Goal: Information Seeking & Learning: Learn about a topic

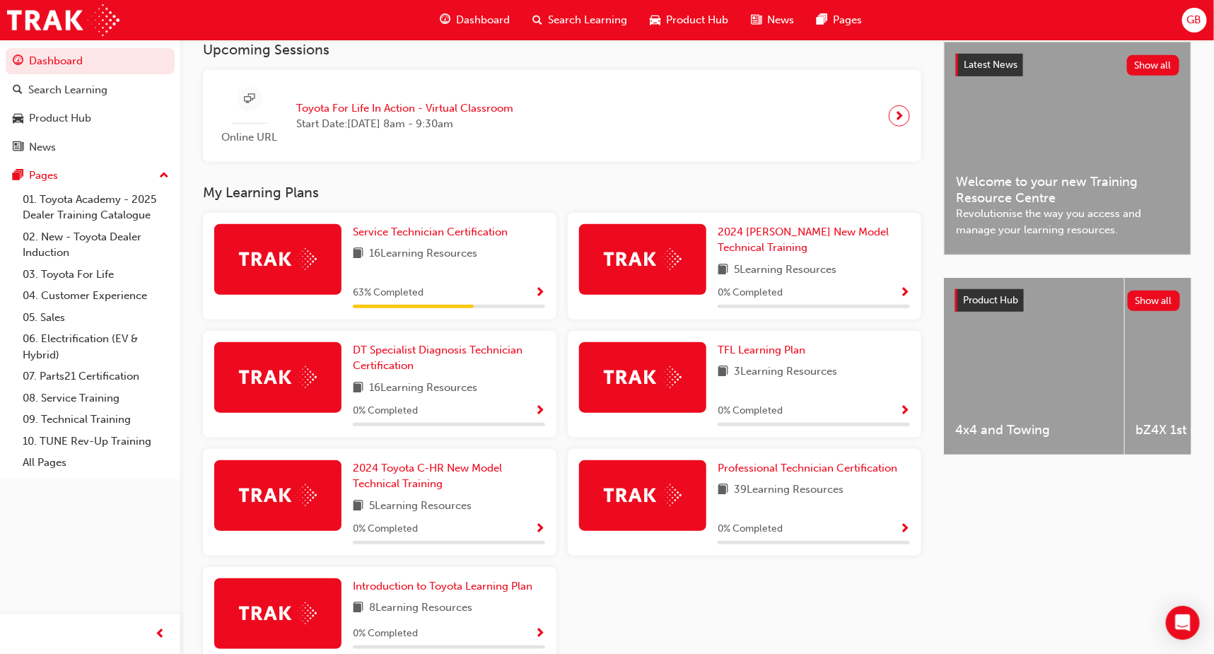
scroll to position [403, 0]
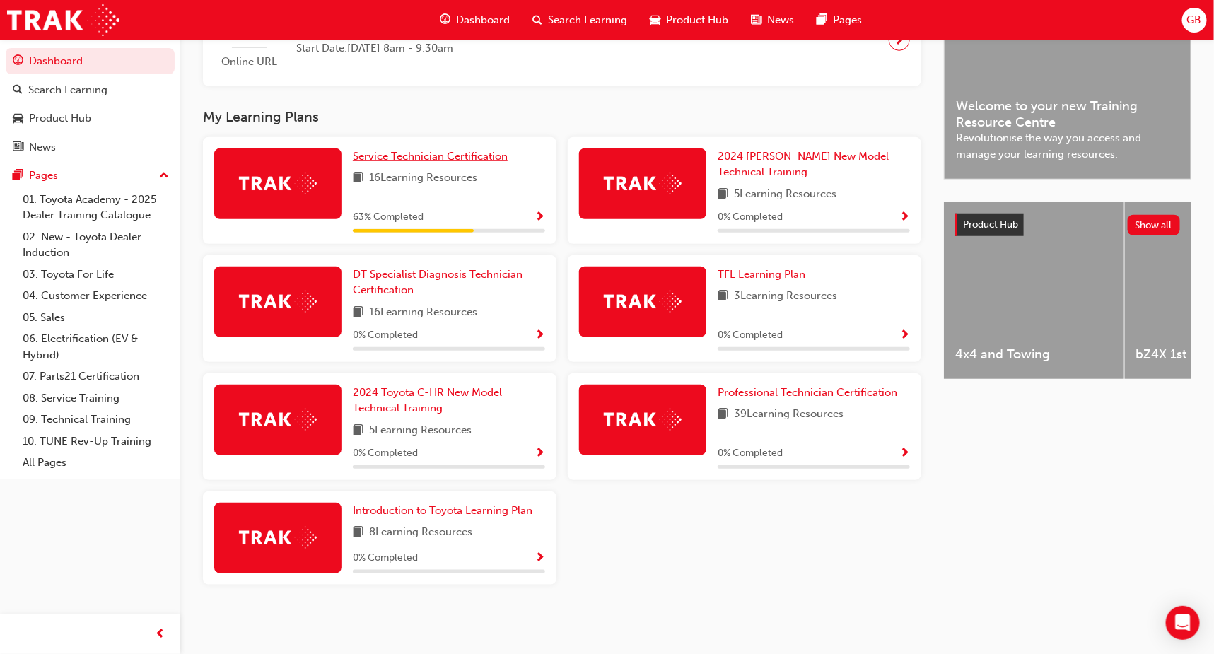
click at [452, 150] on span "Service Technician Certification" at bounding box center [430, 156] width 155 height 13
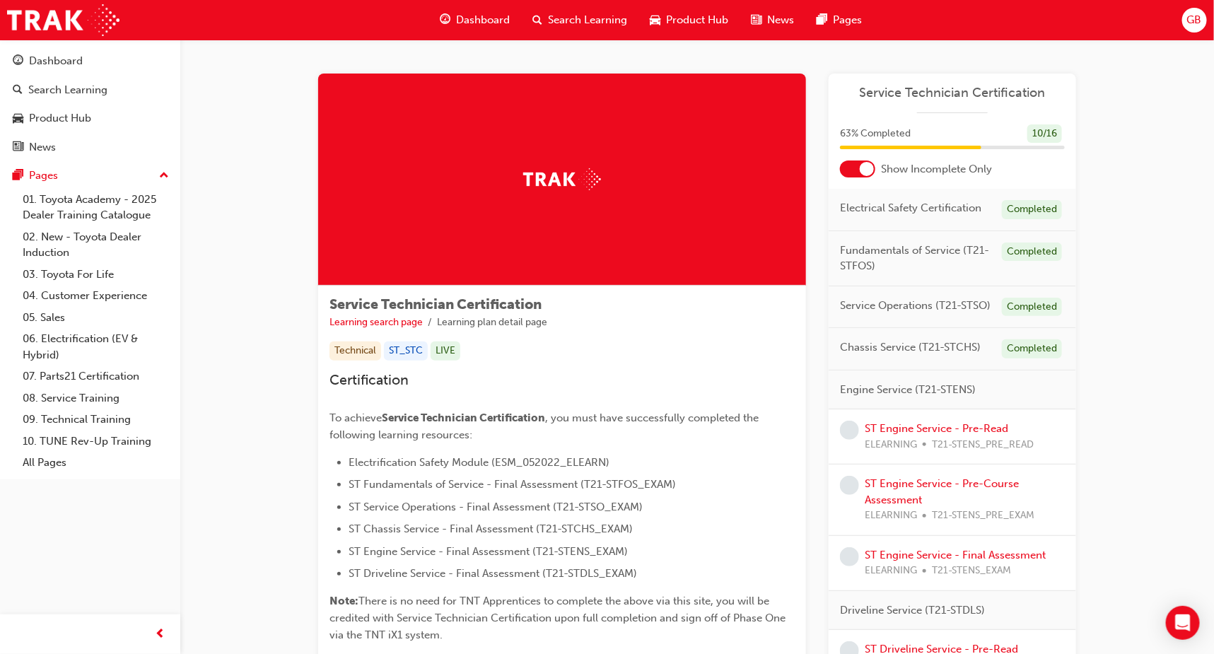
scroll to position [212, 0]
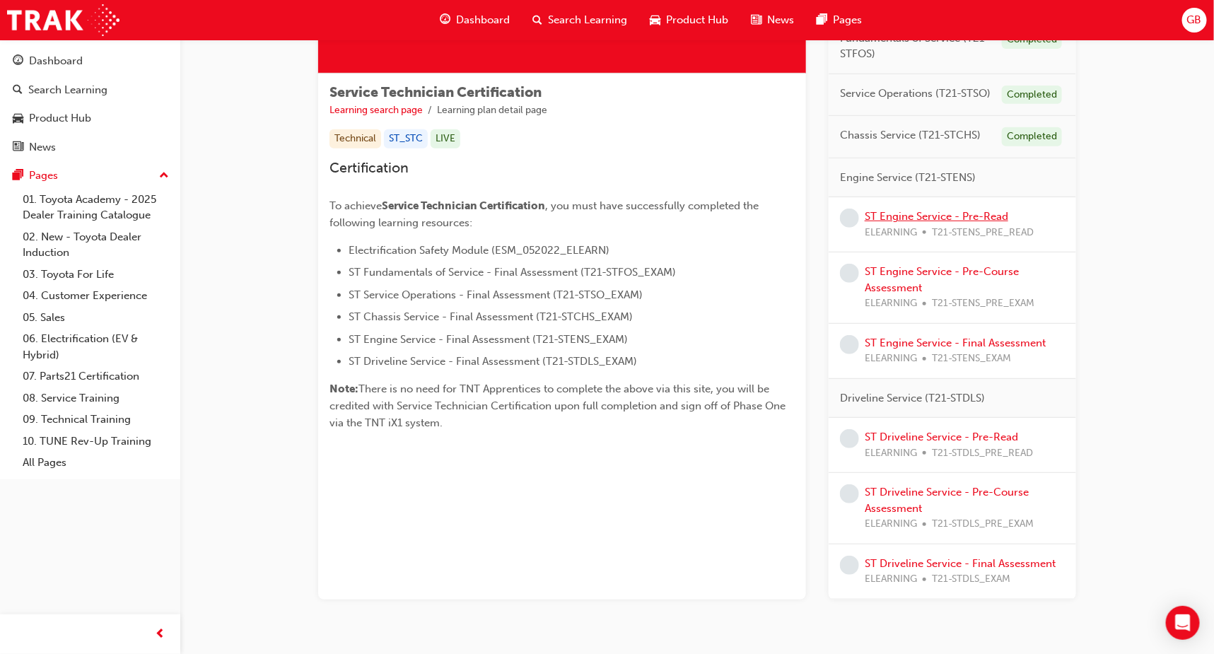
click at [957, 211] on link "ST Engine Service - Pre-Read" at bounding box center [937, 216] width 144 height 13
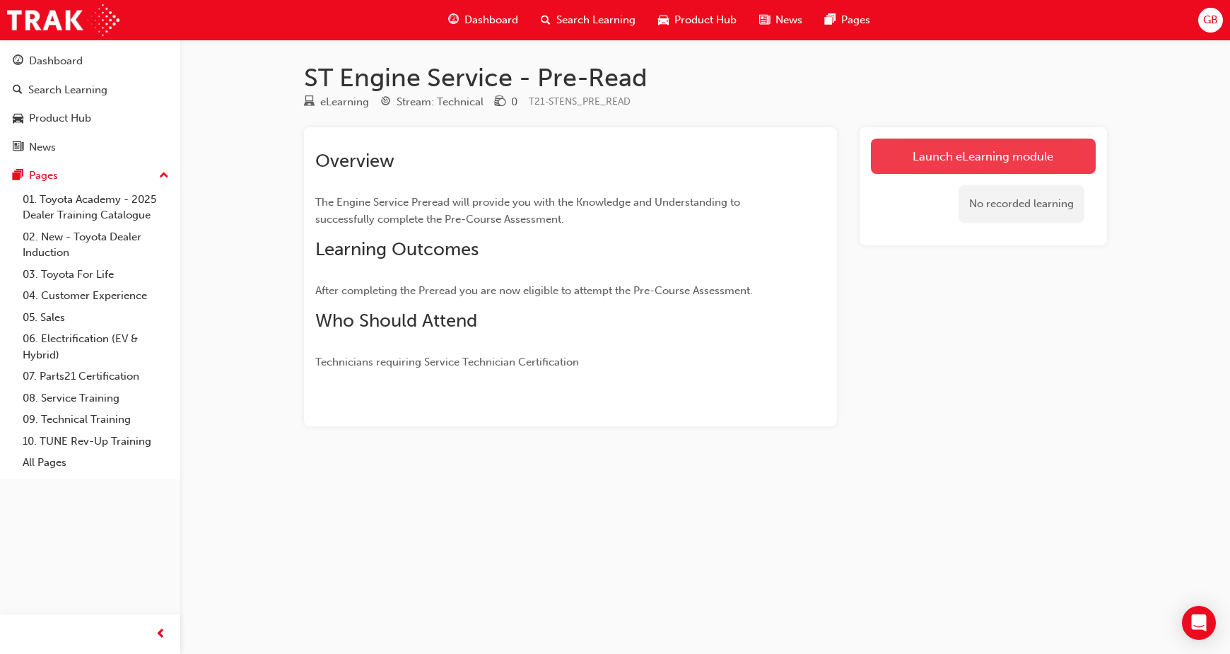
click at [963, 149] on link "Launch eLearning module" at bounding box center [983, 156] width 225 height 35
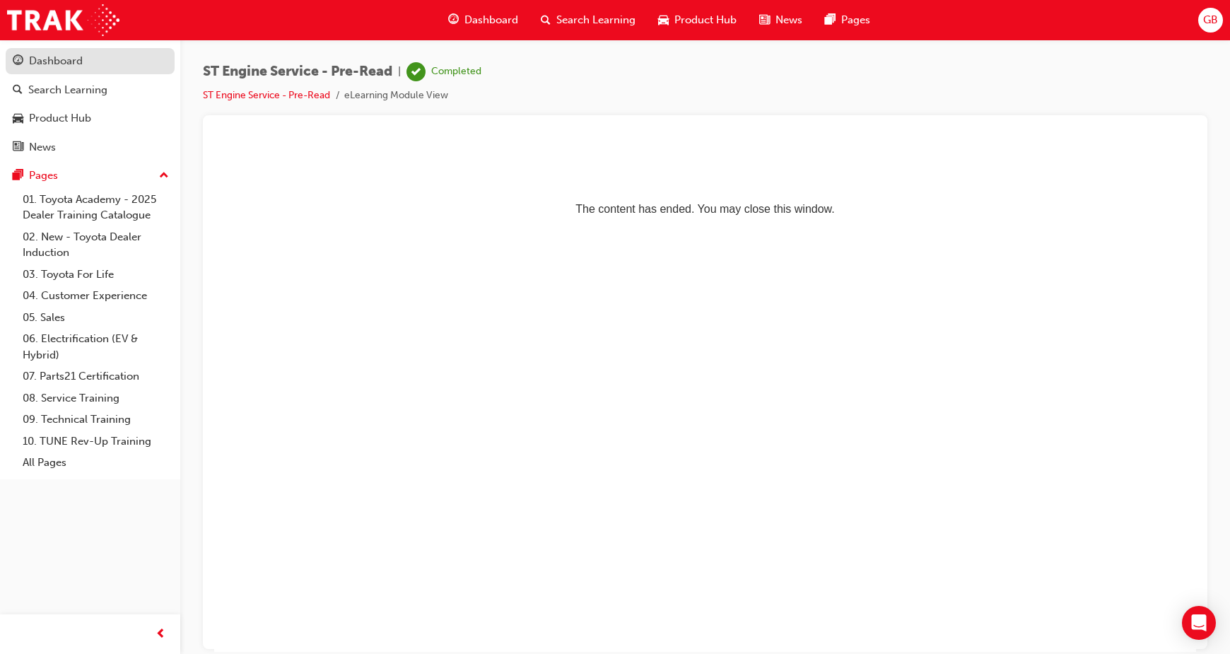
click at [73, 60] on div "Dashboard" at bounding box center [56, 61] width 54 height 16
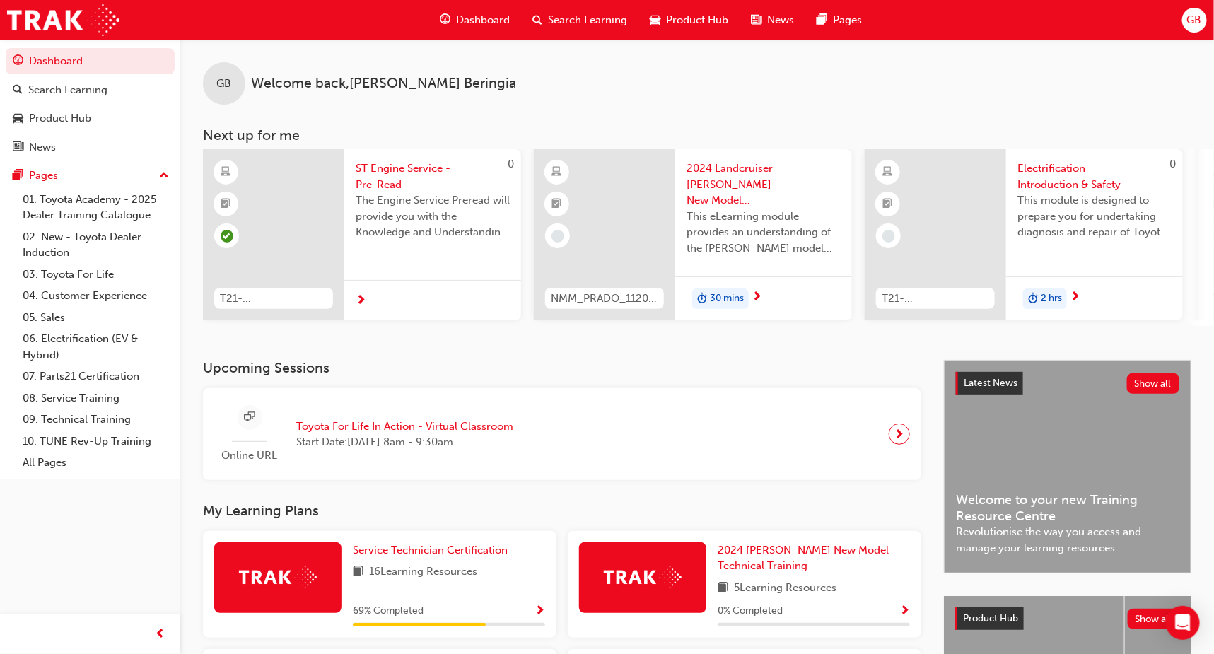
scroll to position [212, 0]
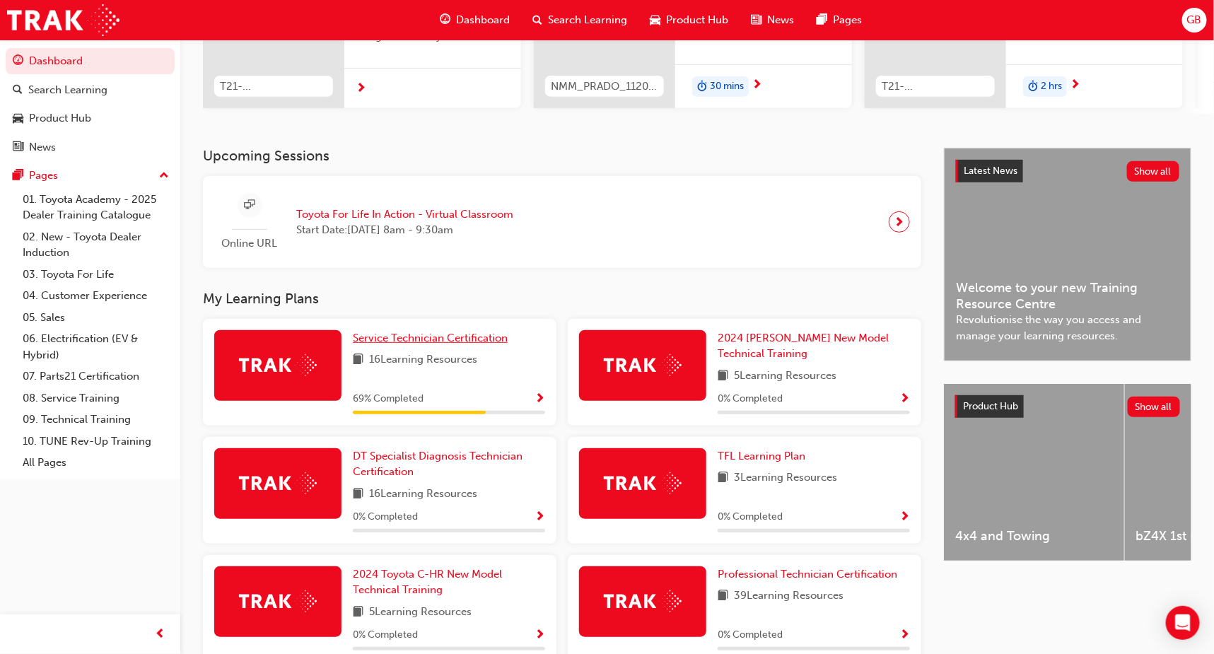
click at [435, 340] on span "Service Technician Certification" at bounding box center [430, 338] width 155 height 13
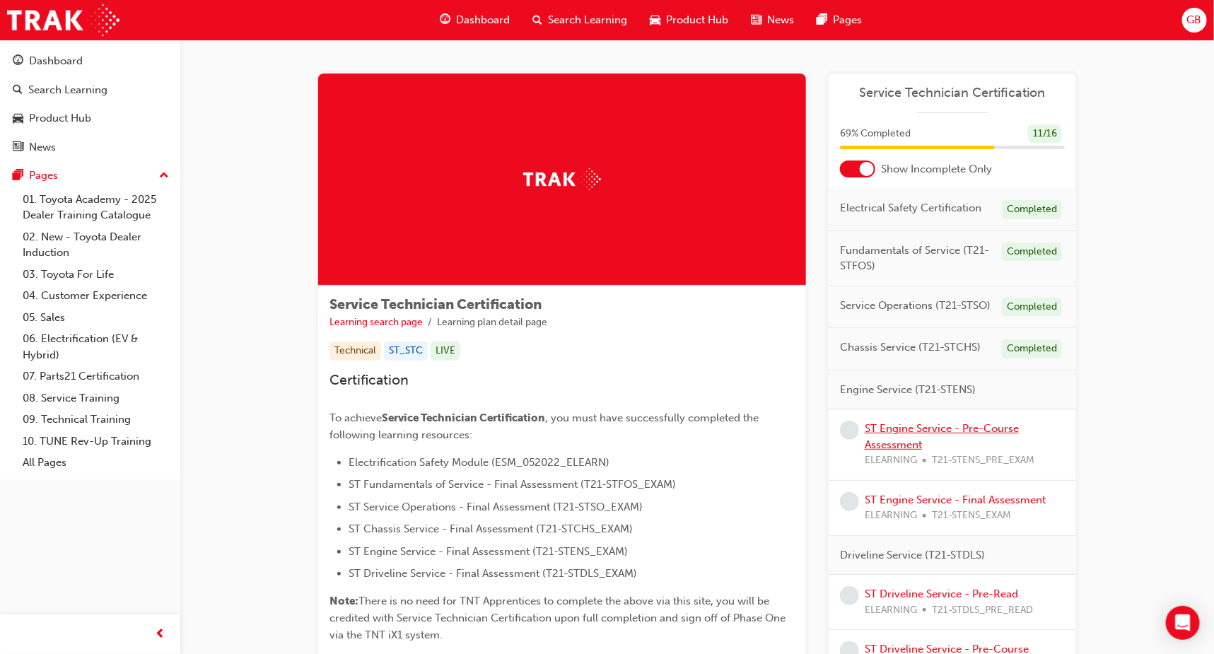
click at [914, 423] on link "ST Engine Service - Pre-Course Assessment" at bounding box center [942, 436] width 154 height 29
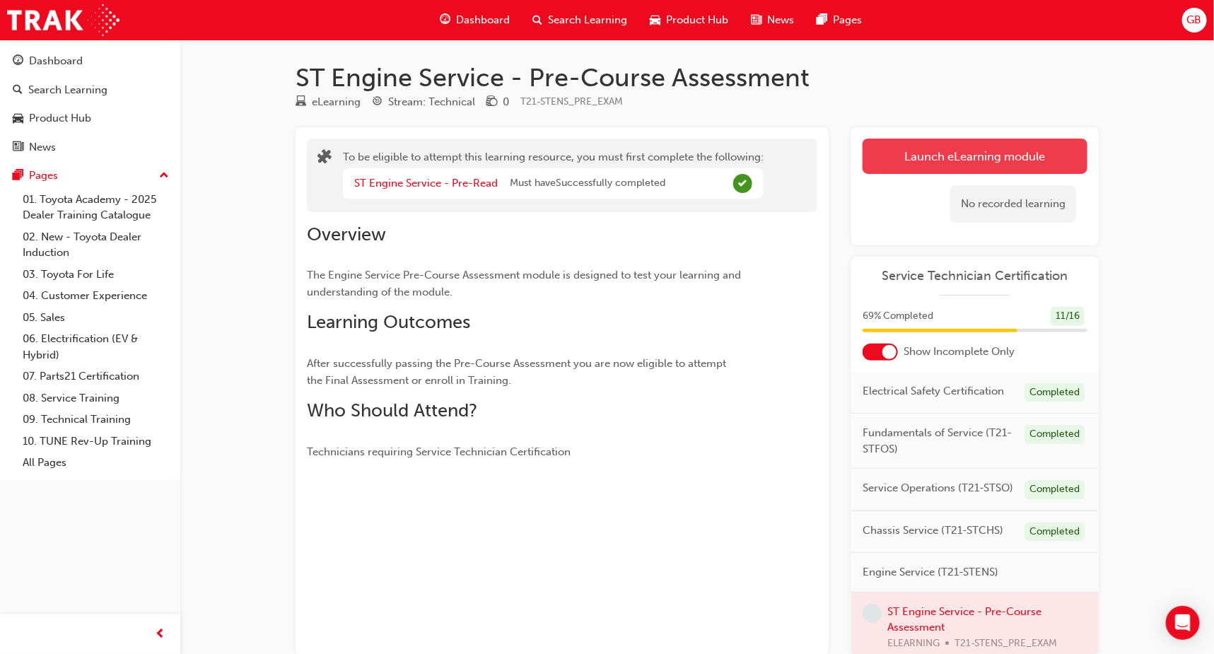
click at [1006, 147] on button "Launch eLearning module" at bounding box center [974, 156] width 225 height 35
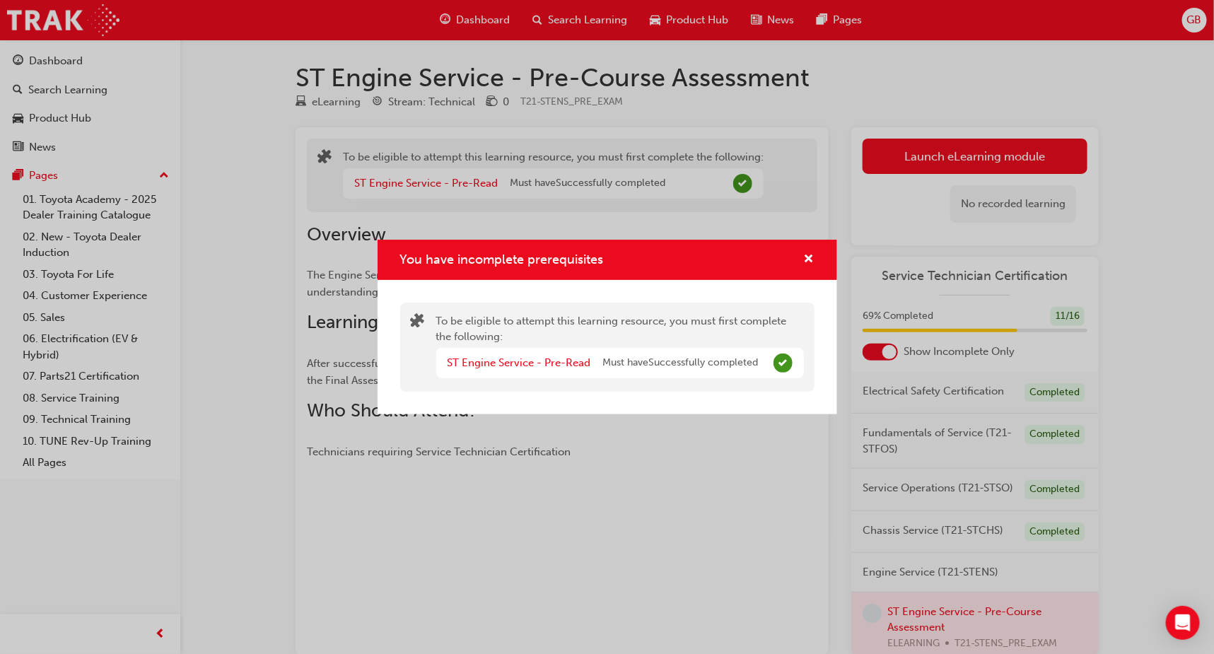
click at [563, 355] on div "ST Engine Service - Pre-Read" at bounding box center [525, 363] width 156 height 16
click at [563, 363] on link "ST Engine Service - Pre-Read" at bounding box center [519, 362] width 144 height 13
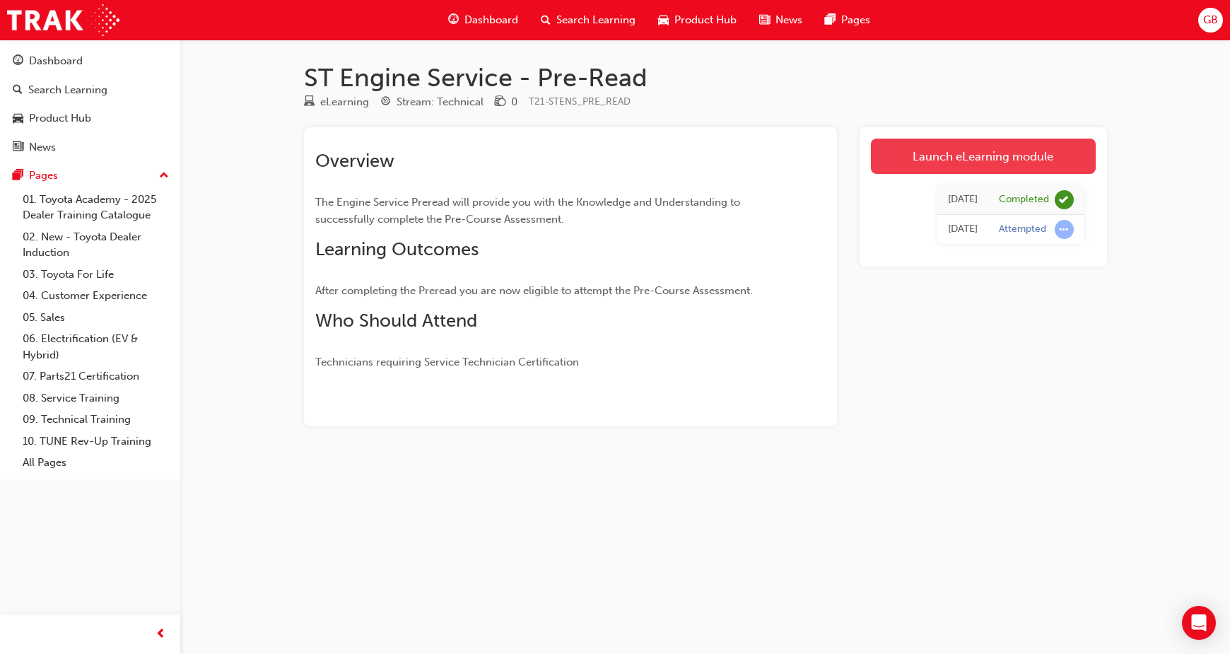
click at [936, 170] on link "Launch eLearning module" at bounding box center [983, 156] width 225 height 35
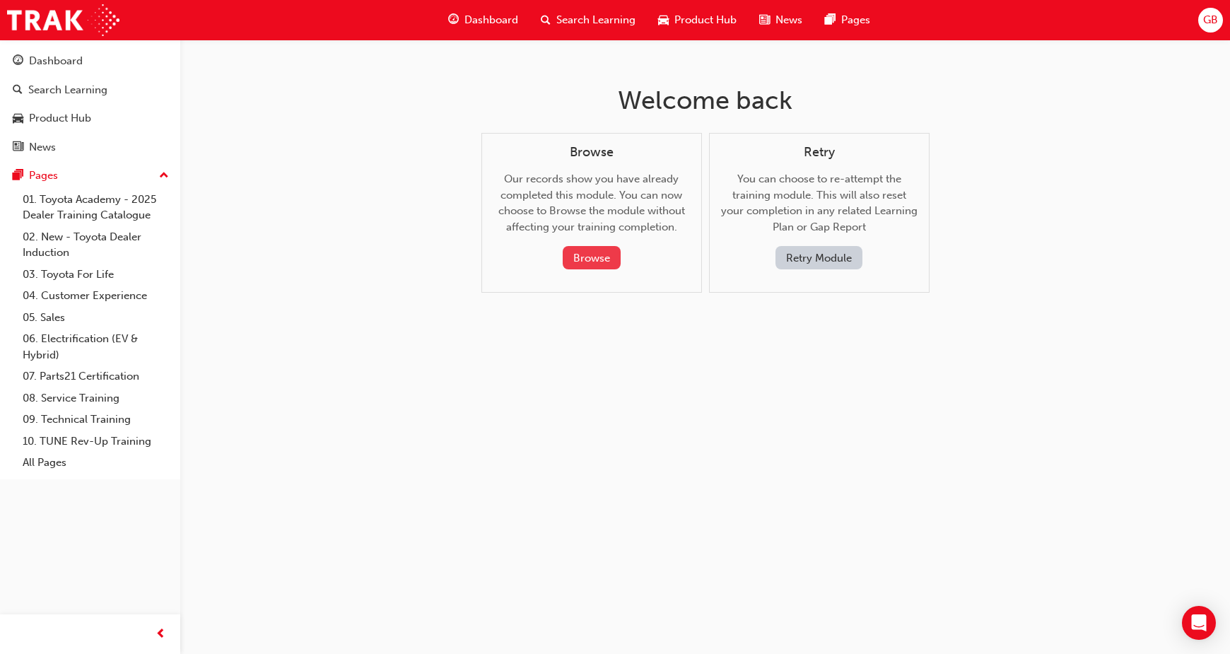
click at [595, 262] on button "Browse" at bounding box center [592, 257] width 58 height 23
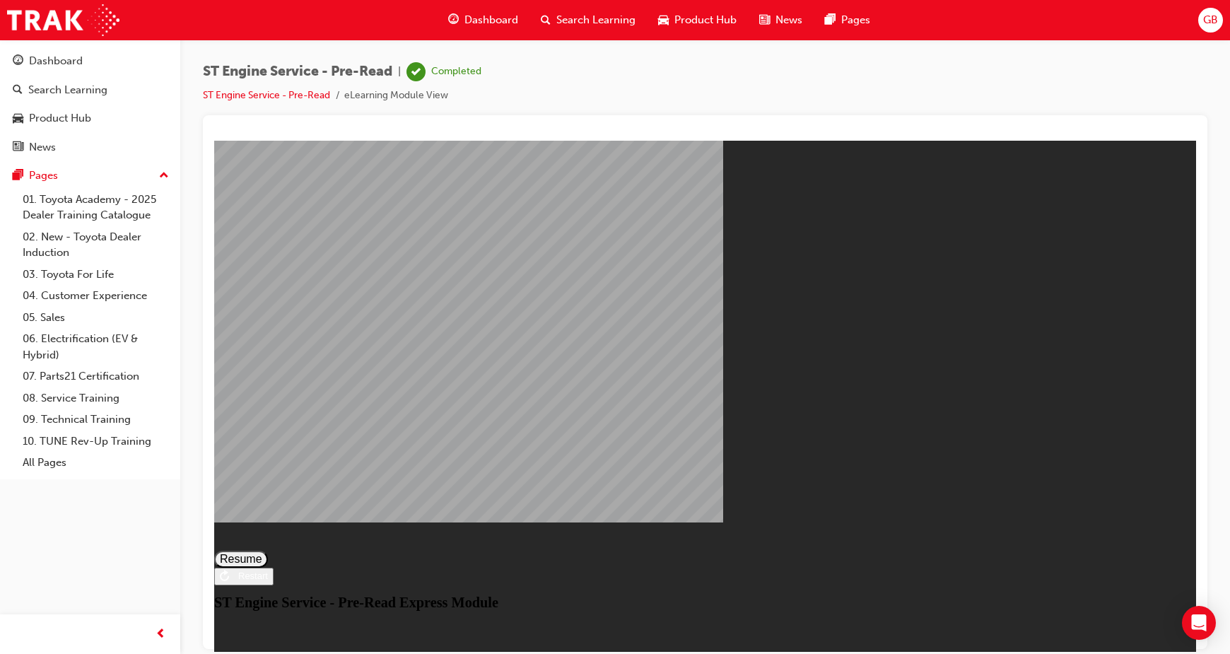
click at [268, 550] on button "Resume" at bounding box center [241, 558] width 54 height 17
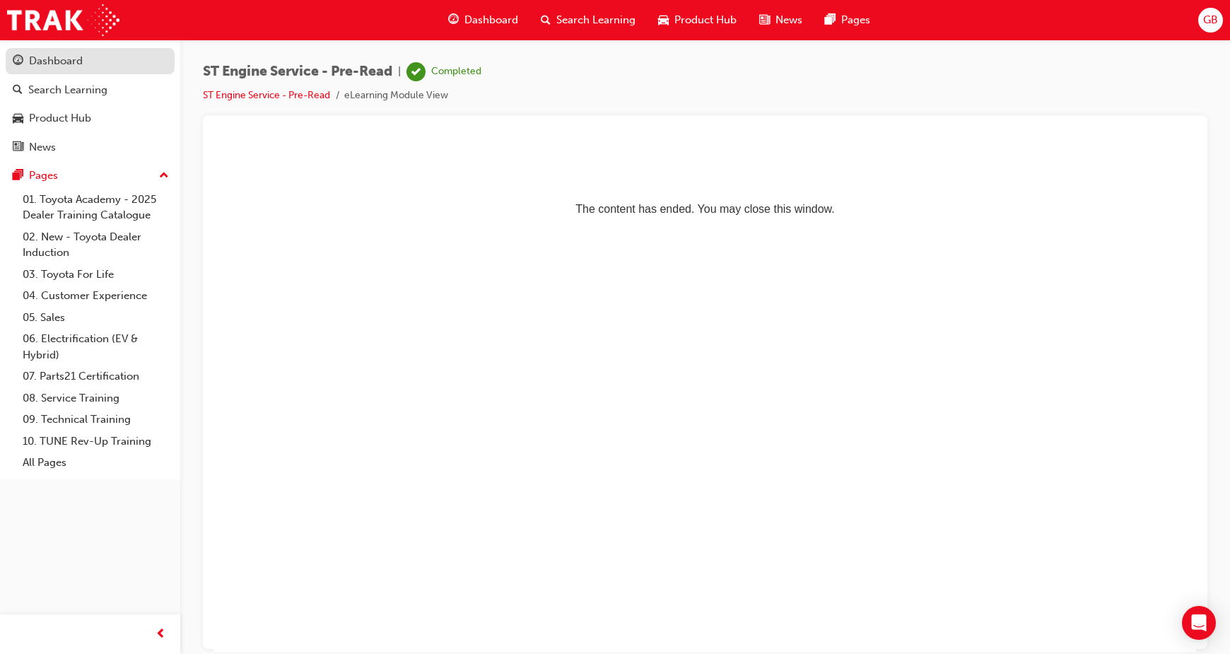
click at [43, 66] on div "Dashboard" at bounding box center [56, 61] width 54 height 16
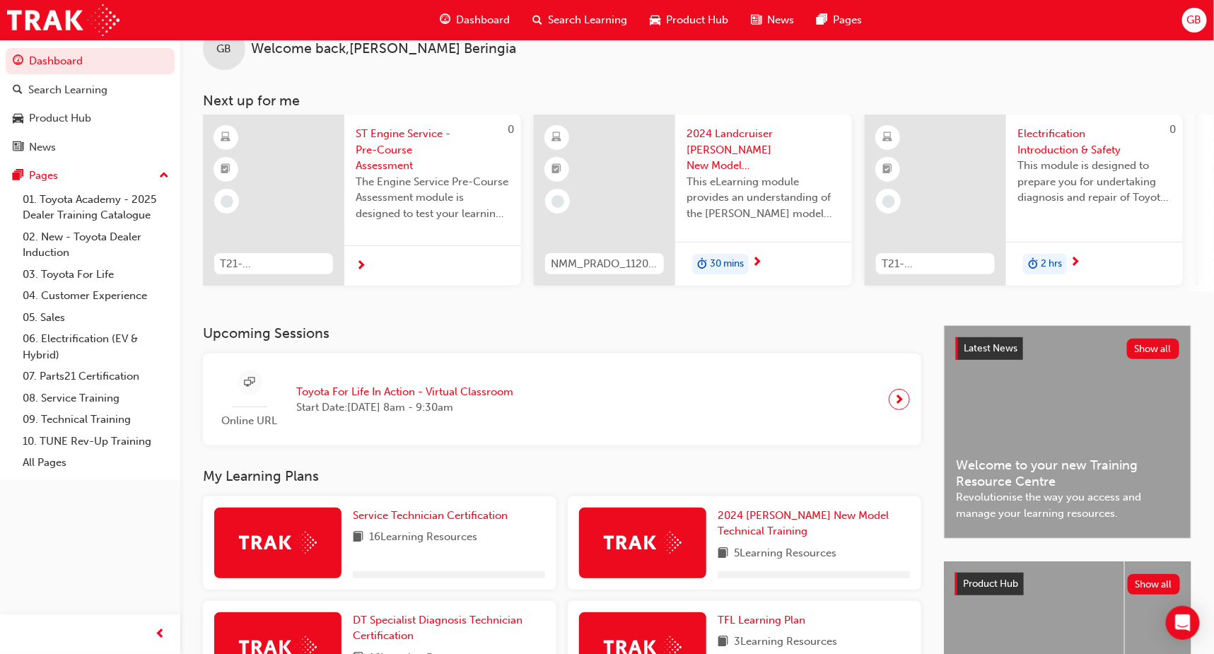
scroll to position [358, 0]
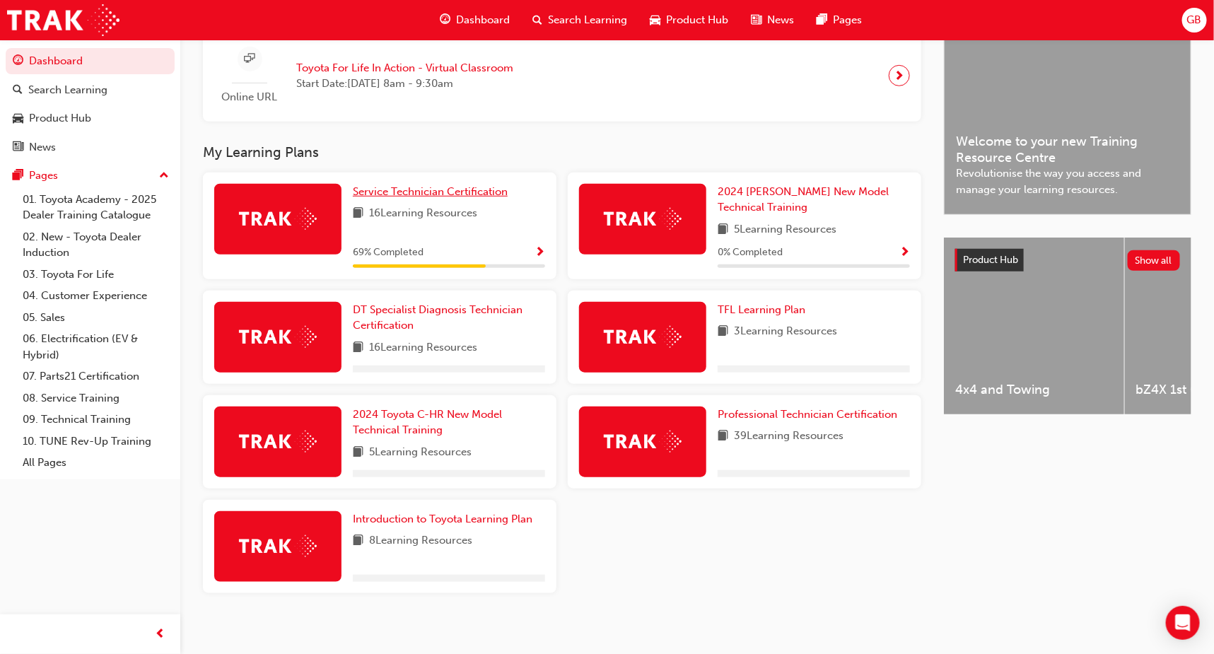
click at [455, 198] on span "Service Technician Certification" at bounding box center [430, 191] width 155 height 13
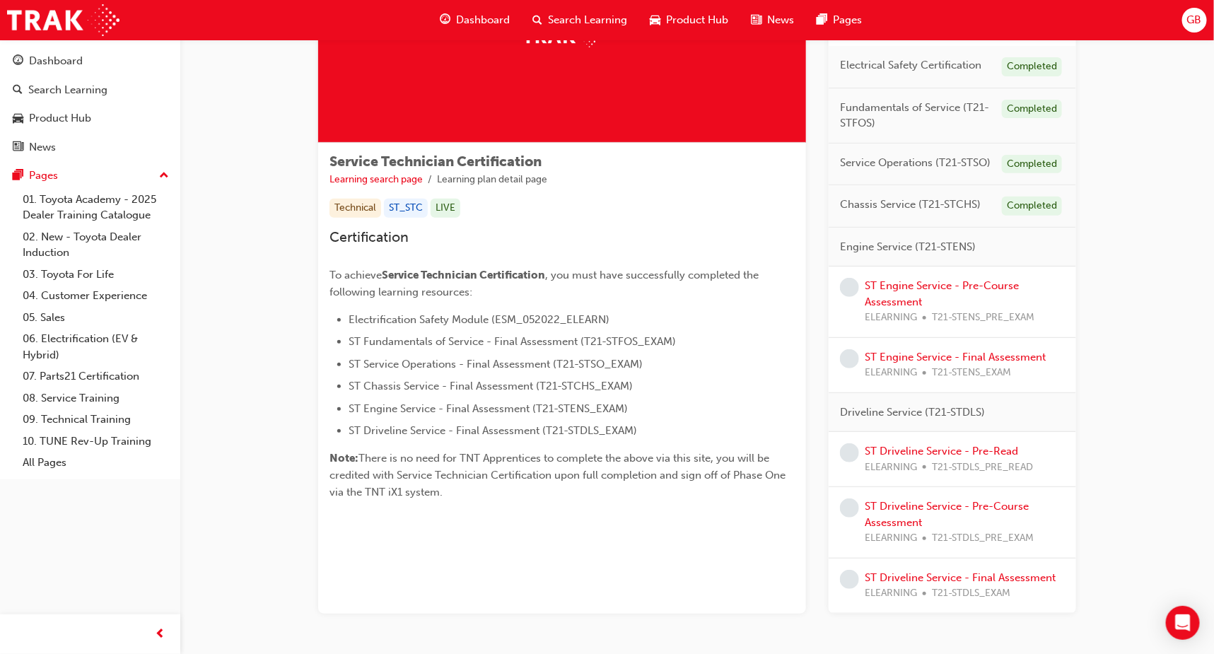
scroll to position [209, 0]
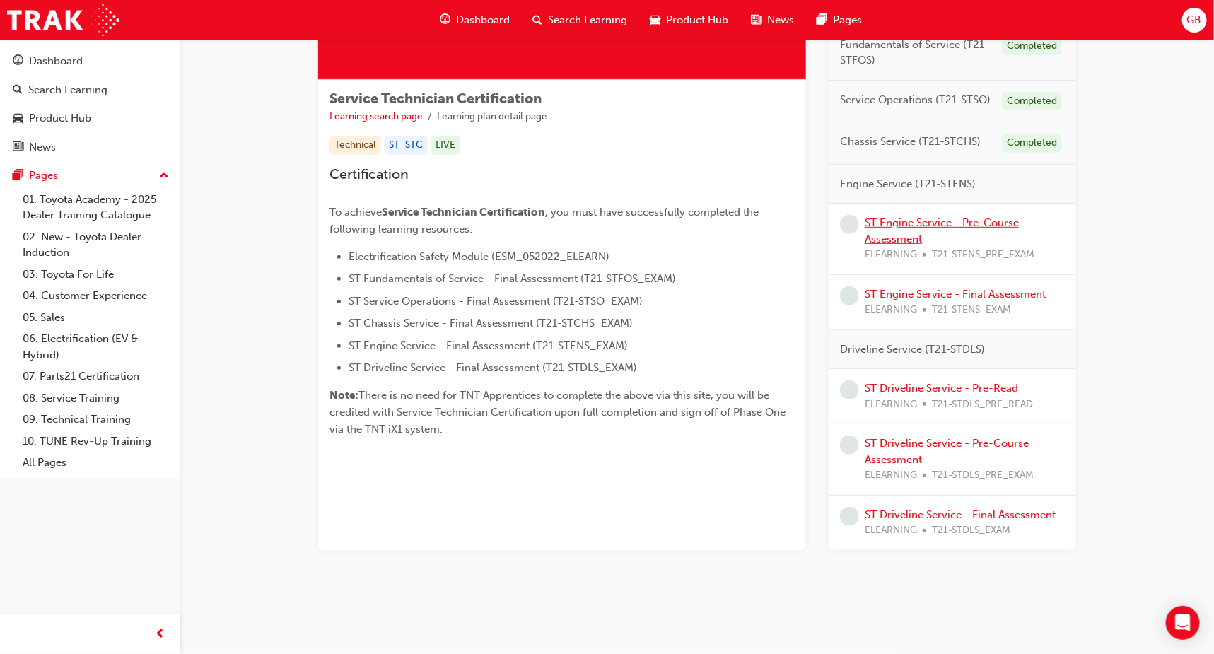
click at [932, 223] on link "ST Engine Service - Pre-Course Assessment" at bounding box center [942, 230] width 154 height 29
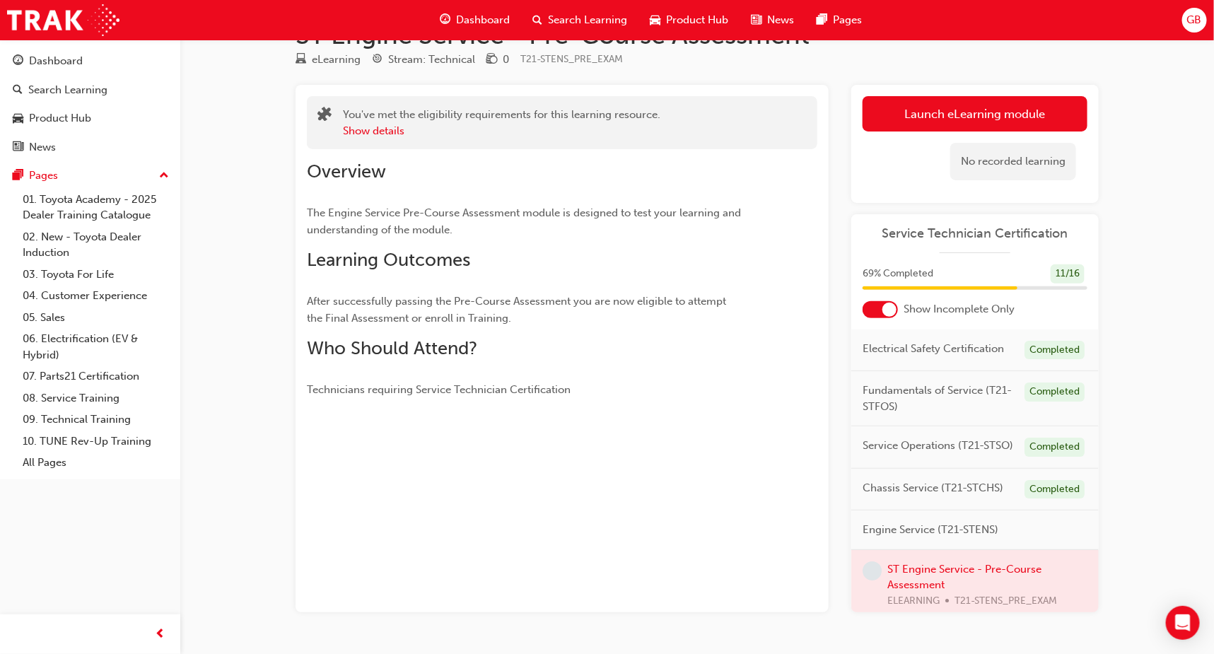
scroll to position [81, 0]
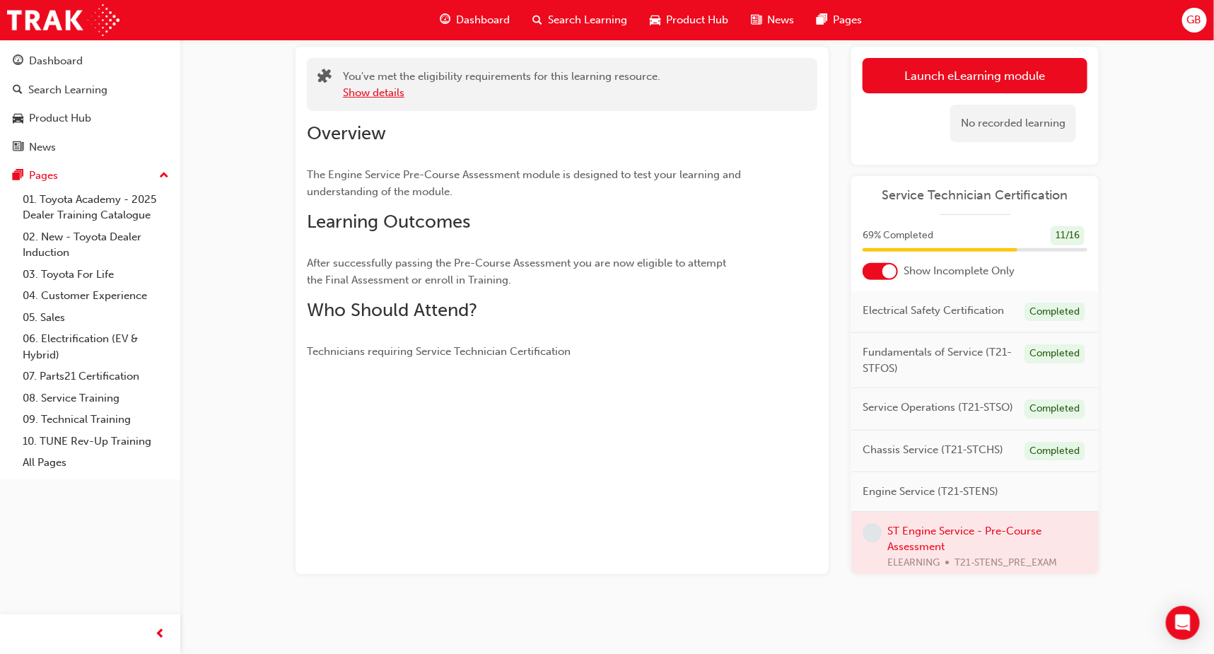
click at [367, 96] on button "Show details" at bounding box center [374, 93] width 62 height 16
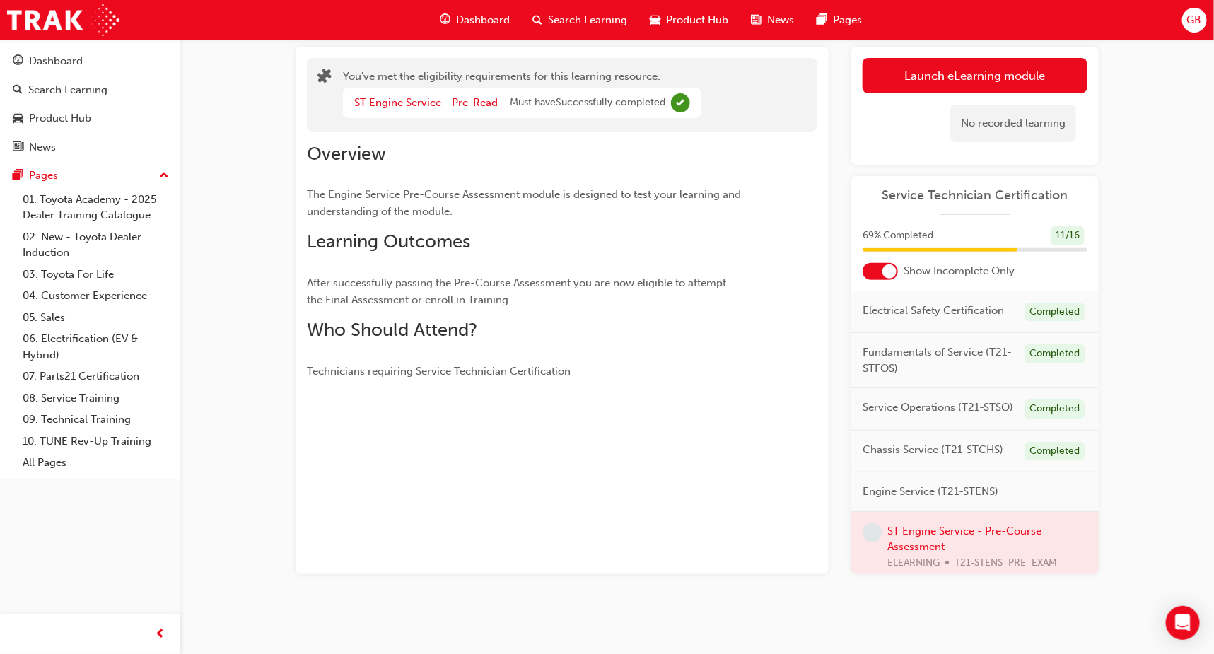
click at [674, 105] on span "Complete" at bounding box center [680, 102] width 19 height 19
click at [950, 83] on link "Launch eLearning module" at bounding box center [974, 75] width 225 height 35
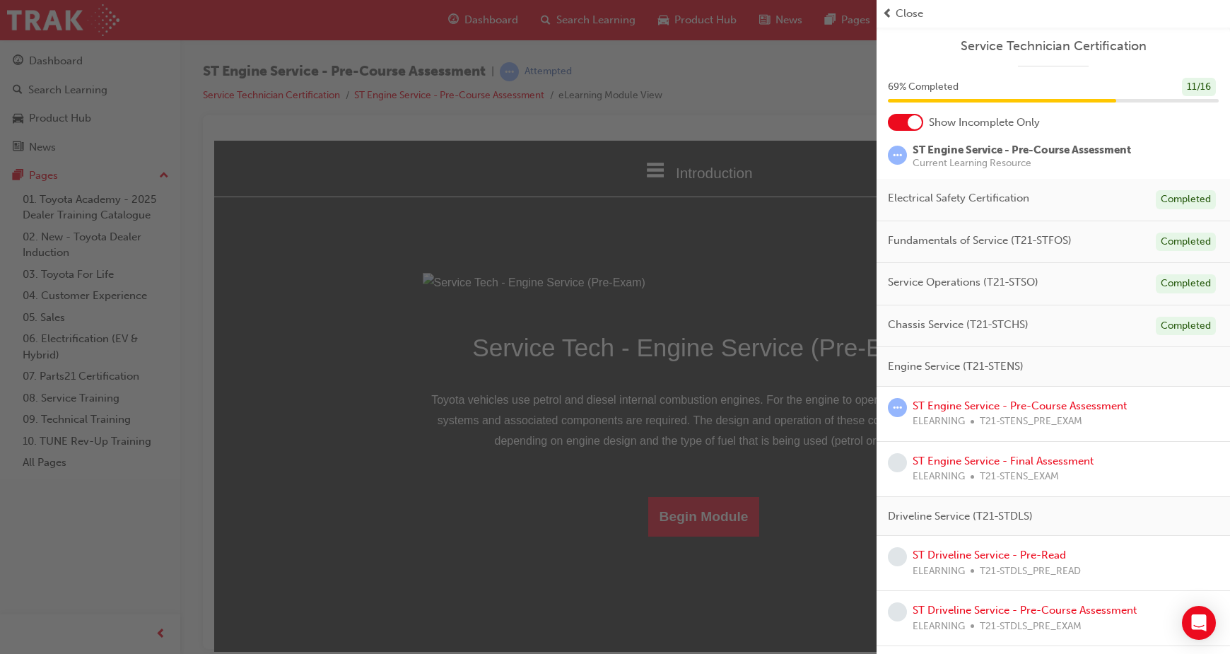
click at [906, 16] on span "Close" at bounding box center [910, 14] width 28 height 16
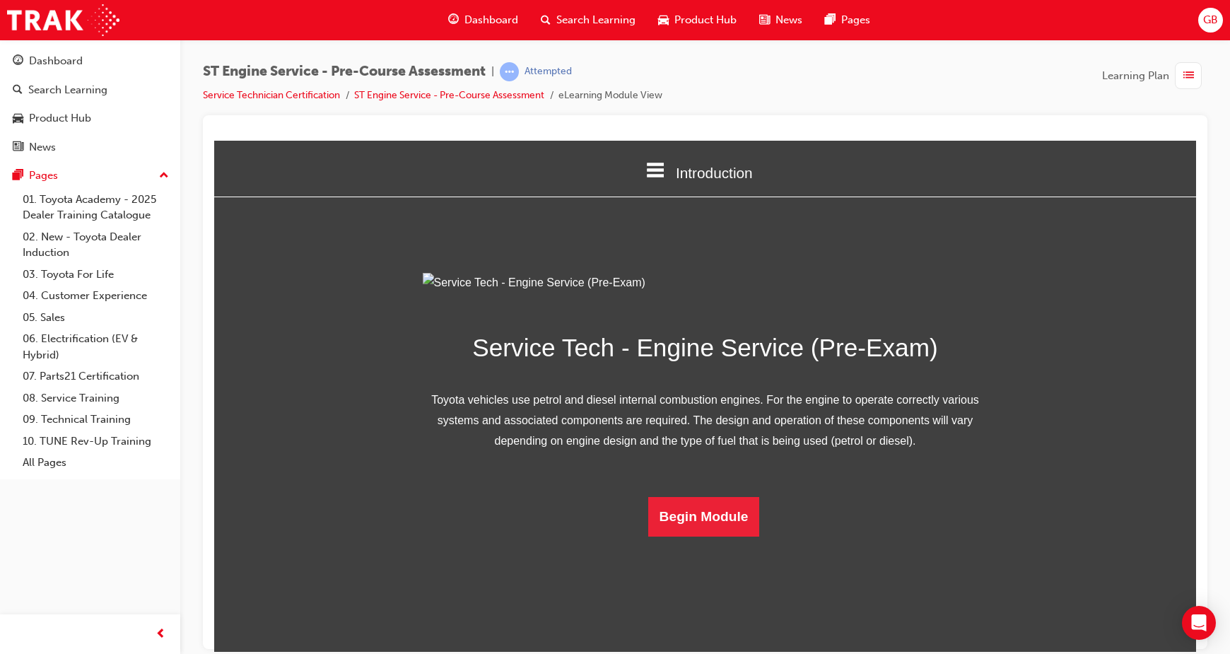
scroll to position [40, 0]
click at [708, 536] on button "Begin Module" at bounding box center [704, 516] width 112 height 40
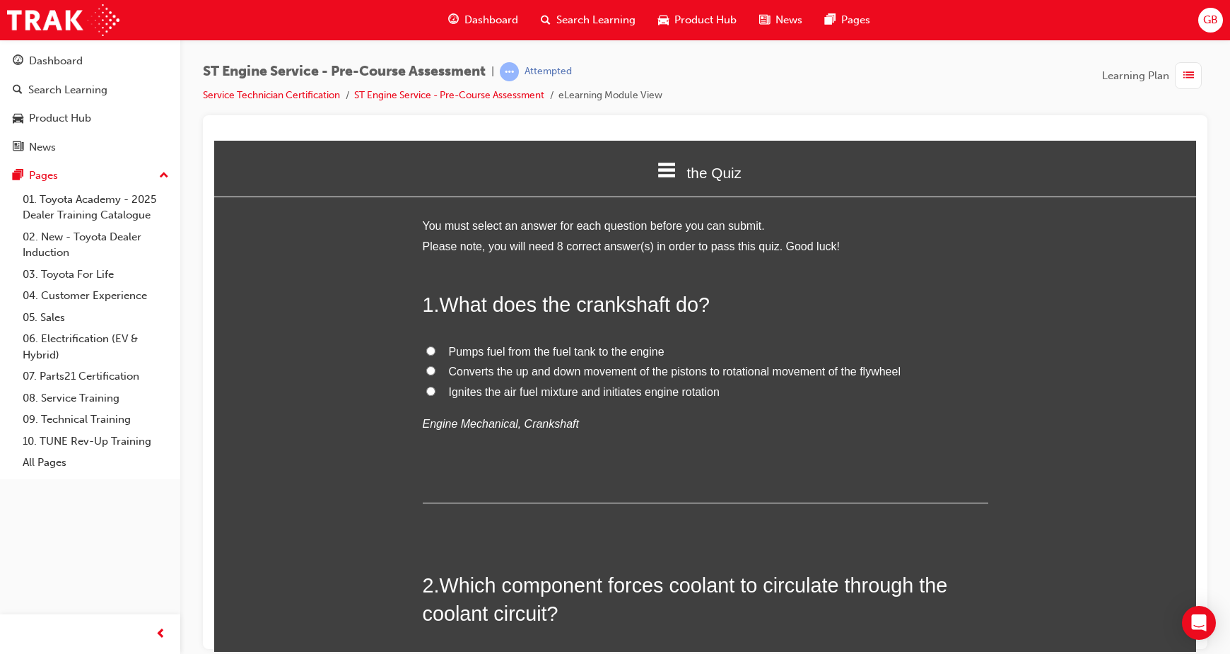
click at [423, 362] on label "Converts the up and down movement of the pistons to rotational movement of the …" at bounding box center [706, 371] width 566 height 21
click at [426, 365] on input "Converts the up and down movement of the pistons to rotational movement of the …" at bounding box center [430, 369] width 9 height 9
radio input "true"
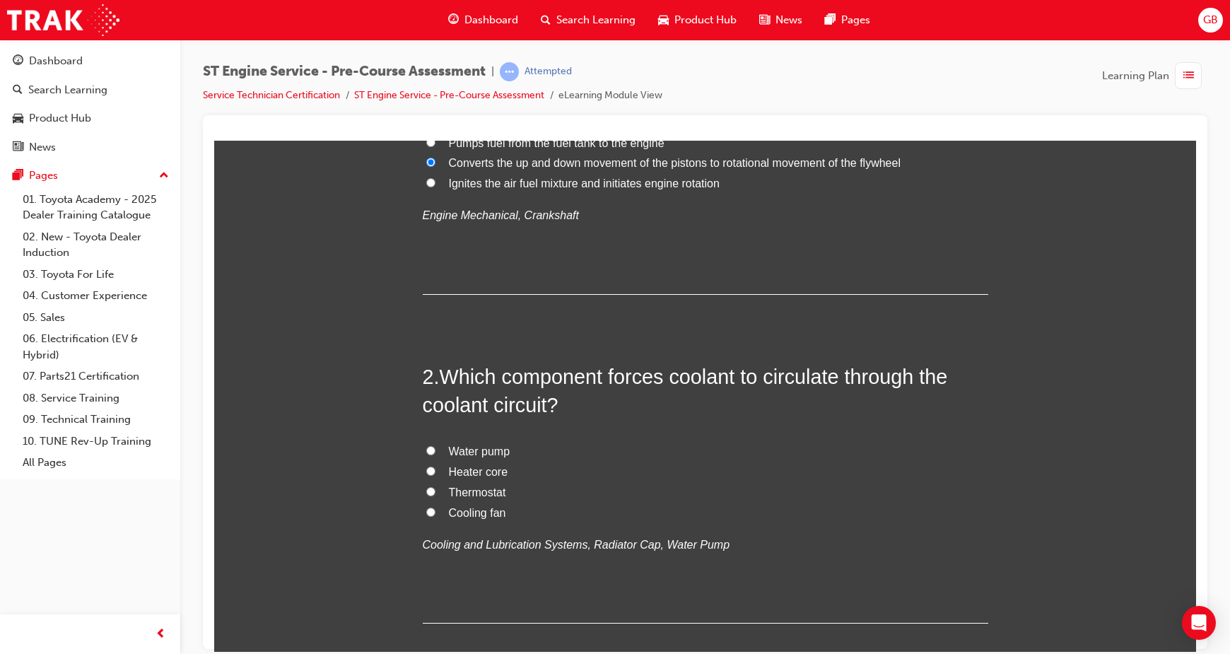
scroll to position [212, 0]
click at [423, 445] on label "Water pump" at bounding box center [706, 448] width 566 height 21
click at [426, 445] on input "Water pump" at bounding box center [430, 446] width 9 height 9
radio input "true"
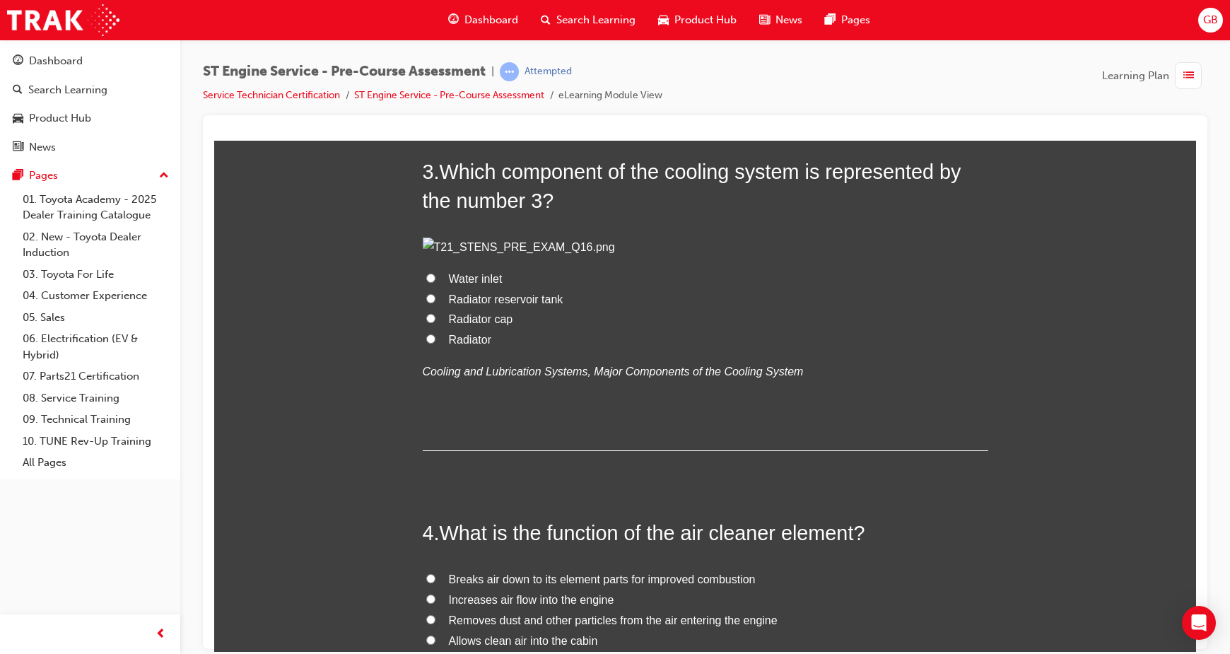
scroll to position [848, 0]
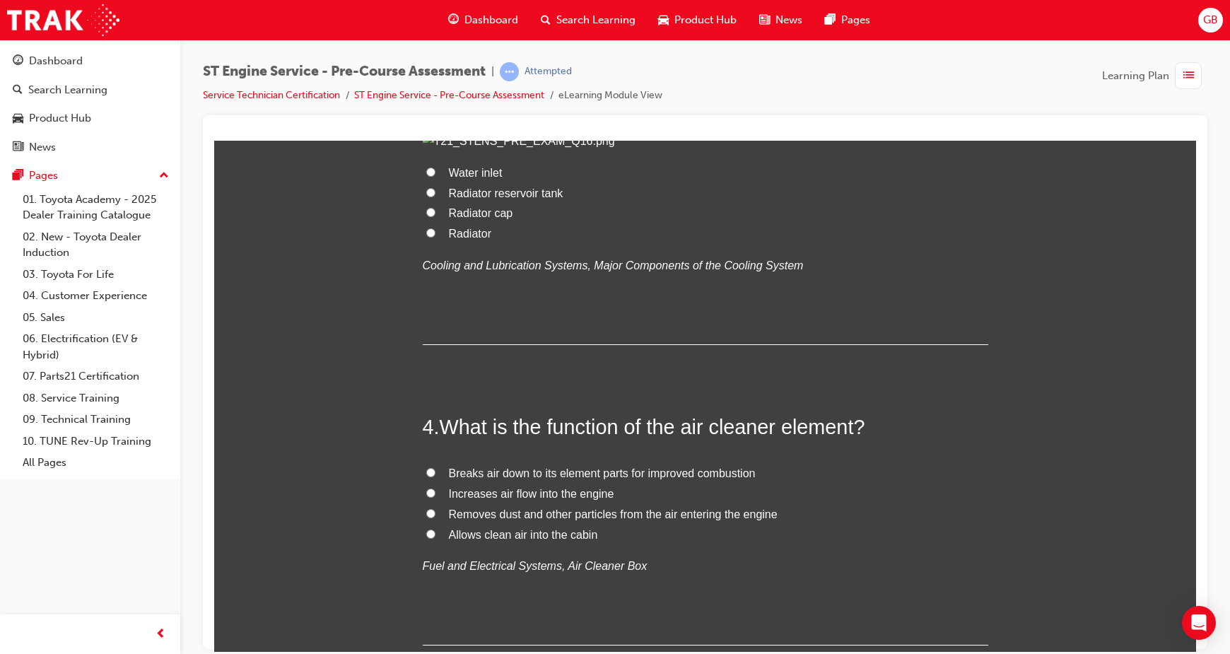
click at [449, 218] on span "Radiator cap" at bounding box center [481, 212] width 64 height 12
click at [435, 216] on input "Radiator cap" at bounding box center [430, 211] width 9 height 9
radio input "true"
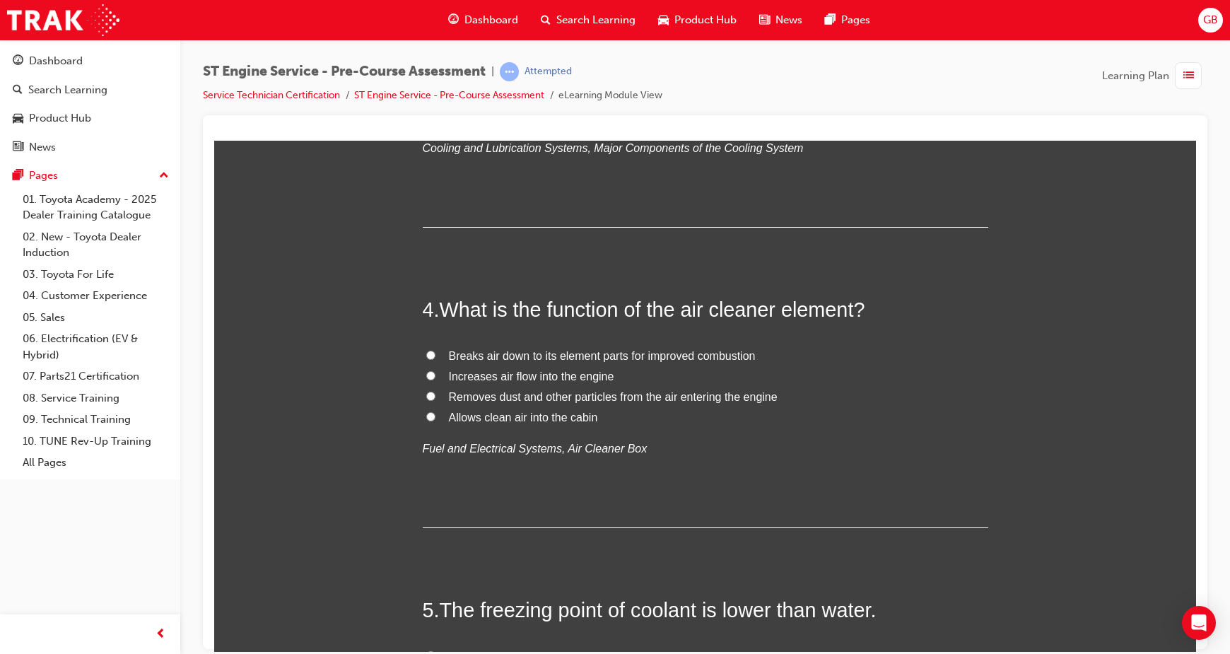
scroll to position [1378, 0]
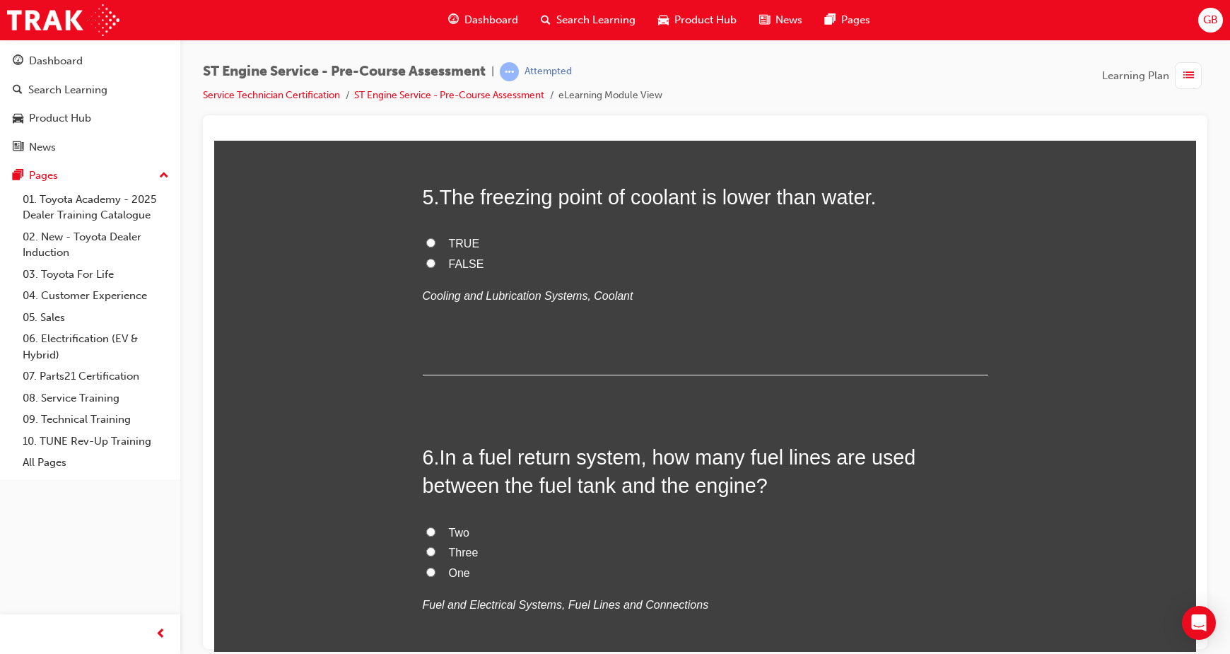
radio input "true"
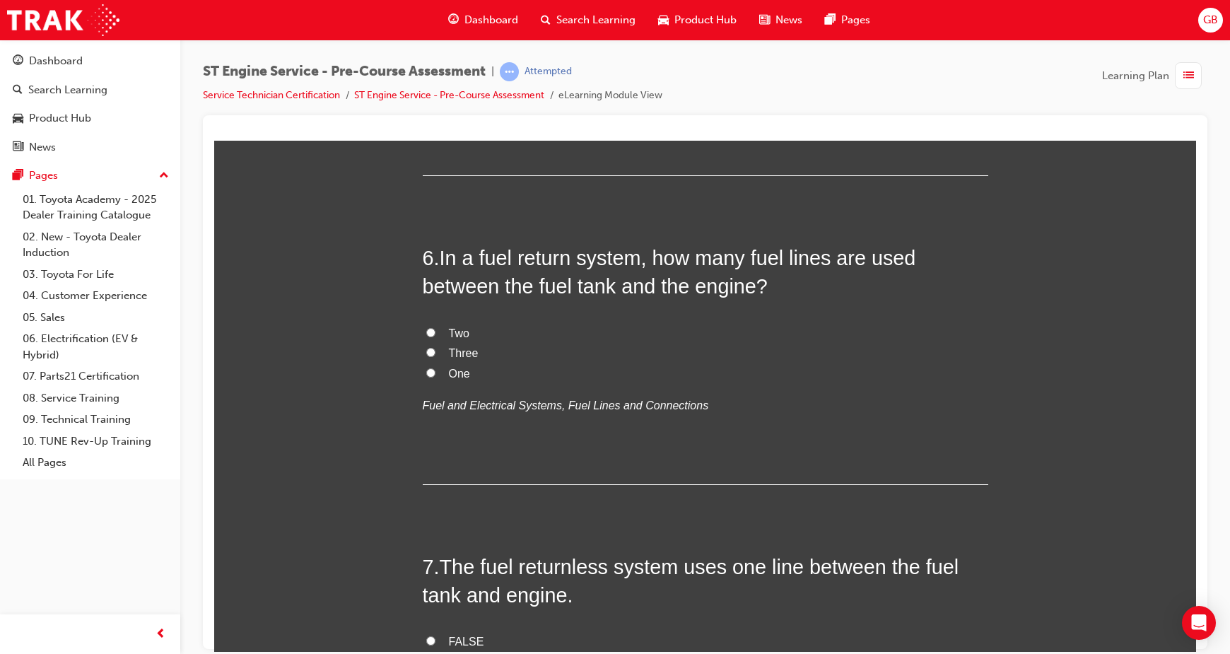
scroll to position [1591, 0]
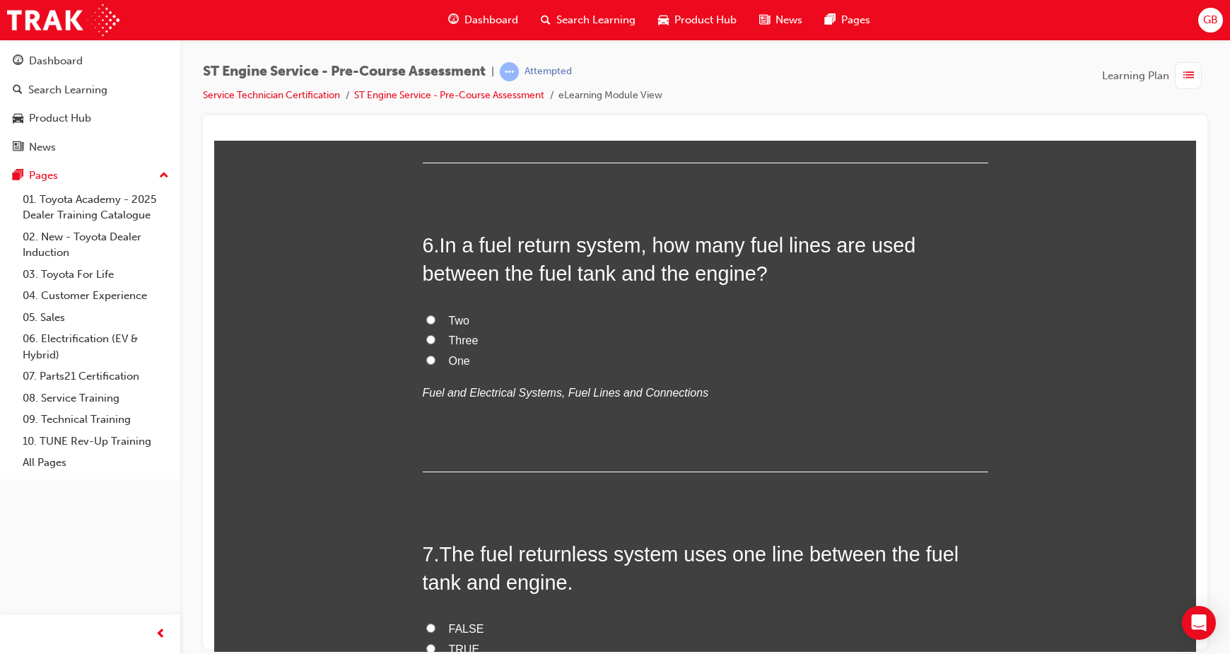
click at [426, 55] on input "FALSE" at bounding box center [430, 50] width 9 height 9
radio input "true"
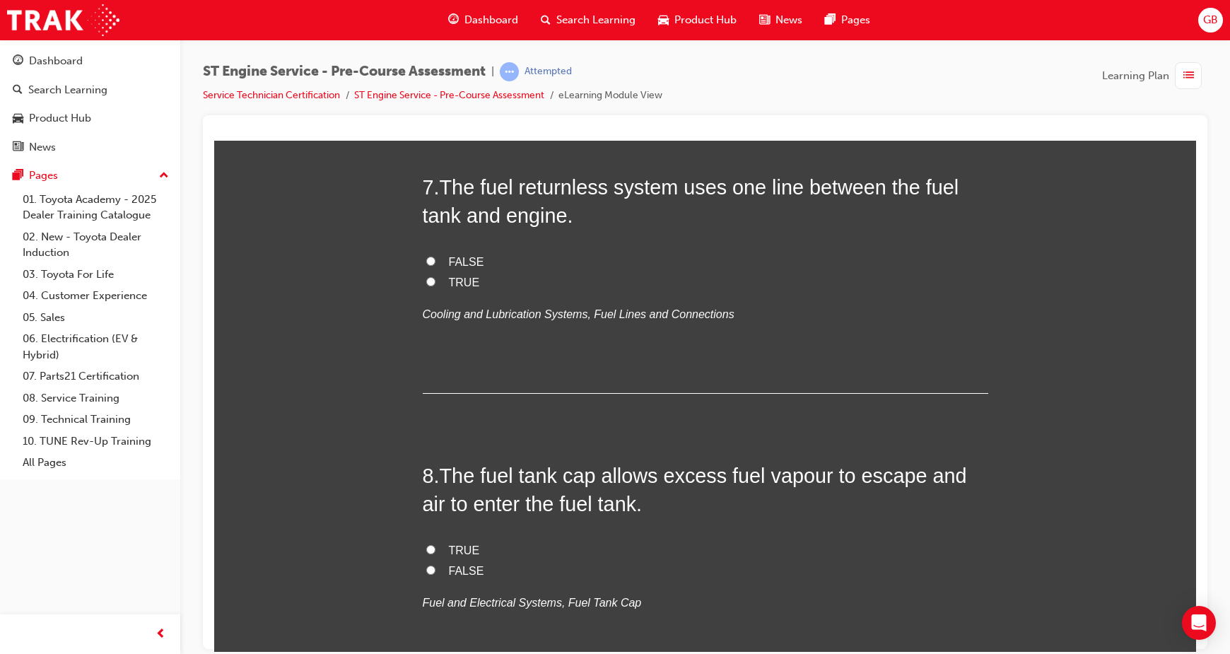
scroll to position [1909, 0]
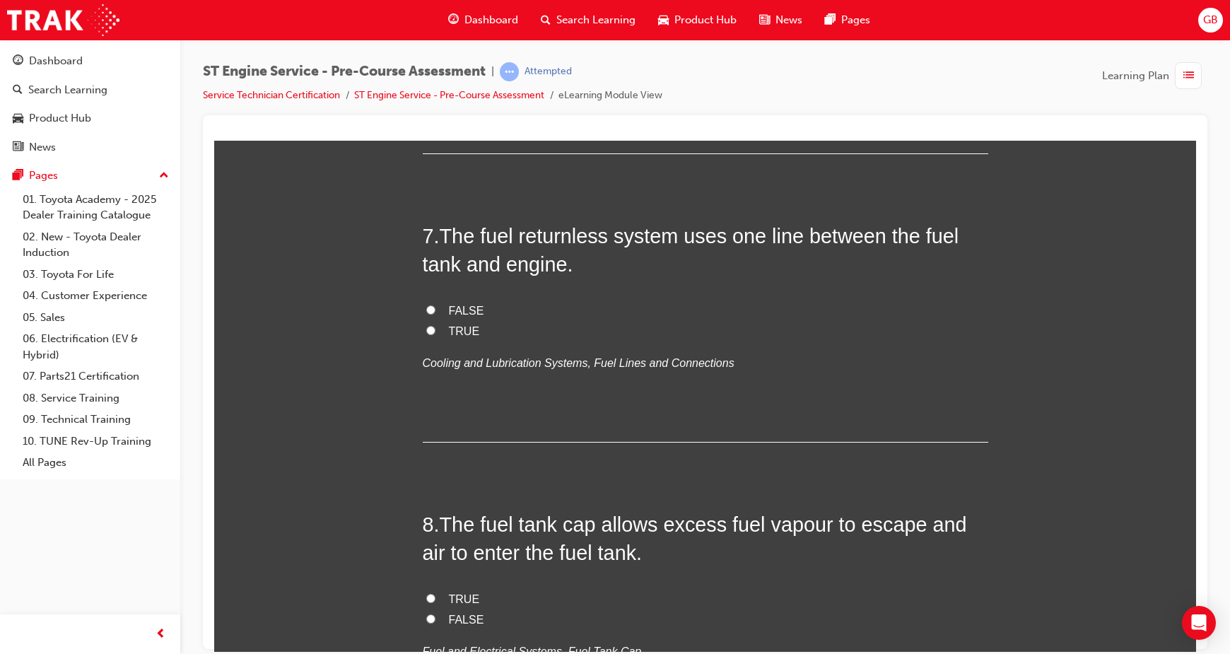
click at [426, 46] on input "One" at bounding box center [430, 41] width 9 height 9
radio input "true"
click at [426, 6] on input "Two" at bounding box center [430, 0] width 9 height 9
radio input "true"
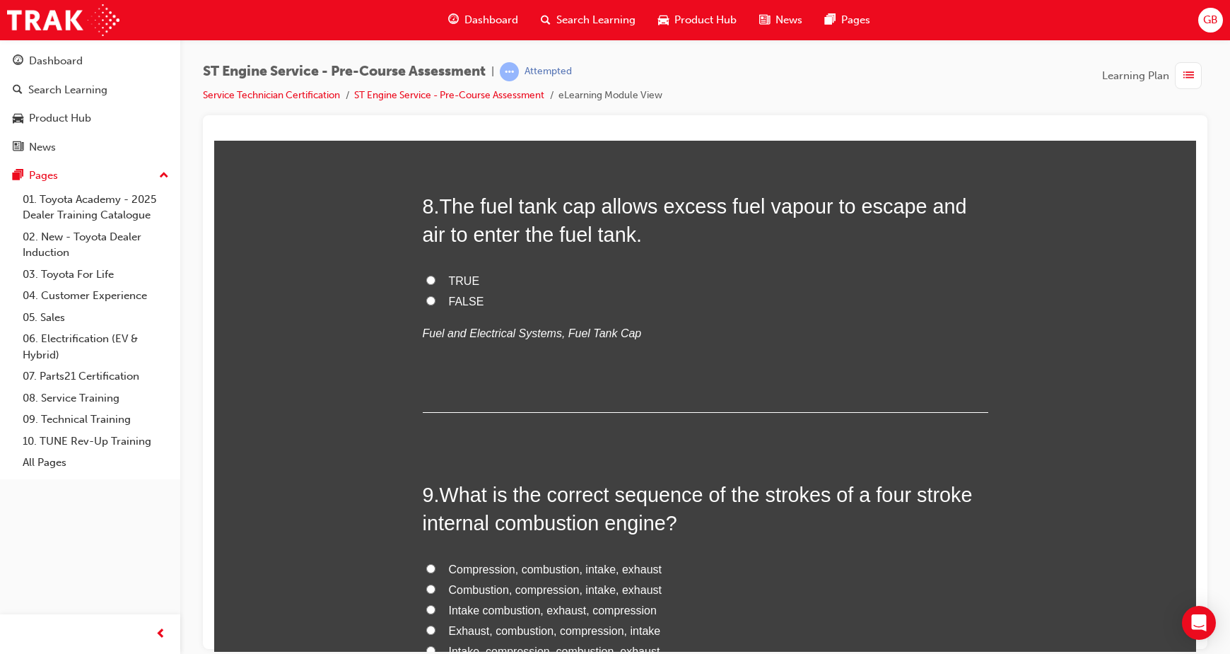
scroll to position [2333, 0]
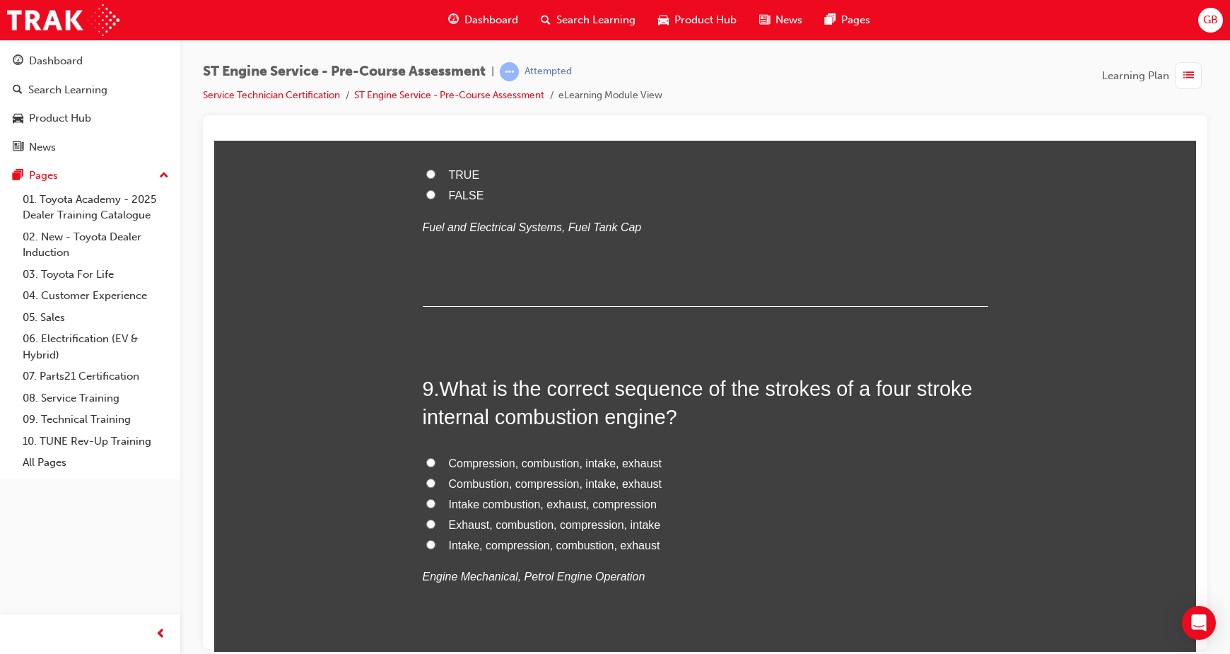
radio input "true"
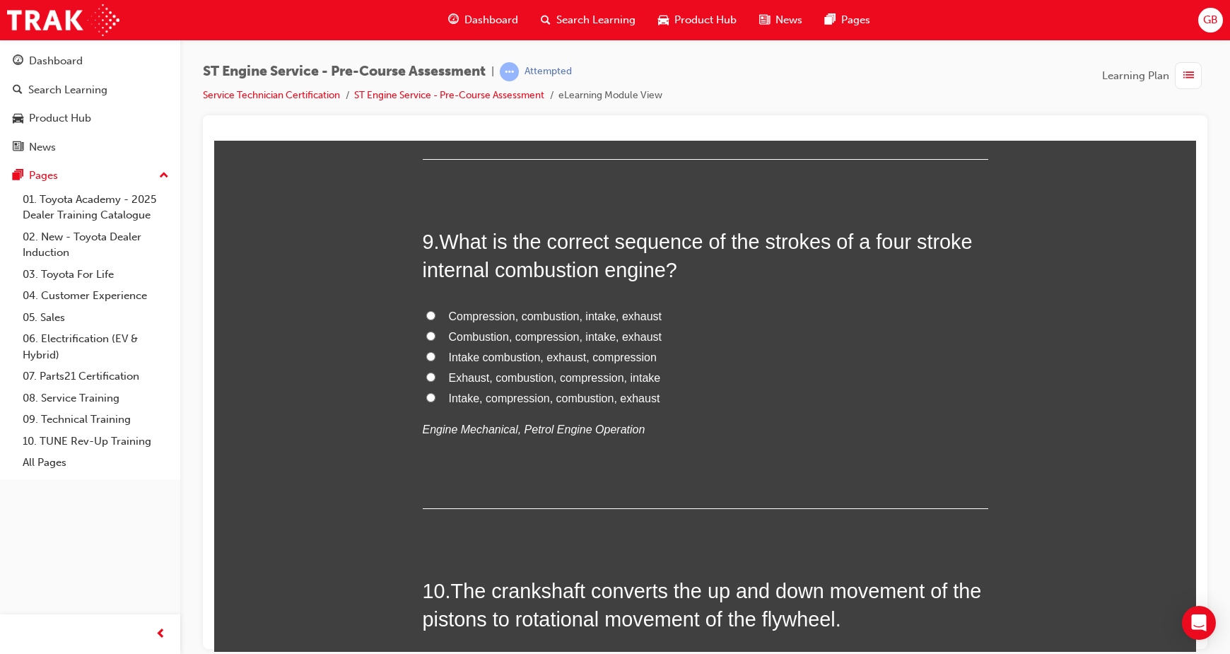
scroll to position [2545, 0]
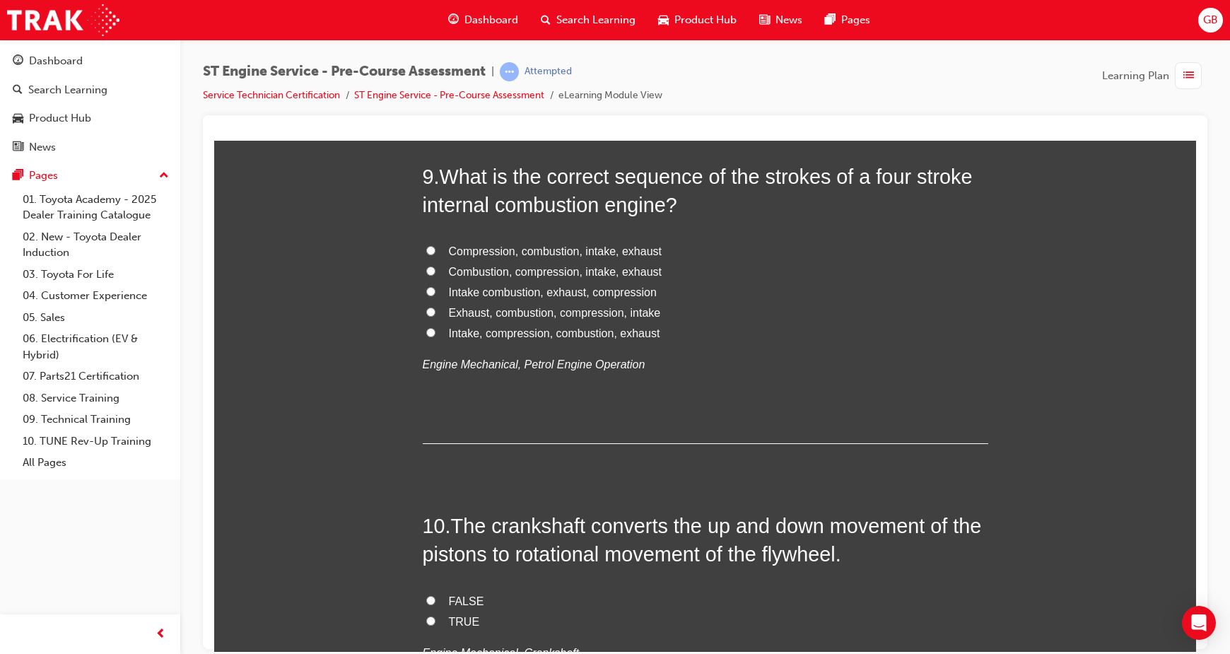
radio input "true"
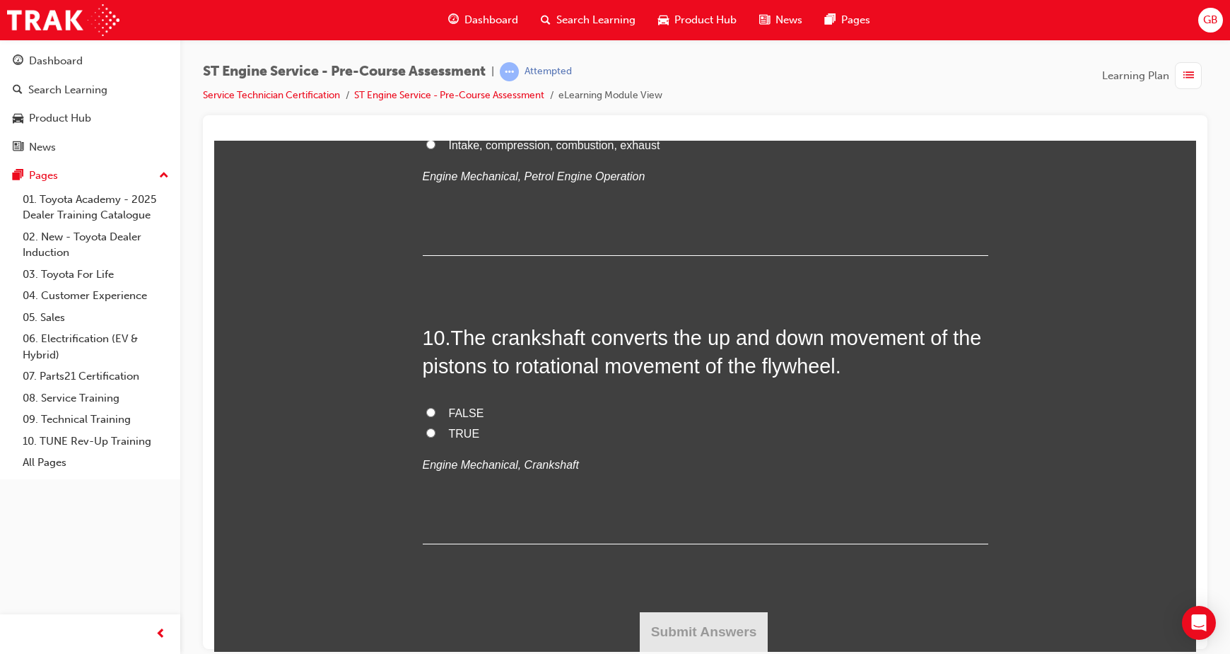
scroll to position [2863, 0]
click at [423, 156] on label "Intake, compression, combustion, exhaust" at bounding box center [706, 145] width 566 height 21
click at [426, 148] on input "Intake, compression, combustion, exhaust" at bounding box center [430, 143] width 9 height 9
radio input "true"
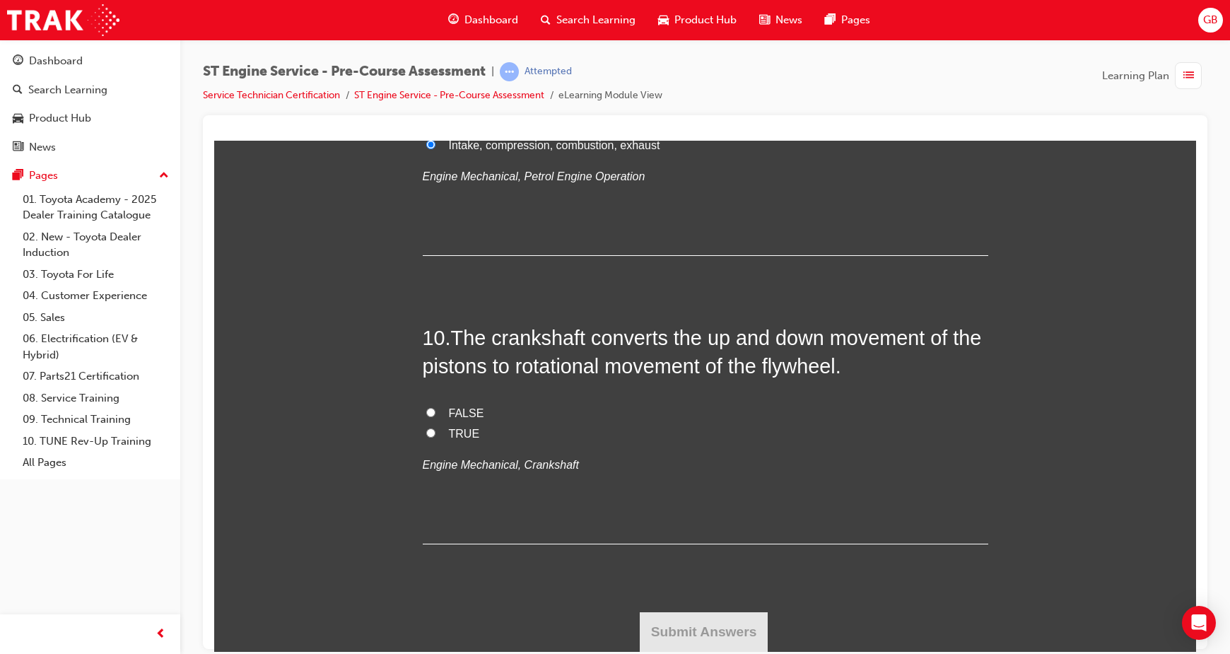
click at [433, 430] on label "TRUE" at bounding box center [706, 433] width 566 height 21
click at [433, 430] on input "TRUE" at bounding box center [430, 432] width 9 height 9
radio input "true"
click at [709, 612] on button "Submit Answers" at bounding box center [704, 631] width 129 height 40
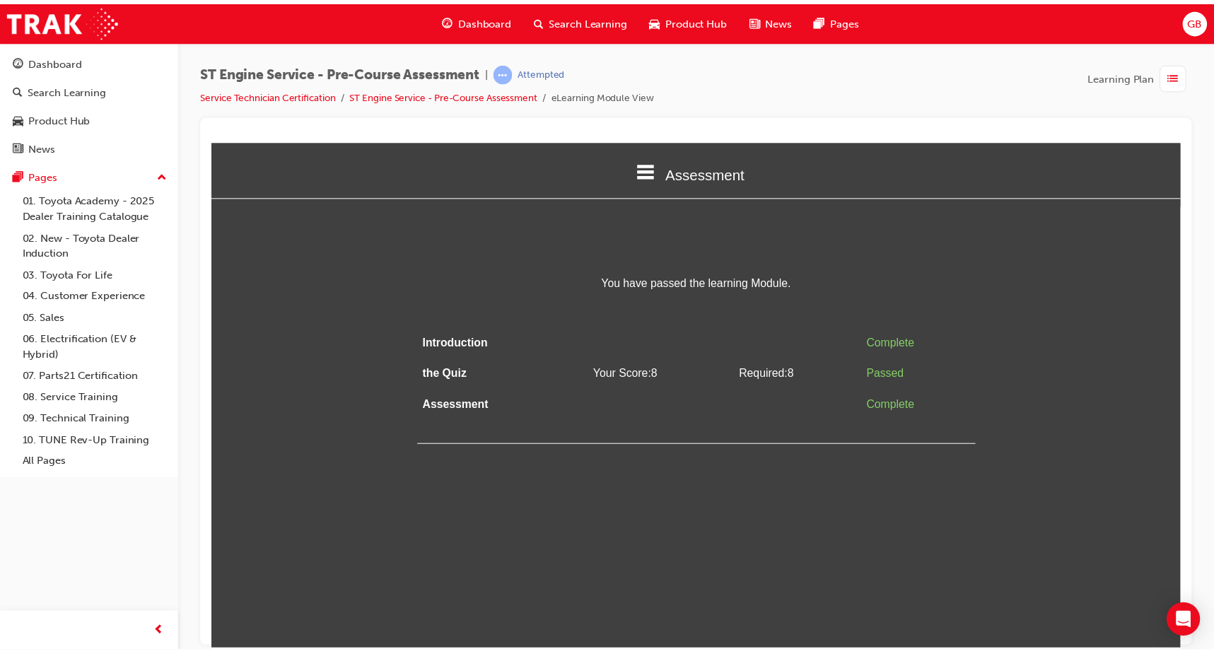
scroll to position [0, 0]
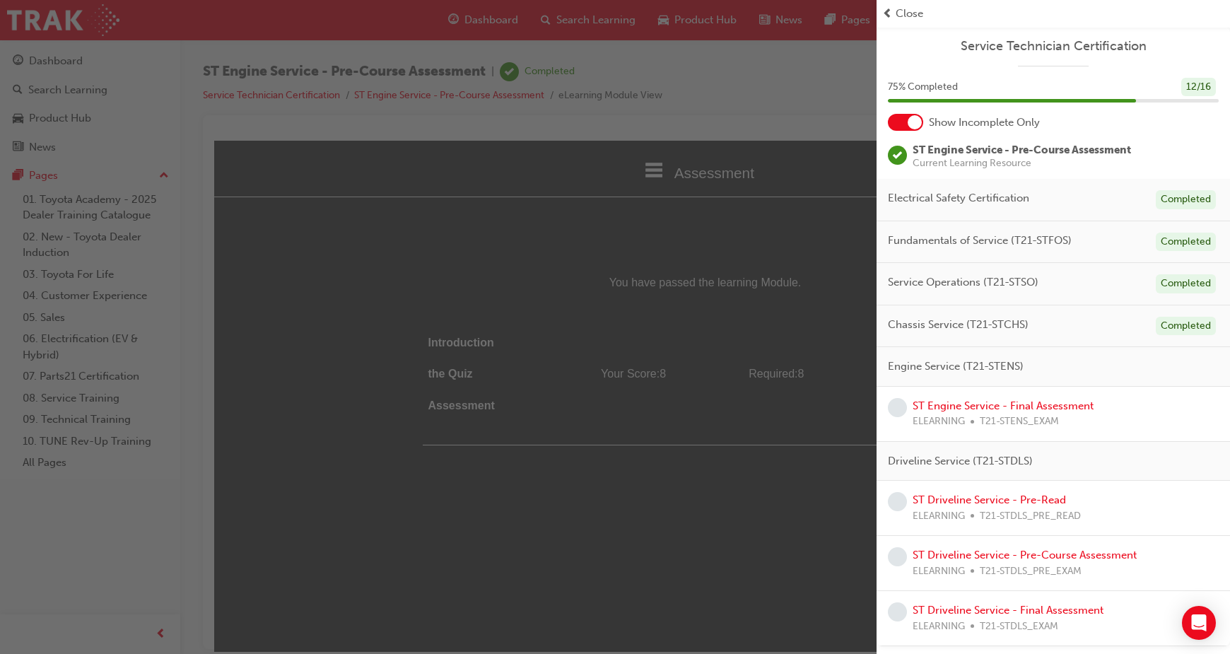
click at [908, 11] on span "Close" at bounding box center [910, 14] width 28 height 16
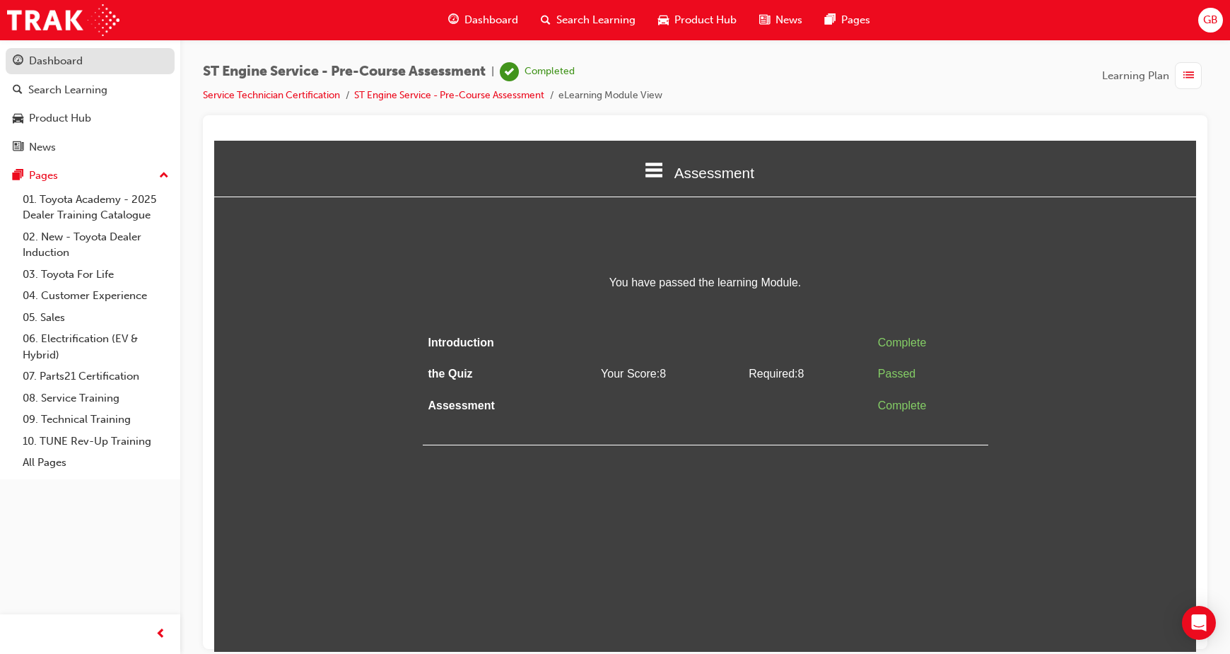
click at [41, 64] on div "Dashboard" at bounding box center [56, 61] width 54 height 16
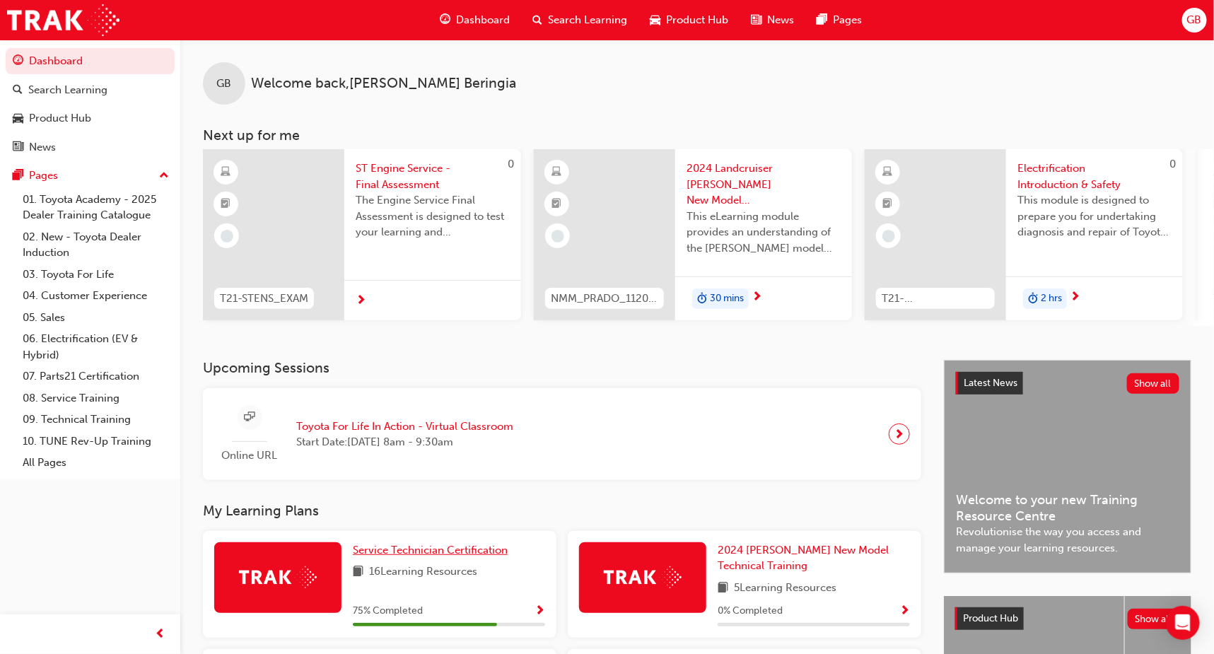
click at [433, 551] on span "Service Technician Certification" at bounding box center [430, 550] width 155 height 13
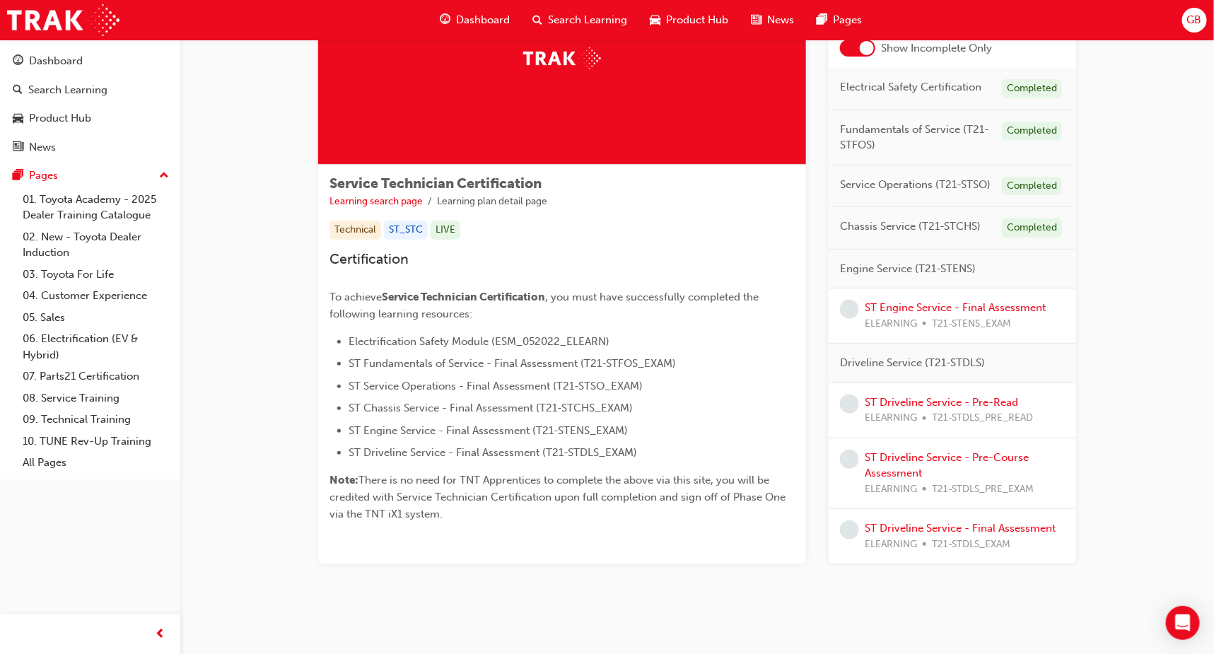
scroll to position [138, 0]
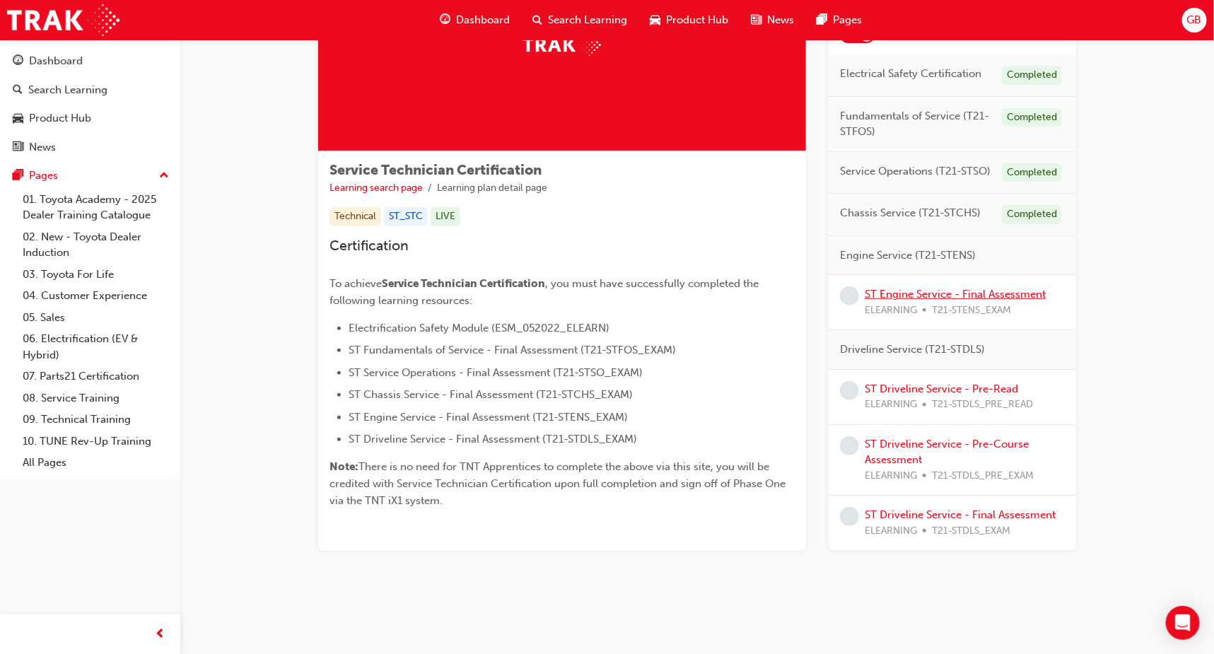
click at [874, 291] on link "ST Engine Service - Final Assessment" at bounding box center [955, 294] width 181 height 13
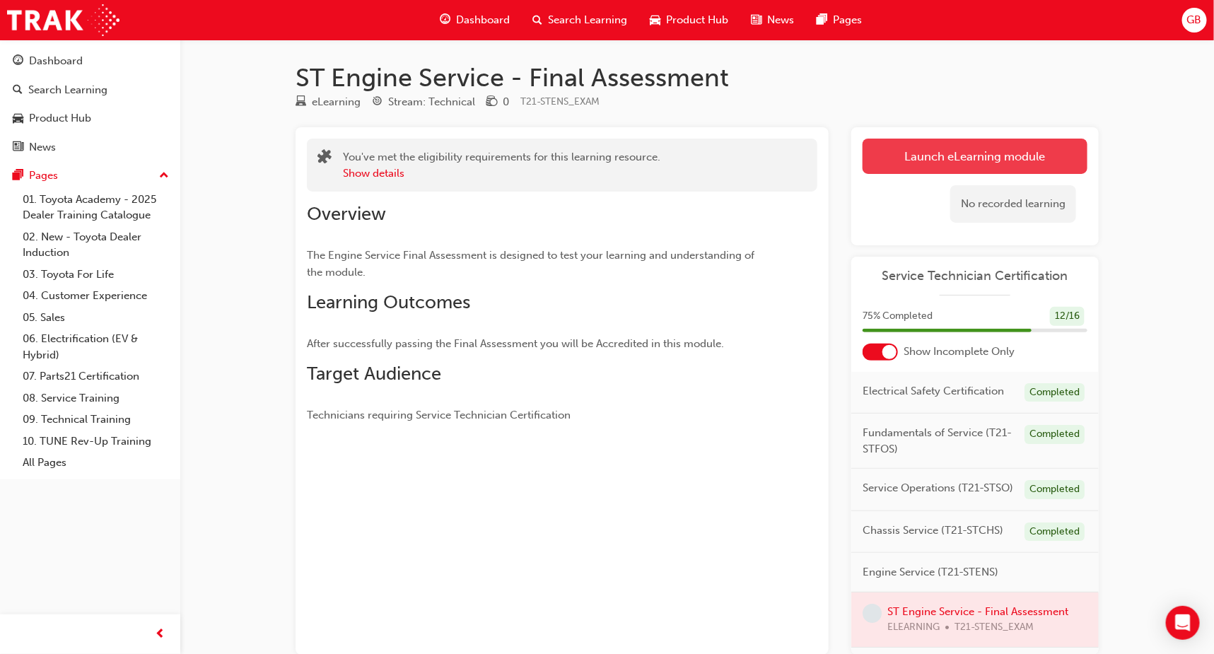
click at [923, 153] on link "Launch eLearning module" at bounding box center [974, 156] width 225 height 35
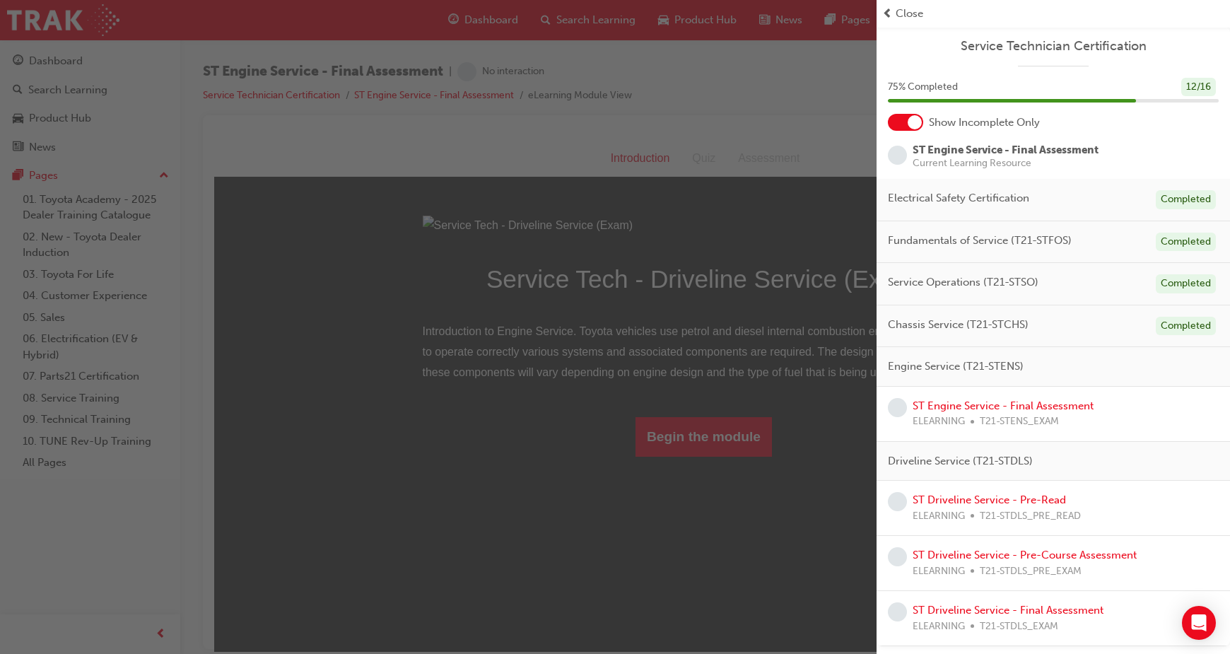
click at [897, 13] on span "Close" at bounding box center [910, 14] width 28 height 16
click at [906, 17] on span "Close" at bounding box center [910, 14] width 28 height 16
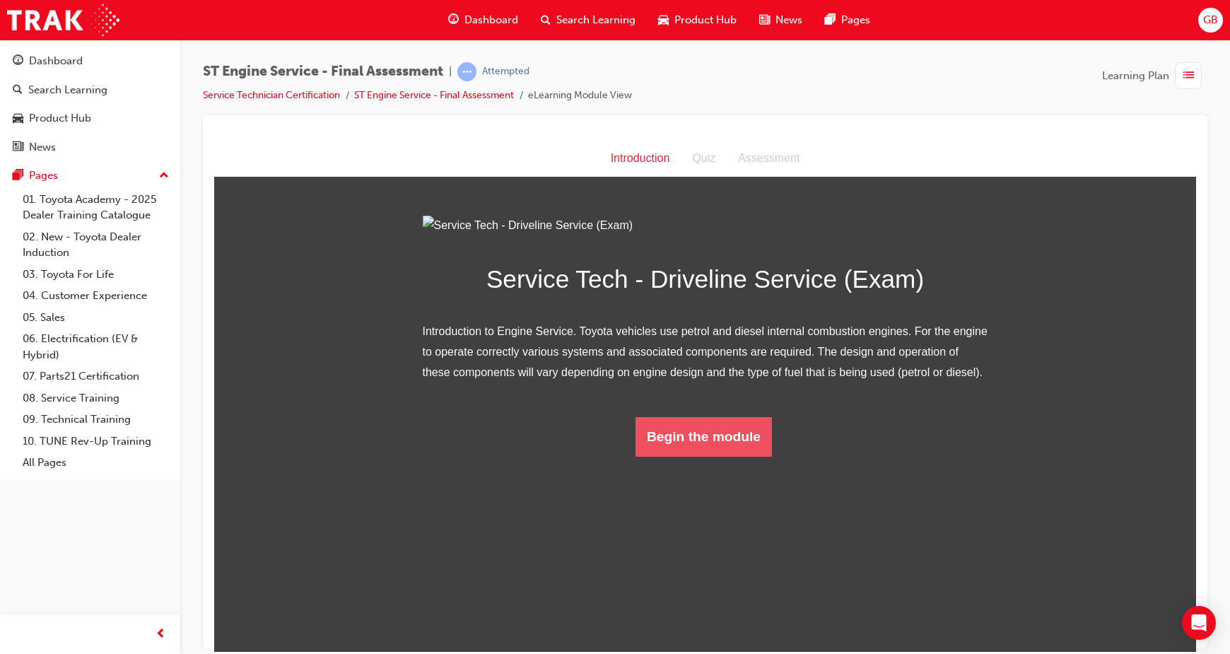
click at [720, 456] on button "Begin the module" at bounding box center [704, 436] width 136 height 40
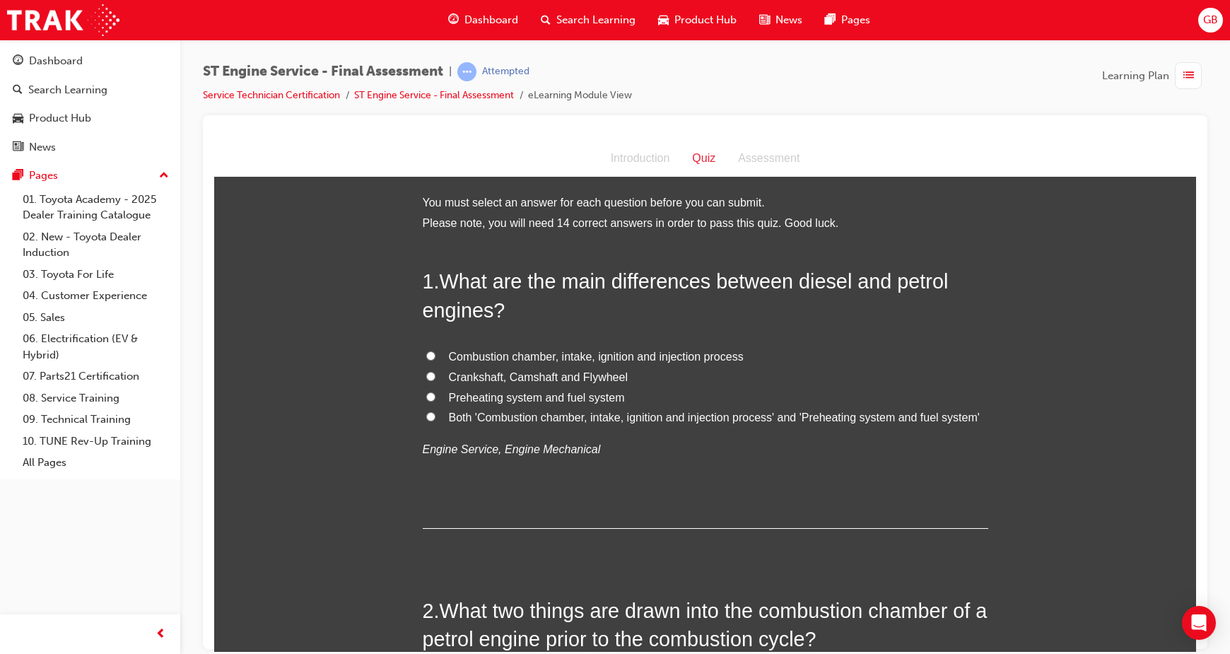
click at [449, 398] on span "Preheating system and fuel system" at bounding box center [537, 397] width 176 height 12
click at [435, 398] on input "Preheating system and fuel system" at bounding box center [430, 396] width 9 height 9
radio input "true"
click at [426, 419] on input "Both 'Combustion chamber, intake, ignition and injection process' and 'Preheati…" at bounding box center [430, 415] width 9 height 9
radio input "true"
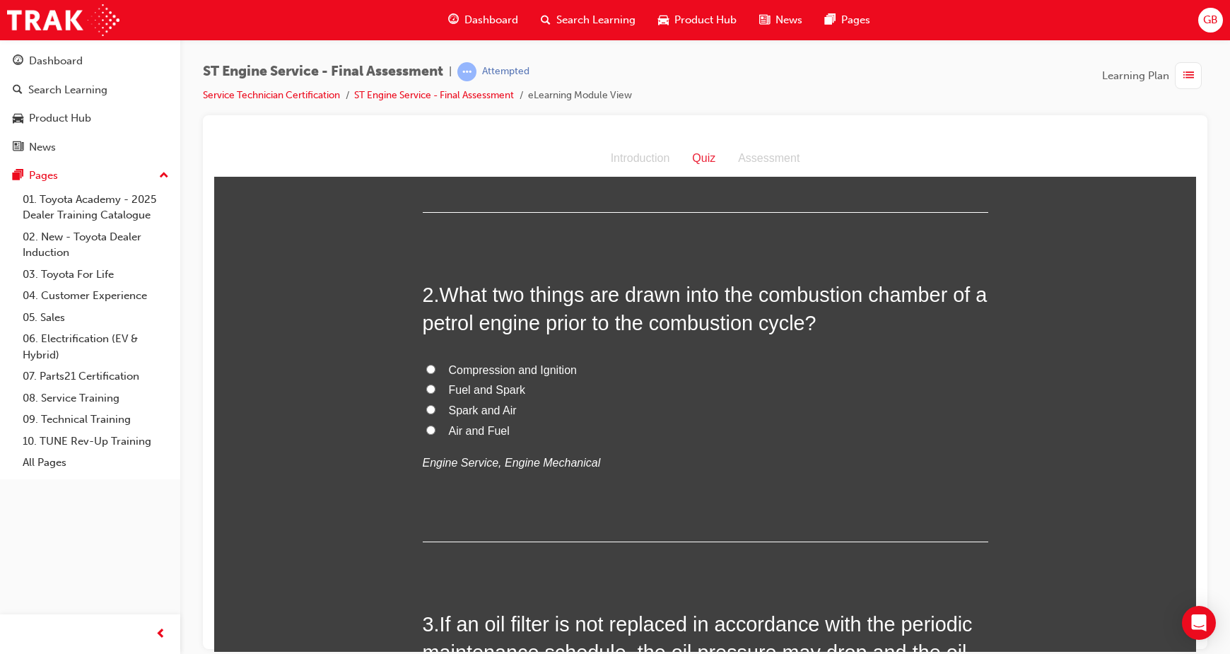
scroll to position [318, 0]
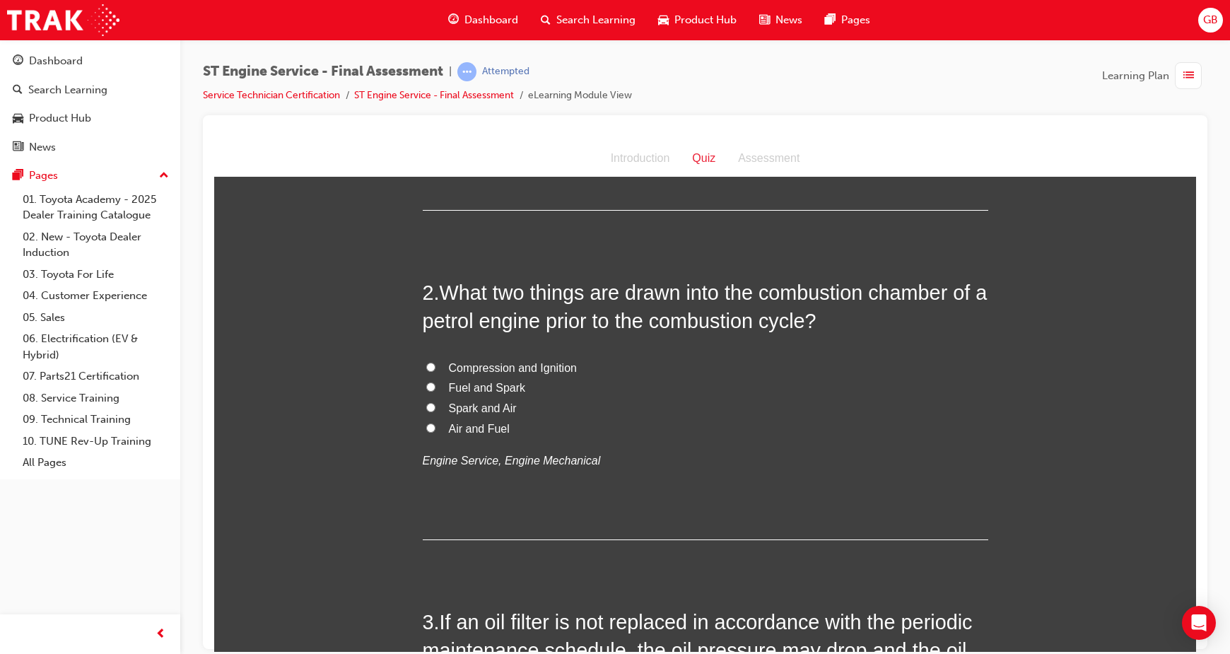
click at [423, 424] on label "Air and Fuel" at bounding box center [706, 428] width 566 height 21
click at [426, 424] on input "Air and Fuel" at bounding box center [430, 427] width 9 height 9
radio input "true"
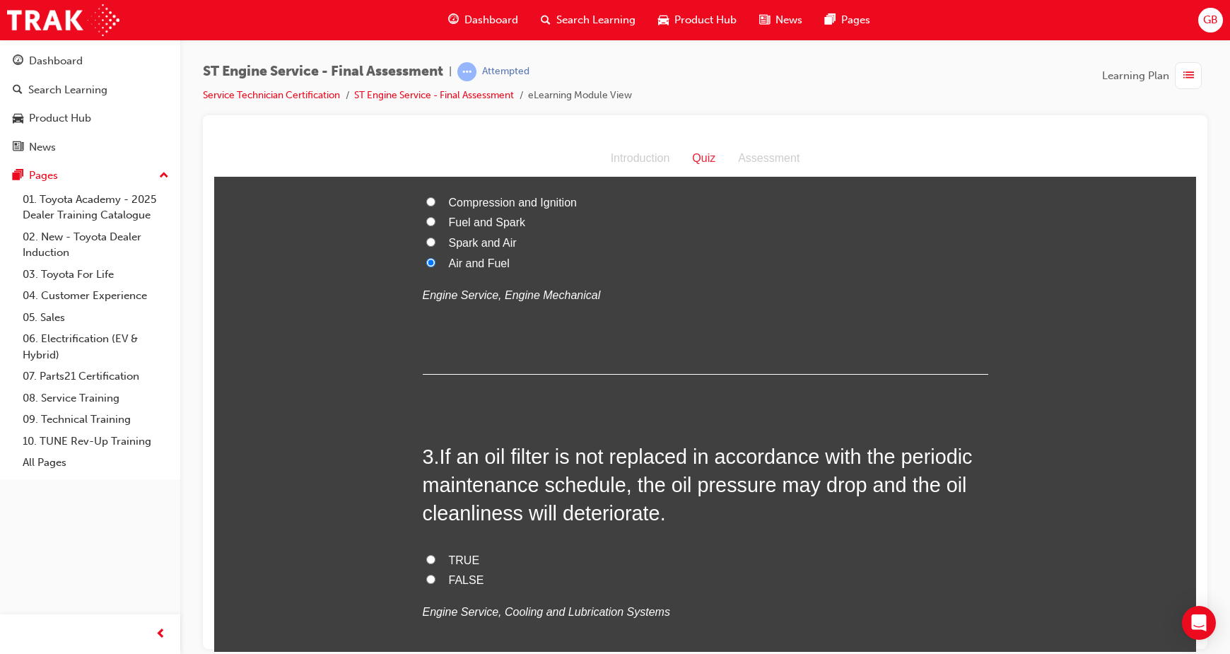
scroll to position [636, 0]
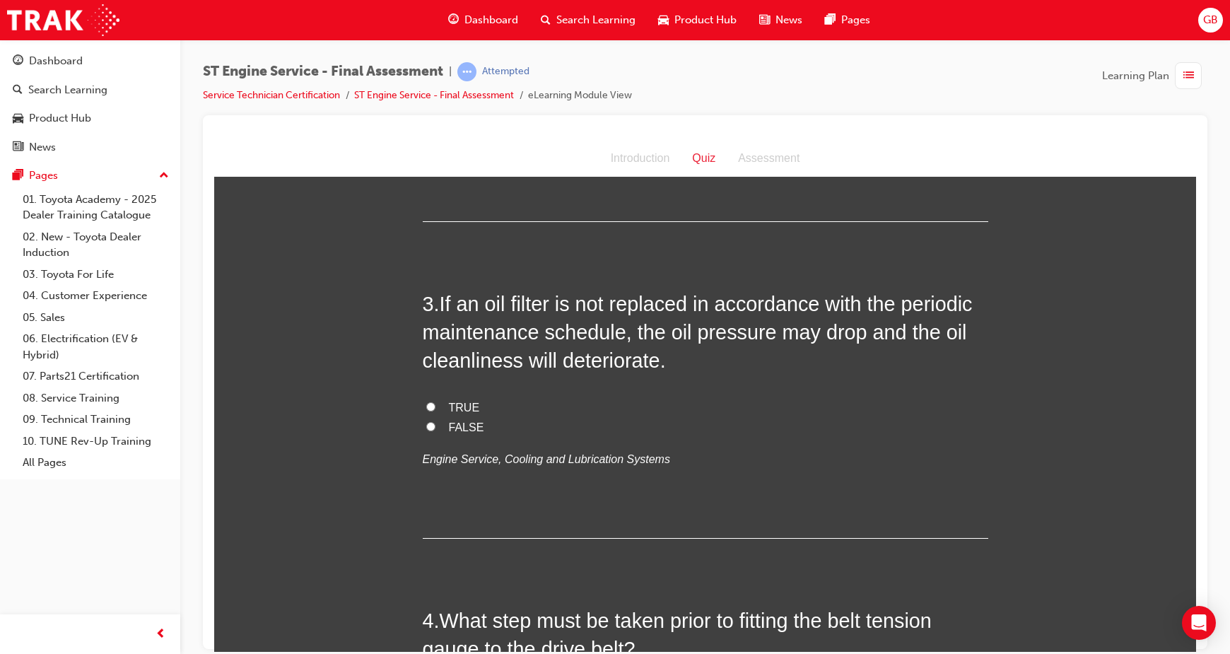
click at [423, 415] on label "TRUE" at bounding box center [706, 407] width 566 height 21
click at [426, 411] on input "TRUE" at bounding box center [430, 406] width 9 height 9
radio input "true"
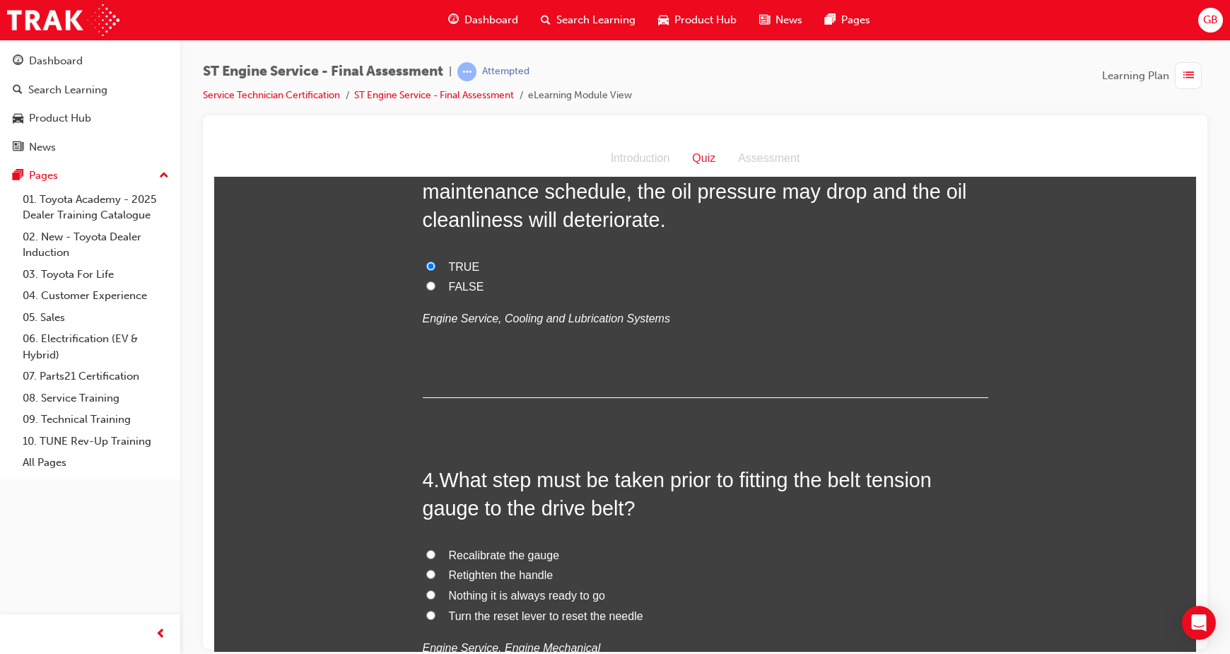
scroll to position [954, 0]
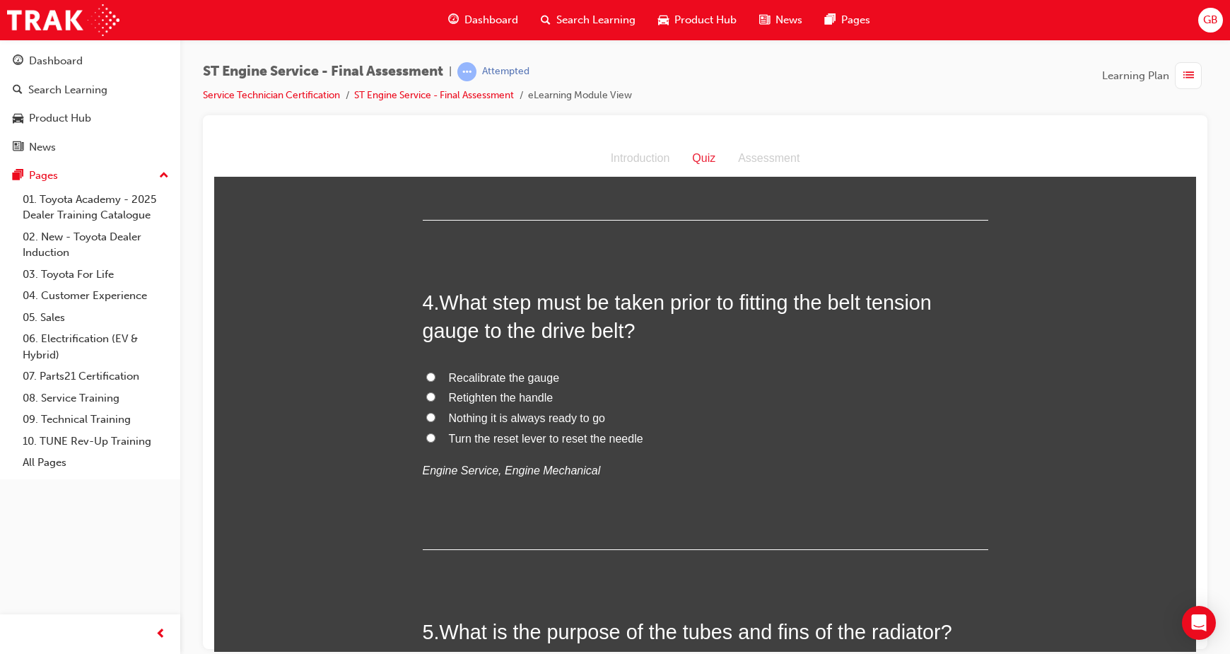
click at [427, 441] on label "Turn the reset lever to reset the needle" at bounding box center [706, 438] width 566 height 21
click at [427, 441] on input "Turn the reset lever to reset the needle" at bounding box center [430, 437] width 9 height 9
radio input "true"
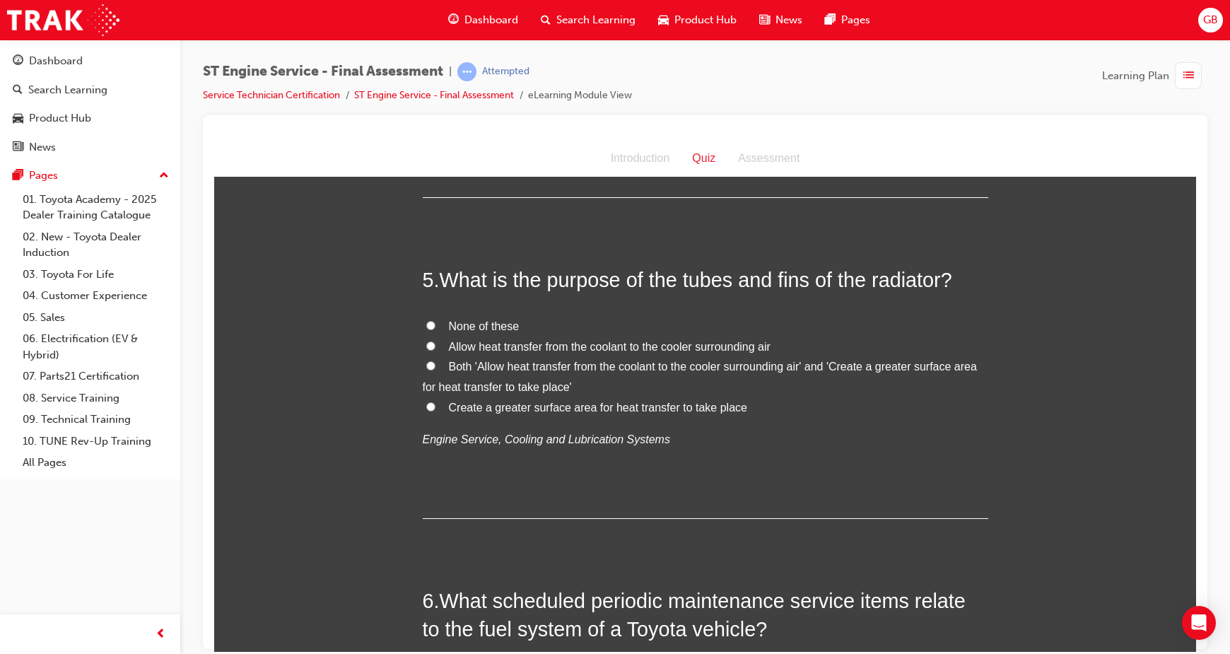
scroll to position [1272, 0]
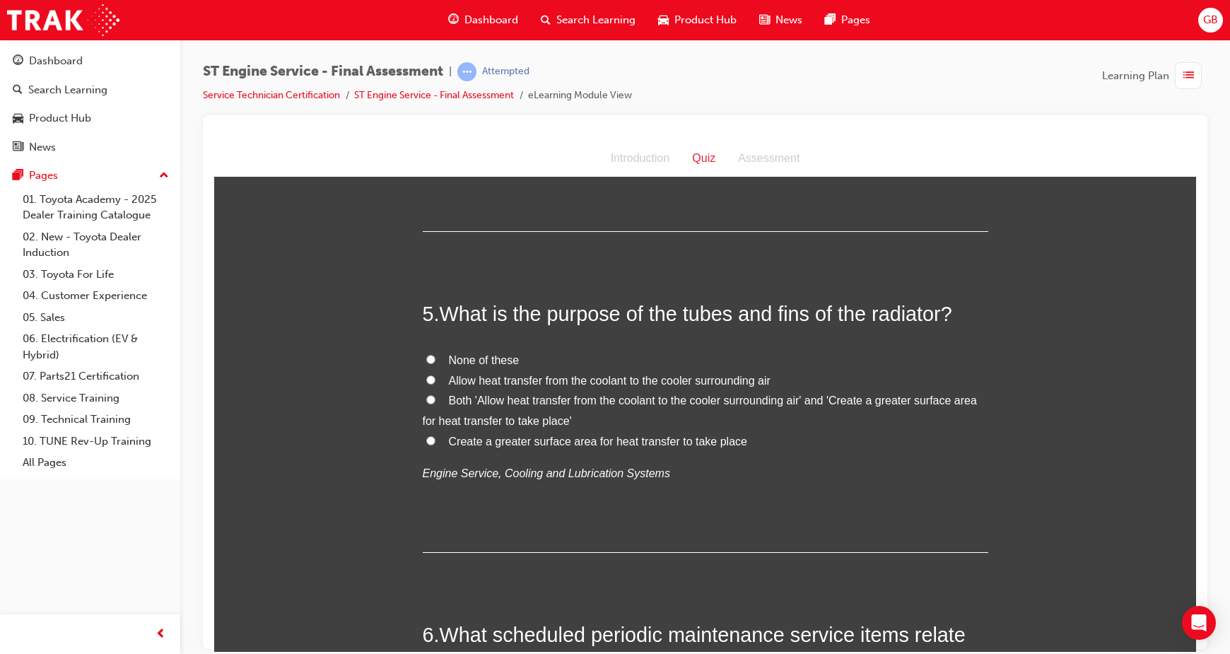
click at [423, 405] on label "Both 'Allow heat transfer from the coolant to the cooler surrounding air' and '…" at bounding box center [706, 410] width 566 height 41
click at [426, 404] on input "Both 'Allow heat transfer from the coolant to the cooler surrounding air' and '…" at bounding box center [430, 398] width 9 height 9
radio input "true"
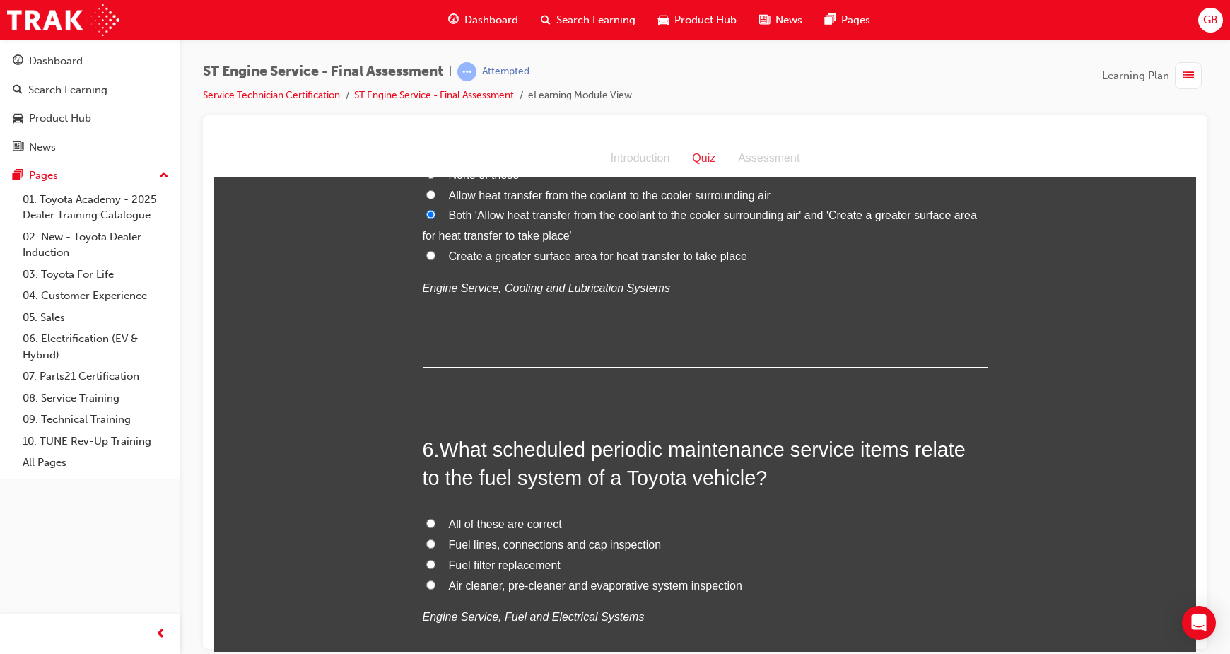
scroll to position [1591, 0]
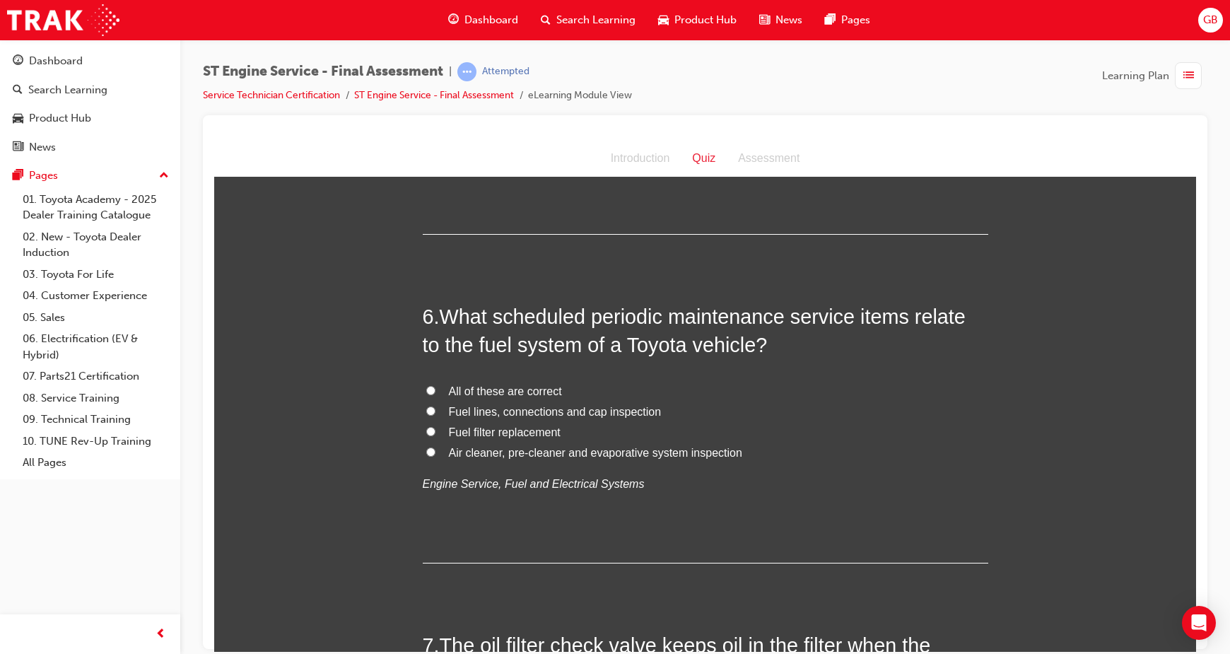
click at [426, 390] on input "All of these are correct" at bounding box center [430, 389] width 9 height 9
radio input "true"
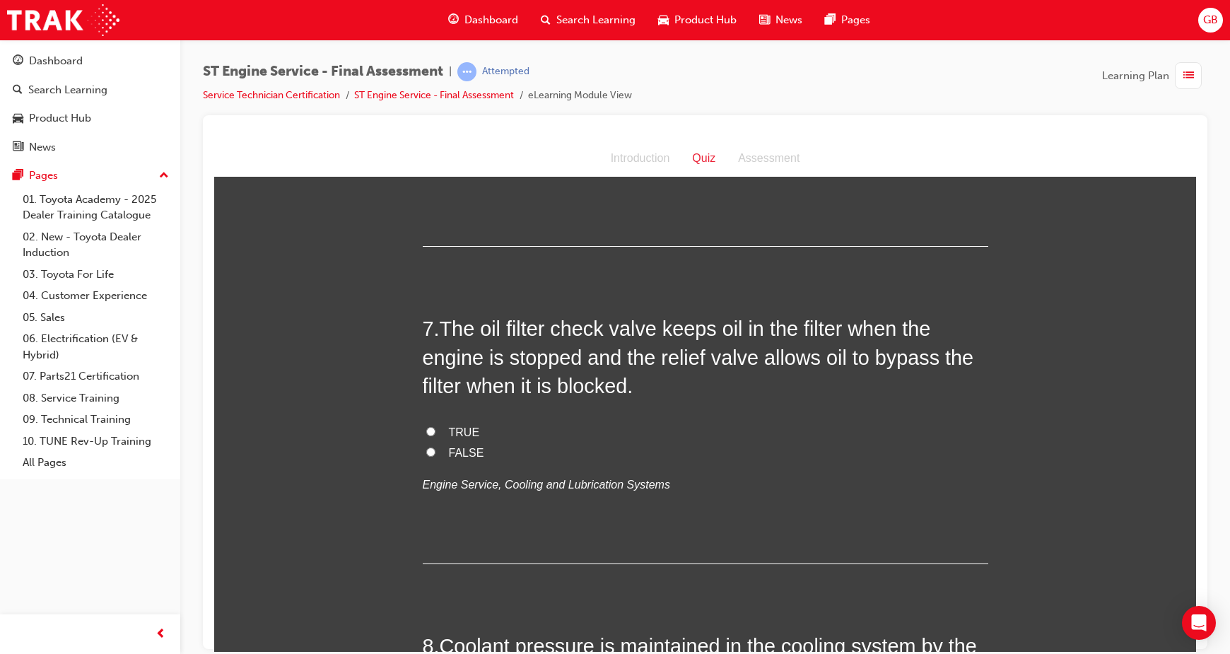
scroll to position [1909, 0]
click at [426, 434] on input "TRUE" at bounding box center [430, 429] width 9 height 9
radio input "true"
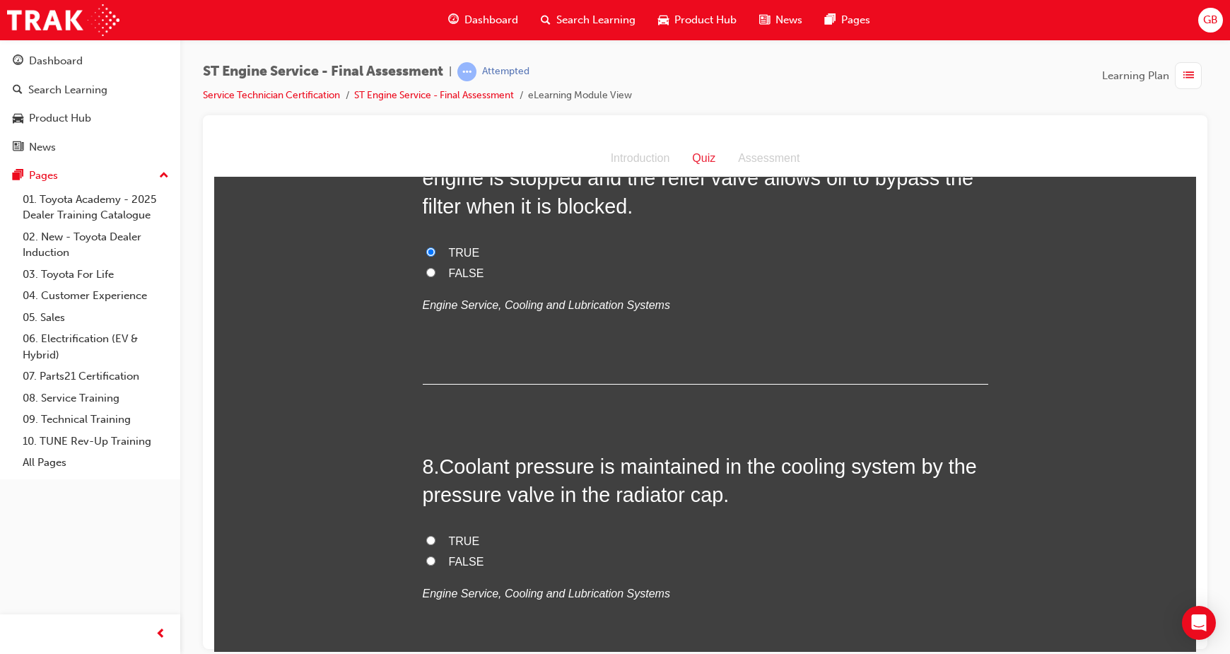
scroll to position [2121, 0]
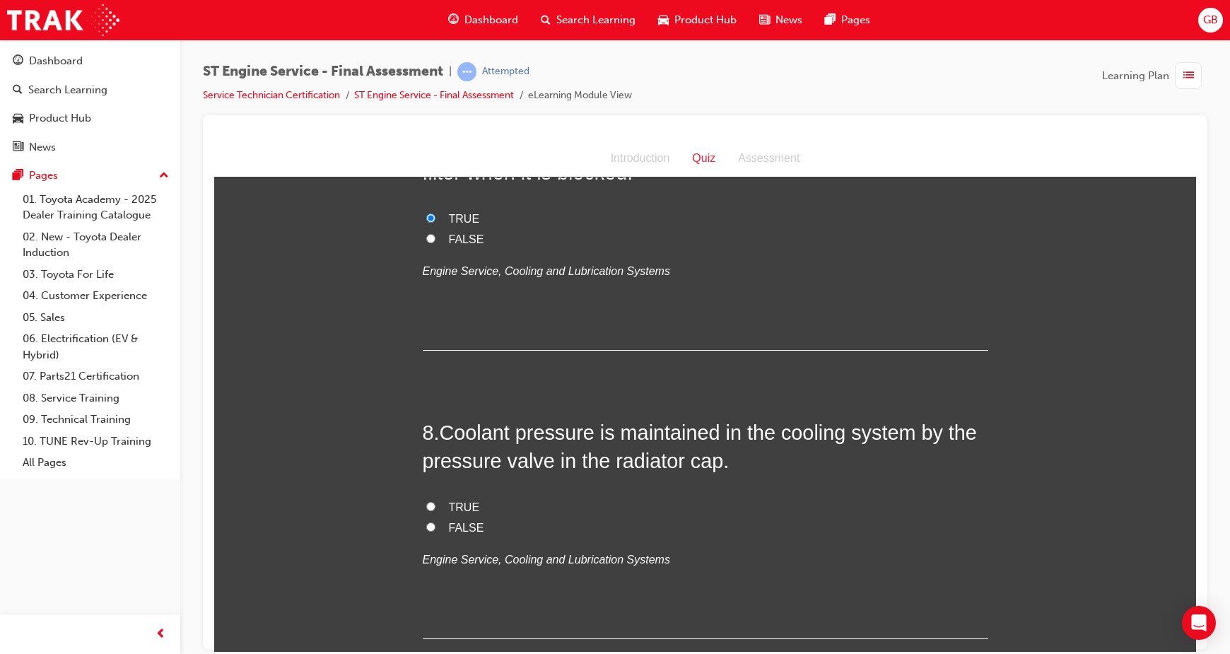
click at [426, 510] on input "TRUE" at bounding box center [430, 505] width 9 height 9
radio input "true"
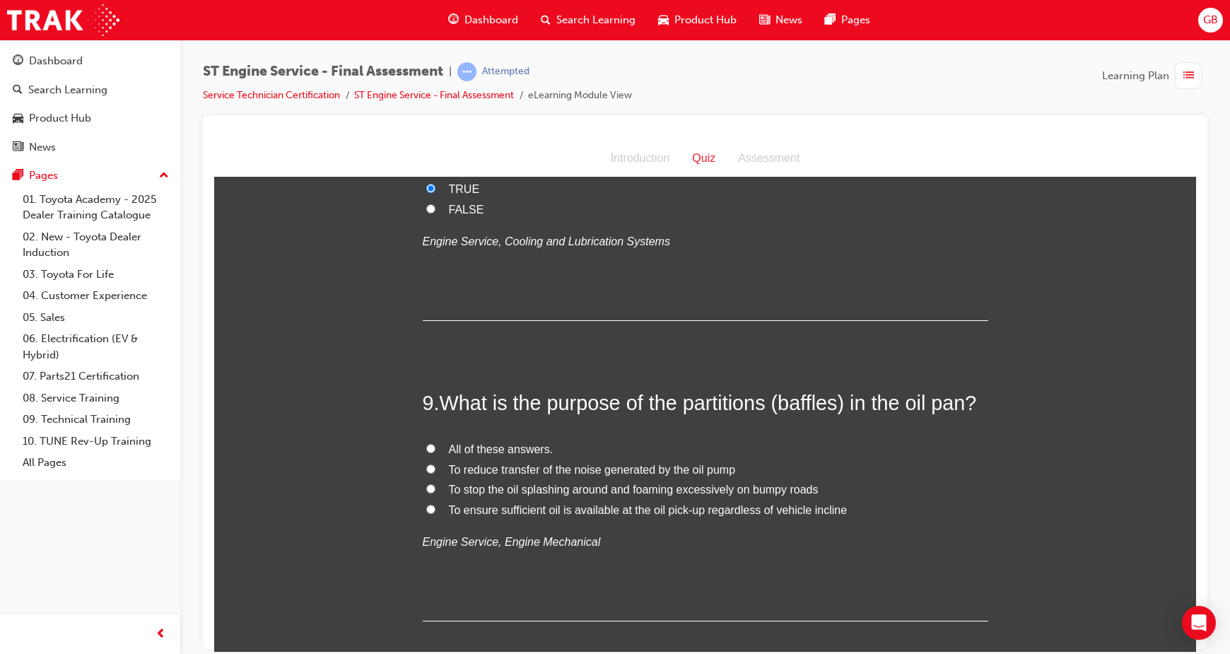
scroll to position [2545, 0]
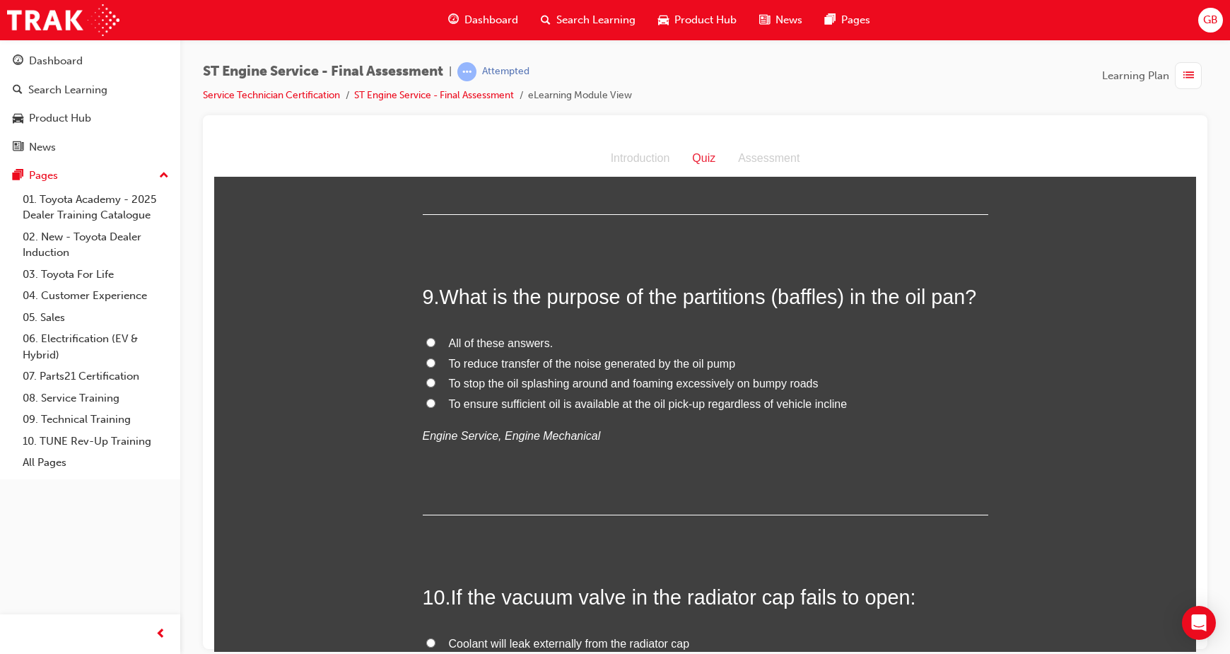
click at [449, 341] on span "All of these answers." at bounding box center [501, 342] width 105 height 12
click at [435, 341] on input "All of these answers." at bounding box center [430, 341] width 9 height 9
radio input "true"
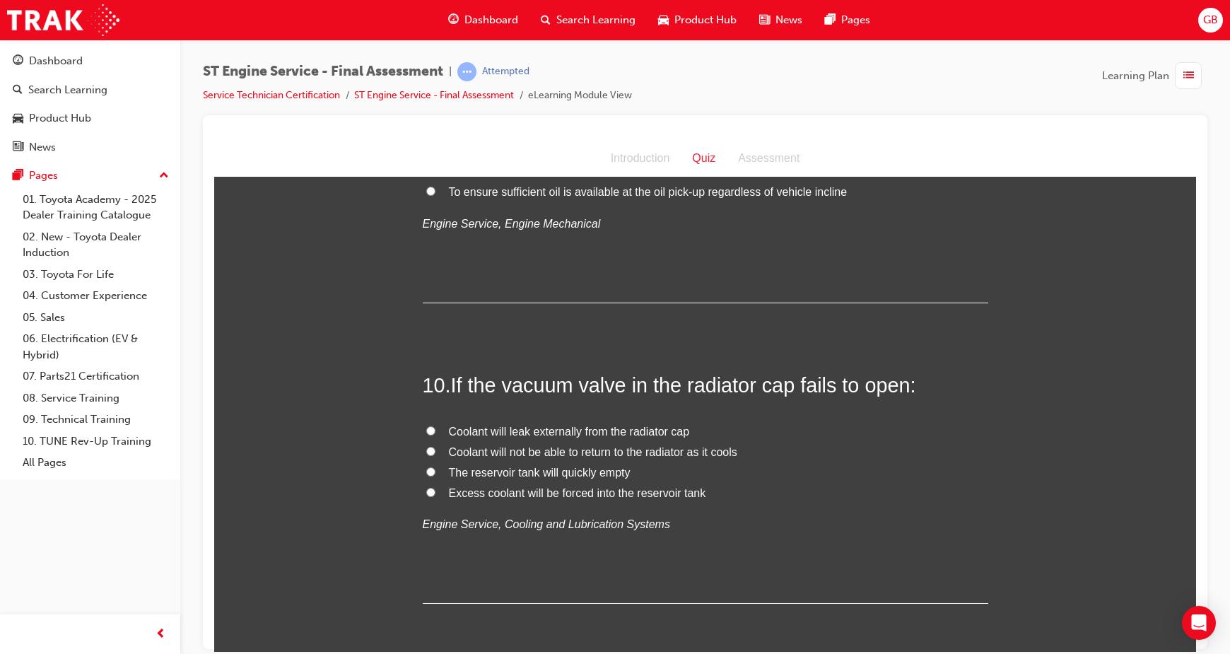
scroll to position [2863, 0]
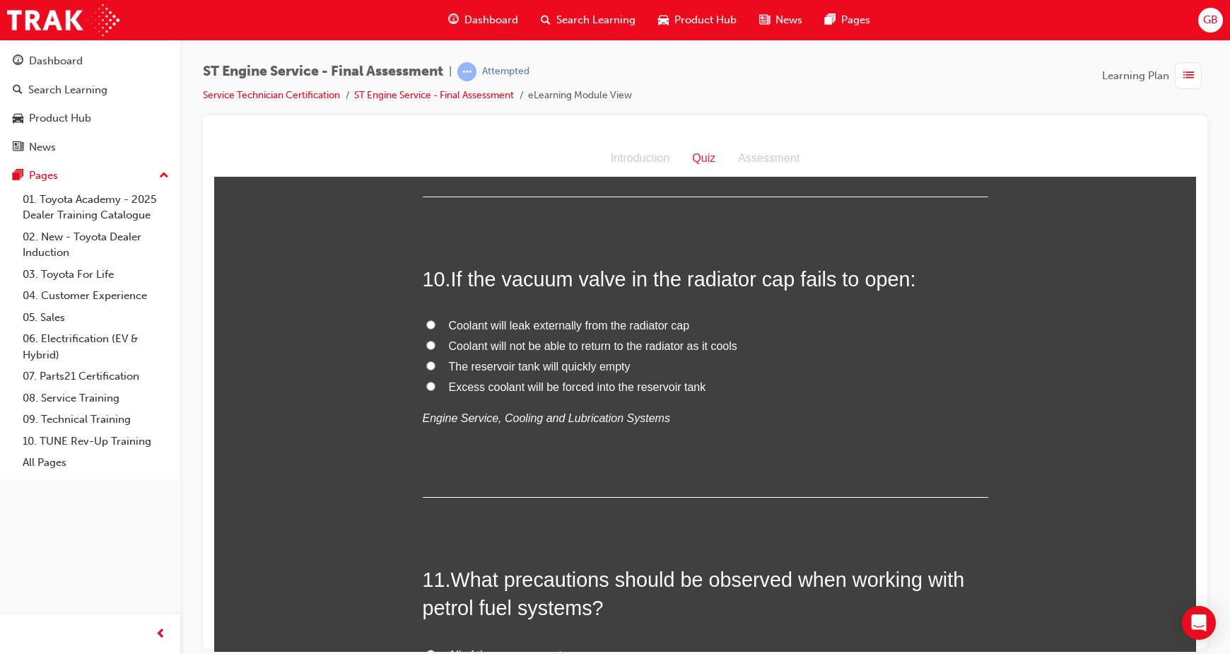
click at [426, 388] on input "Excess coolant will be forced into the reservoir tank" at bounding box center [430, 385] width 9 height 9
radio input "true"
click at [437, 349] on label "Coolant will not be able to return to the radiator as it cools" at bounding box center [706, 346] width 566 height 21
click at [435, 349] on input "Coolant will not be able to return to the radiator as it cools" at bounding box center [430, 344] width 9 height 9
radio input "true"
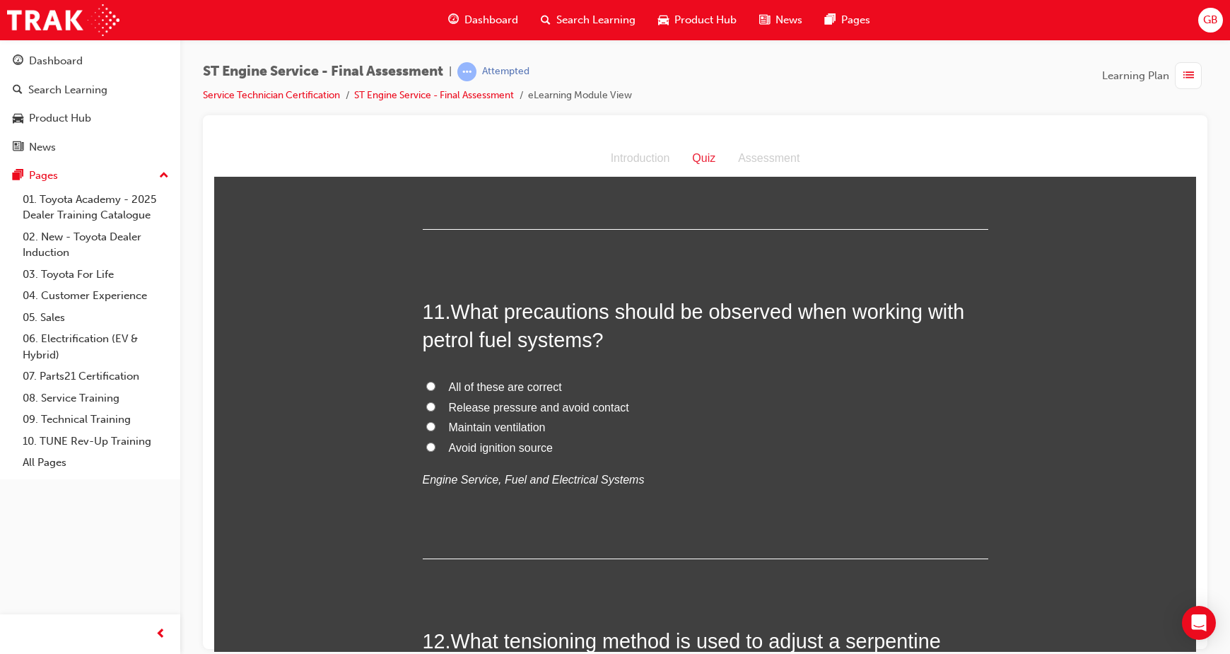
scroll to position [3181, 0]
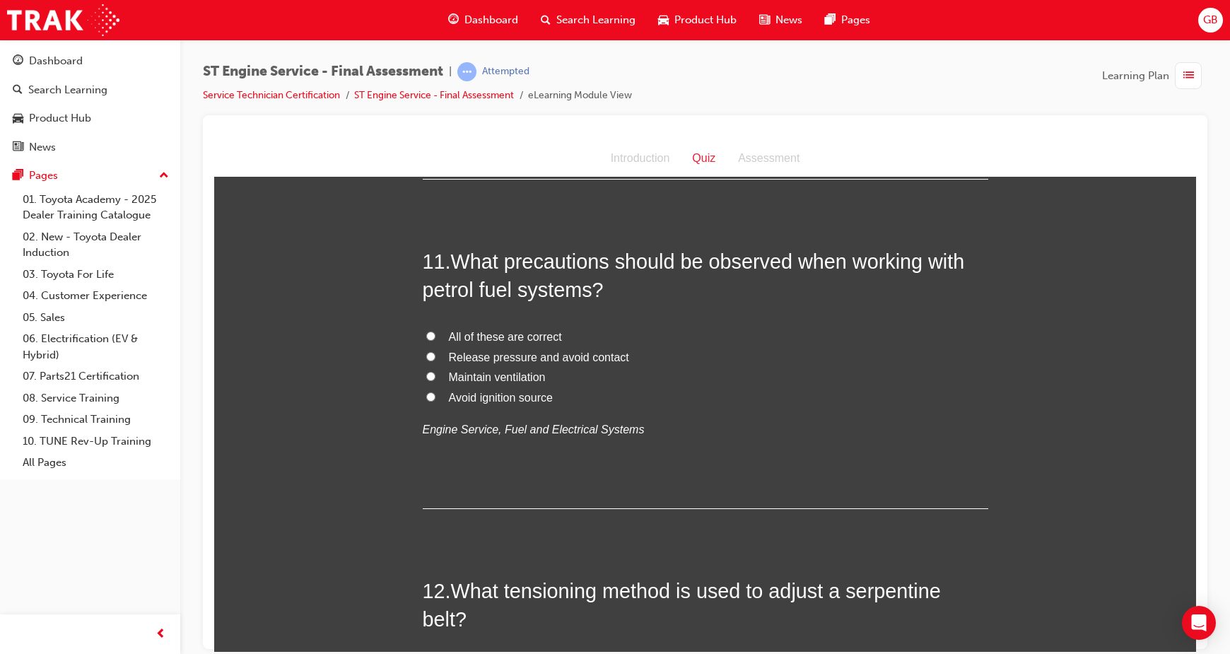
click at [435, 334] on label "All of these are correct" at bounding box center [706, 337] width 566 height 21
click at [435, 334] on input "All of these are correct" at bounding box center [430, 335] width 9 height 9
radio input "true"
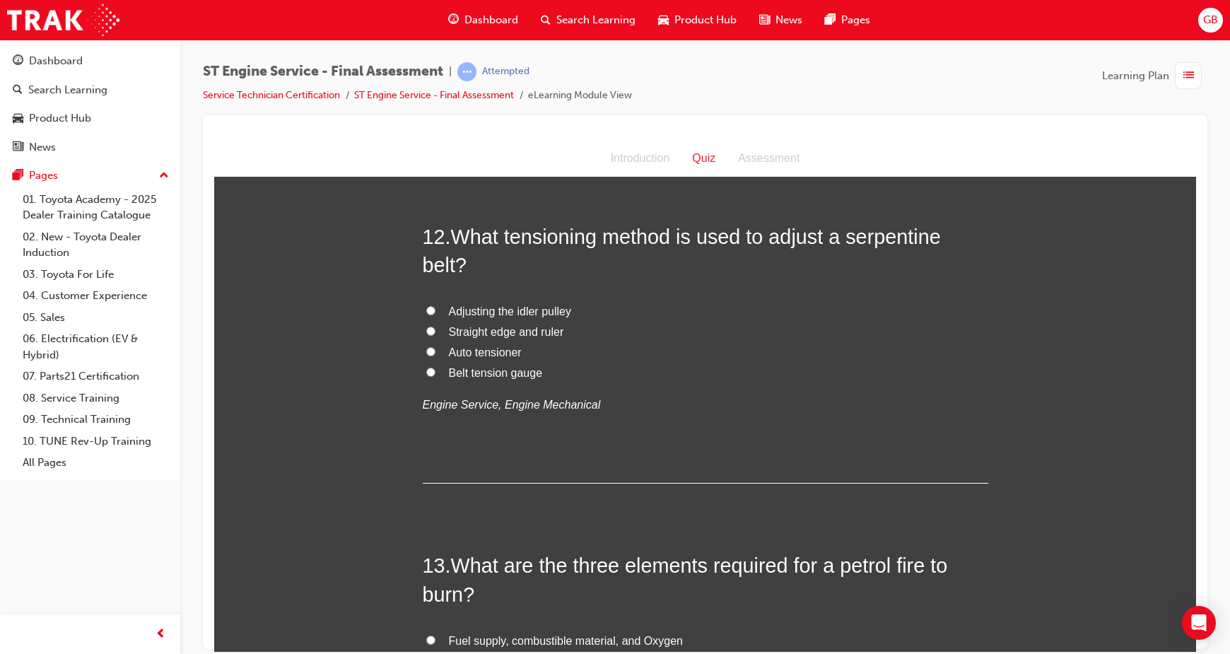
scroll to position [3499, 0]
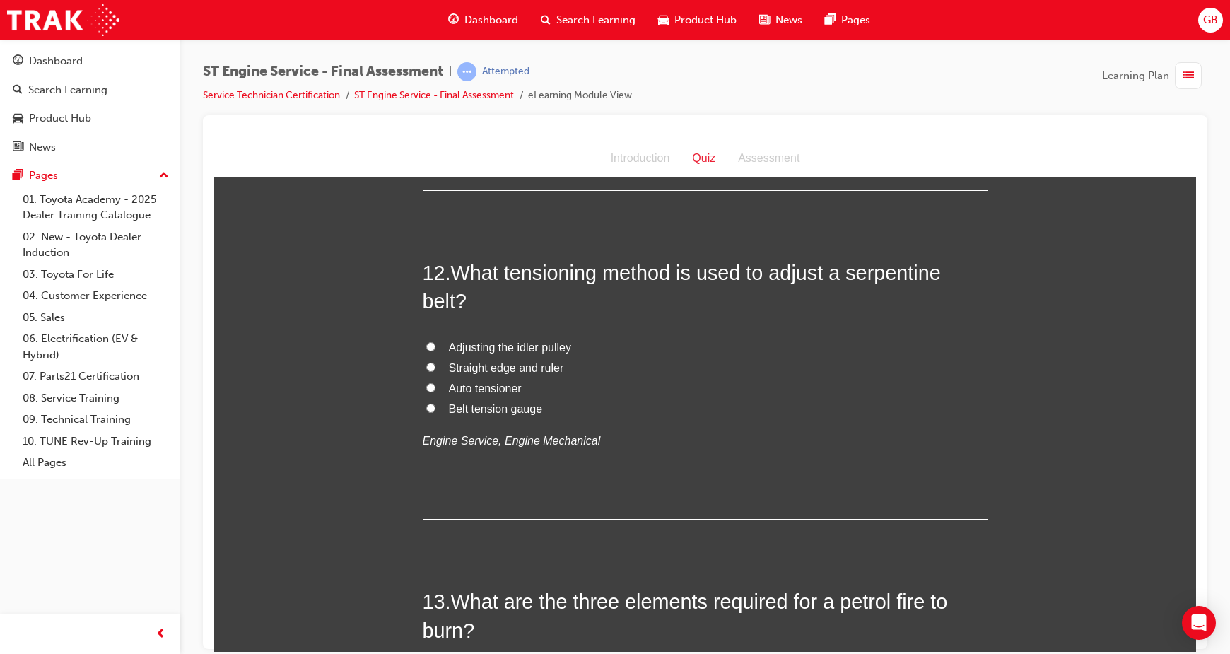
click at [435, 392] on label "Auto tensioner" at bounding box center [706, 388] width 566 height 21
click at [435, 392] on input "Auto tensioner" at bounding box center [430, 386] width 9 height 9
radio input "true"
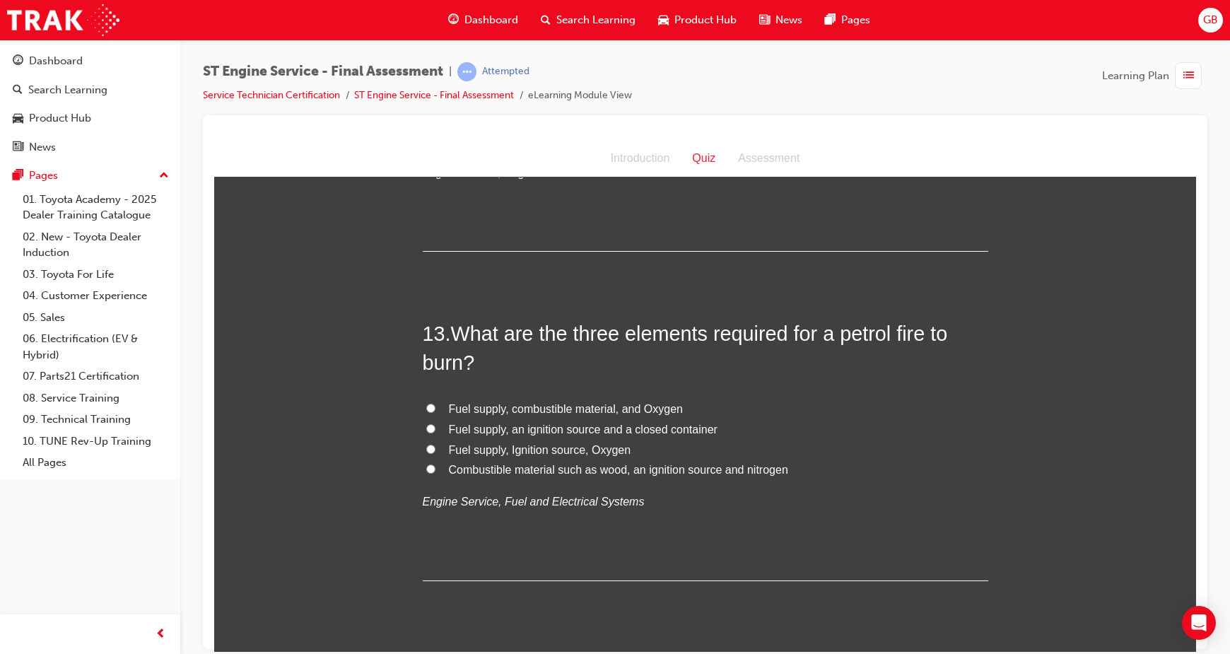
scroll to position [3817, 0]
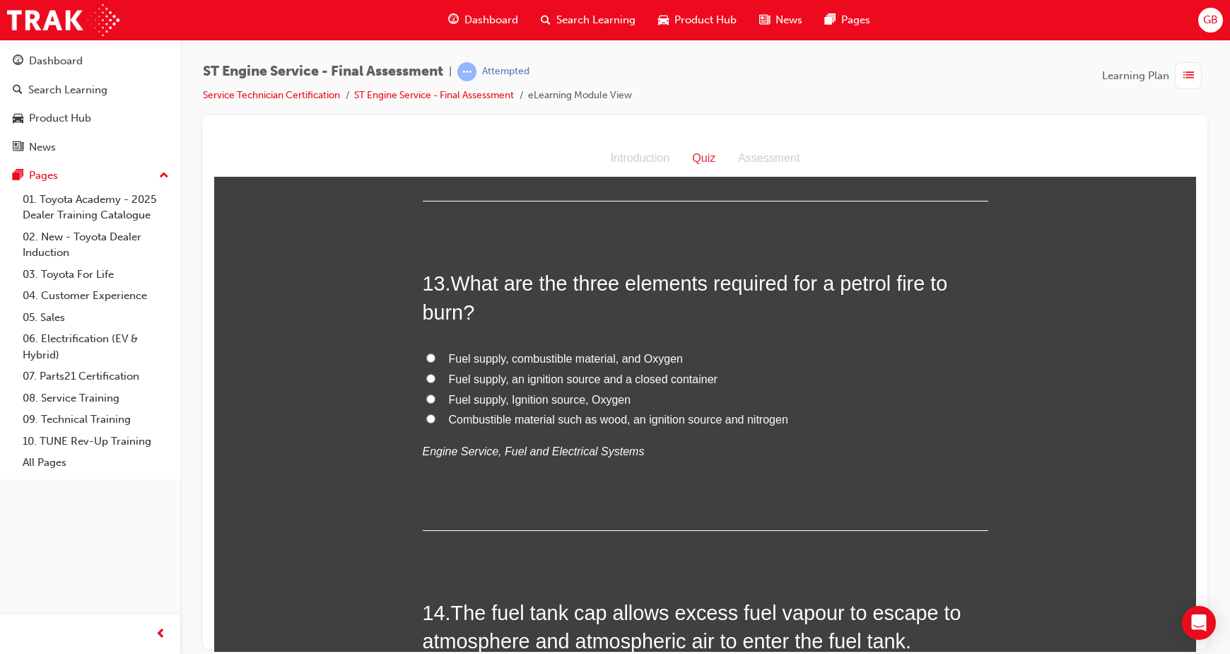
click at [426, 409] on label "Fuel supply, Ignition source, Oxygen" at bounding box center [706, 400] width 566 height 21
click at [426, 403] on input "Fuel supply, Ignition source, Oxygen" at bounding box center [430, 398] width 9 height 9
radio input "true"
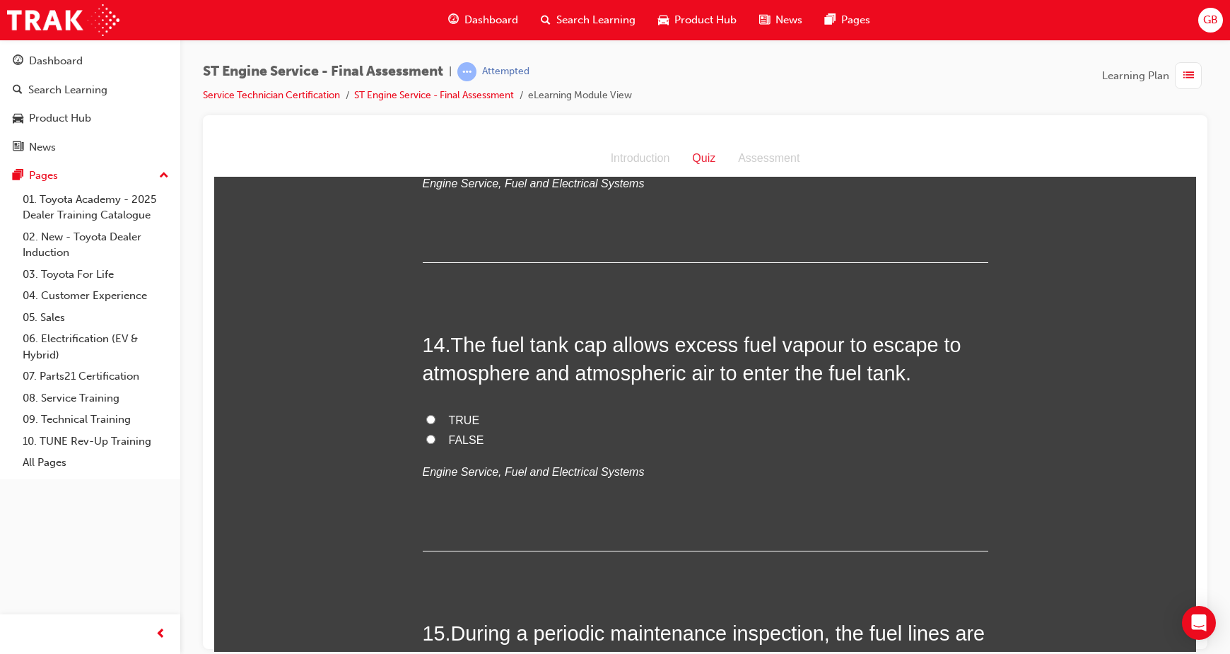
scroll to position [4135, 0]
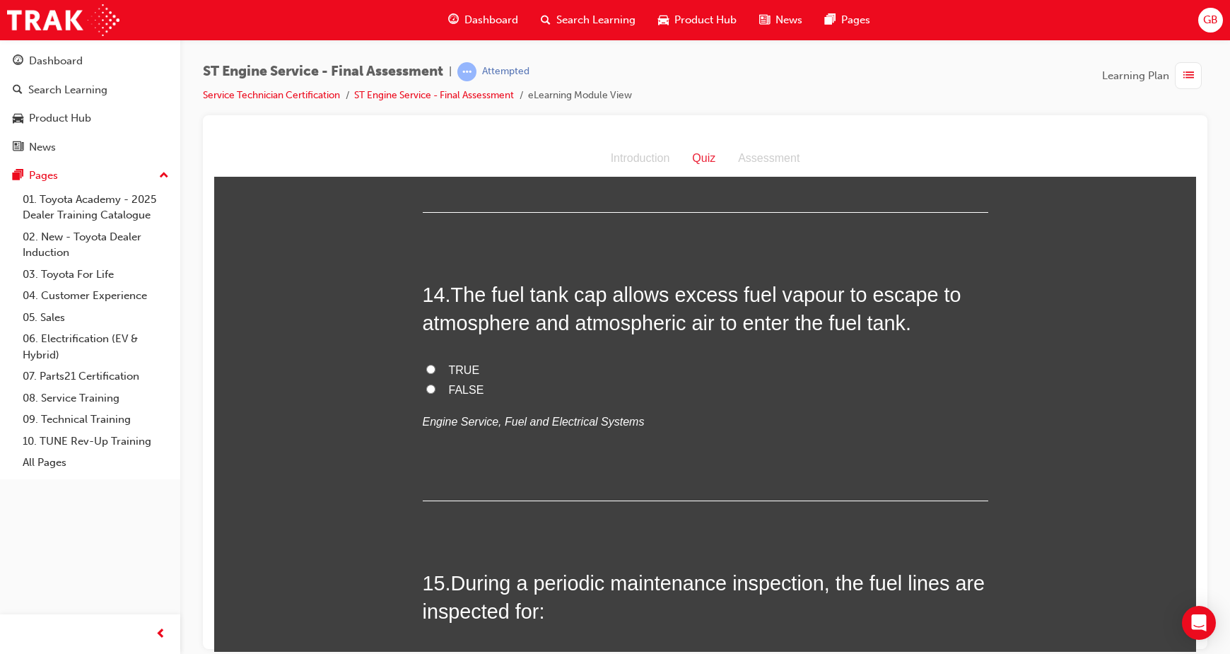
click at [423, 373] on label "TRUE" at bounding box center [706, 370] width 566 height 21
click at [426, 373] on input "TRUE" at bounding box center [430, 368] width 9 height 9
radio input "true"
click at [426, 390] on input "FALSE" at bounding box center [430, 388] width 9 height 9
radio input "true"
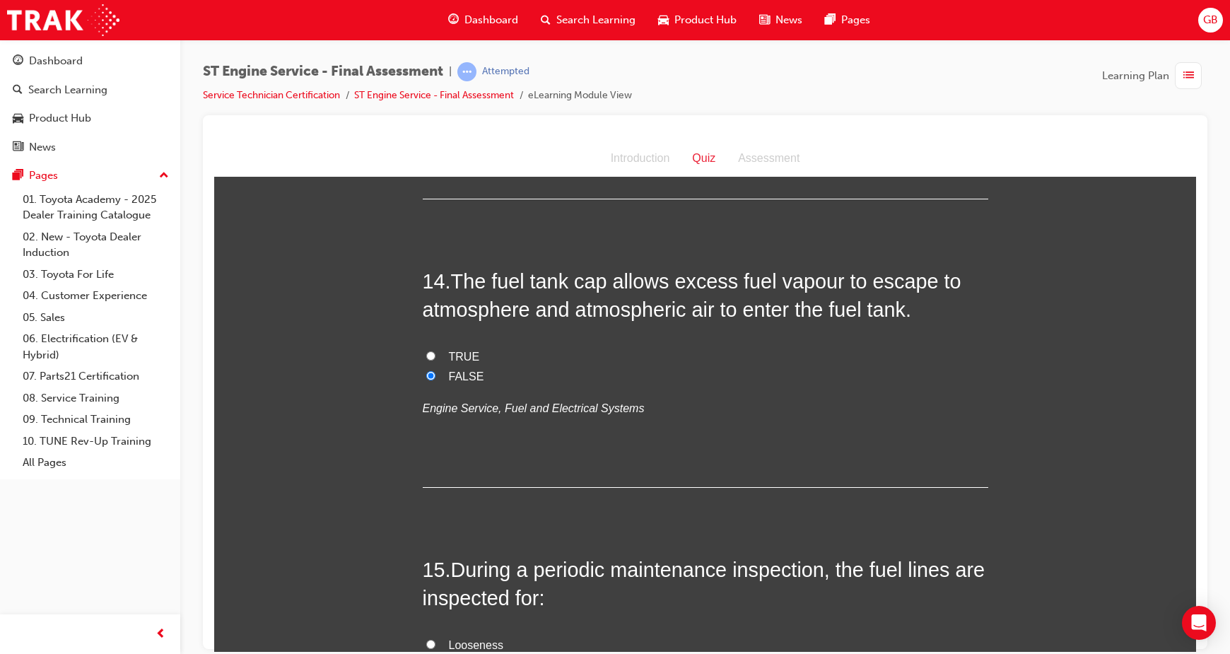
scroll to position [4441, 0]
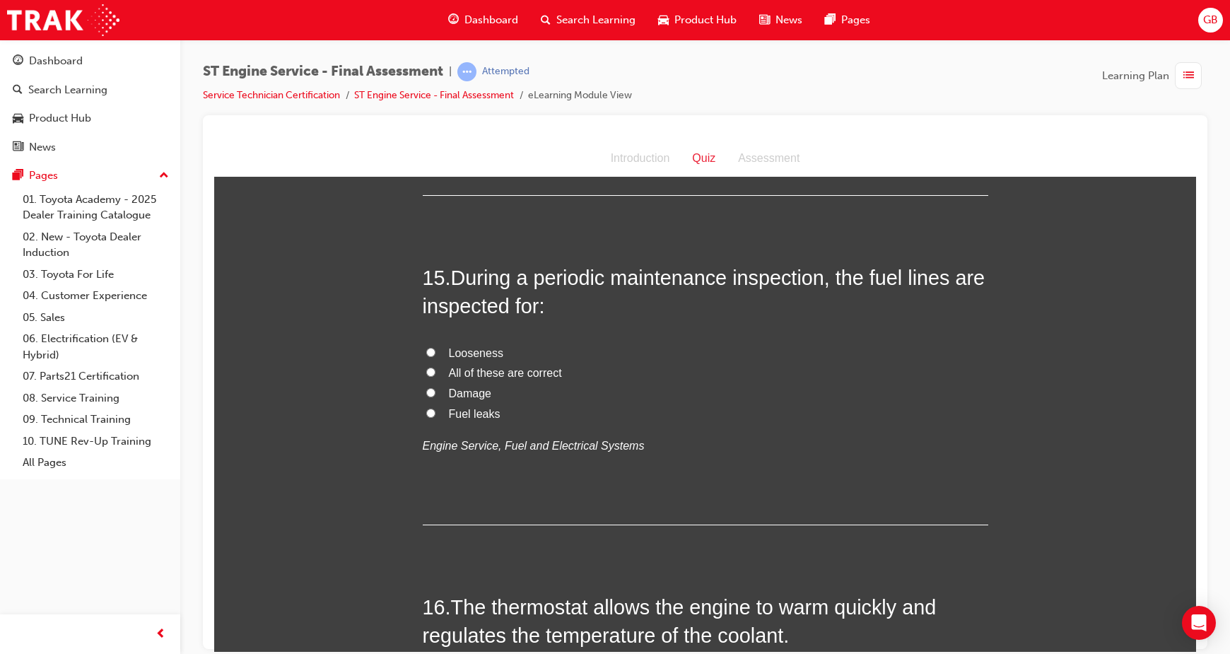
click at [429, 387] on label "Damage" at bounding box center [706, 393] width 566 height 21
click at [429, 387] on input "Damage" at bounding box center [430, 391] width 9 height 9
radio input "true"
click at [423, 371] on label "All of these are correct" at bounding box center [706, 373] width 566 height 21
click at [426, 371] on input "All of these are correct" at bounding box center [430, 371] width 9 height 9
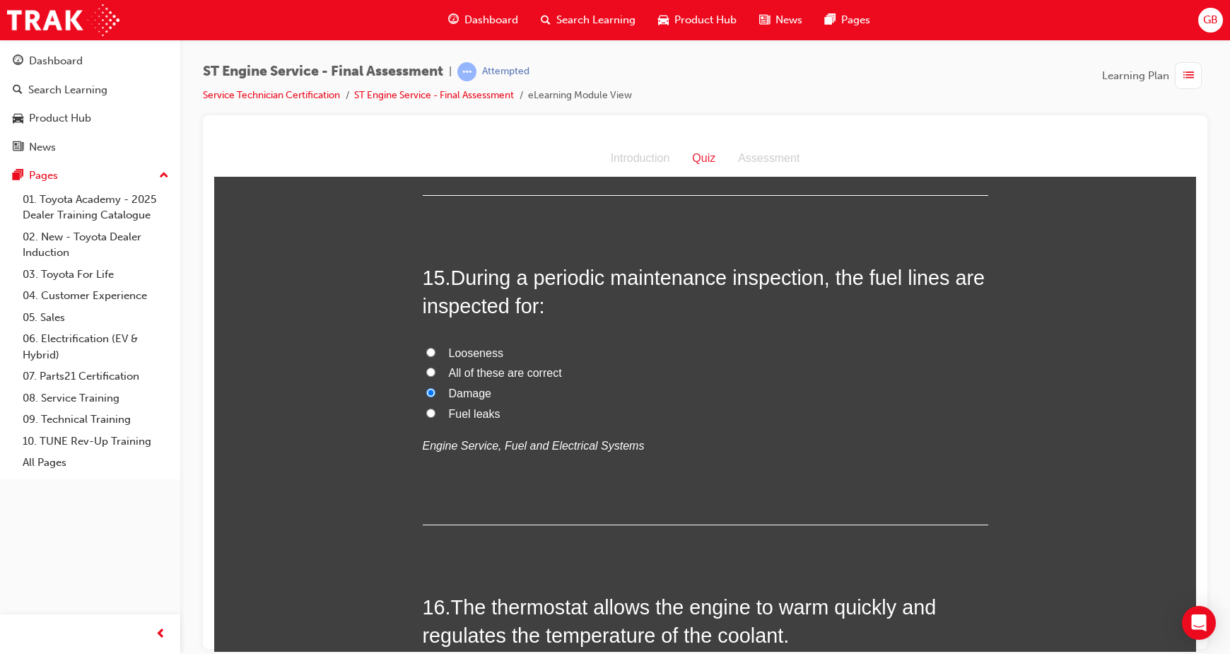
radio input "true"
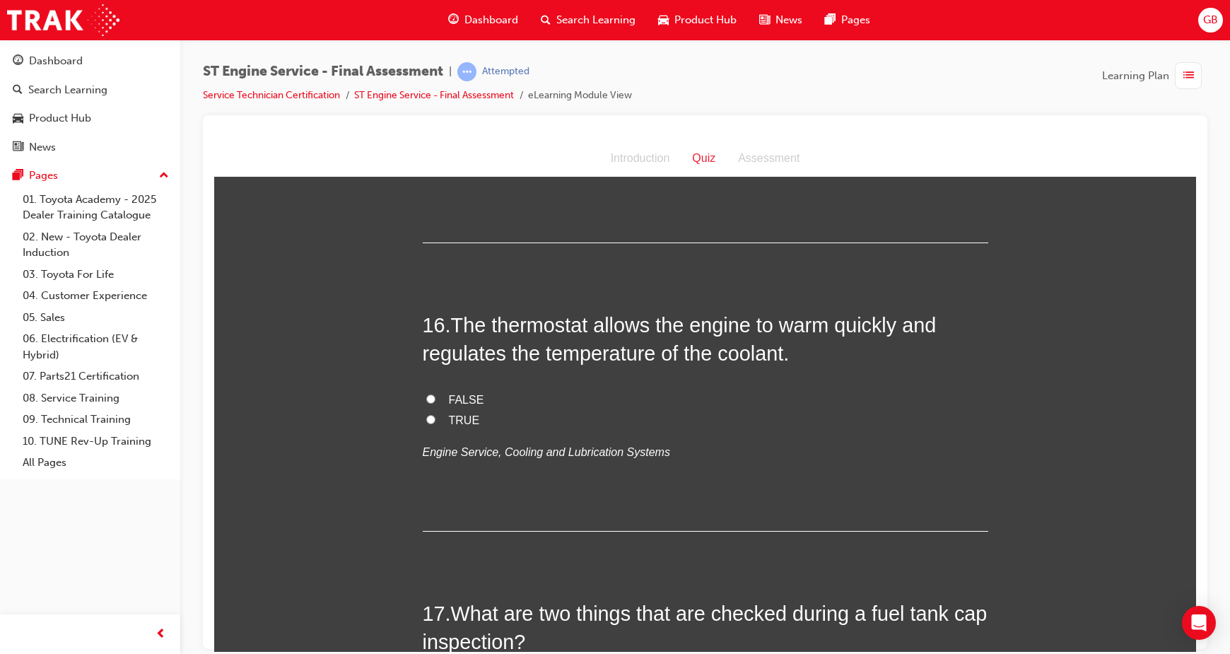
scroll to position [4759, 0]
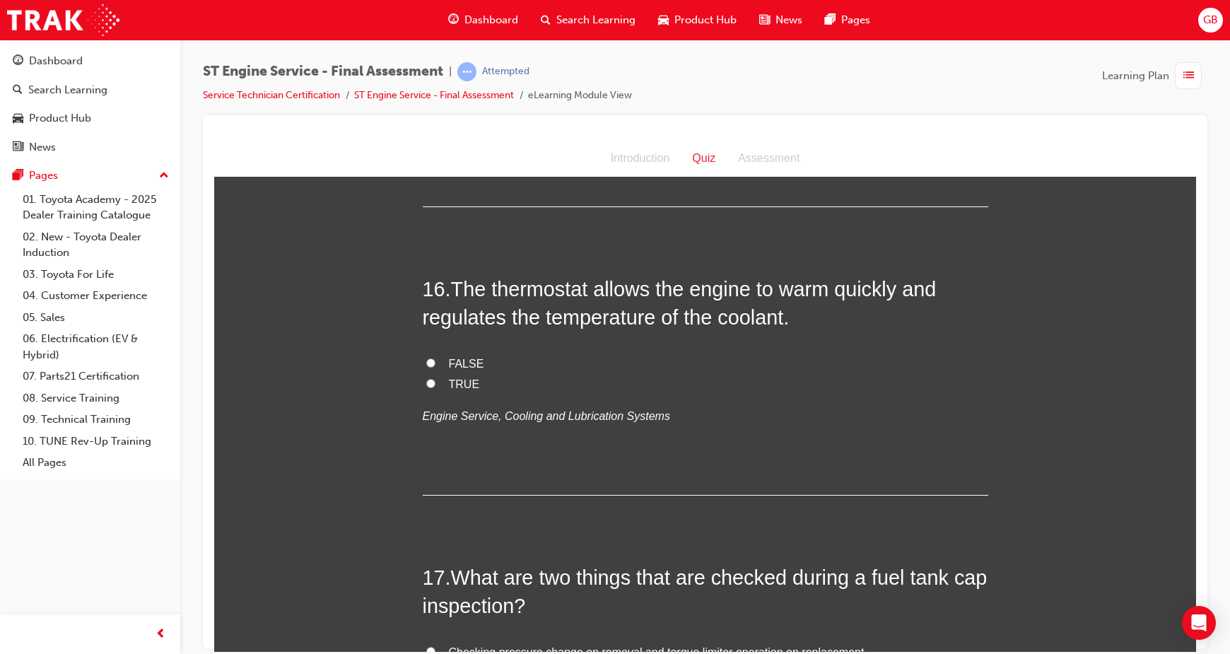
click at [449, 382] on span "TRUE" at bounding box center [464, 383] width 31 height 12
click at [435, 382] on input "TRUE" at bounding box center [430, 382] width 9 height 9
radio input "true"
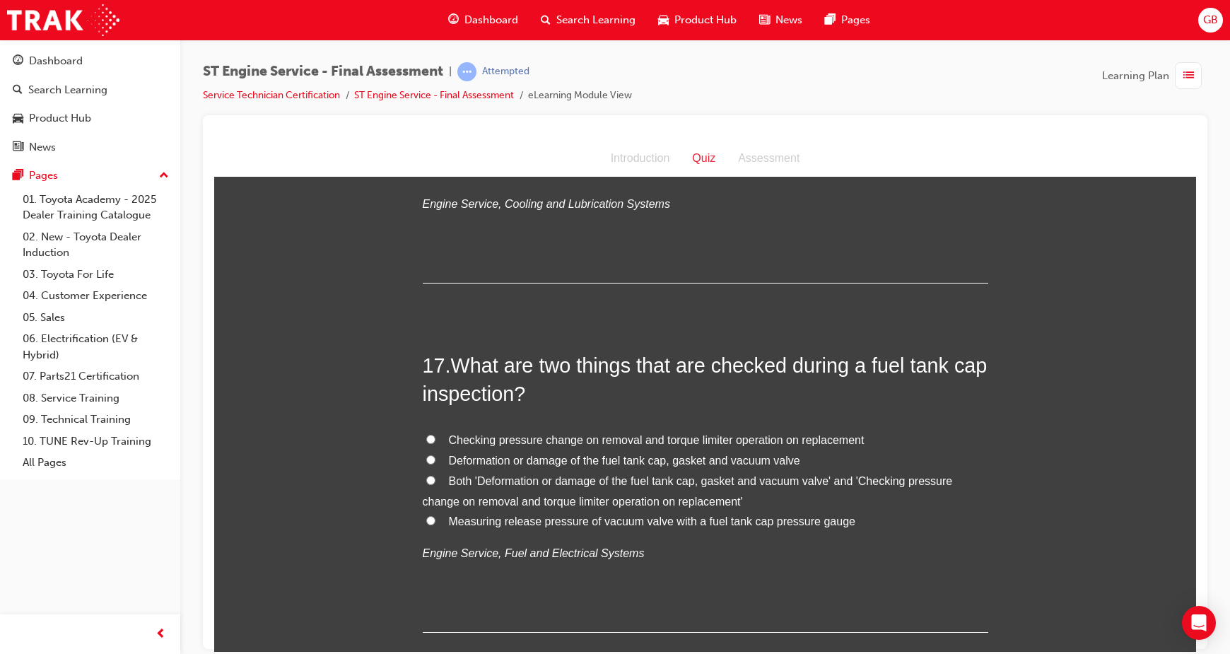
scroll to position [5077, 0]
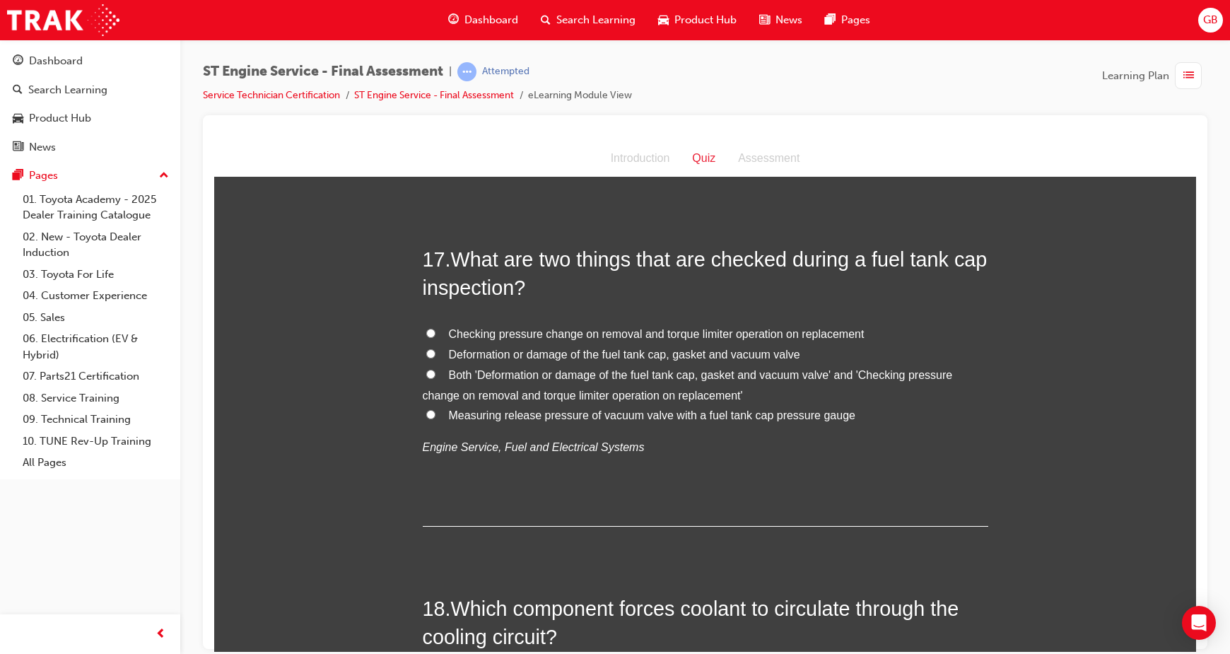
click at [426, 373] on input "Both 'Deformation or damage of the fuel tank cap, gasket and vacuum valve' and …" at bounding box center [430, 373] width 9 height 9
radio input "true"
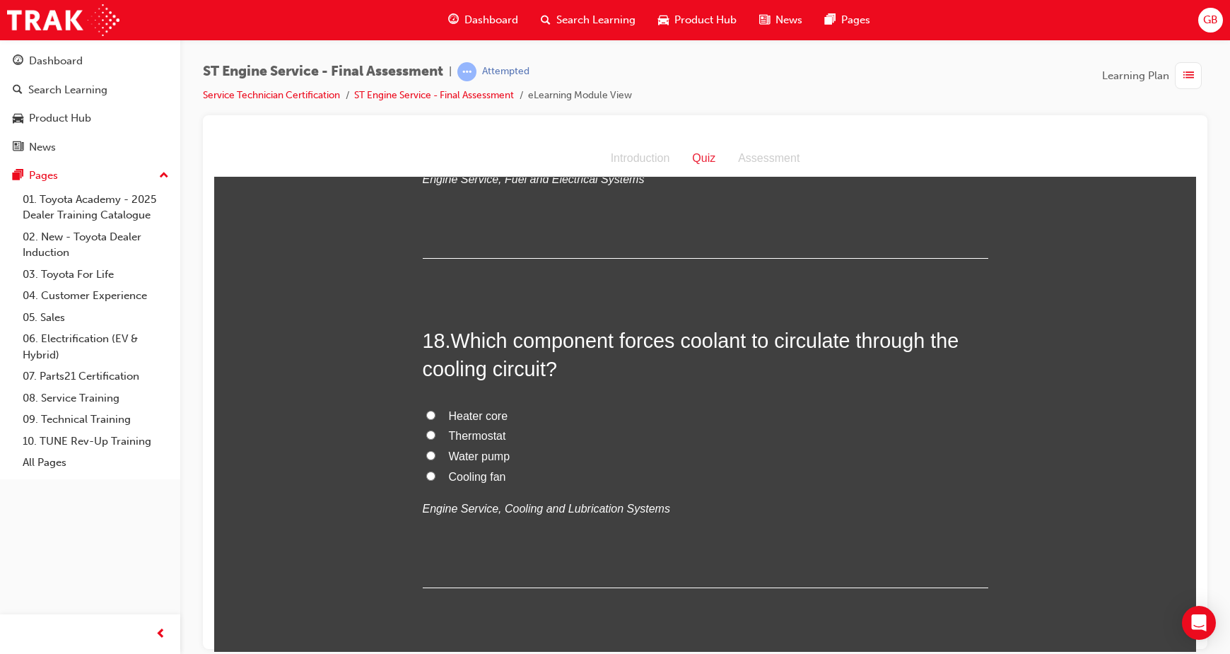
scroll to position [5395, 0]
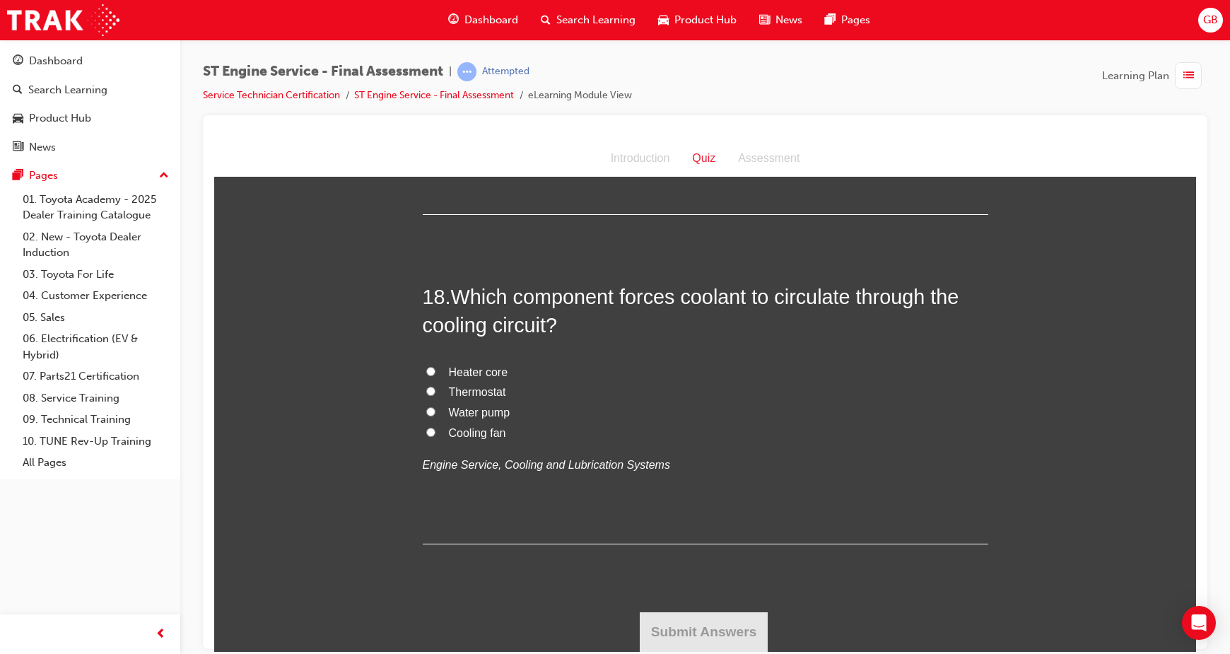
click at [426, 411] on input "Water pump" at bounding box center [430, 410] width 9 height 9
radio input "true"
click at [744, 624] on button "Submit Answers" at bounding box center [704, 631] width 129 height 40
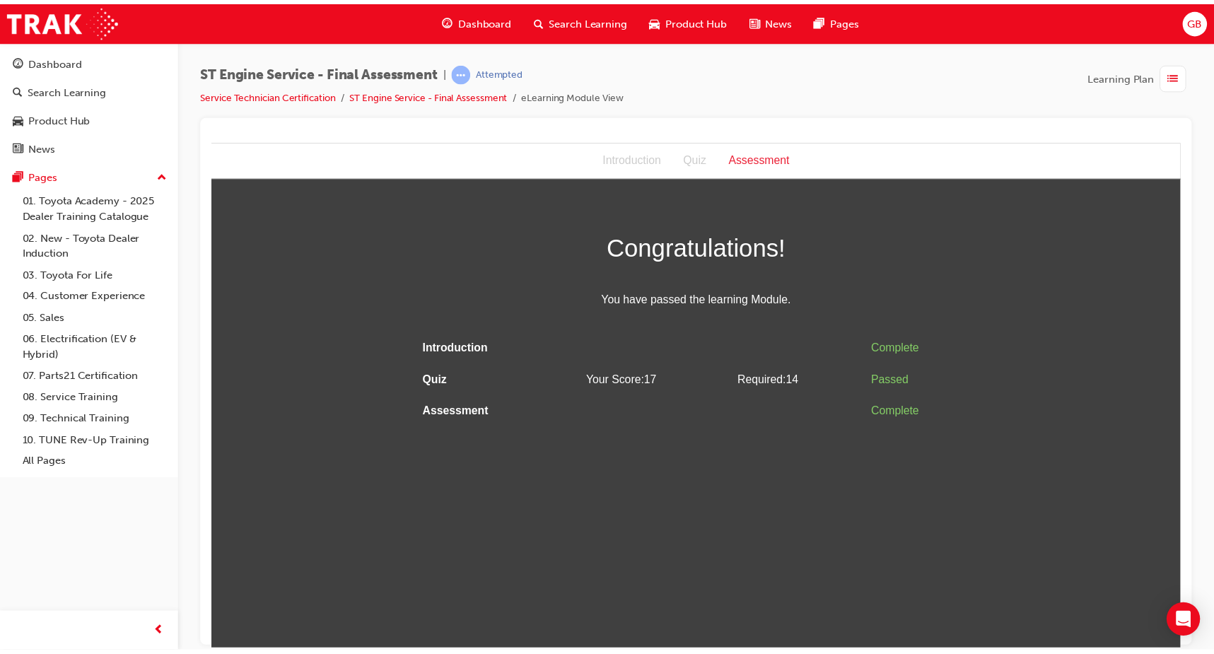
scroll to position [0, 0]
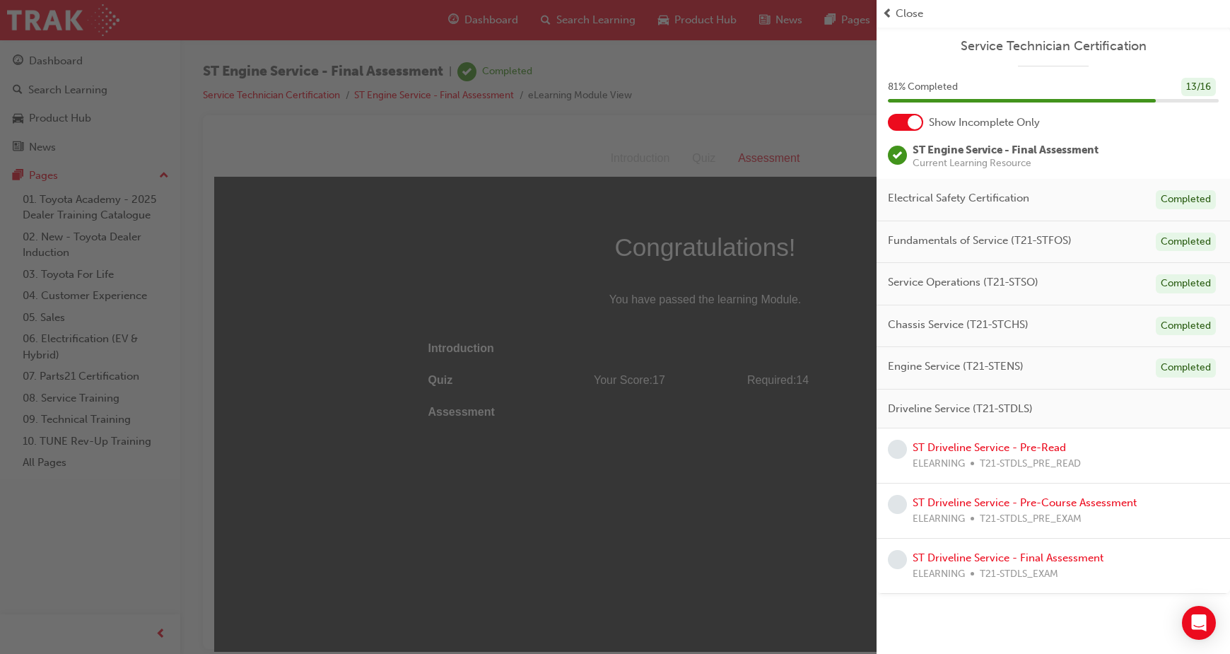
click at [906, 17] on span "Close" at bounding box center [910, 14] width 28 height 16
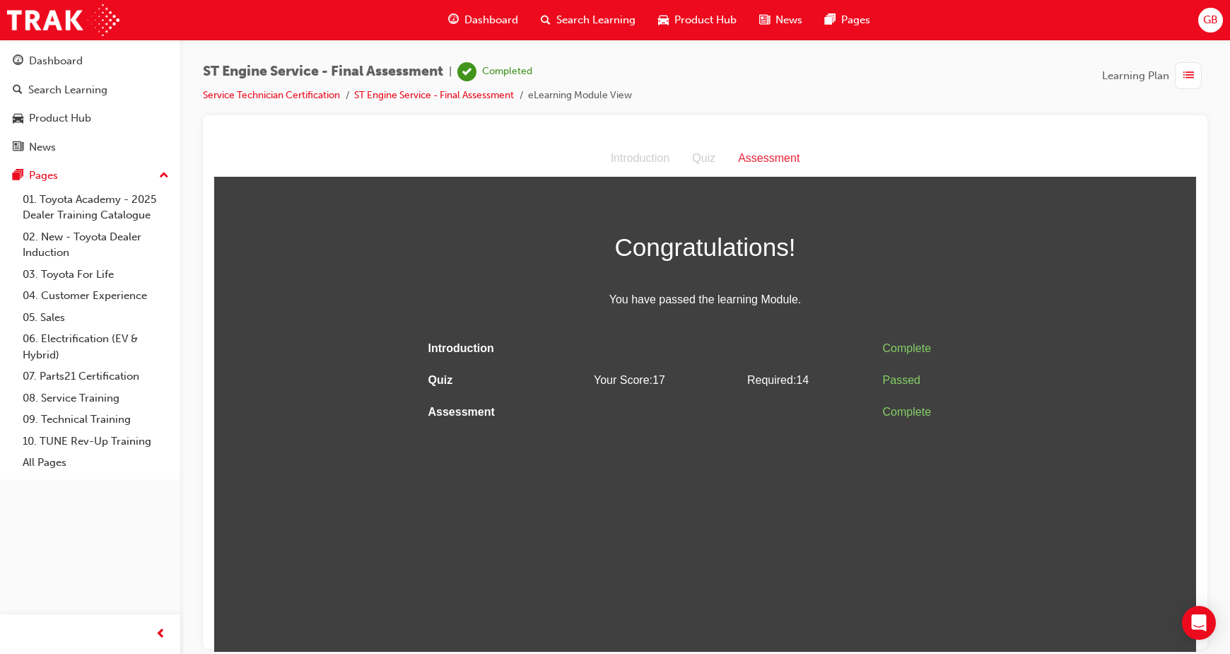
click at [59, 47] on button "Dashboard Search Learning Product Hub News Pages" at bounding box center [90, 103] width 169 height 117
click at [69, 66] on div "Dashboard" at bounding box center [56, 61] width 54 height 16
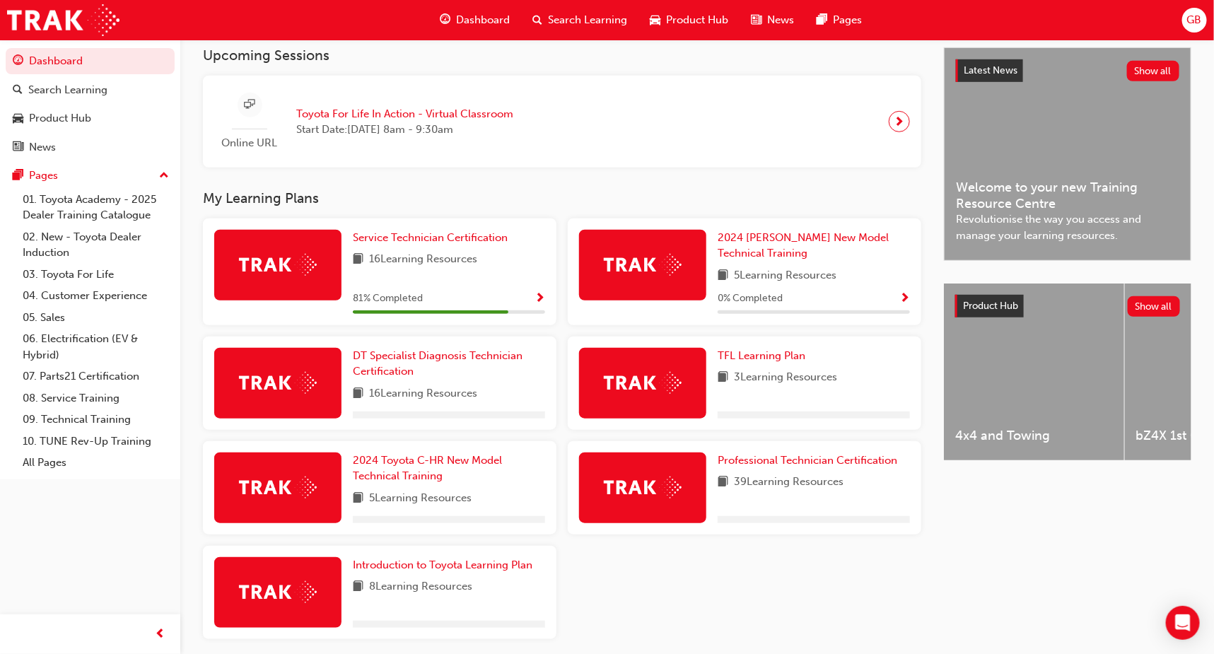
scroll to position [318, 0]
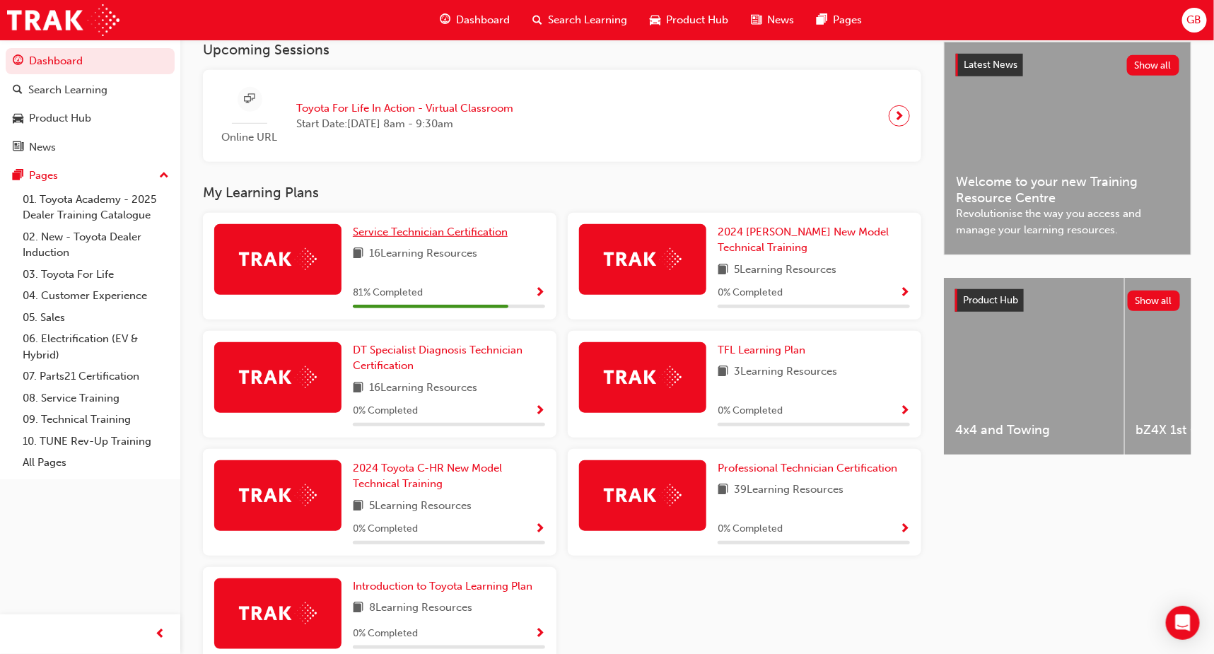
click at [442, 240] on link "Service Technician Certification" at bounding box center [433, 232] width 160 height 16
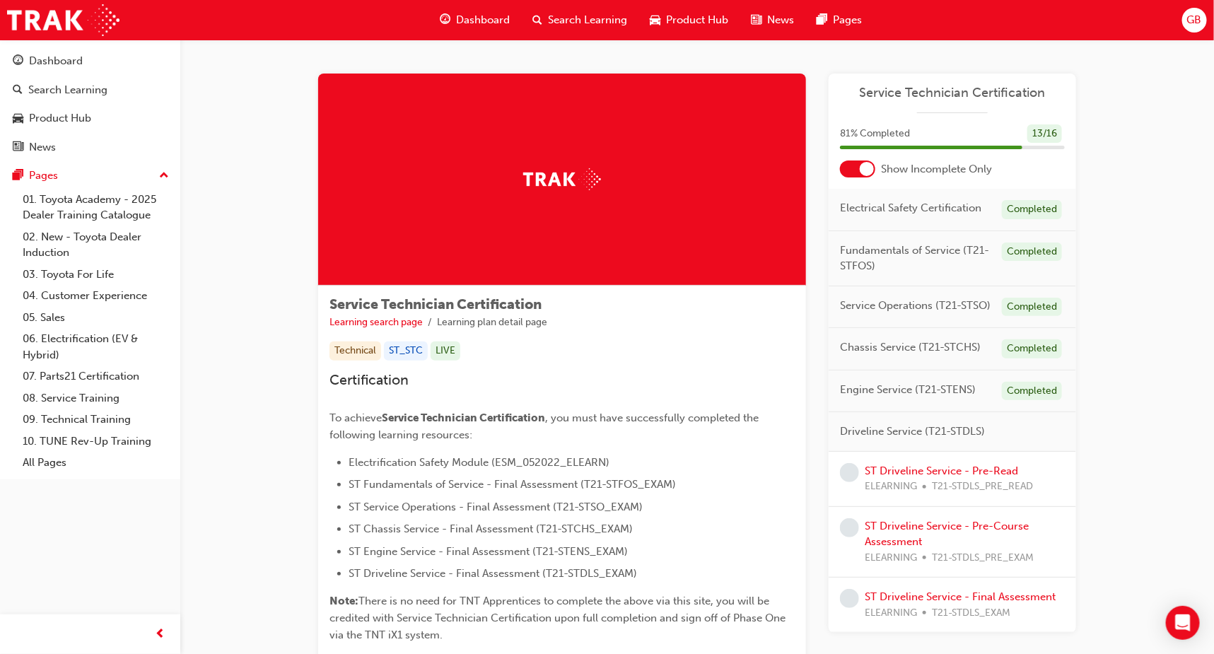
click at [844, 160] on div at bounding box center [857, 168] width 35 height 17
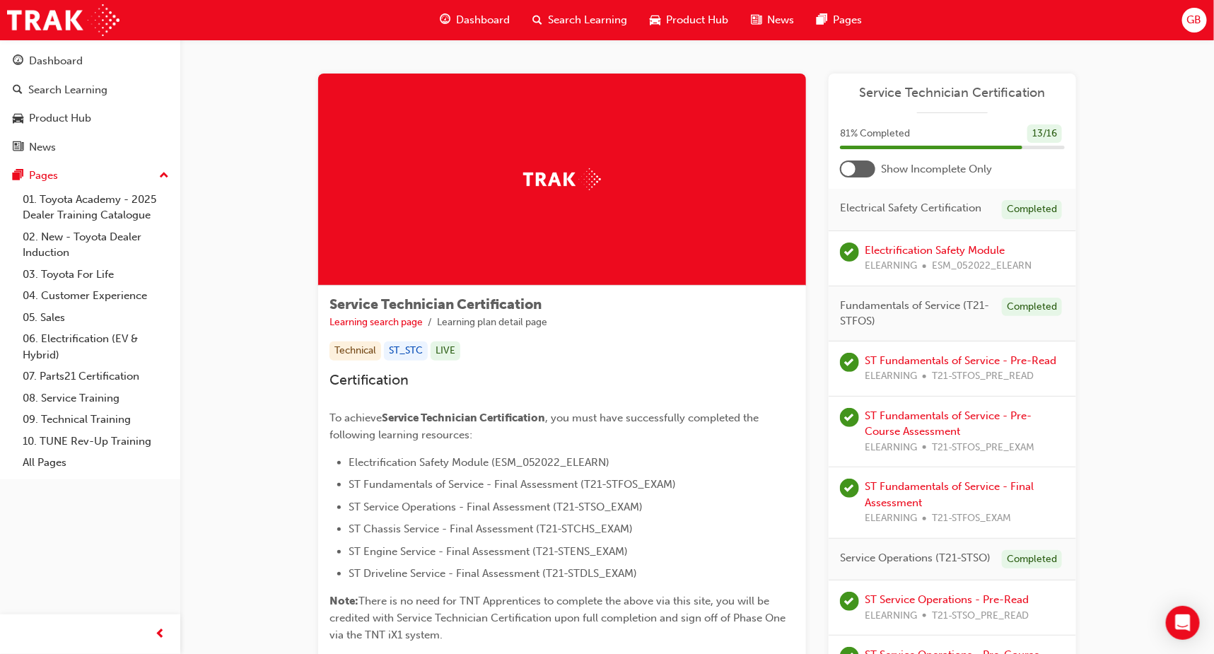
click at [844, 160] on div at bounding box center [857, 168] width 35 height 17
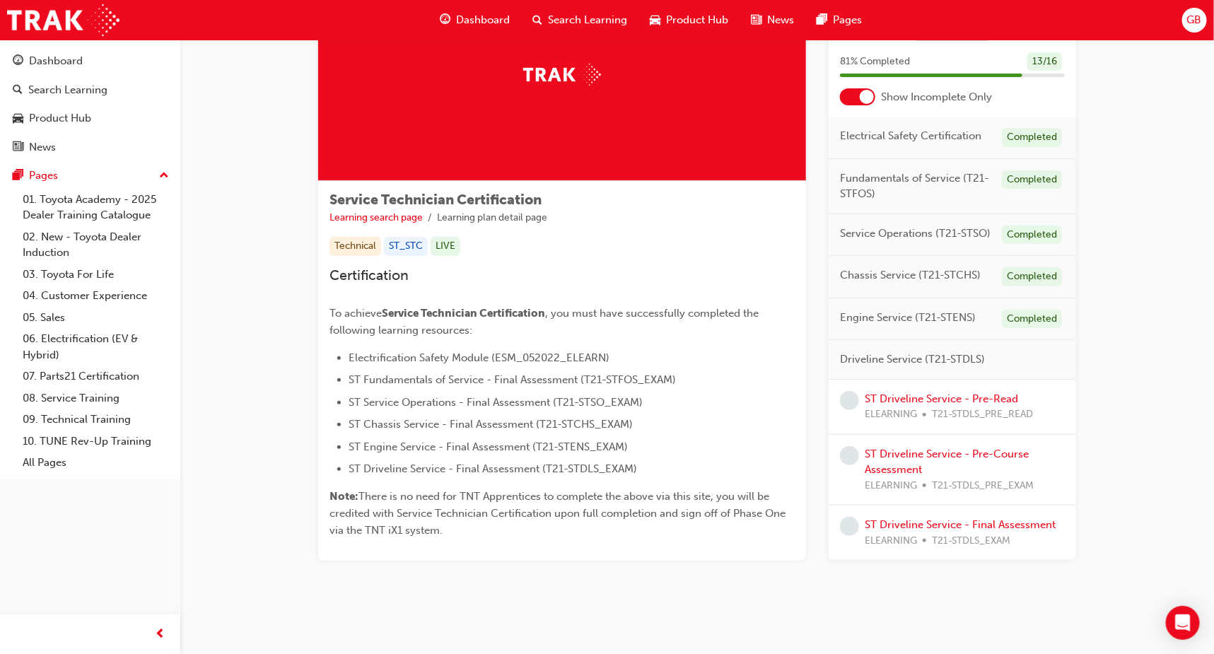
scroll to position [106, 0]
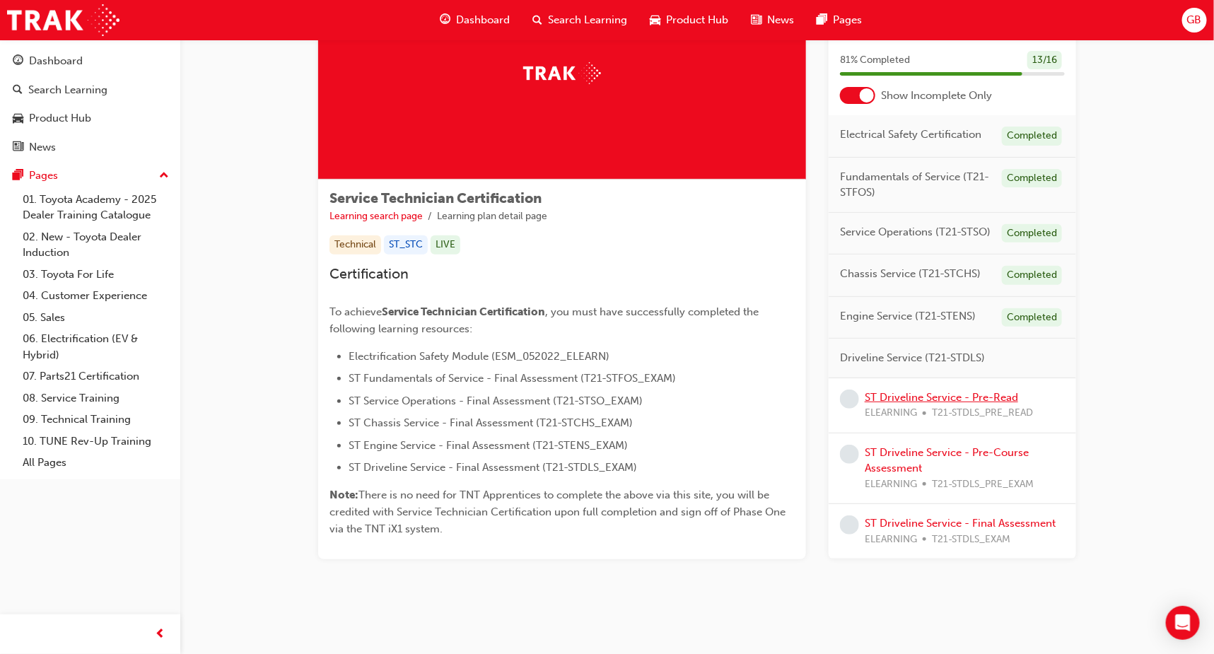
click at [936, 393] on link "ST Driveline Service - Pre-Read" at bounding box center [941, 397] width 153 height 13
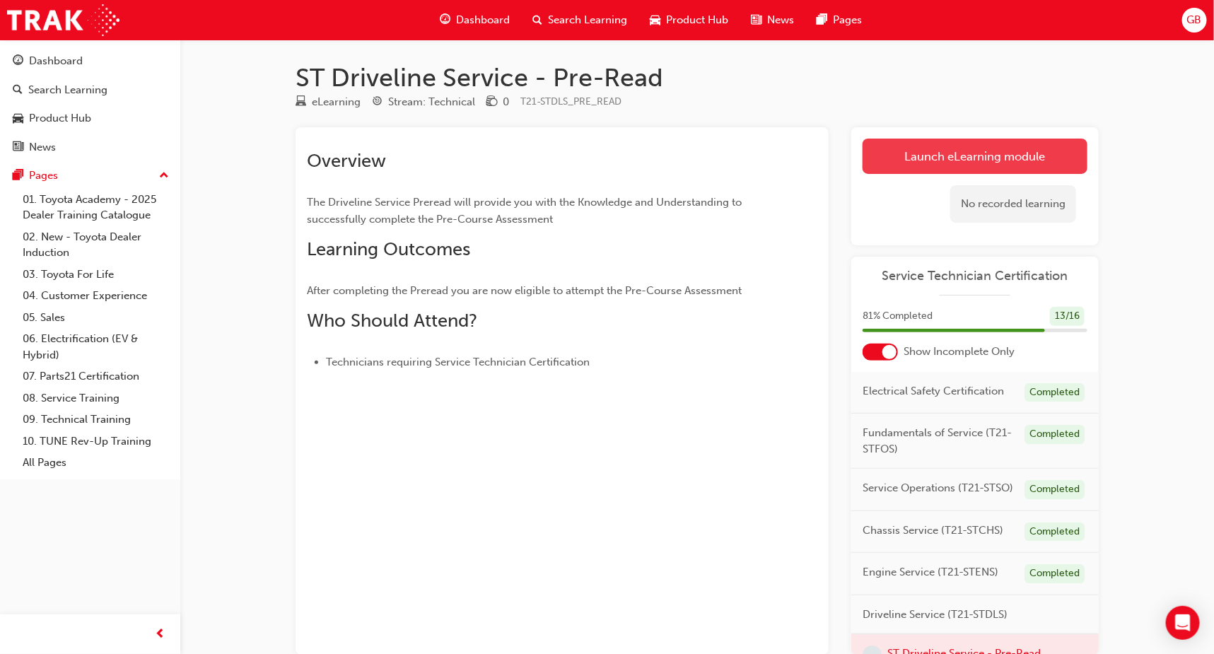
click at [932, 157] on link "Launch eLearning module" at bounding box center [974, 156] width 225 height 35
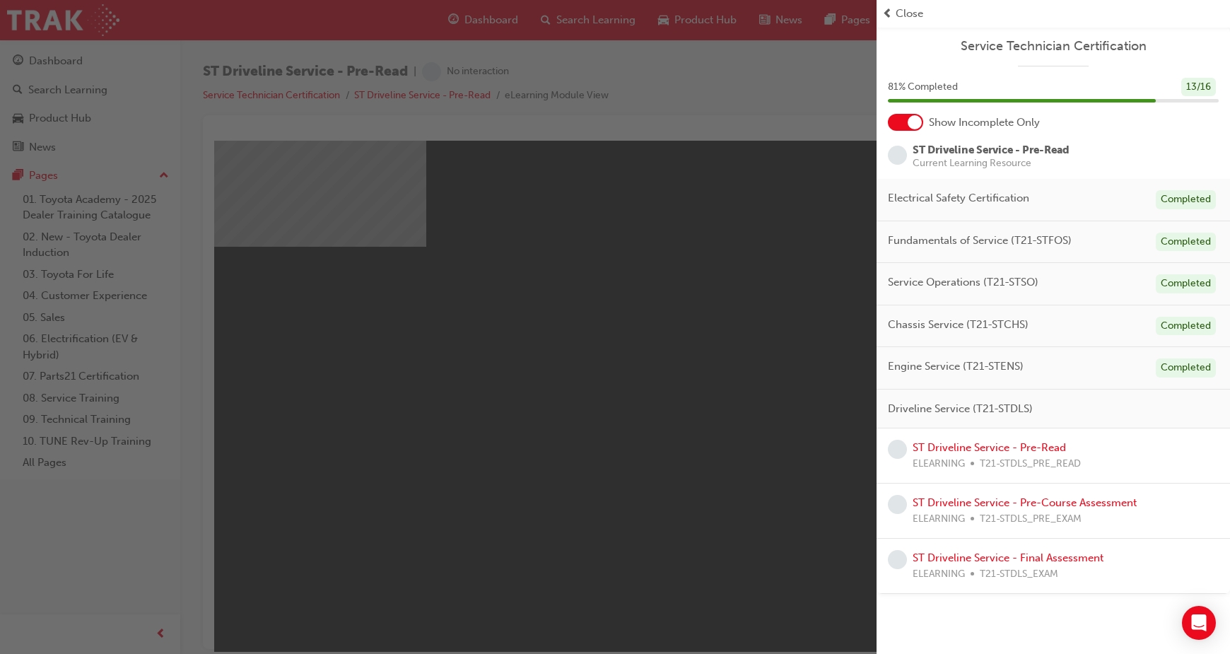
click at [908, 18] on span "Close" at bounding box center [910, 14] width 28 height 16
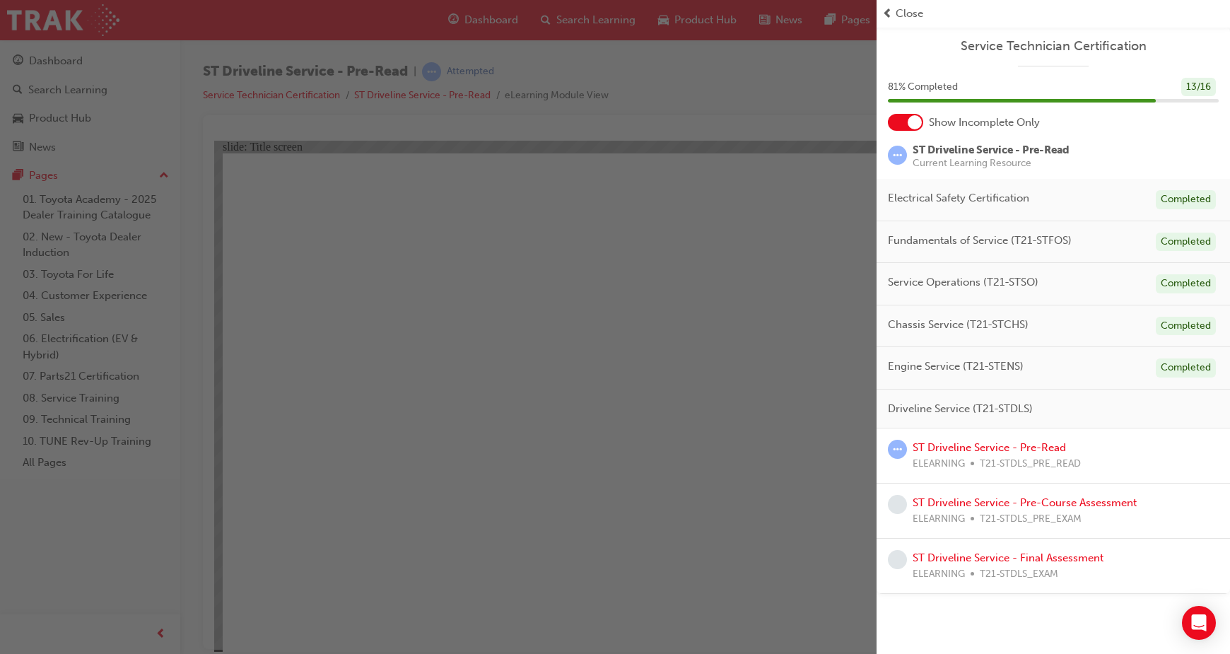
click at [902, 8] on span "Close" at bounding box center [910, 14] width 28 height 16
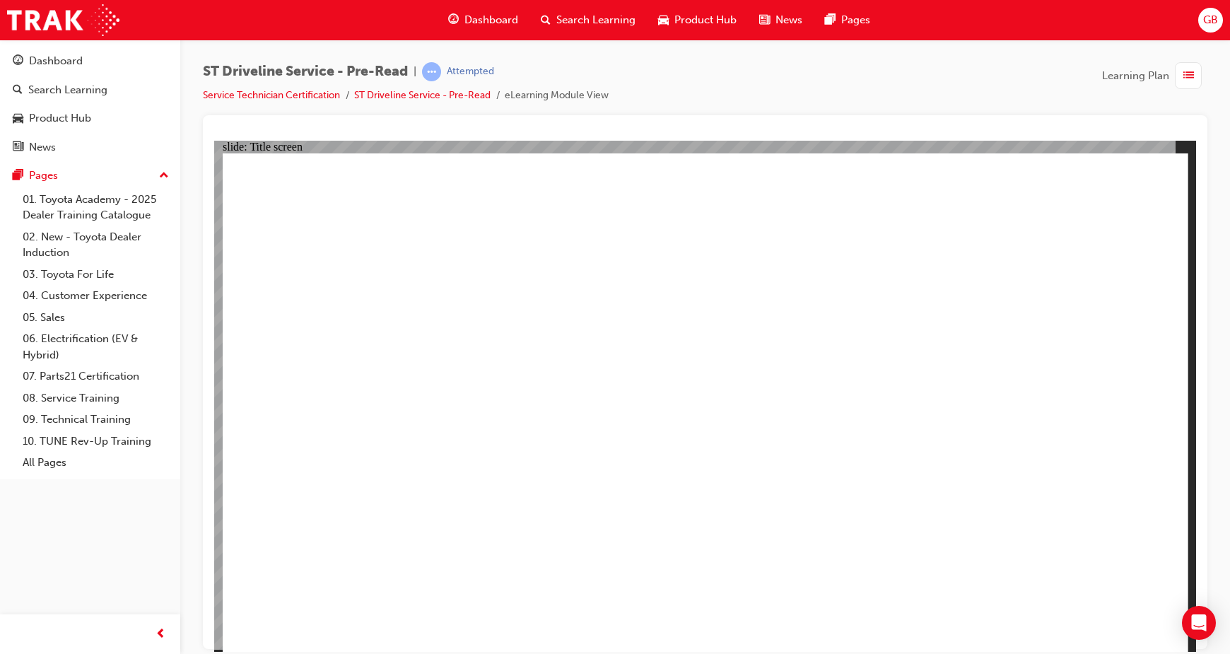
drag, startPoint x: 707, startPoint y: 329, endPoint x: 753, endPoint y: 441, distance: 121.4
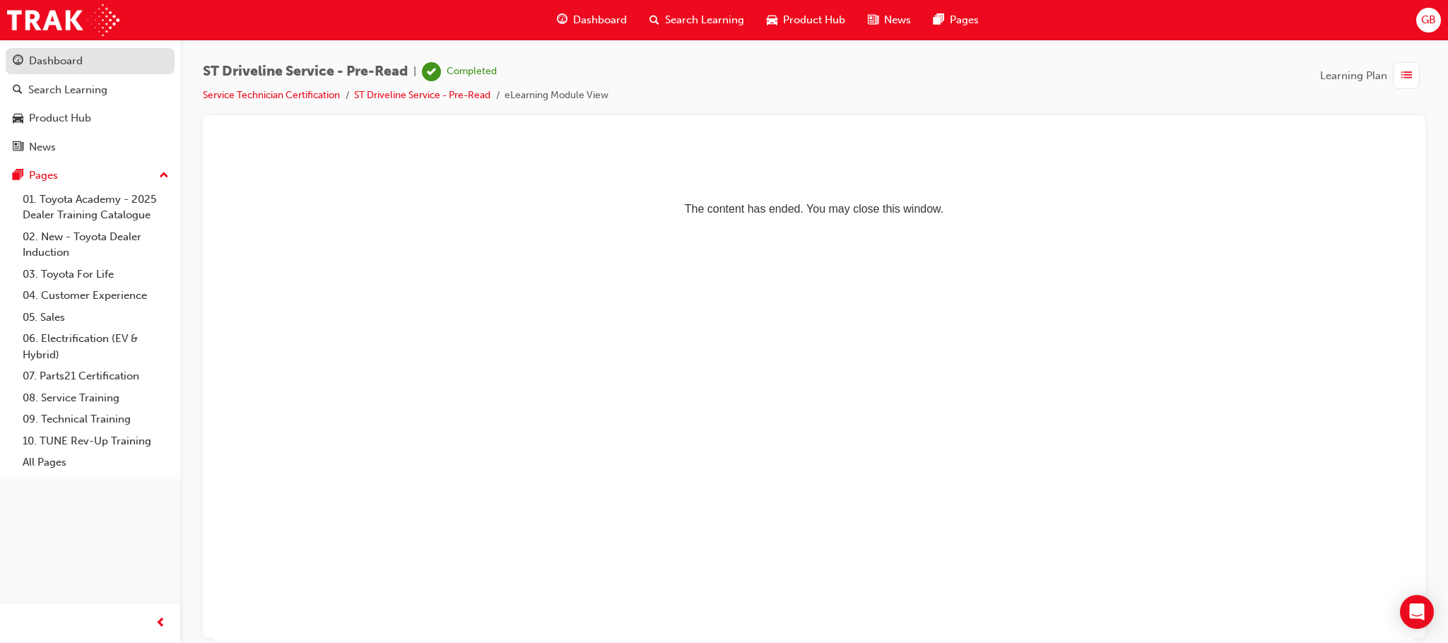
click at [49, 70] on div "Dashboard" at bounding box center [90, 61] width 155 height 18
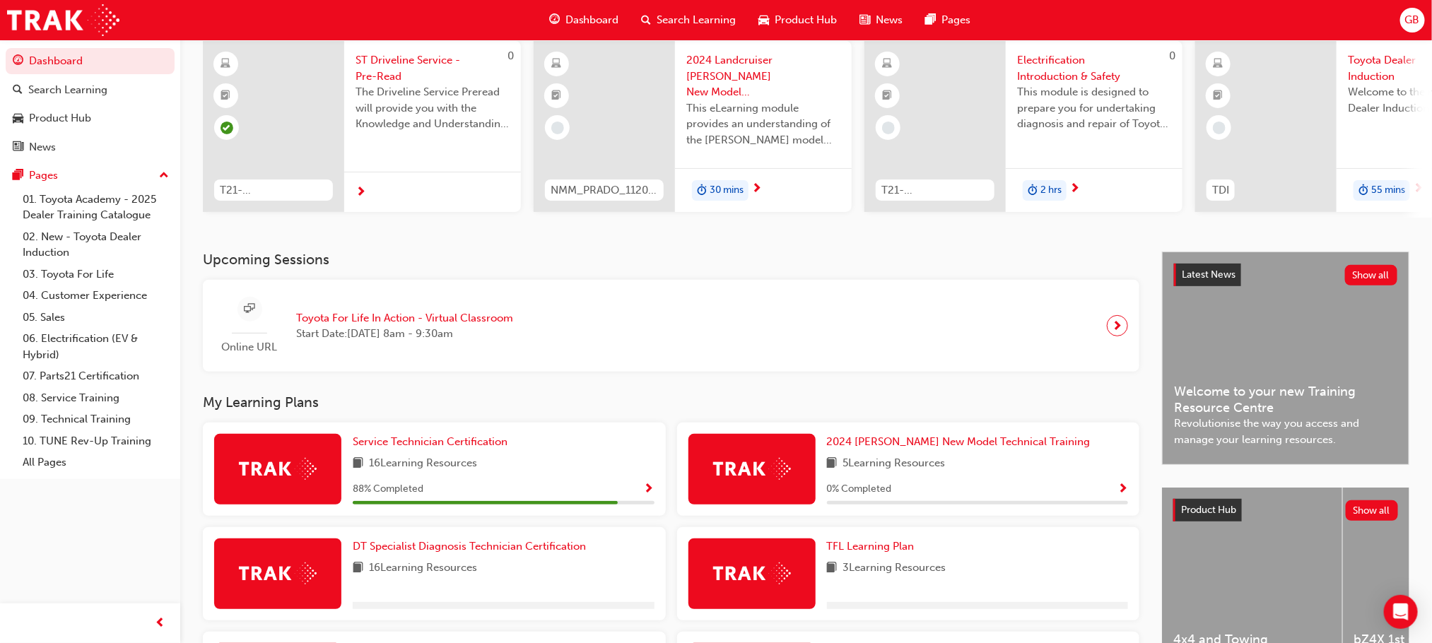
scroll to position [369, 0]
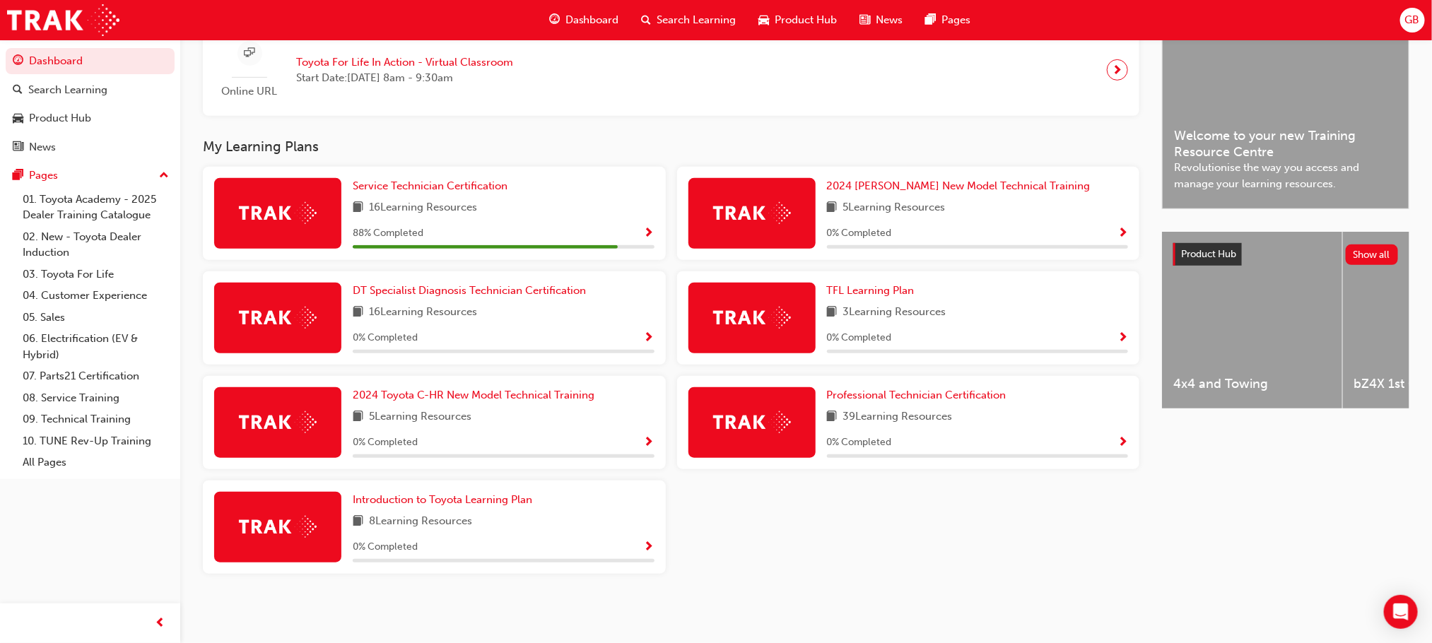
click at [414, 175] on div "Service Technician Certification 16 Learning Resources 88 % Completed" at bounding box center [434, 213] width 463 height 93
click at [422, 185] on span "Service Technician Certification" at bounding box center [430, 186] width 155 height 13
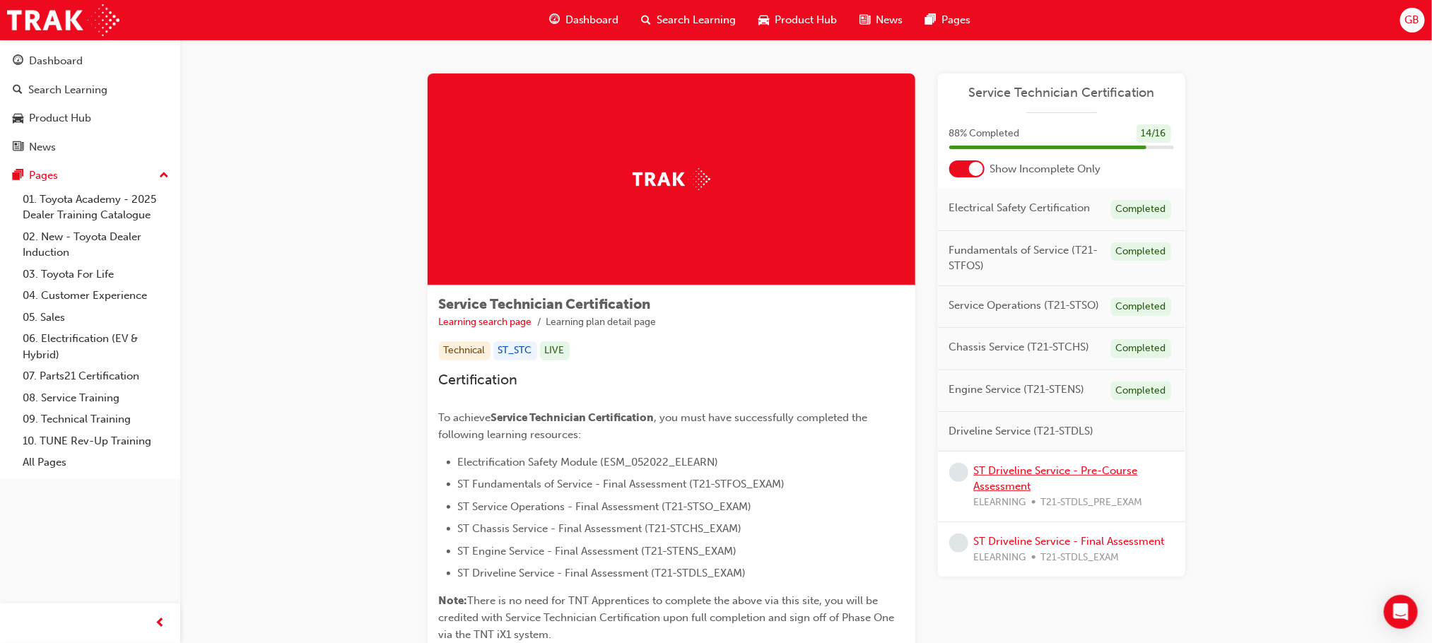
click at [1055, 475] on link "ST Driveline Service - Pre-Course Assessment" at bounding box center [1056, 478] width 164 height 29
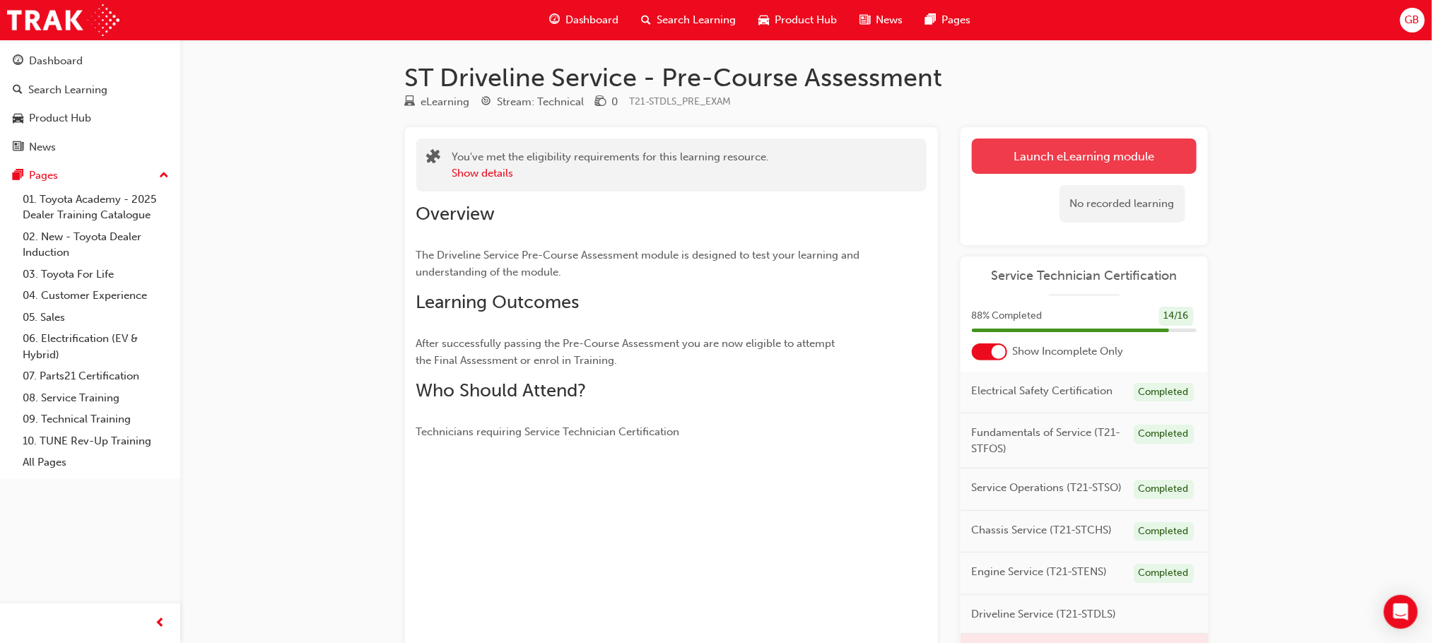
click at [1014, 158] on link "Launch eLearning module" at bounding box center [1084, 156] width 225 height 35
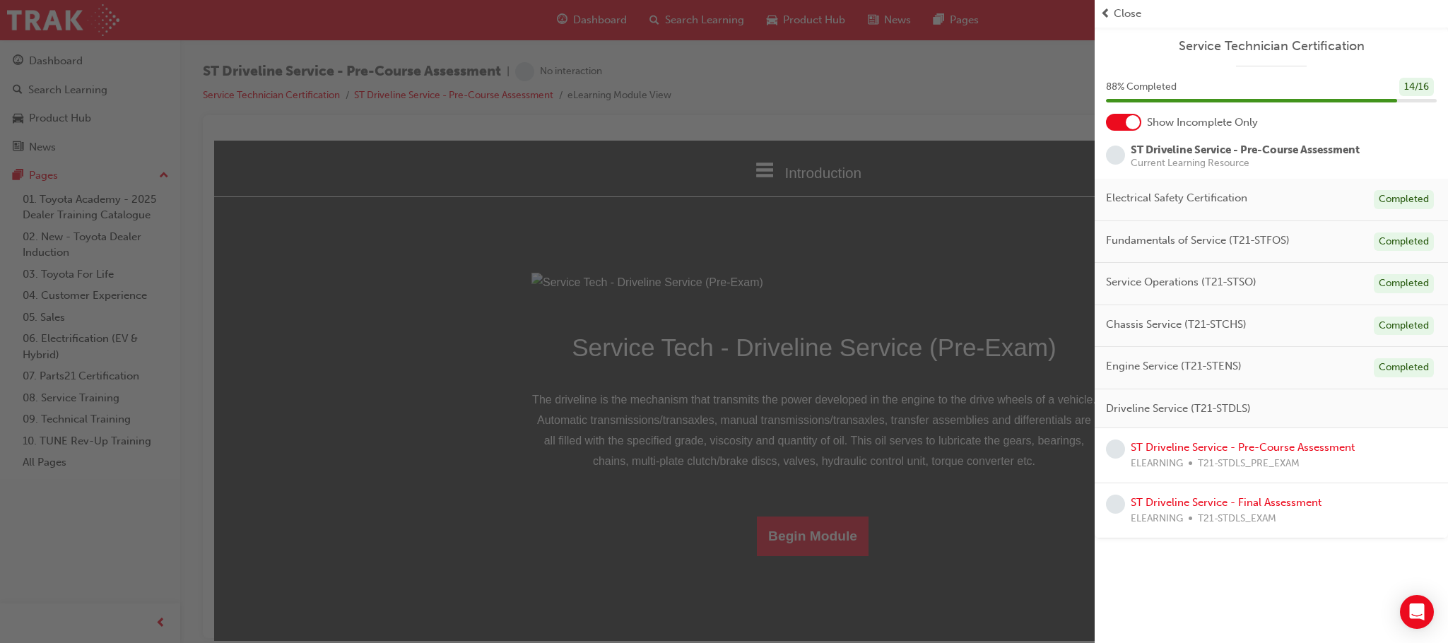
click at [1112, 15] on div "Close" at bounding box center [1272, 14] width 342 height 16
click at [1137, 11] on span "Close" at bounding box center [1128, 14] width 28 height 16
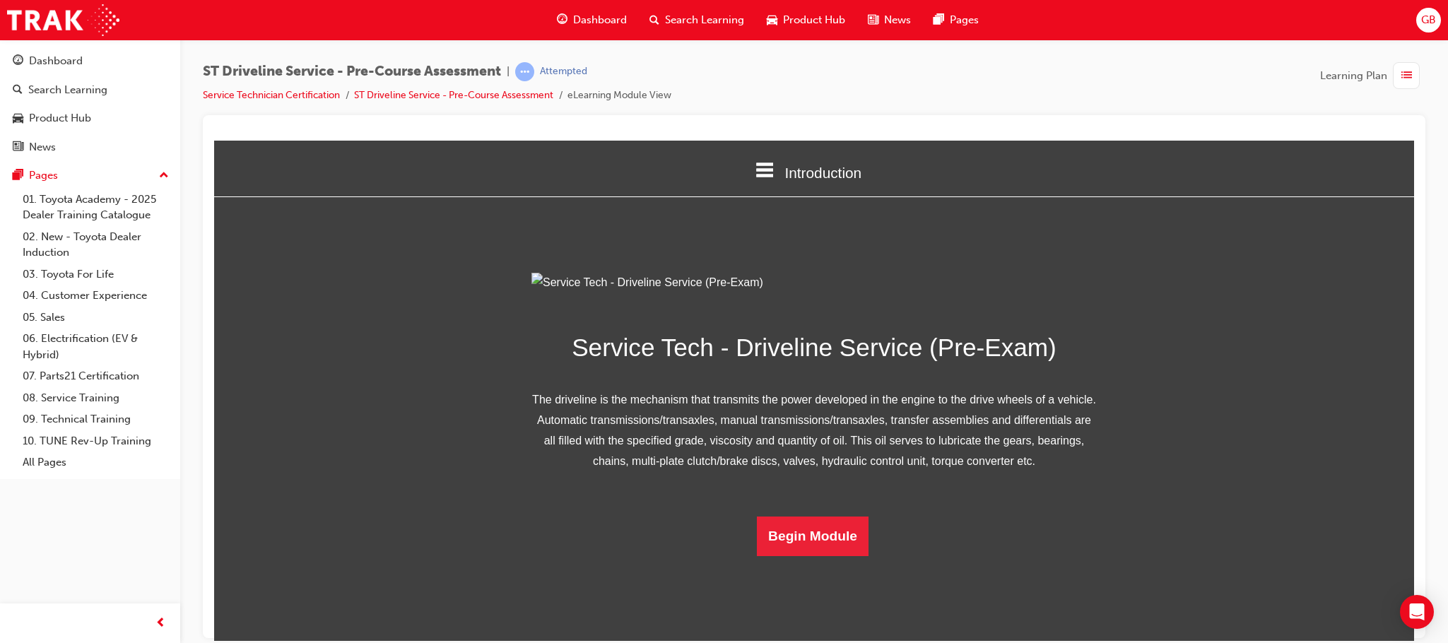
scroll to position [72, 0]
click at [814, 556] on button "Begin Module" at bounding box center [813, 536] width 112 height 40
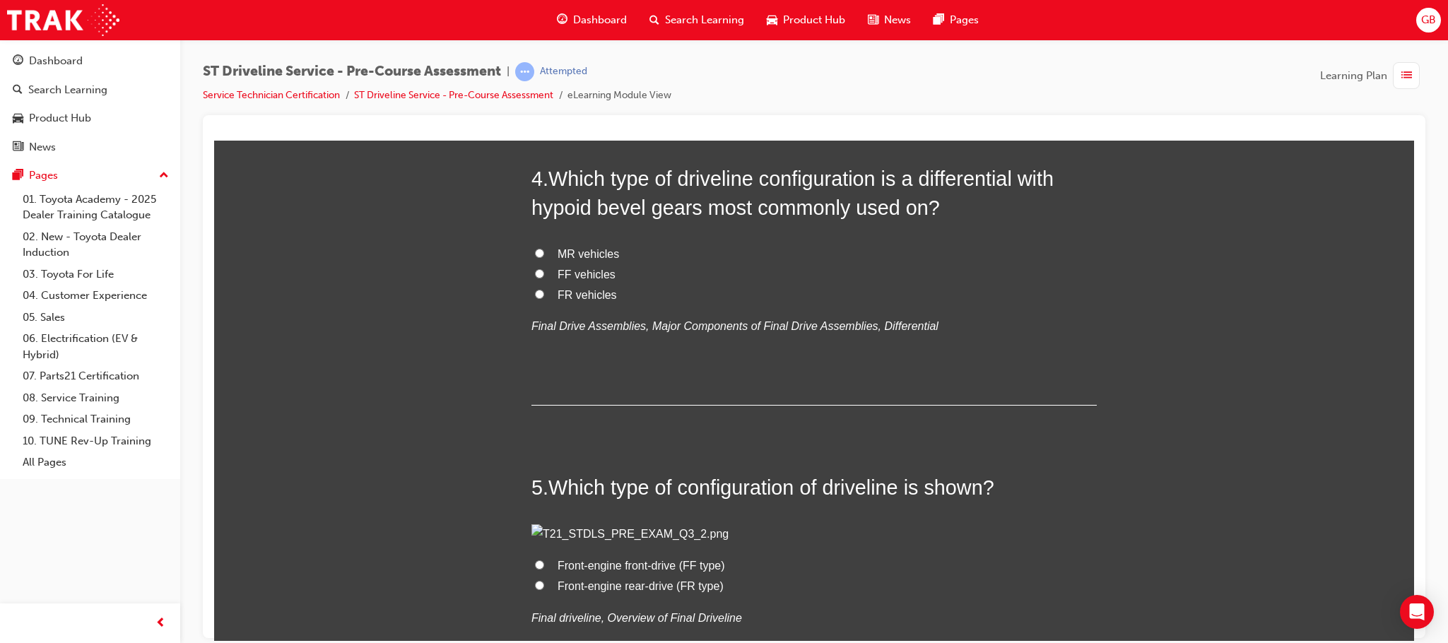
scroll to position [4512, 0]
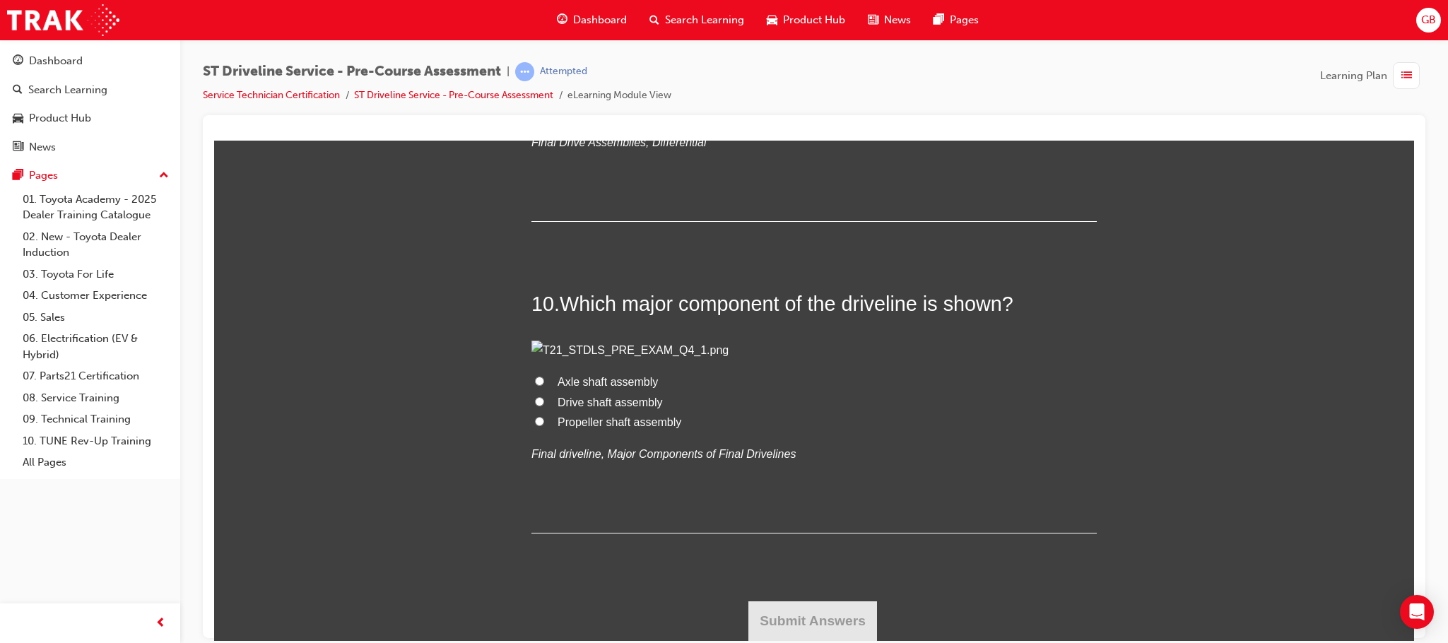
drag, startPoint x: 1406, startPoint y: 271, endPoint x: 1634, endPoint y: 721, distance: 504.6
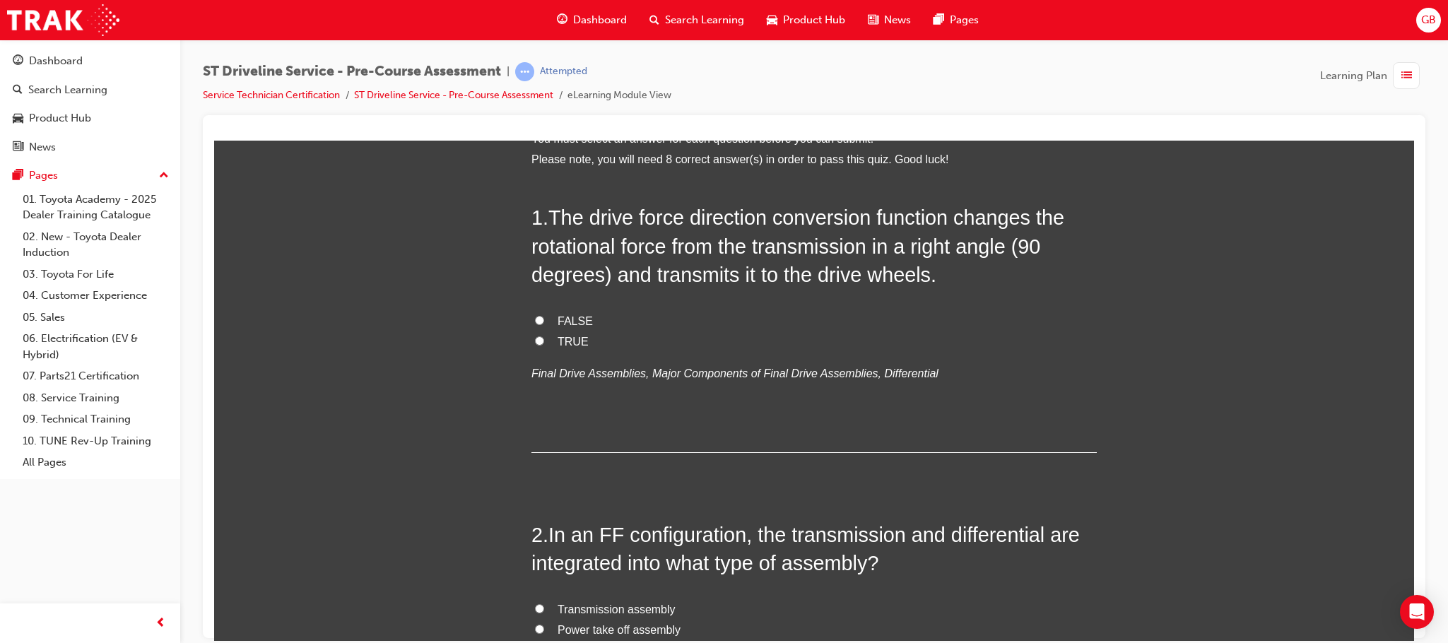
scroll to position [0, 0]
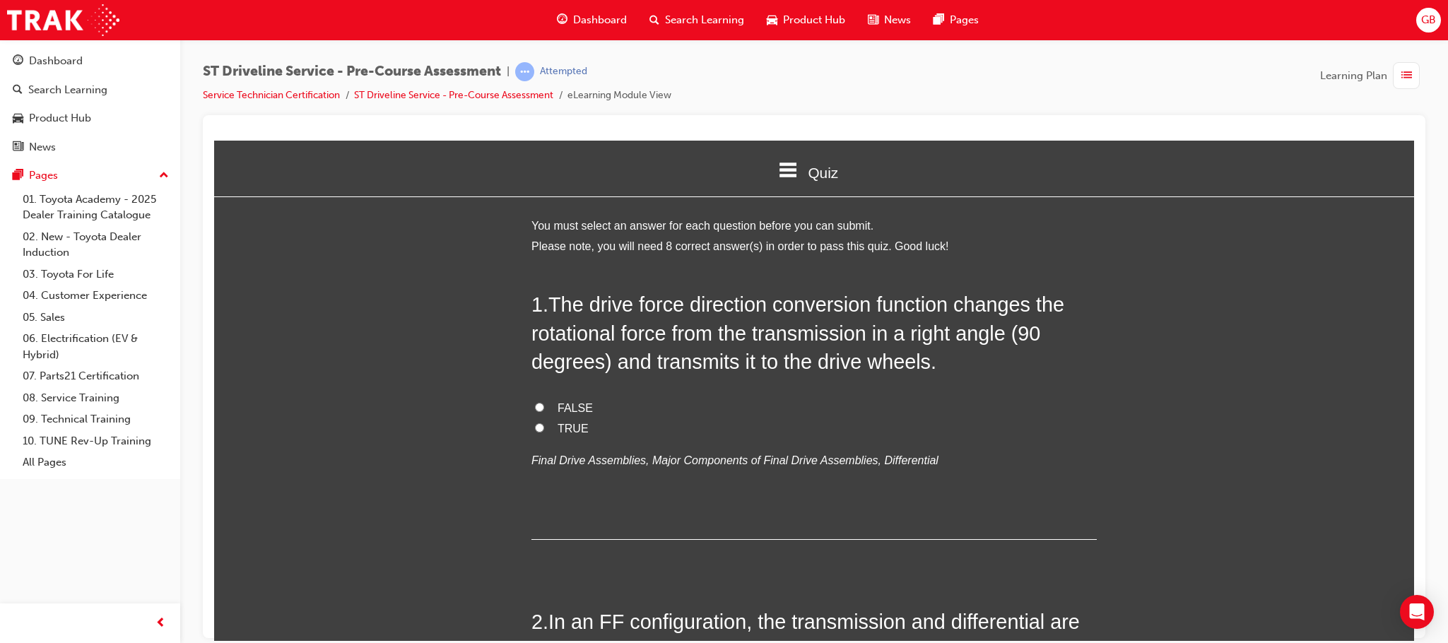
click at [535, 432] on input "TRUE" at bounding box center [539, 427] width 9 height 9
radio input "true"
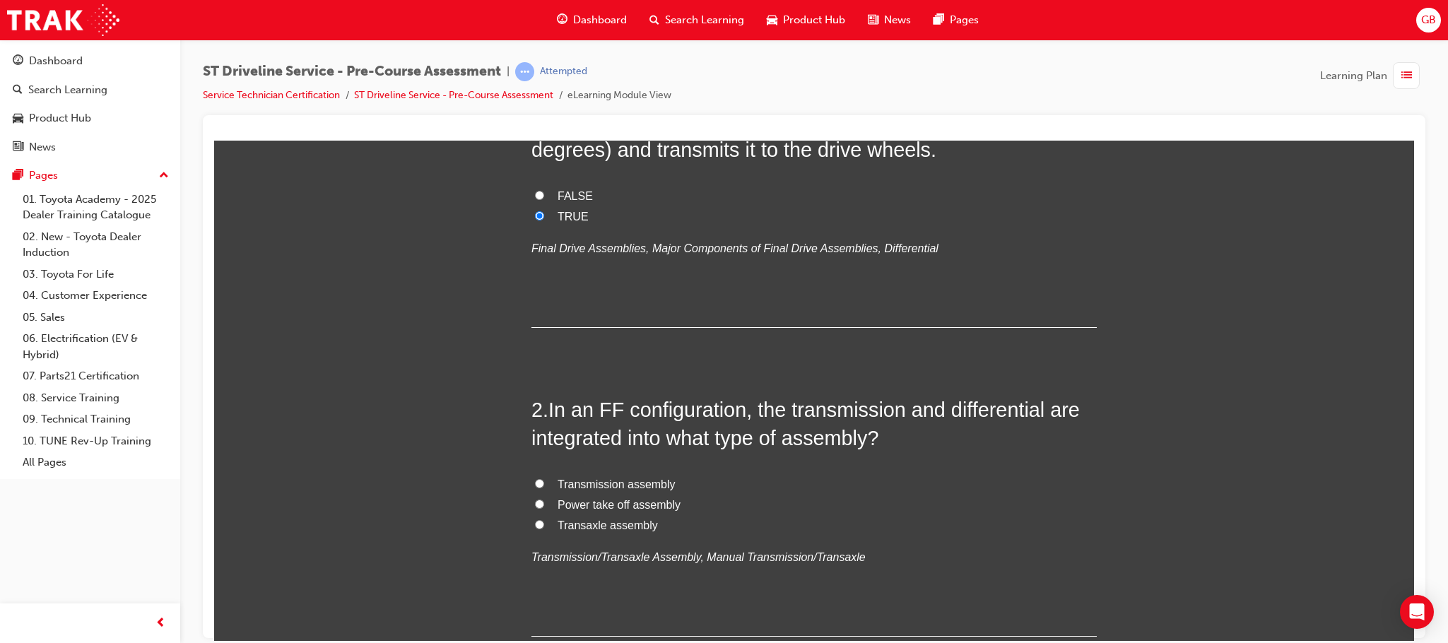
scroll to position [318, 0]
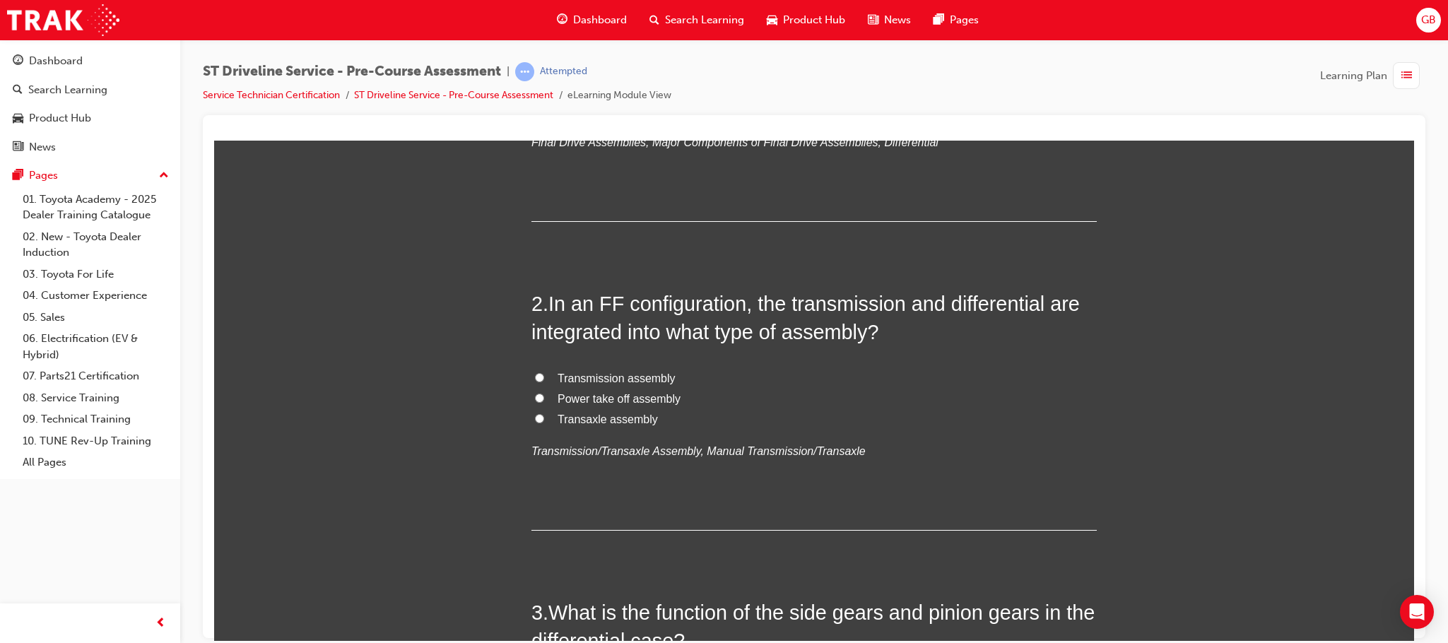
click at [535, 420] on input "Transaxle assembly" at bounding box center [539, 418] width 9 height 9
radio input "true"
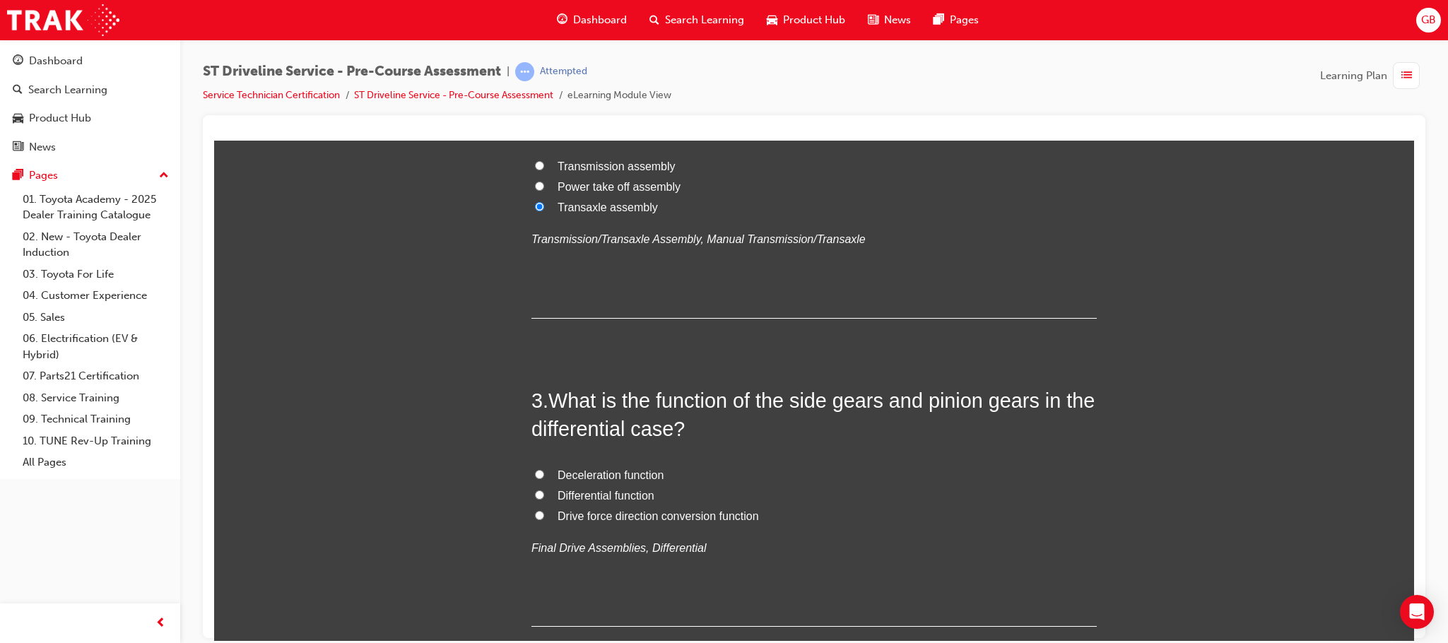
scroll to position [636, 0]
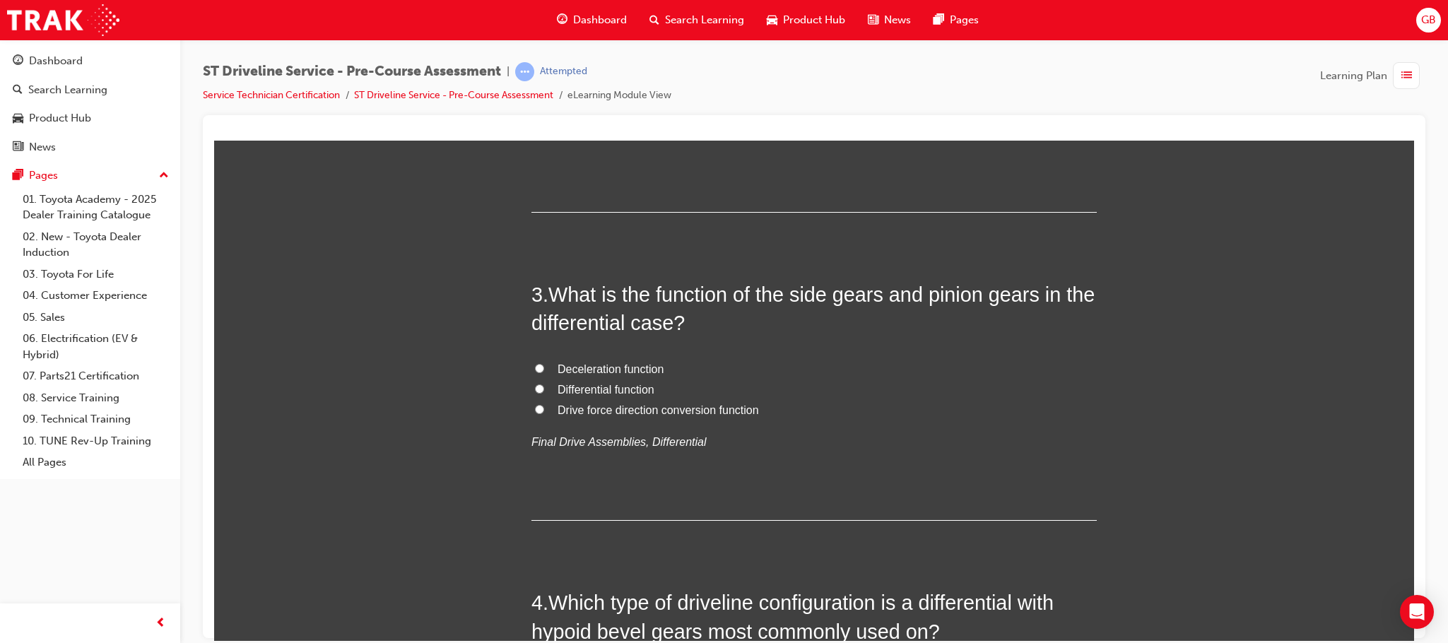
click at [533, 394] on label "Differential function" at bounding box center [815, 390] width 566 height 21
click at [535, 393] on input "Differential function" at bounding box center [539, 388] width 9 height 9
radio input "true"
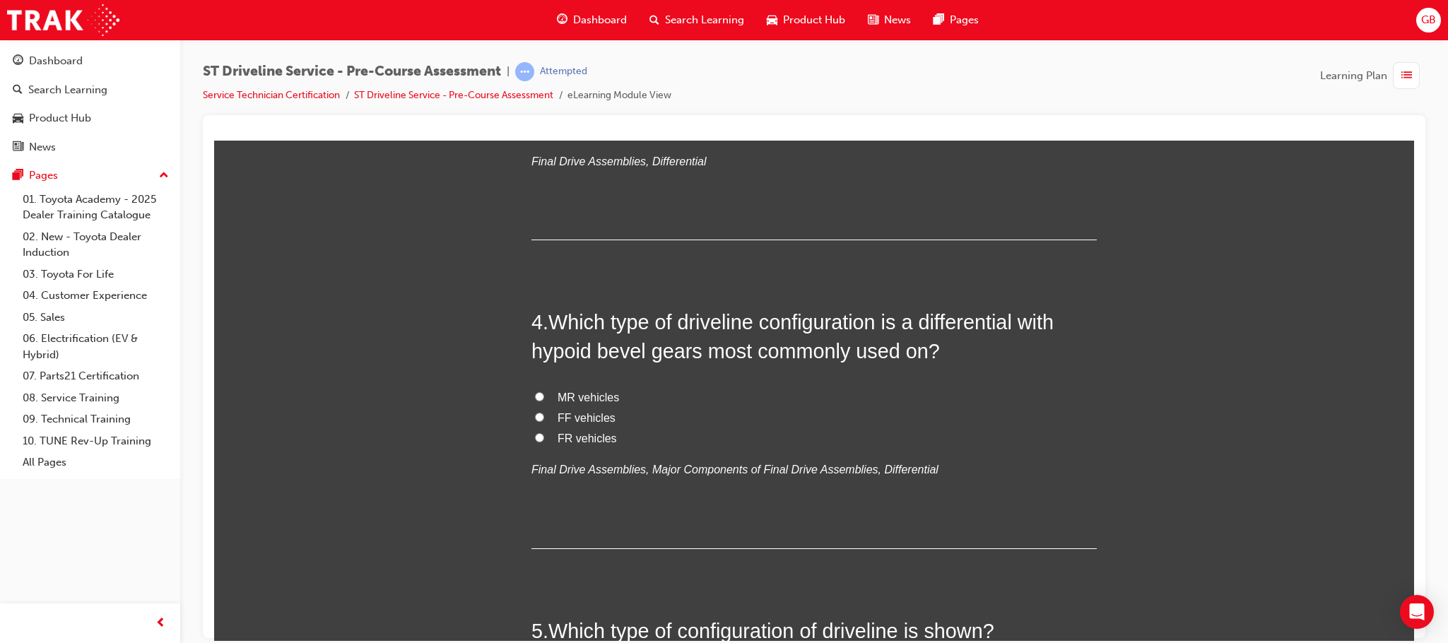
scroll to position [954, 0]
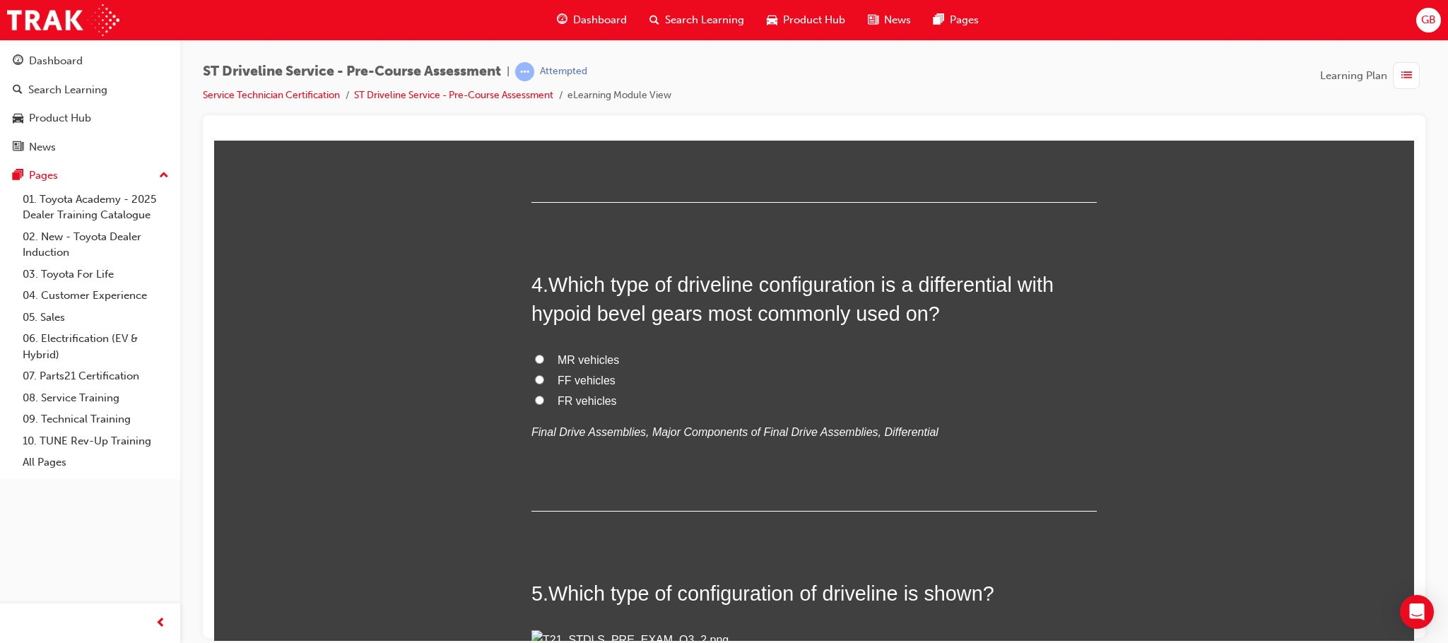
click at [535, 397] on input "FR vehicles" at bounding box center [539, 399] width 9 height 9
radio input "true"
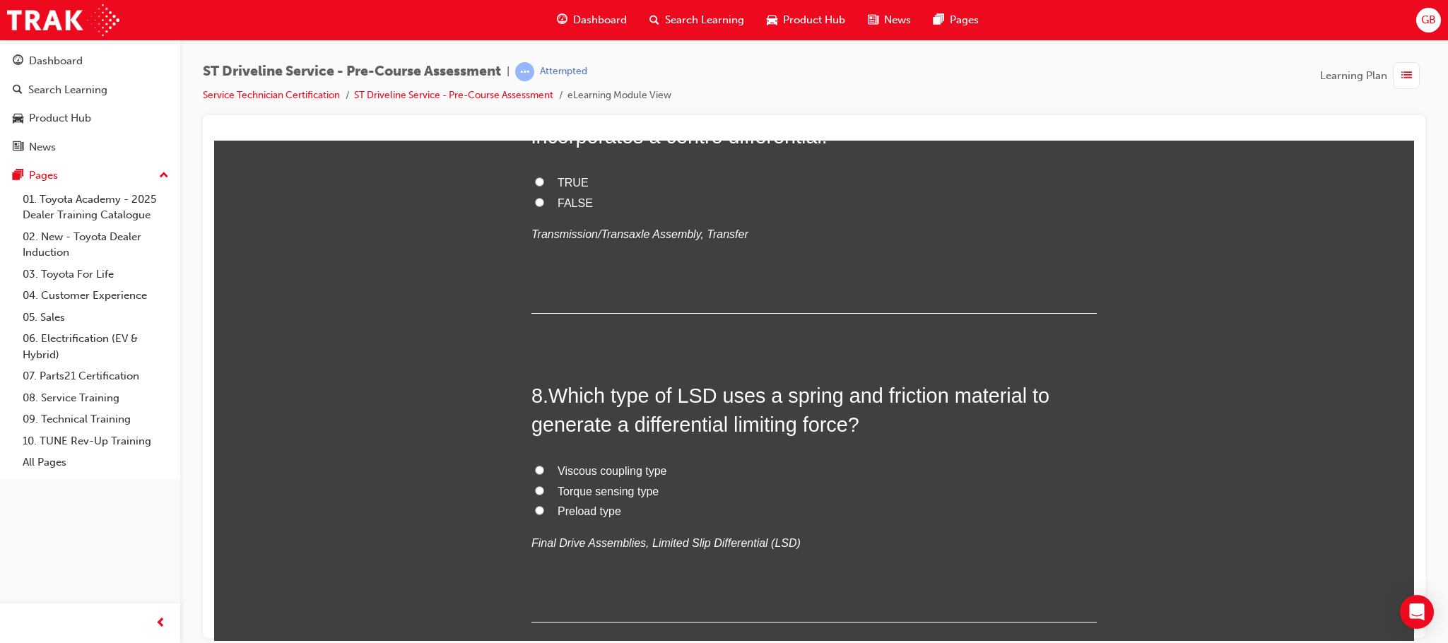
scroll to position [2121, 0]
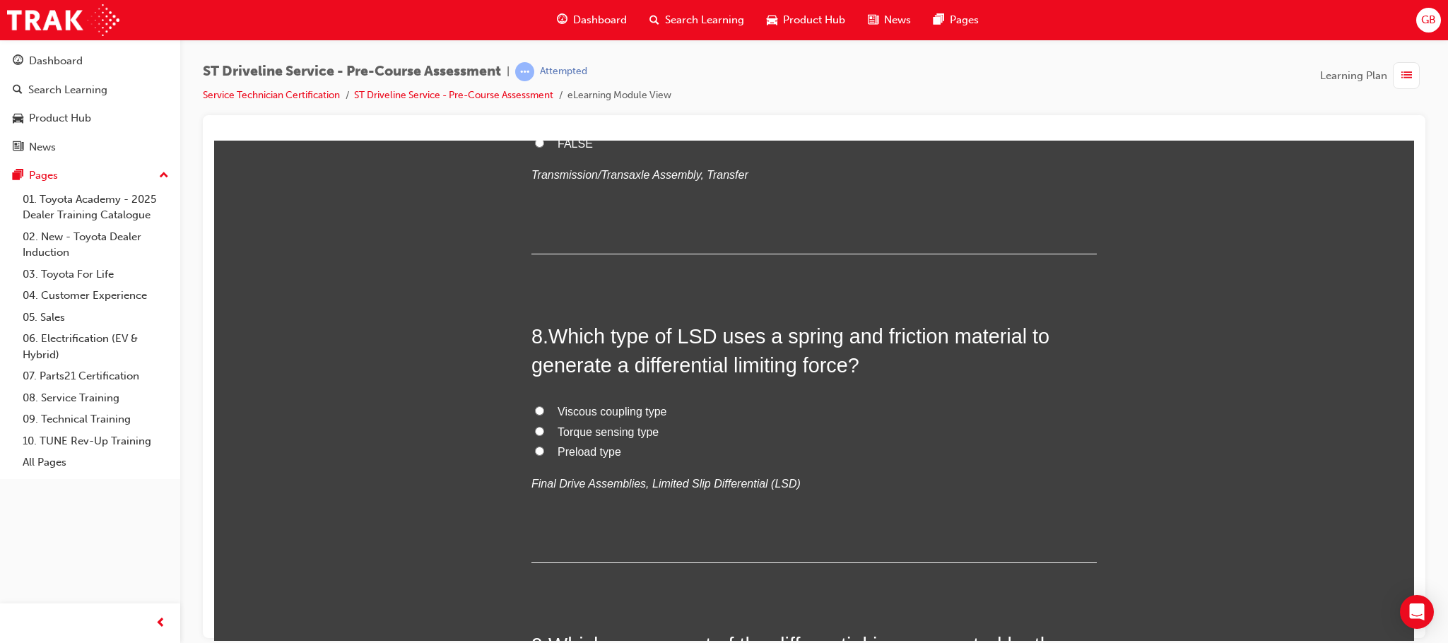
radio input "true"
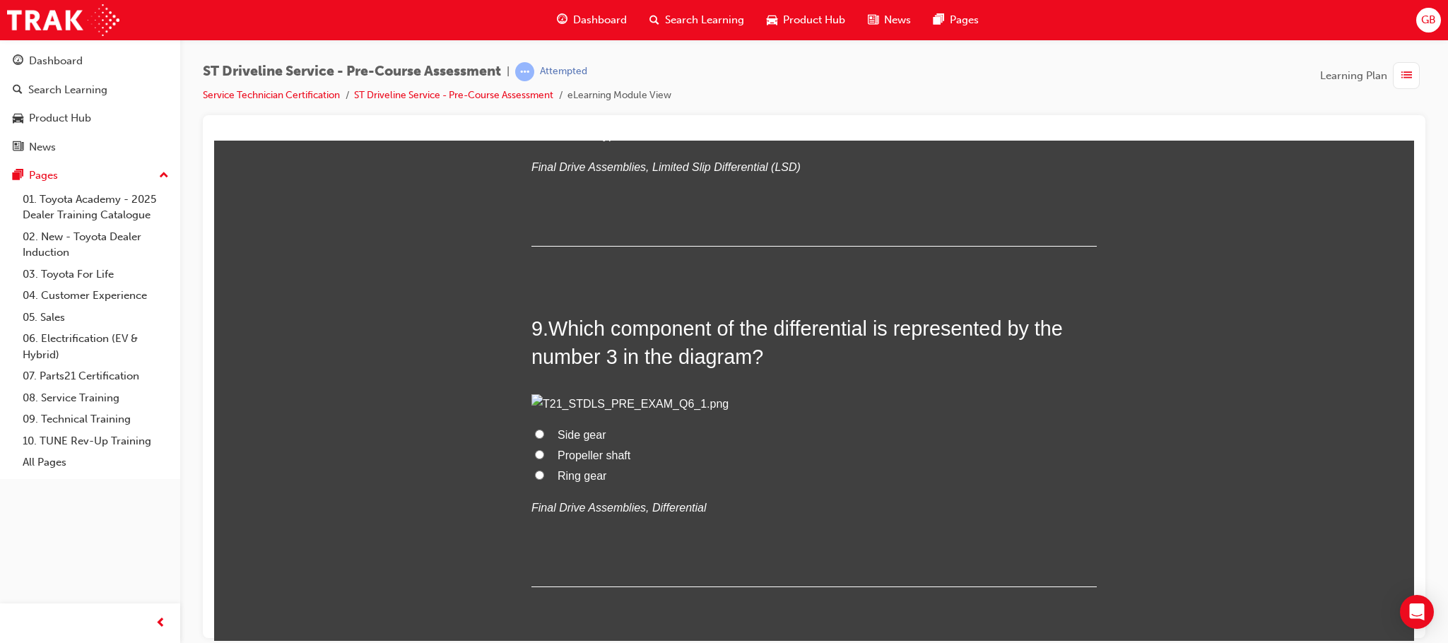
scroll to position [2439, 0]
radio input "true"
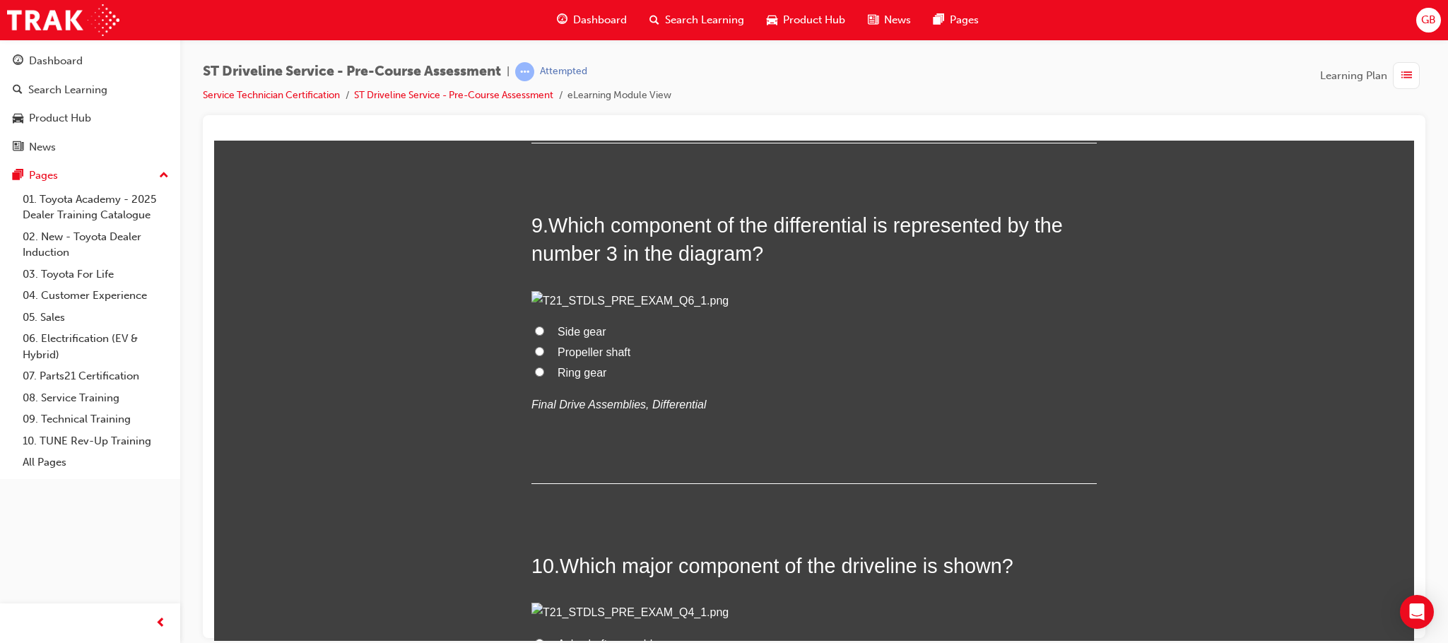
scroll to position [2651, 0]
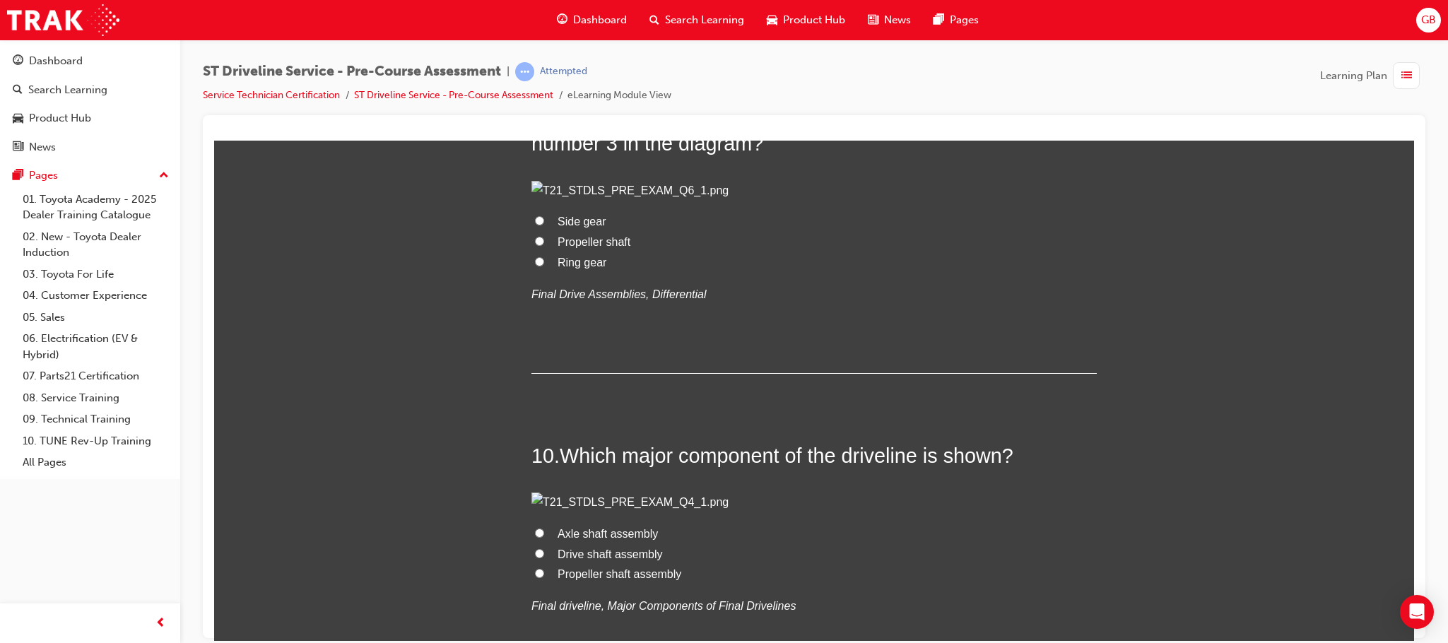
radio input "true"
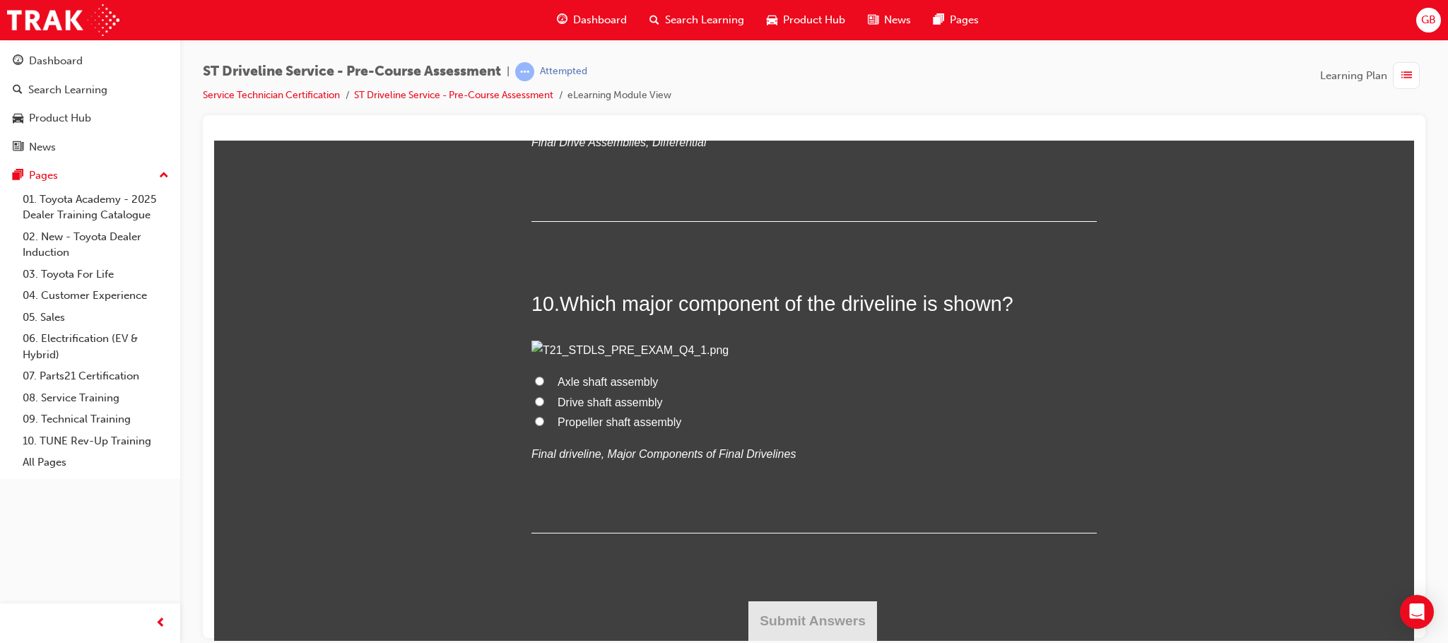
scroll to position [2969, 0]
radio input "true"
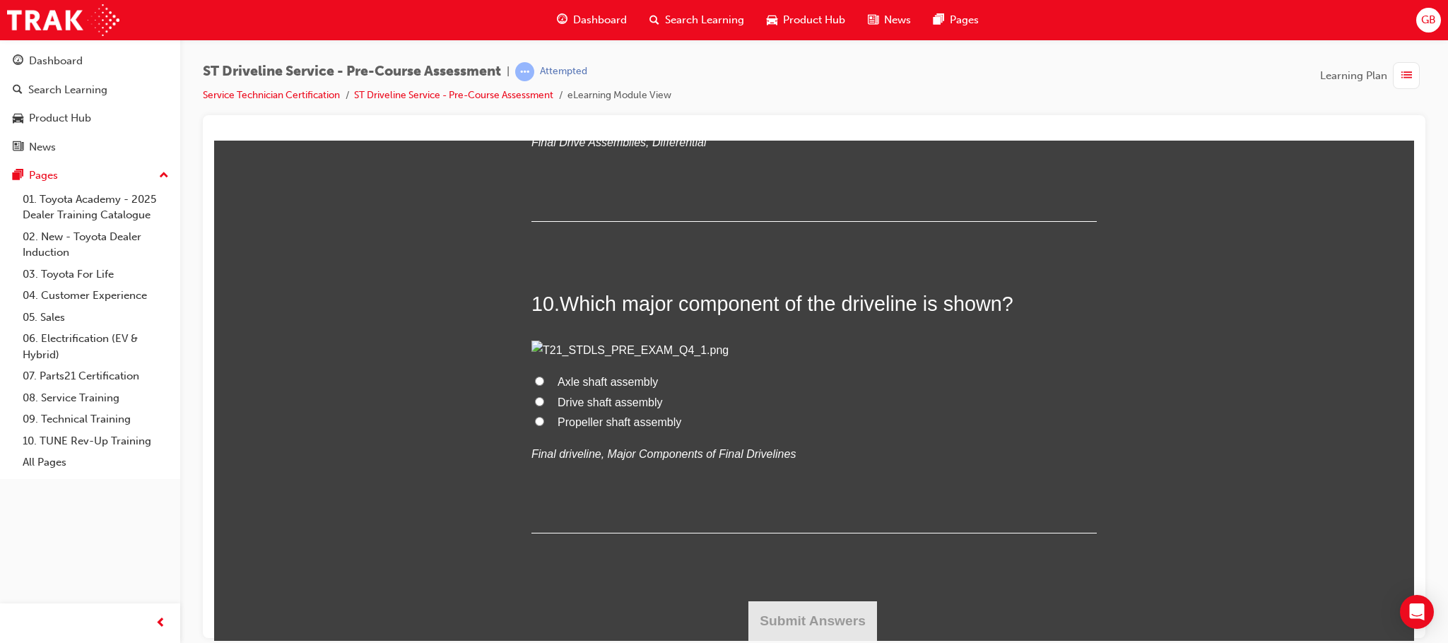
click at [573, 116] on span "Ring gear" at bounding box center [582, 110] width 49 height 12
click at [544, 114] on input "Ring gear" at bounding box center [539, 109] width 9 height 9
radio input "true"
click at [539, 415] on label "Propeller shaft assembly" at bounding box center [815, 422] width 566 height 21
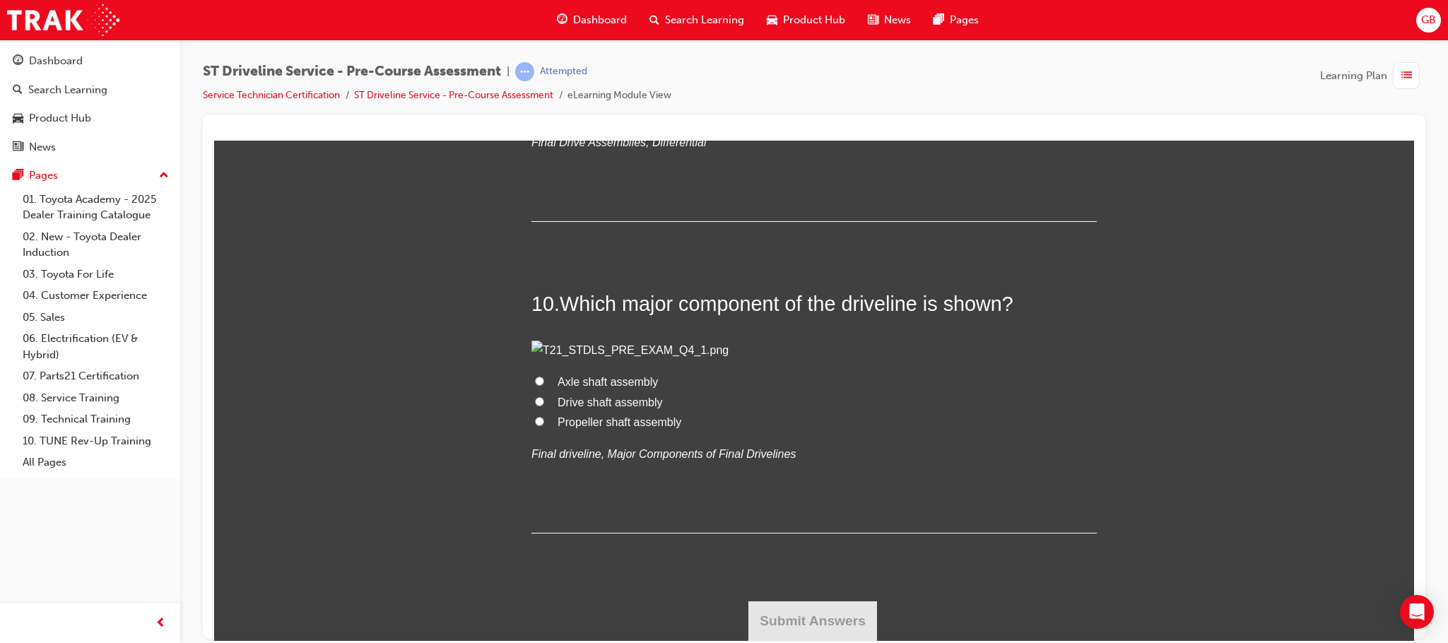
click at [539, 416] on input "Propeller shaft assembly" at bounding box center [539, 420] width 9 height 9
radio input "true"
click at [838, 631] on button "Submit Answers" at bounding box center [813, 621] width 129 height 40
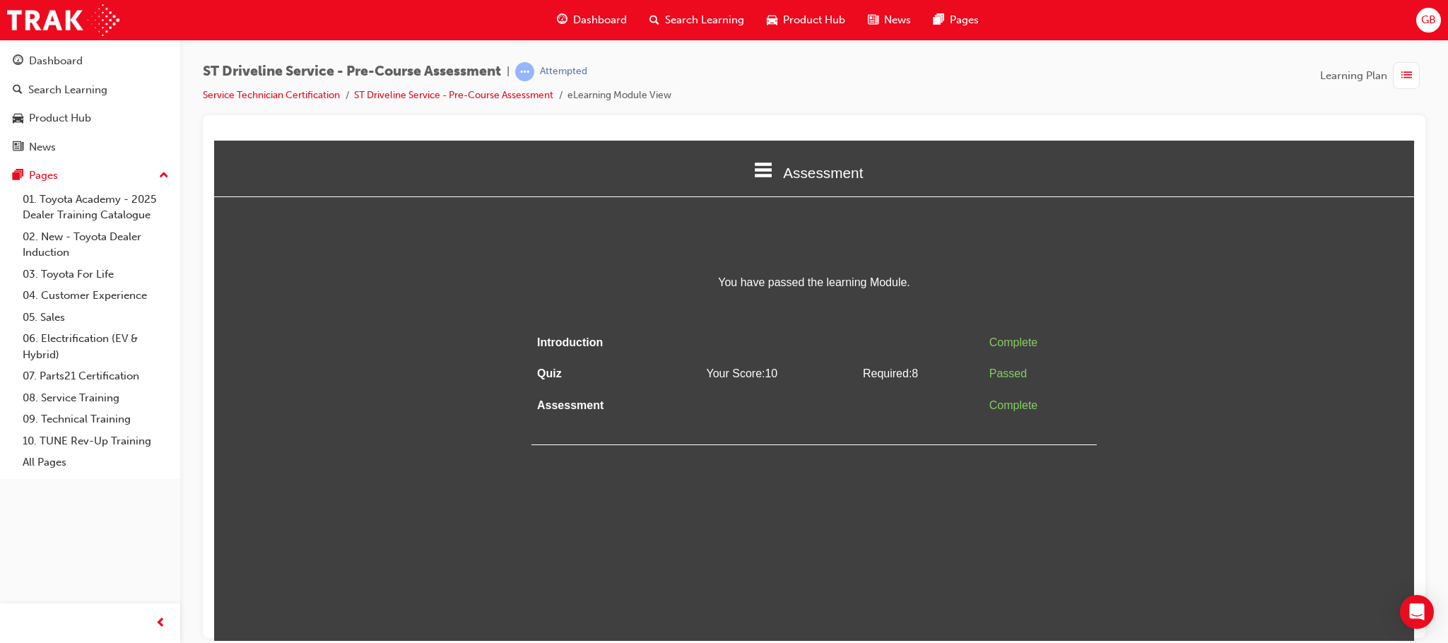
scroll to position [0, 0]
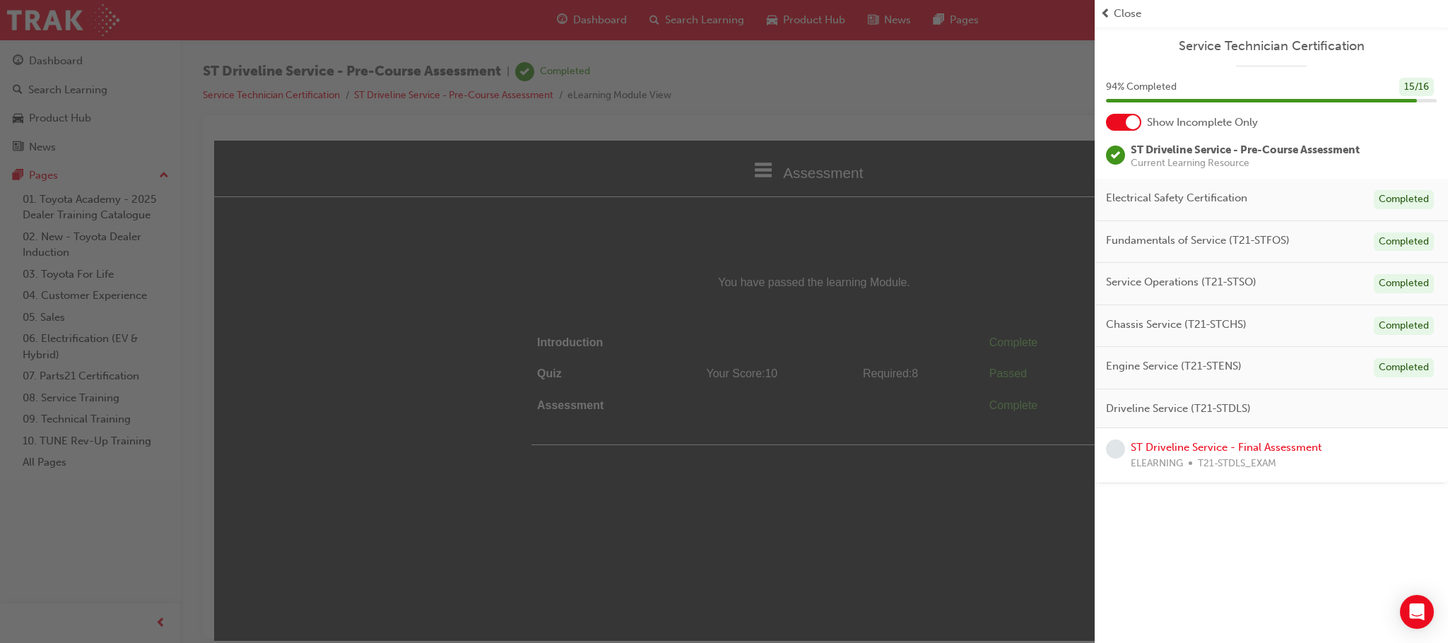
click at [1132, 11] on span "Close" at bounding box center [1128, 14] width 28 height 16
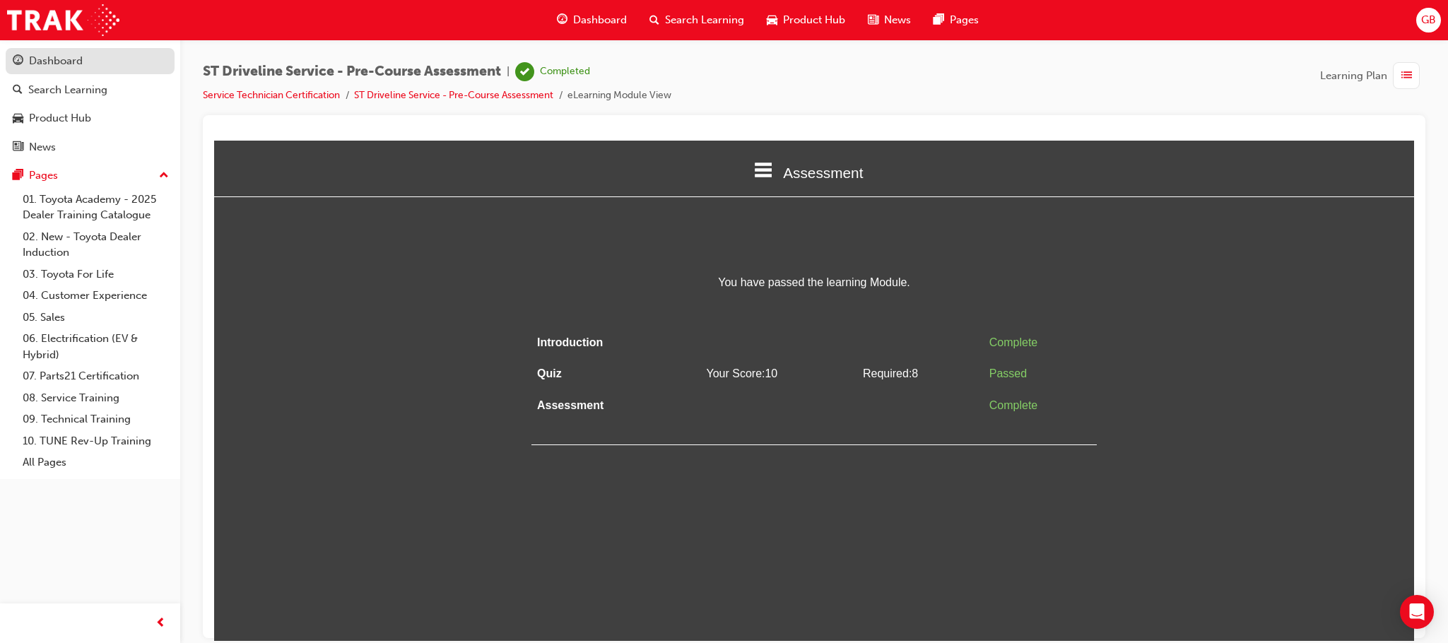
click at [49, 53] on div "Dashboard" at bounding box center [56, 61] width 54 height 16
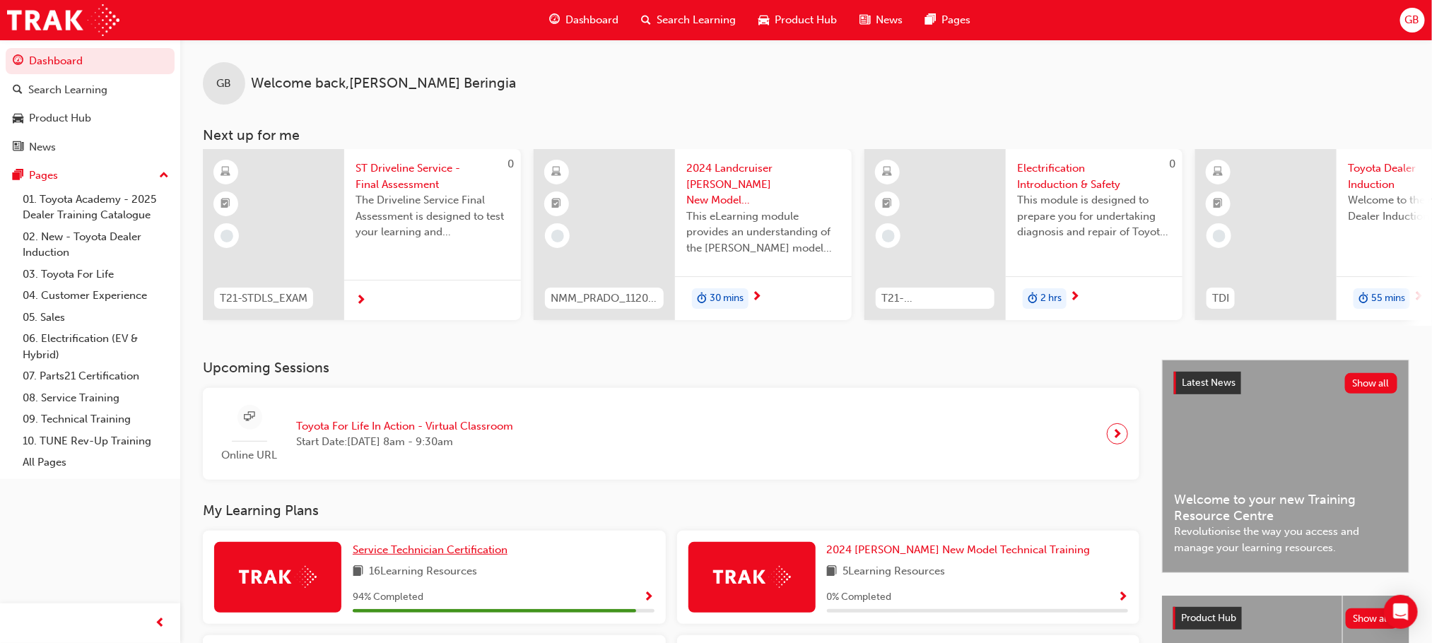
click at [411, 548] on link "Service Technician Certification" at bounding box center [433, 550] width 160 height 16
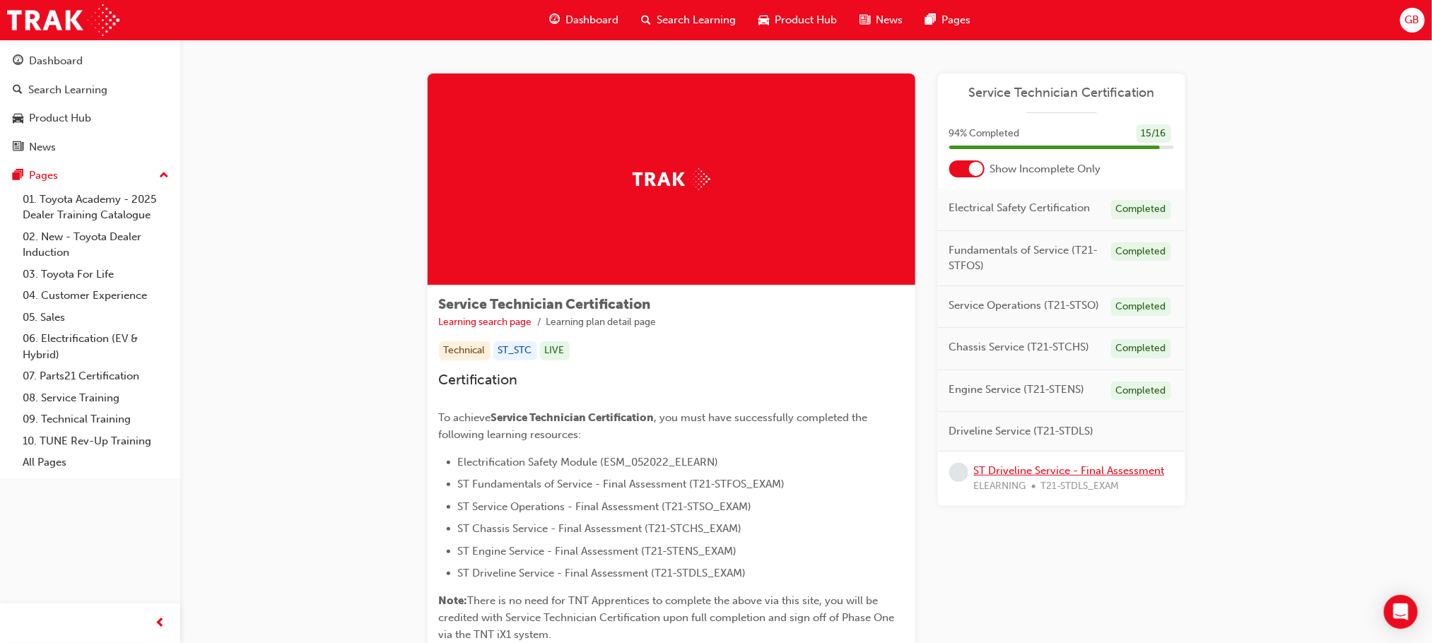
click at [1035, 469] on link "ST Driveline Service - Final Assessment" at bounding box center [1069, 470] width 191 height 13
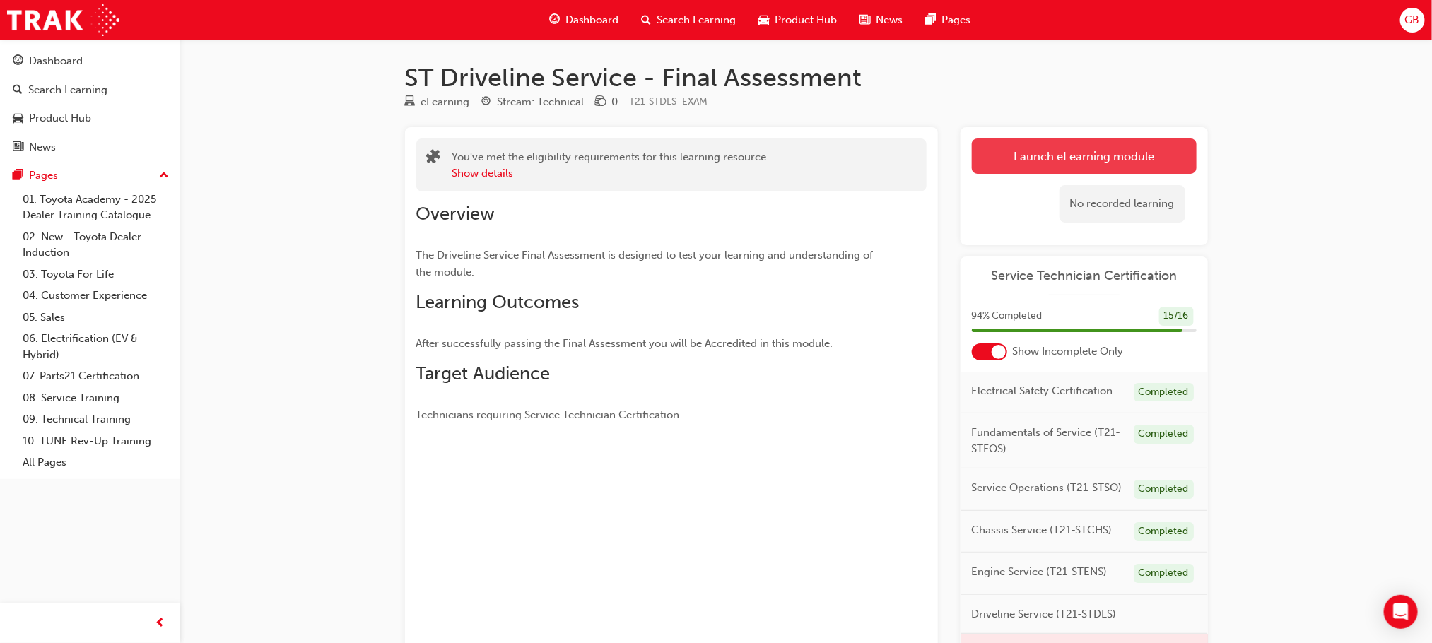
click at [1046, 142] on link "Launch eLearning module" at bounding box center [1084, 156] width 225 height 35
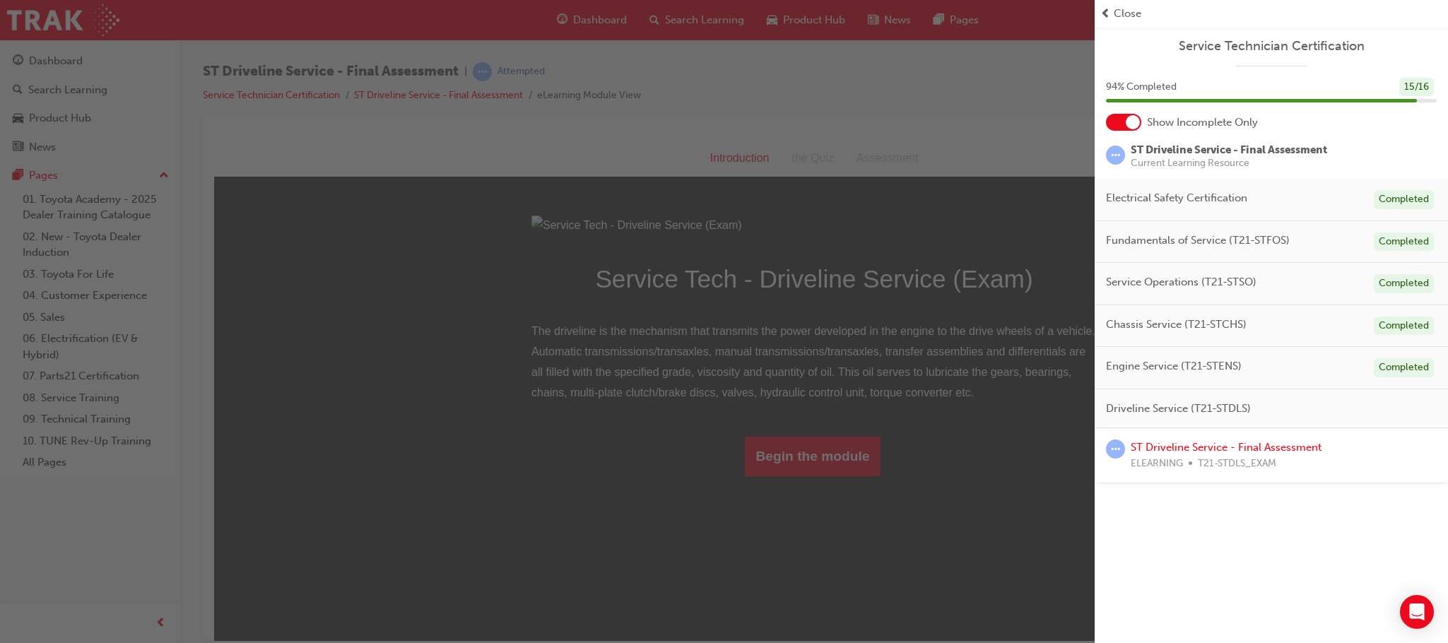
click at [1129, 18] on span "Close" at bounding box center [1128, 14] width 28 height 16
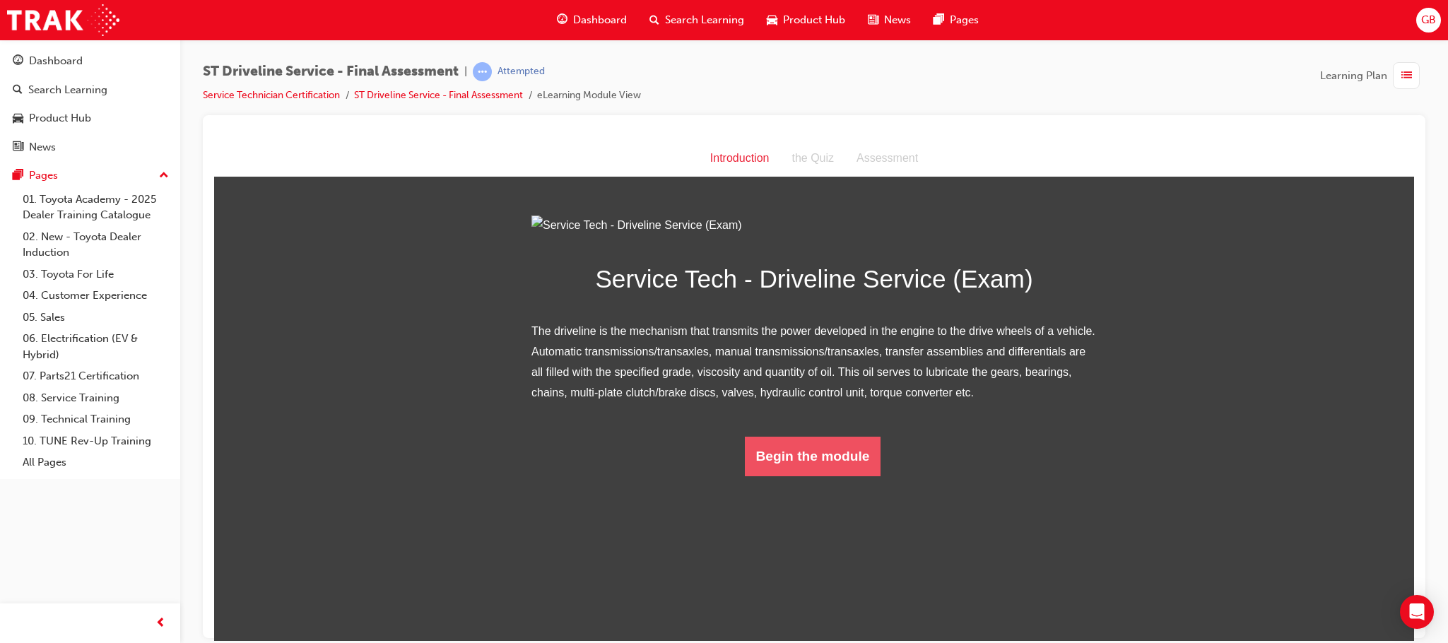
click at [781, 476] on button "Begin the module" at bounding box center [813, 456] width 136 height 40
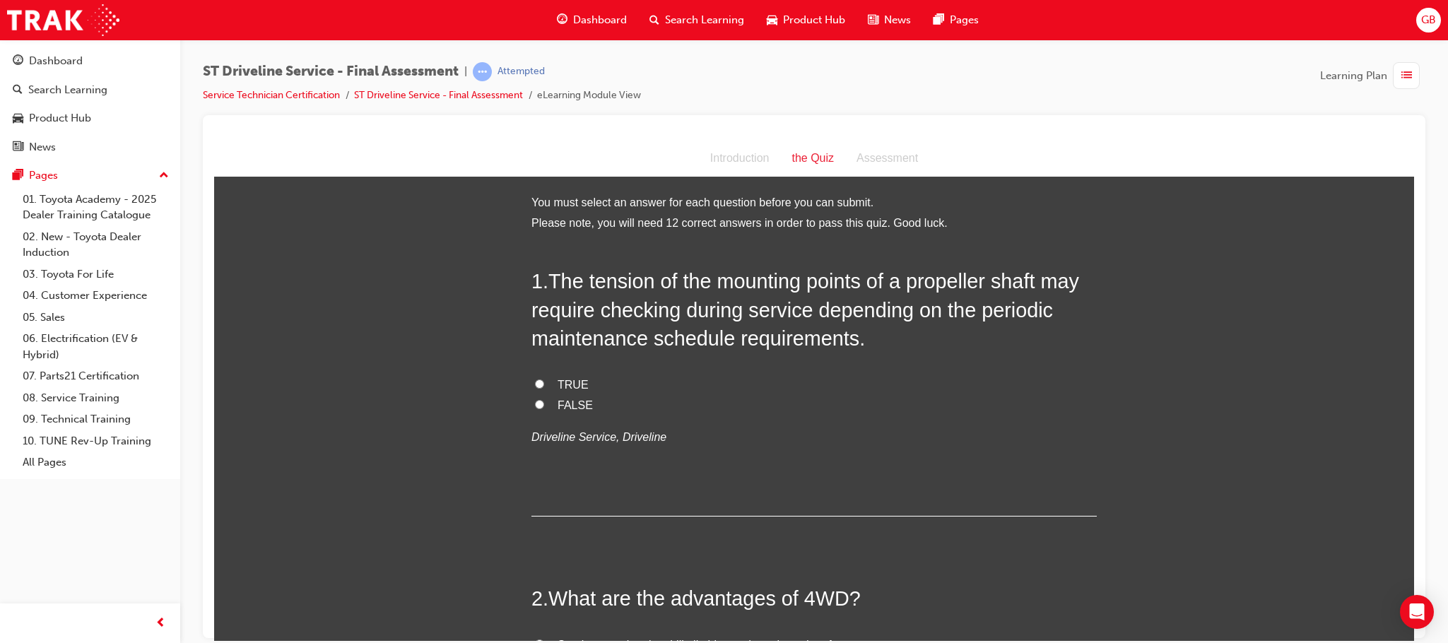
click at [532, 375] on label "TRUE" at bounding box center [815, 385] width 566 height 21
click at [535, 379] on input "TRUE" at bounding box center [539, 383] width 9 height 9
radio input "true"
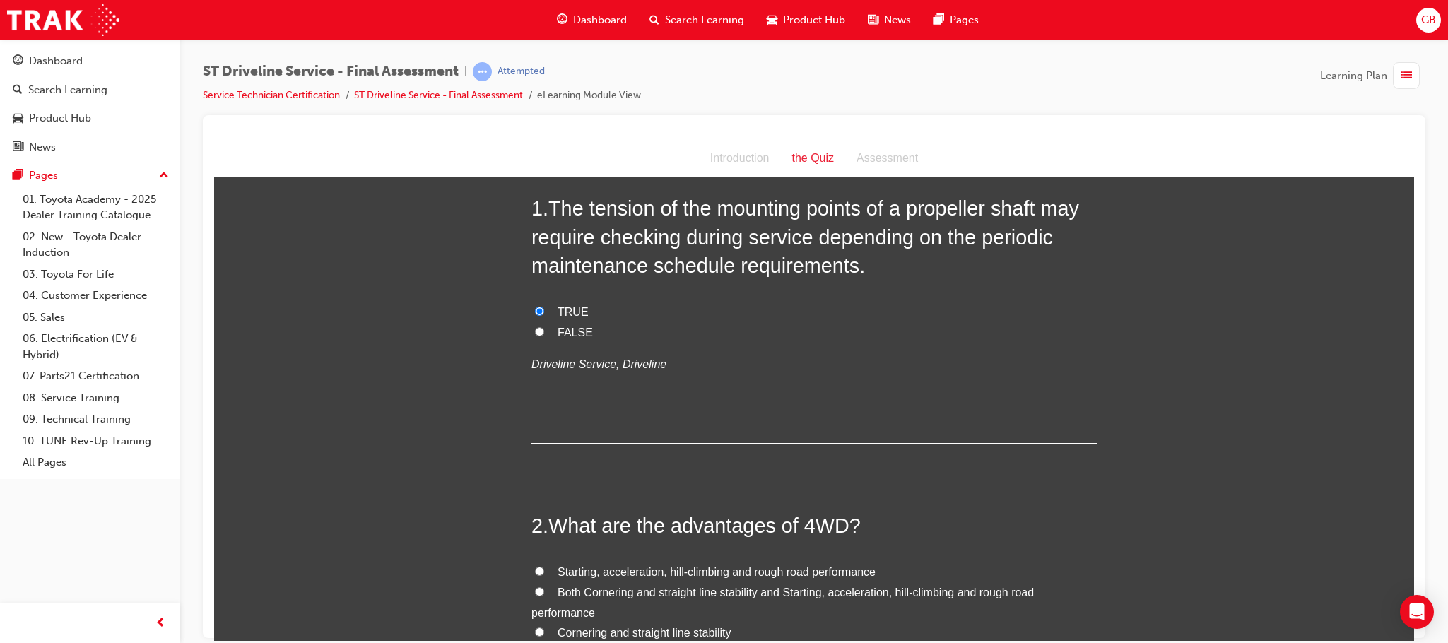
scroll to position [318, 0]
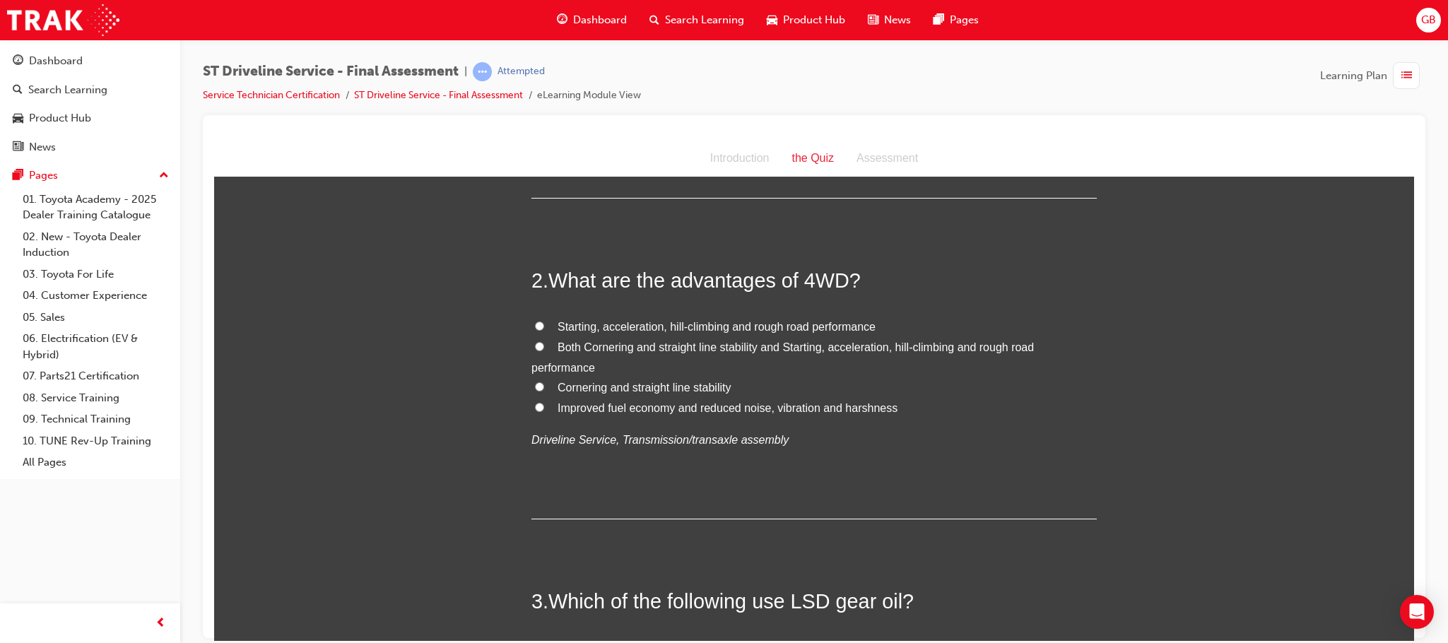
click at [532, 345] on label "Both Cornering and straight line stability and Starting, acceleration, hill-cli…" at bounding box center [815, 357] width 566 height 41
click at [535, 345] on input "Both Cornering and straight line stability and Starting, acceleration, hill-cli…" at bounding box center [539, 345] width 9 height 9
radio input "true"
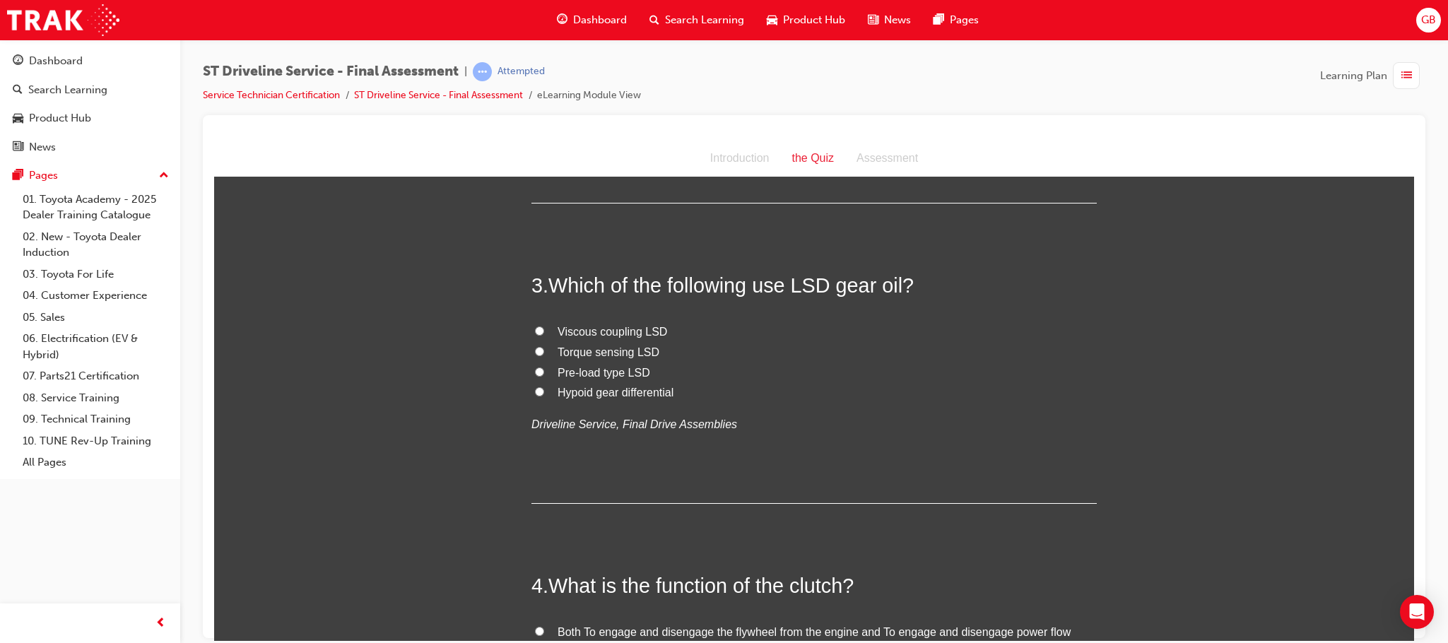
scroll to position [636, 0]
click at [558, 345] on span "Torque sensing LSD" at bounding box center [609, 350] width 102 height 12
click at [544, 345] on input "Torque sensing LSD" at bounding box center [539, 348] width 9 height 9
radio input "true"
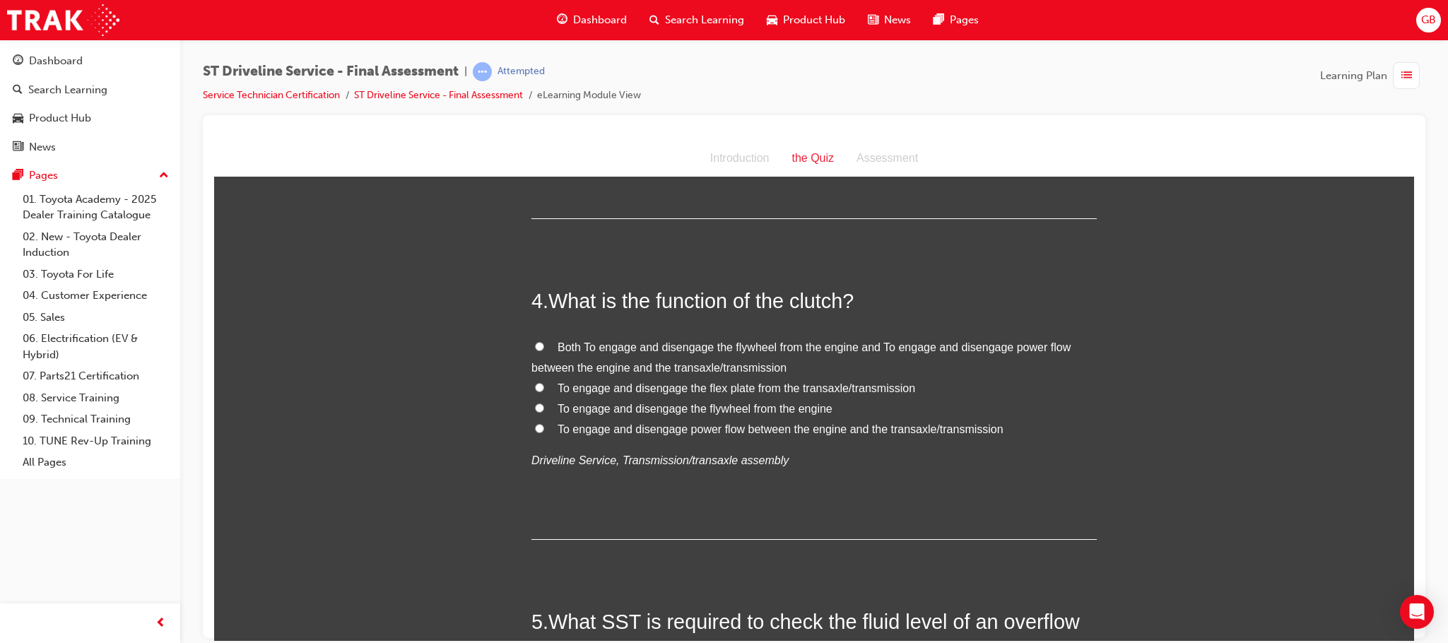
scroll to position [954, 0]
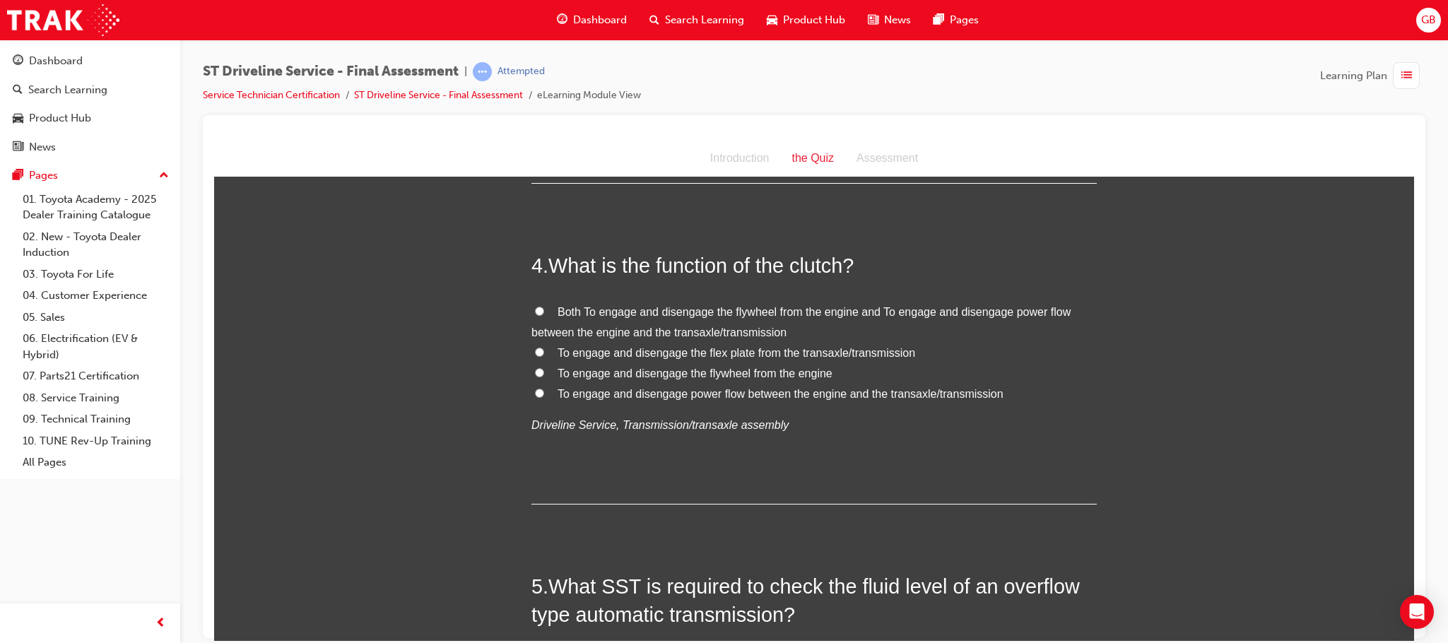
click at [539, 309] on label "Both To engage and disengage the flywheel from the engine and To engage and dis…" at bounding box center [815, 322] width 566 height 41
click at [539, 309] on input "Both To engage and disengage the flywheel from the engine and To engage and dis…" at bounding box center [539, 310] width 9 height 9
radio input "true"
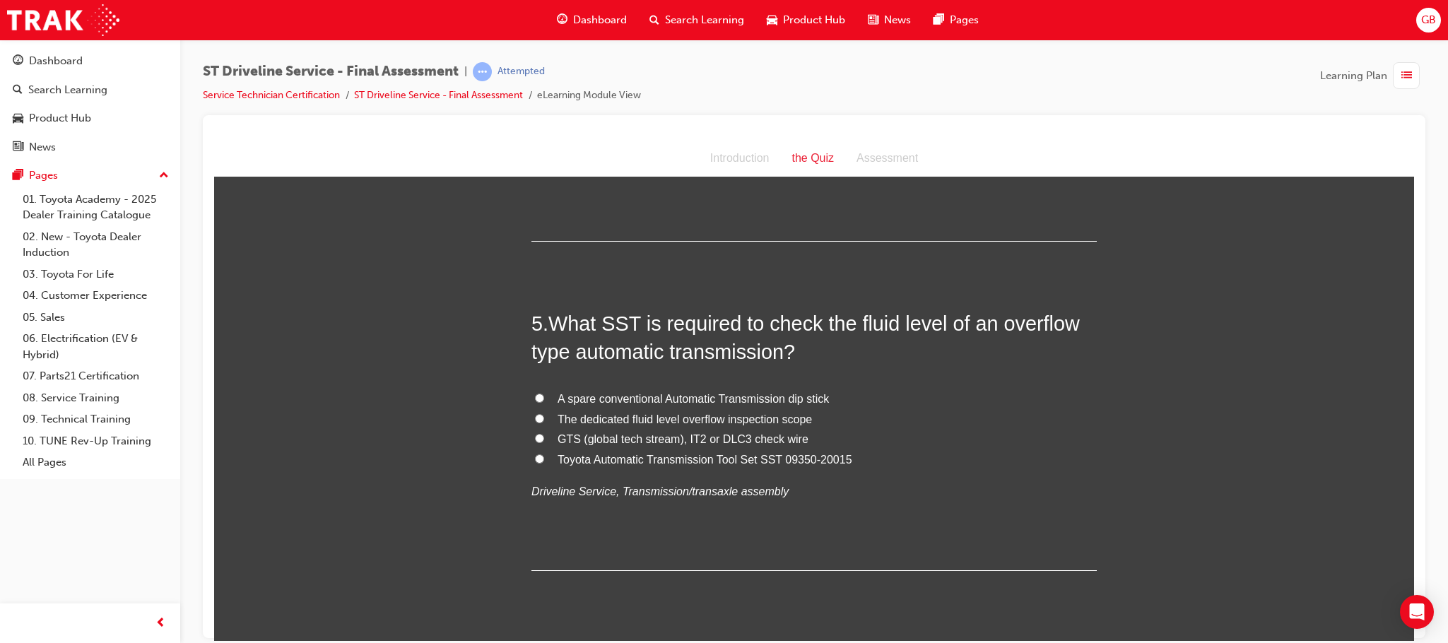
scroll to position [1272, 0]
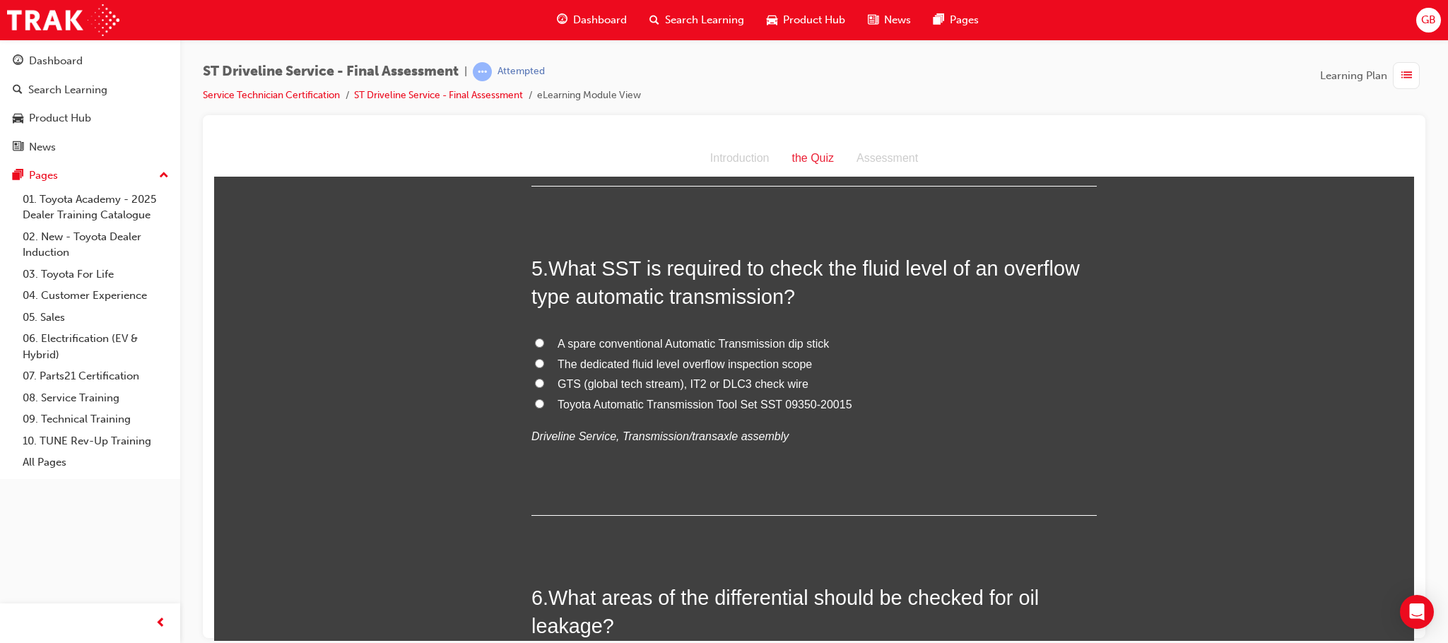
click at [535, 400] on input "Toyota Automatic Transmission Tool Set SST 09350-20015" at bounding box center [539, 403] width 9 height 9
radio input "true"
click at [539, 382] on label "GTS (global tech stream), IT2 or DLC3 check wire" at bounding box center [815, 384] width 566 height 21
click at [539, 382] on input "GTS (global tech stream), IT2 or DLC3 check wire" at bounding box center [539, 382] width 9 height 9
radio input "true"
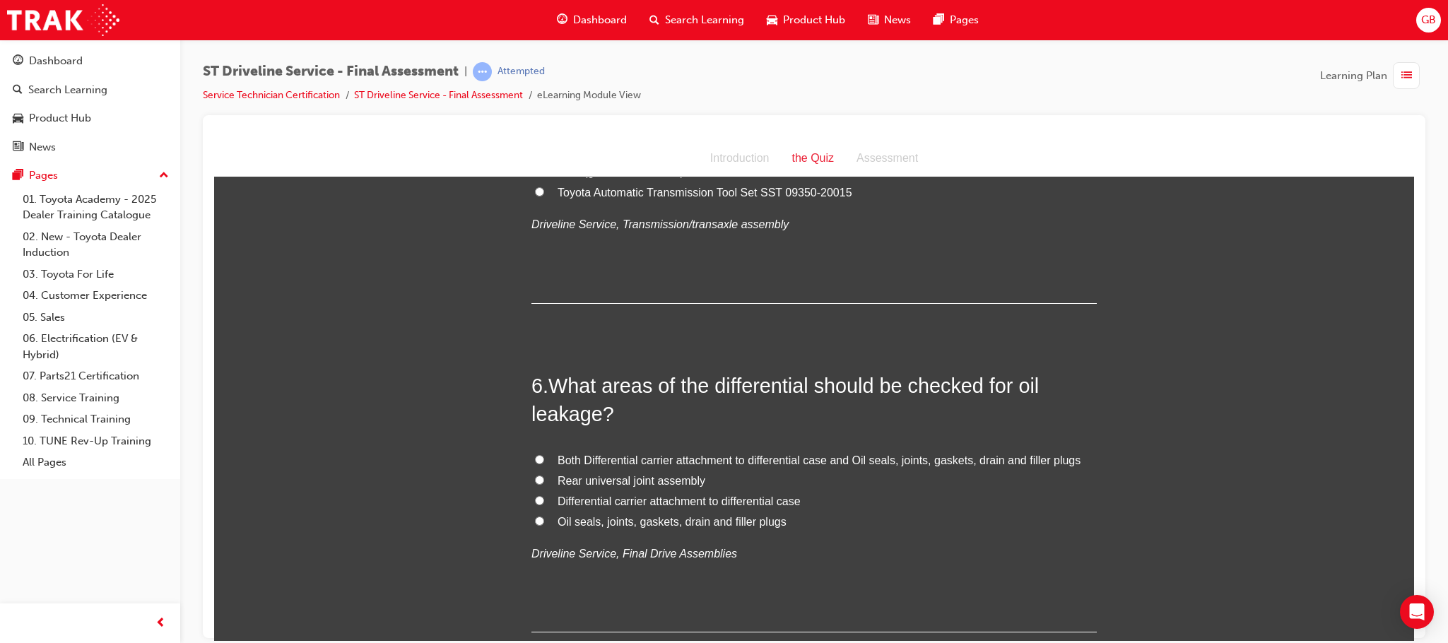
scroll to position [1591, 0]
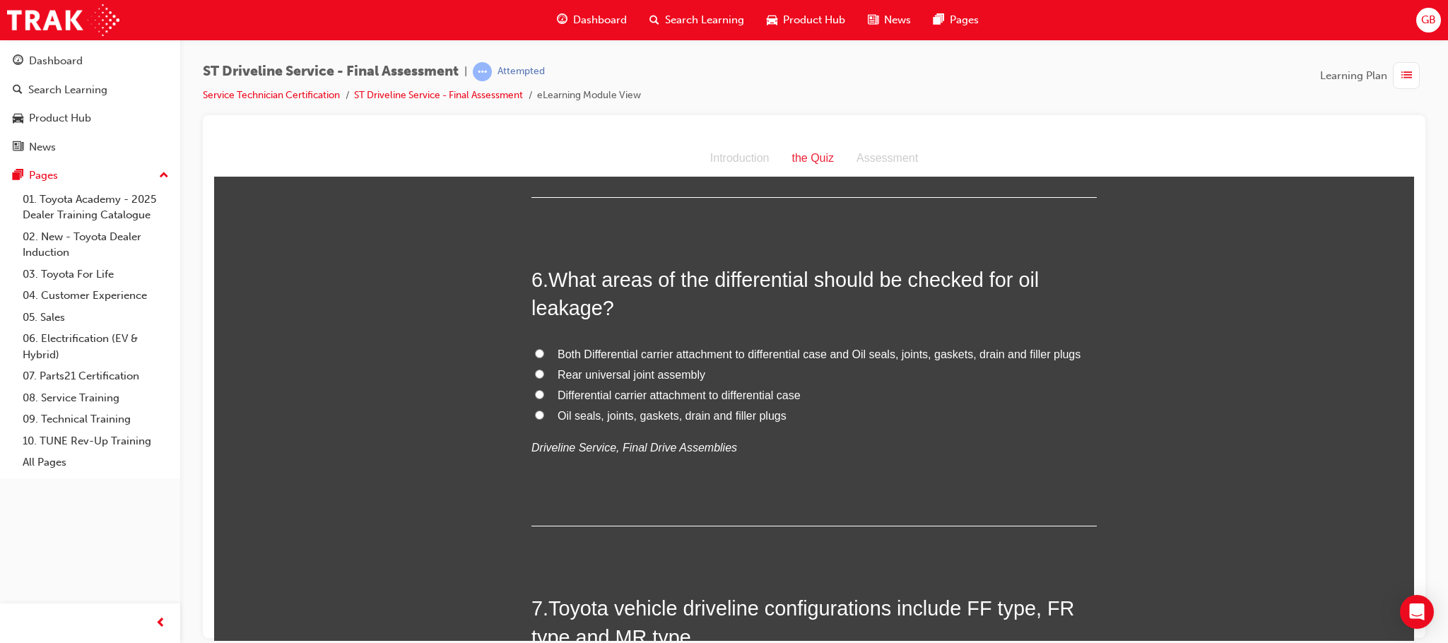
click at [533, 349] on label "Both Differential carrier attachment to differential case and Oil seals, joints…" at bounding box center [815, 354] width 566 height 21
click at [535, 349] on input "Both Differential carrier attachment to differential case and Oil seals, joints…" at bounding box center [539, 353] width 9 height 9
radio input "true"
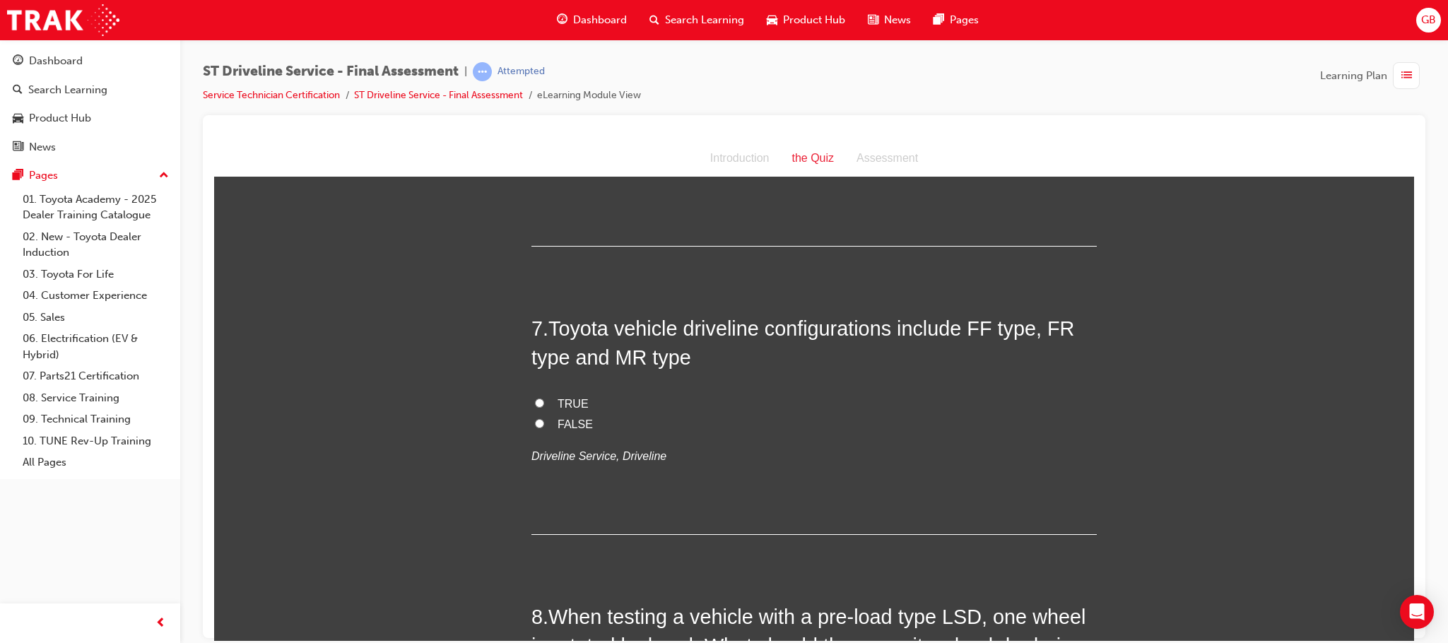
scroll to position [1909, 0]
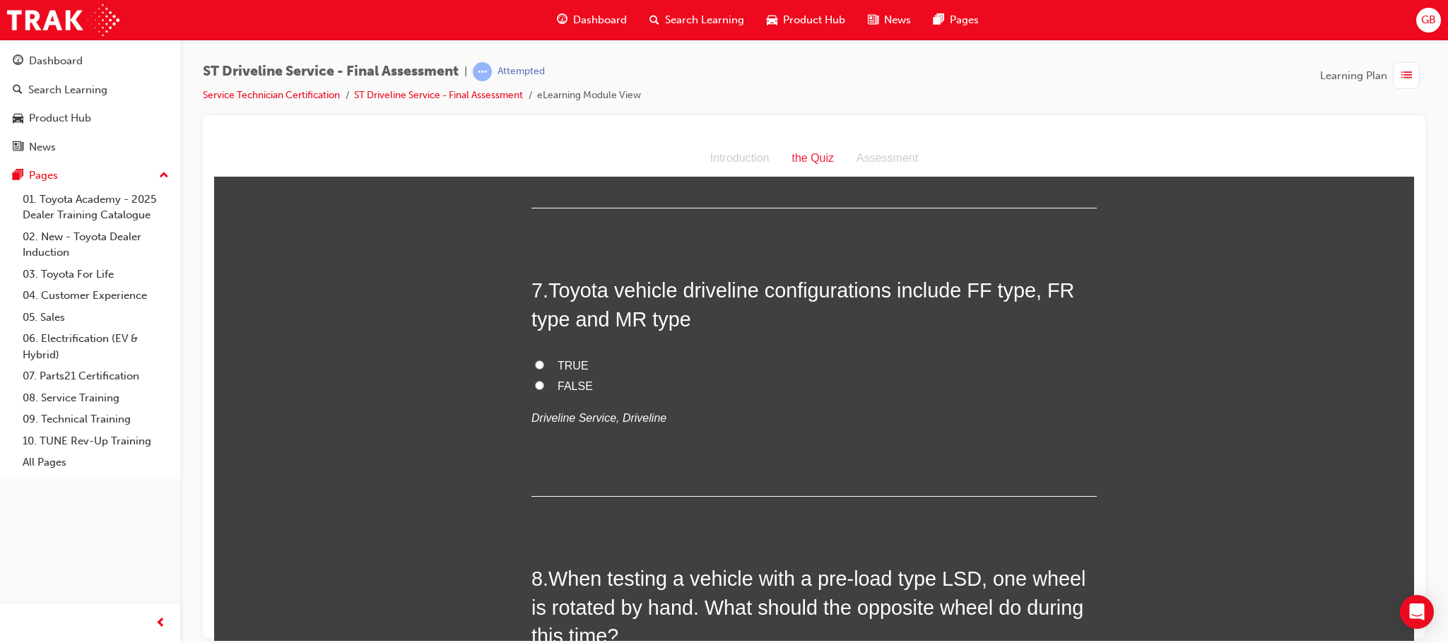
click at [535, 366] on input "TRUE" at bounding box center [539, 364] width 9 height 9
radio input "true"
click at [558, 385] on span "FALSE" at bounding box center [575, 386] width 35 height 12
click at [544, 385] on input "FALSE" at bounding box center [539, 384] width 9 height 9
radio input "true"
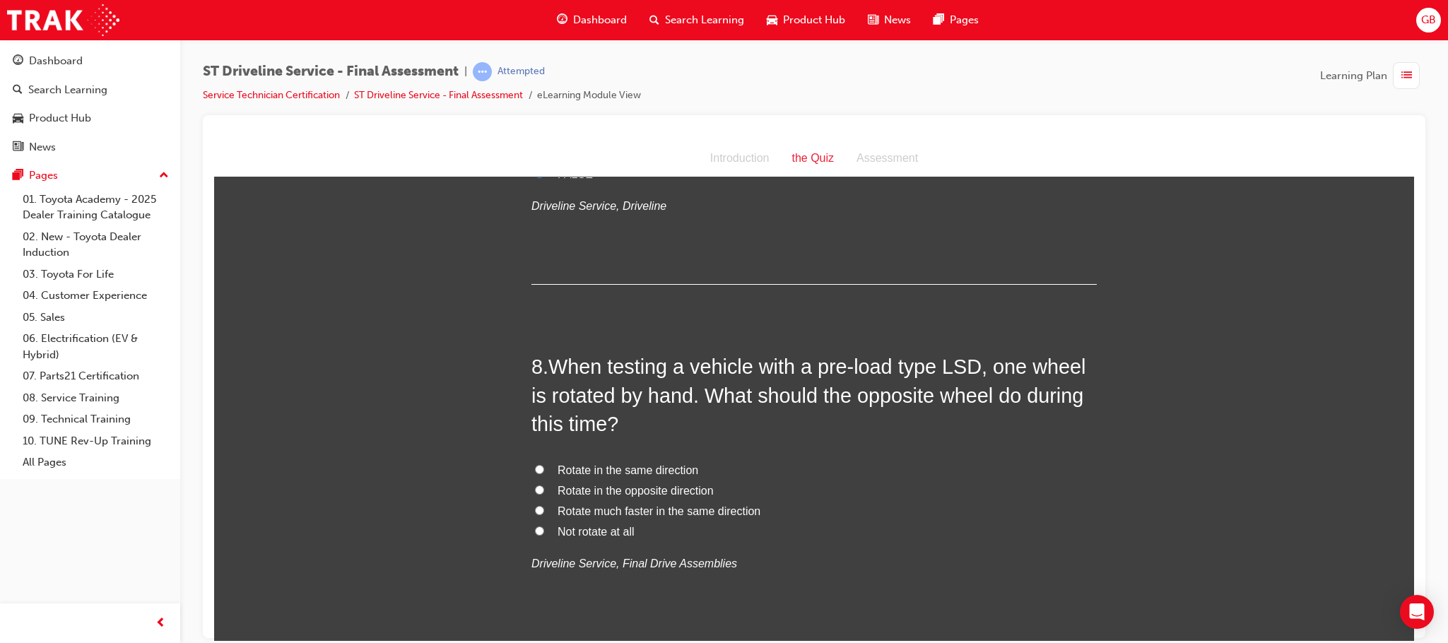
scroll to position [2227, 0]
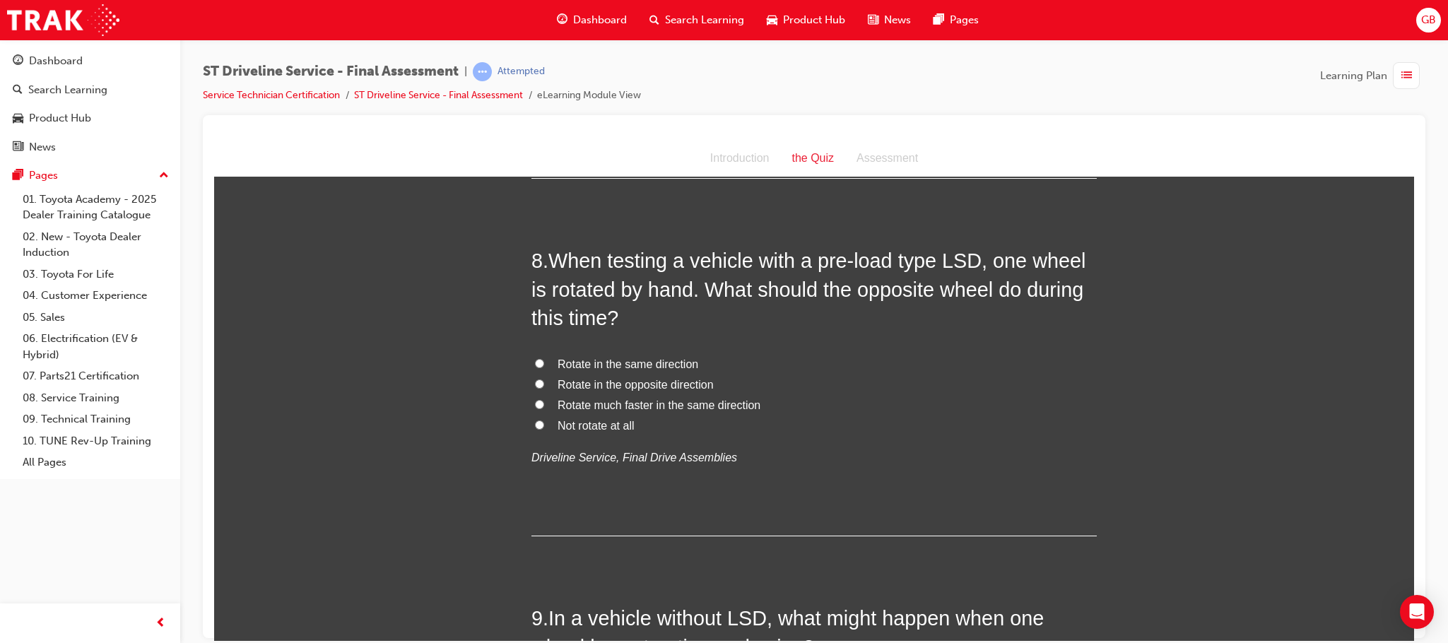
click at [532, 384] on label "Rotate in the opposite direction" at bounding box center [815, 385] width 566 height 21
click at [535, 384] on input "Rotate in the opposite direction" at bounding box center [539, 383] width 9 height 9
radio input "true"
click at [544, 380] on label "Rotate in the opposite direction" at bounding box center [815, 385] width 566 height 21
click at [544, 380] on input "Rotate in the opposite direction" at bounding box center [539, 383] width 9 height 9
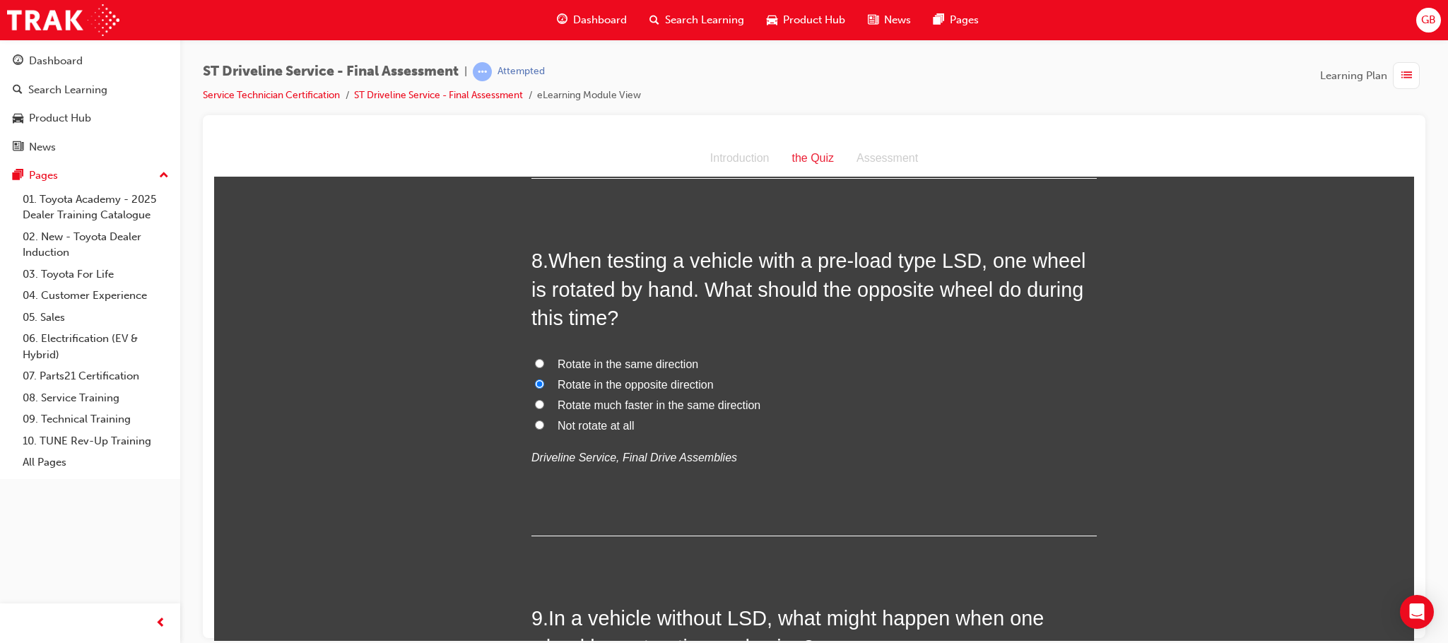
click at [544, 369] on label "Rotate in the same direction" at bounding box center [815, 364] width 566 height 21
click at [544, 368] on input "Rotate in the same direction" at bounding box center [539, 362] width 9 height 9
radio input "true"
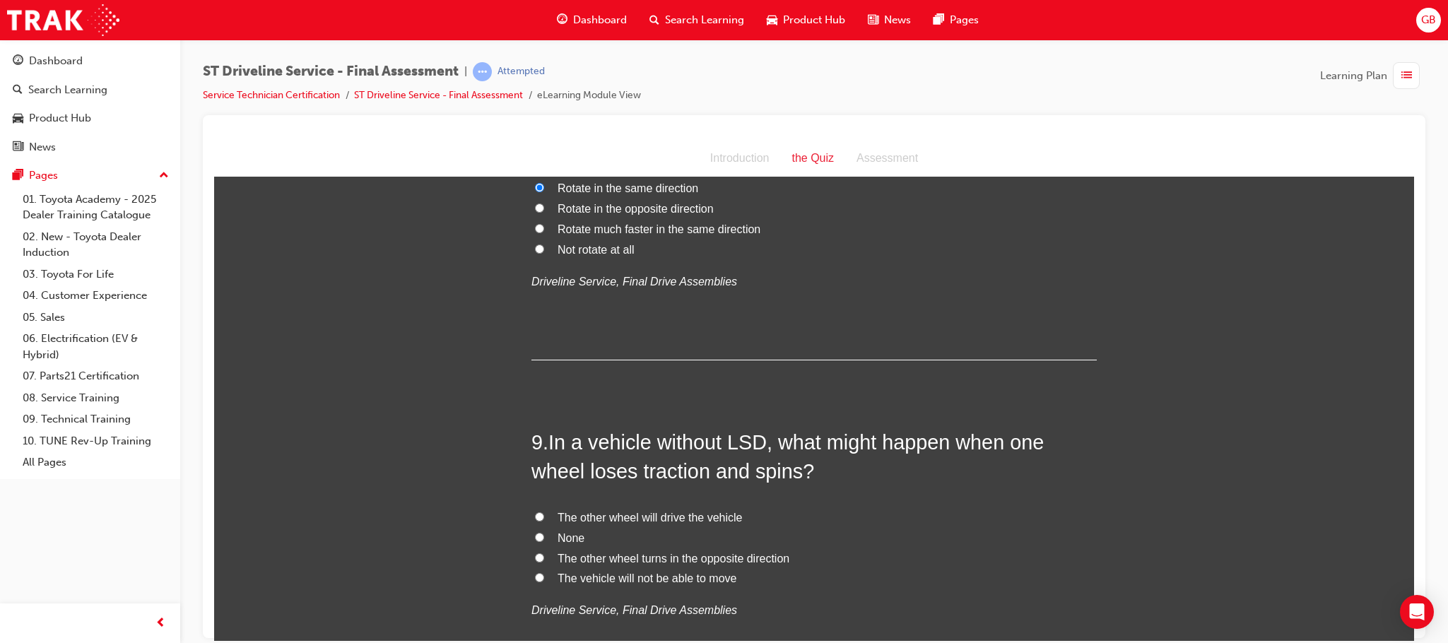
scroll to position [2439, 0]
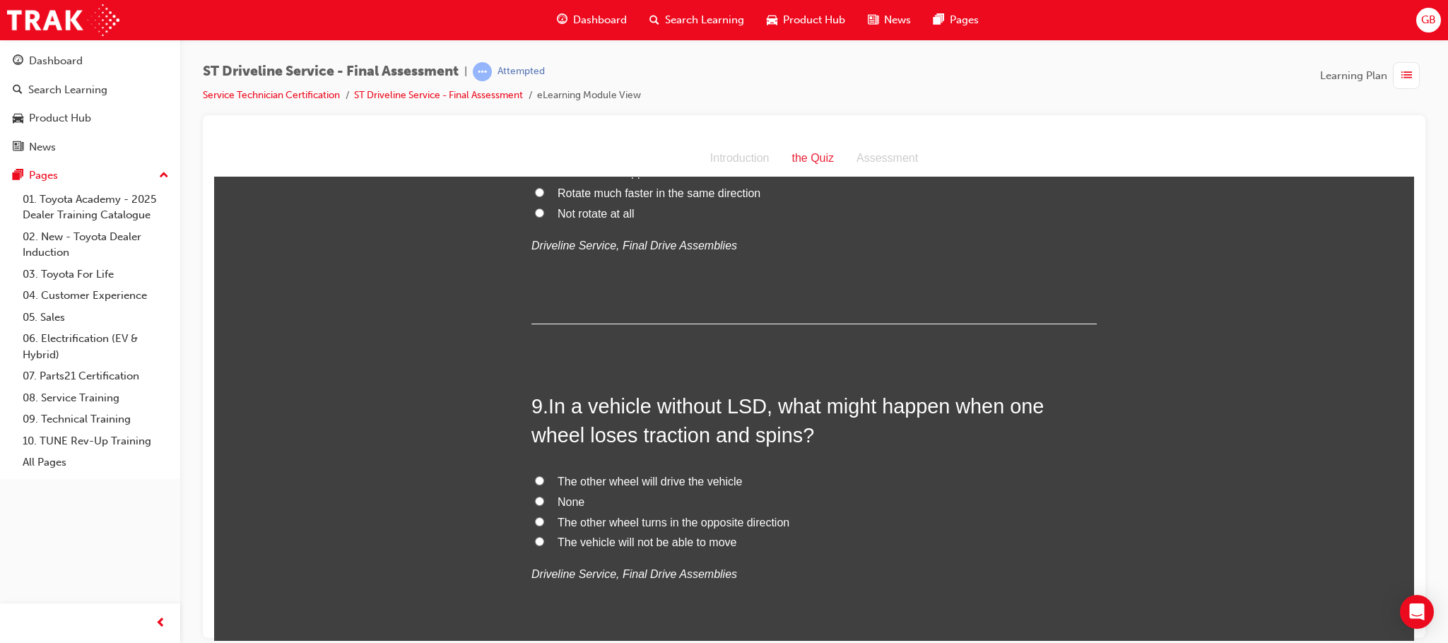
click at [537, 547] on label "The vehicle will not be able to move" at bounding box center [815, 542] width 566 height 21
click at [537, 546] on input "The vehicle will not be able to move" at bounding box center [539, 541] width 9 height 9
radio input "true"
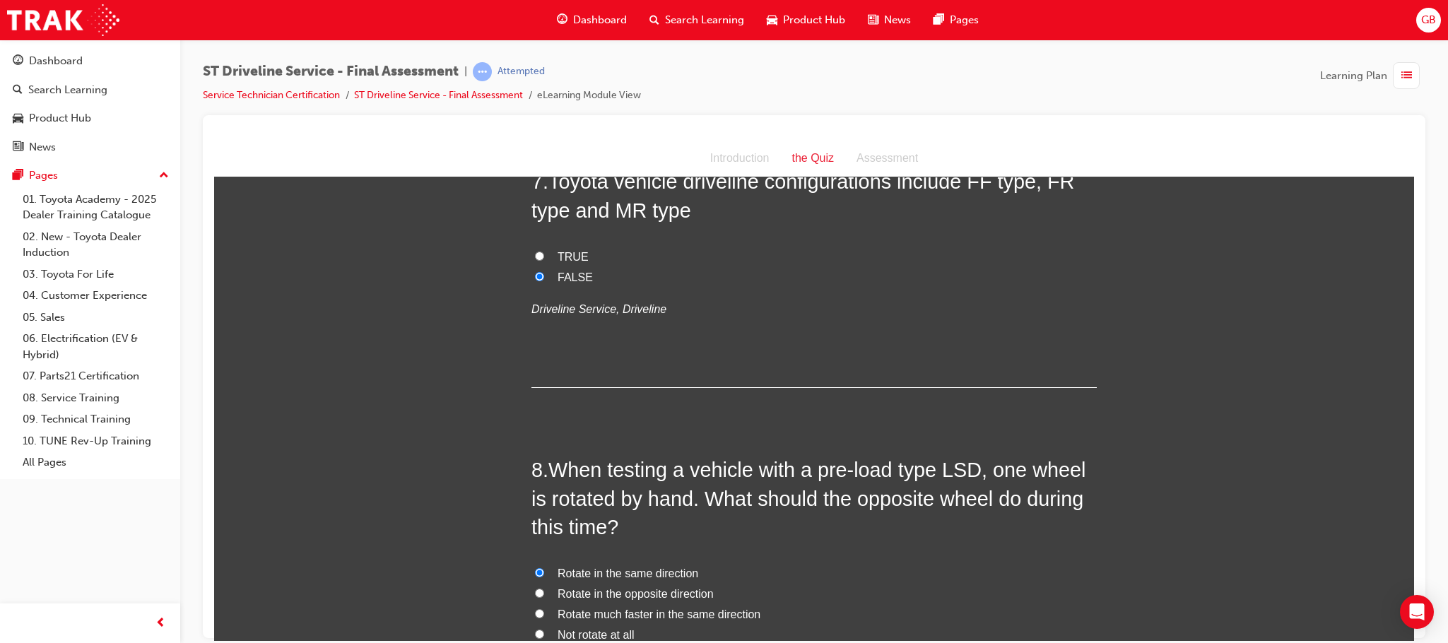
scroll to position [1803, 0]
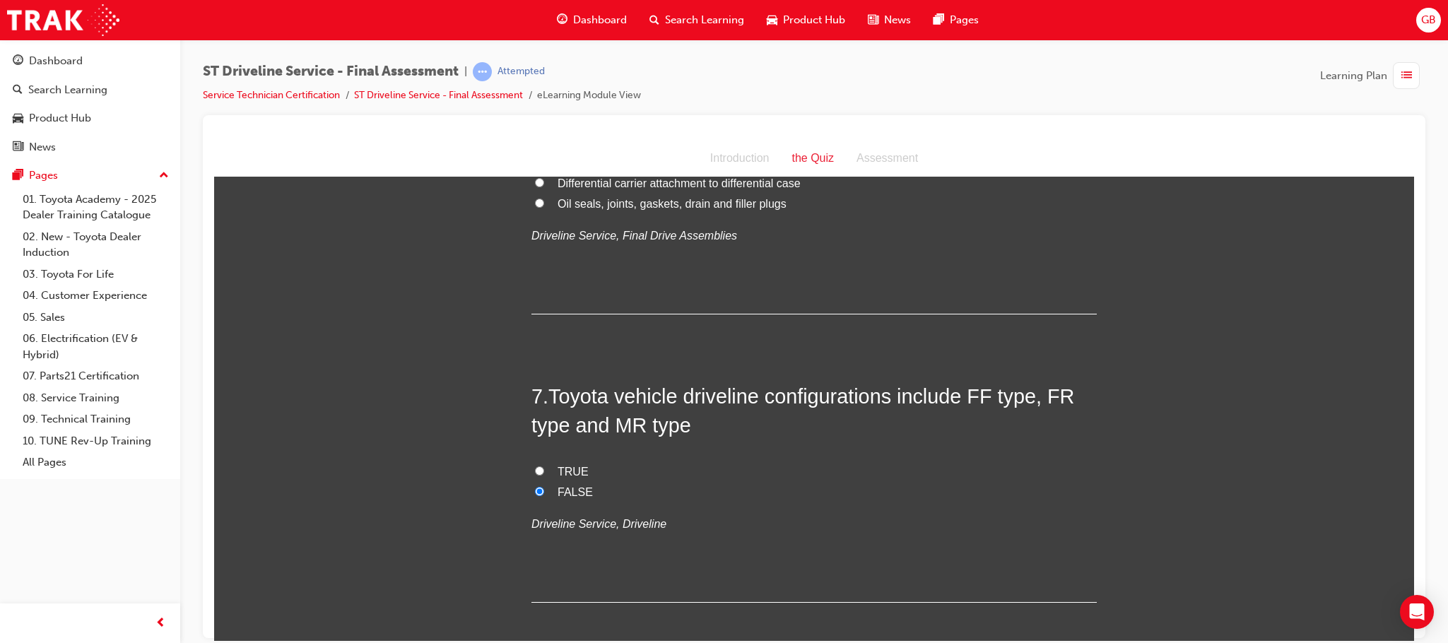
click at [535, 475] on input "TRUE" at bounding box center [539, 470] width 9 height 9
radio input "true"
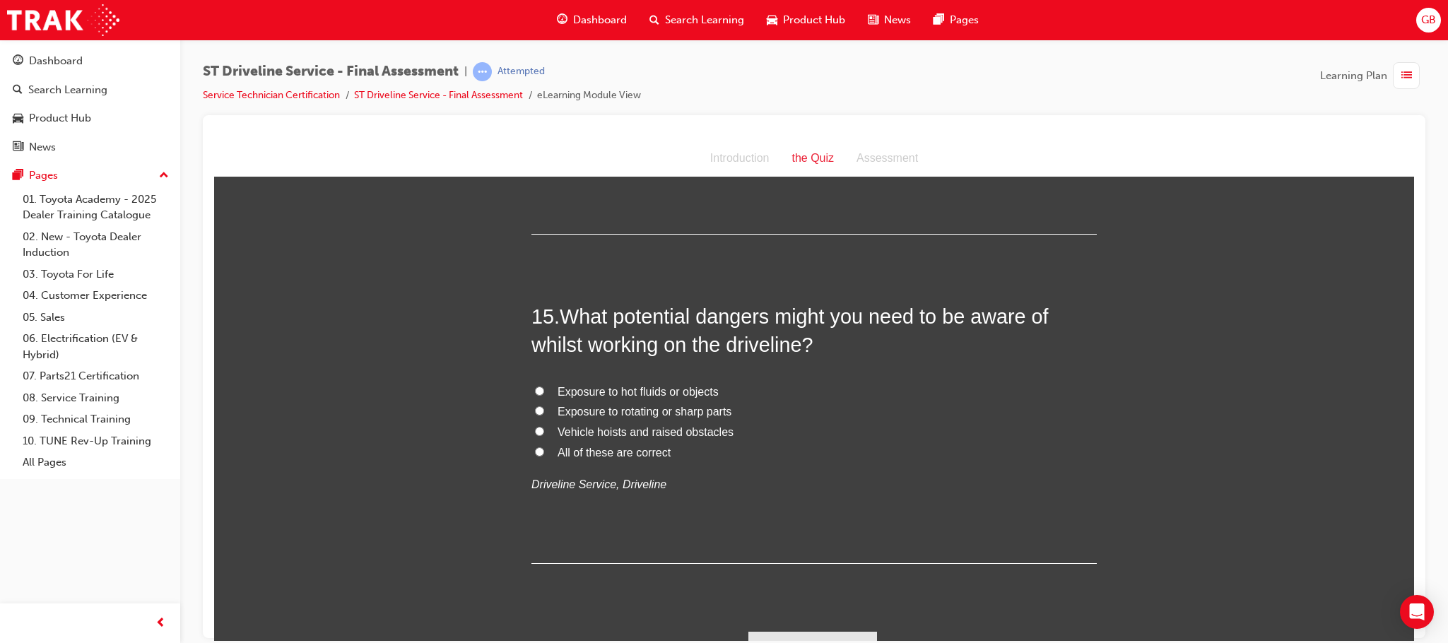
scroll to position [4454, 0]
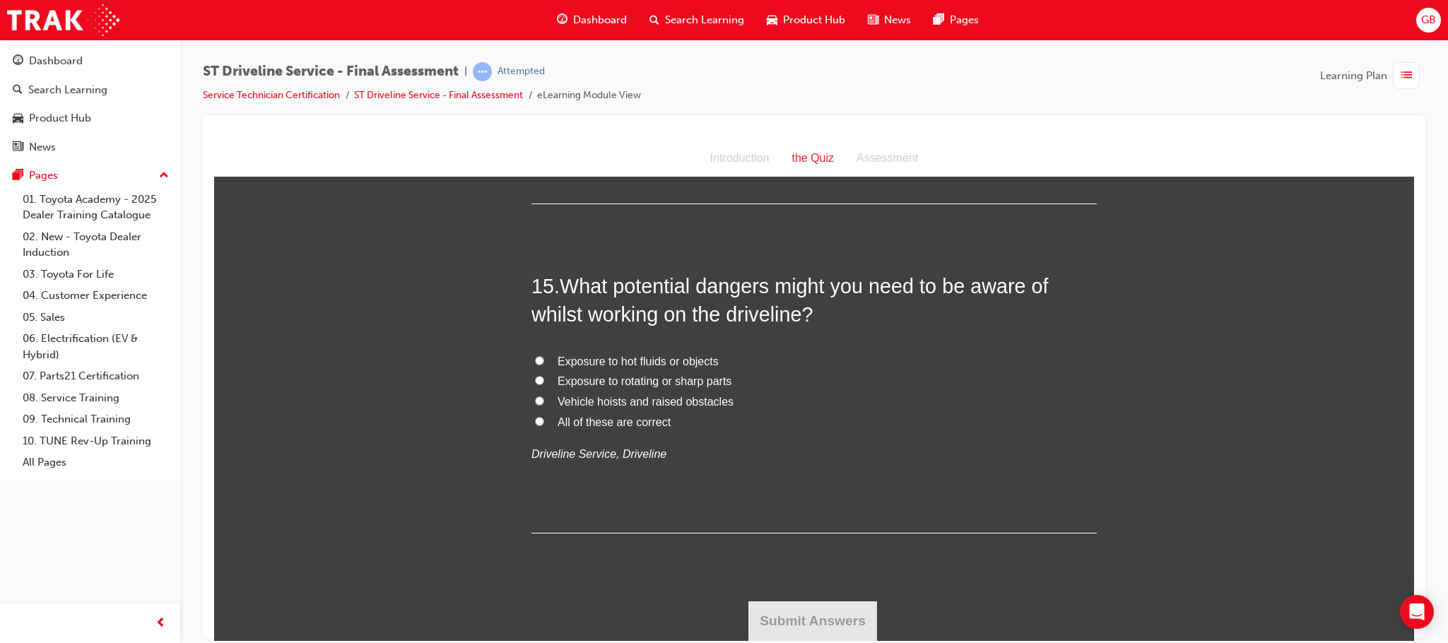
click at [532, 411] on label "Vehicle hoists and raised obstacles" at bounding box center [815, 402] width 566 height 21
click at [535, 405] on input "Vehicle hoists and raised obstacles" at bounding box center [539, 400] width 9 height 9
radio input "true"
click at [541, 423] on label "All of these are correct" at bounding box center [815, 422] width 566 height 21
click at [541, 423] on input "All of these are correct" at bounding box center [539, 420] width 9 height 9
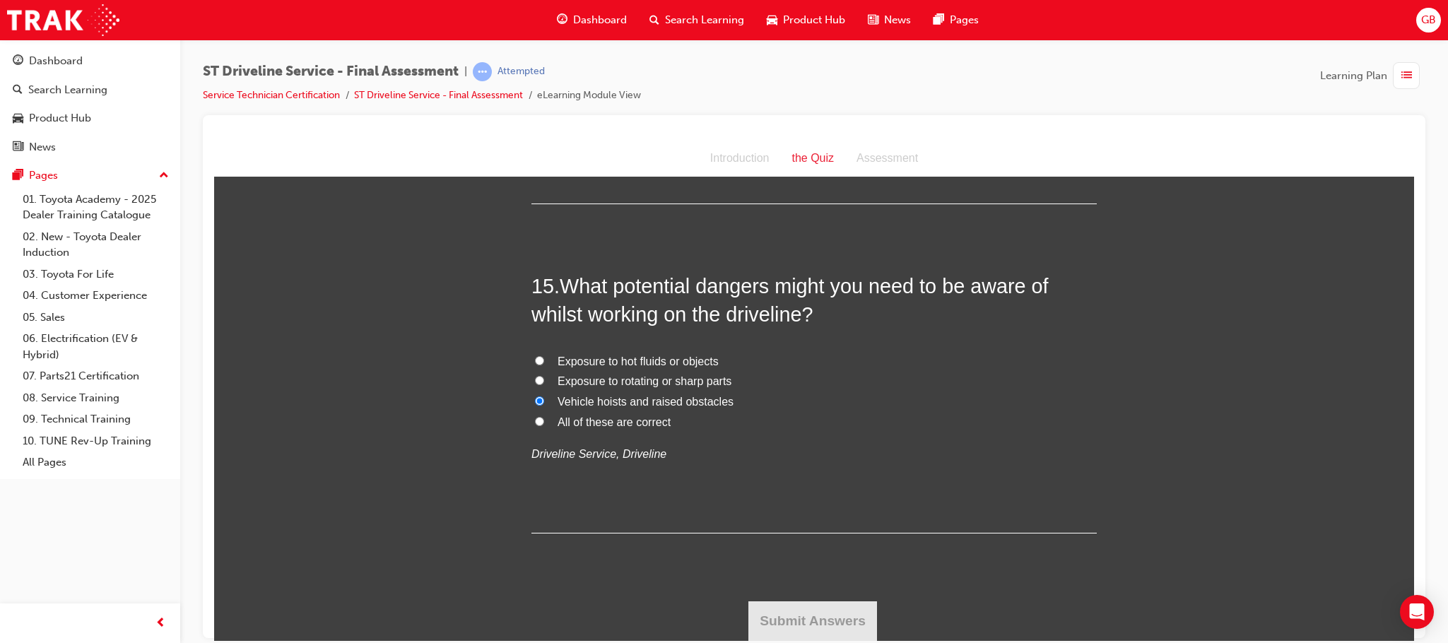
radio input "true"
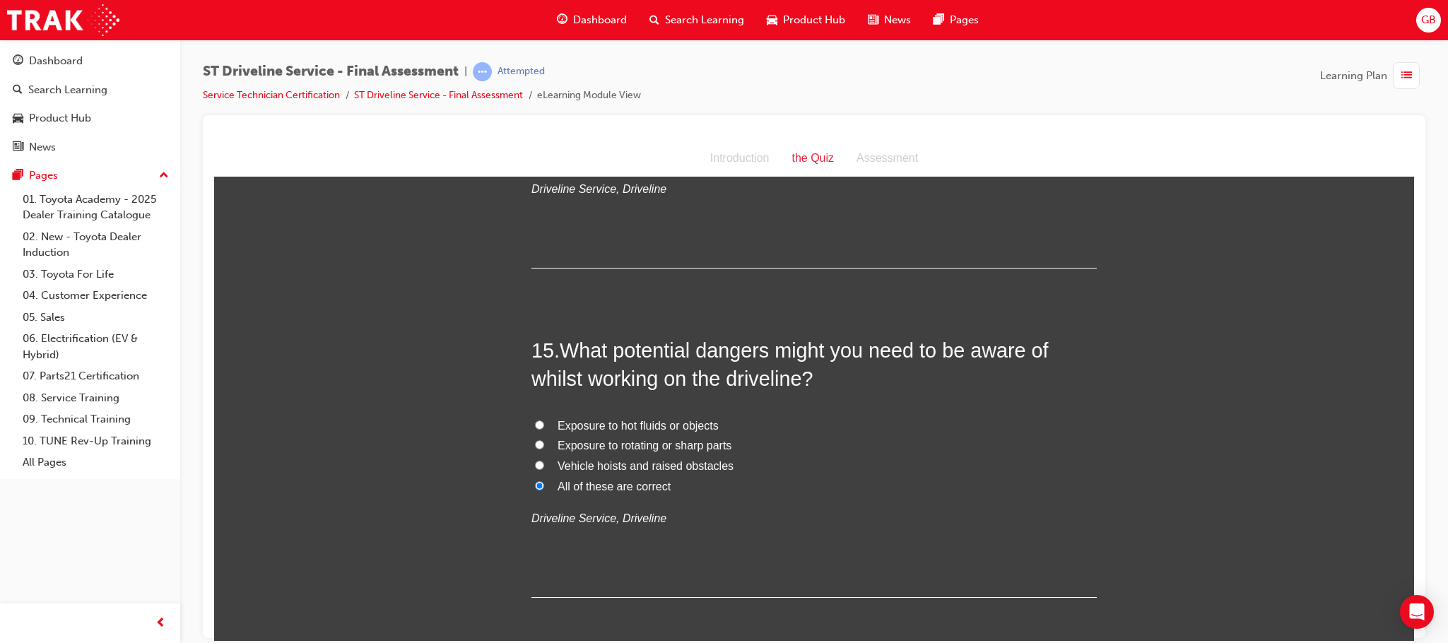
scroll to position [4135, 0]
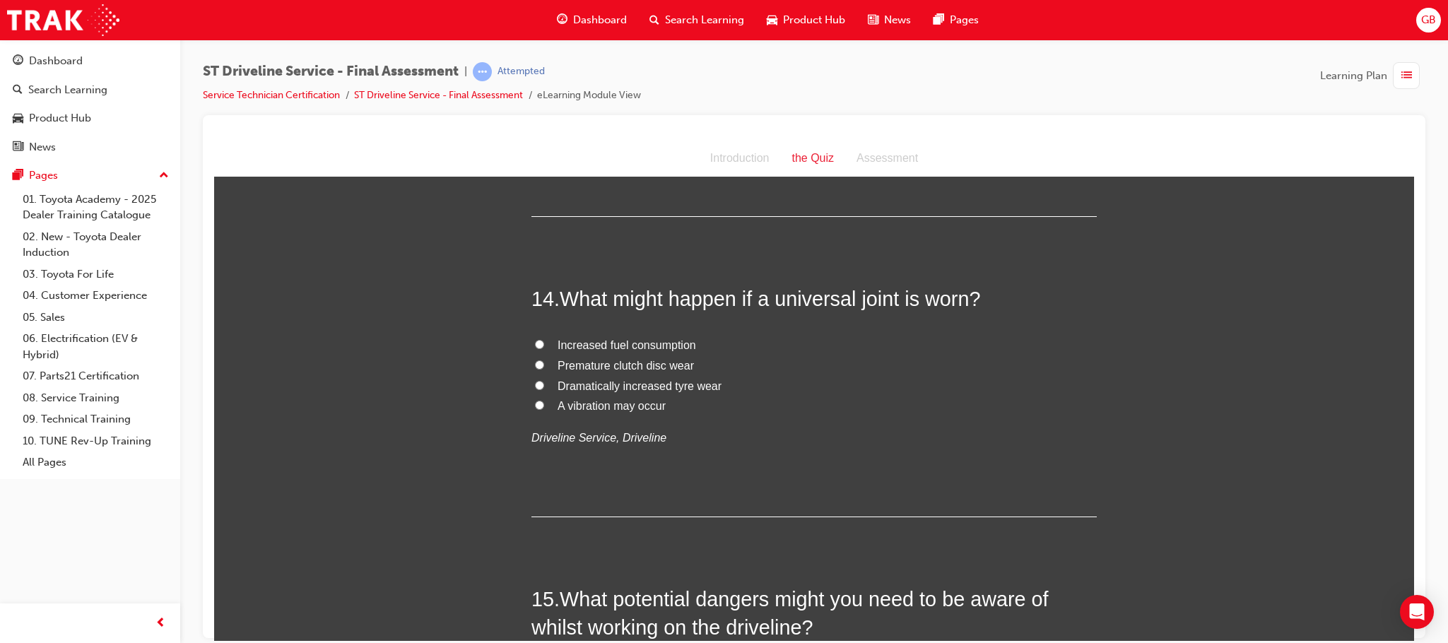
click at [541, 406] on label "A vibration may occur" at bounding box center [815, 406] width 566 height 21
click at [541, 406] on input "A vibration may occur" at bounding box center [539, 404] width 9 height 9
radio input "true"
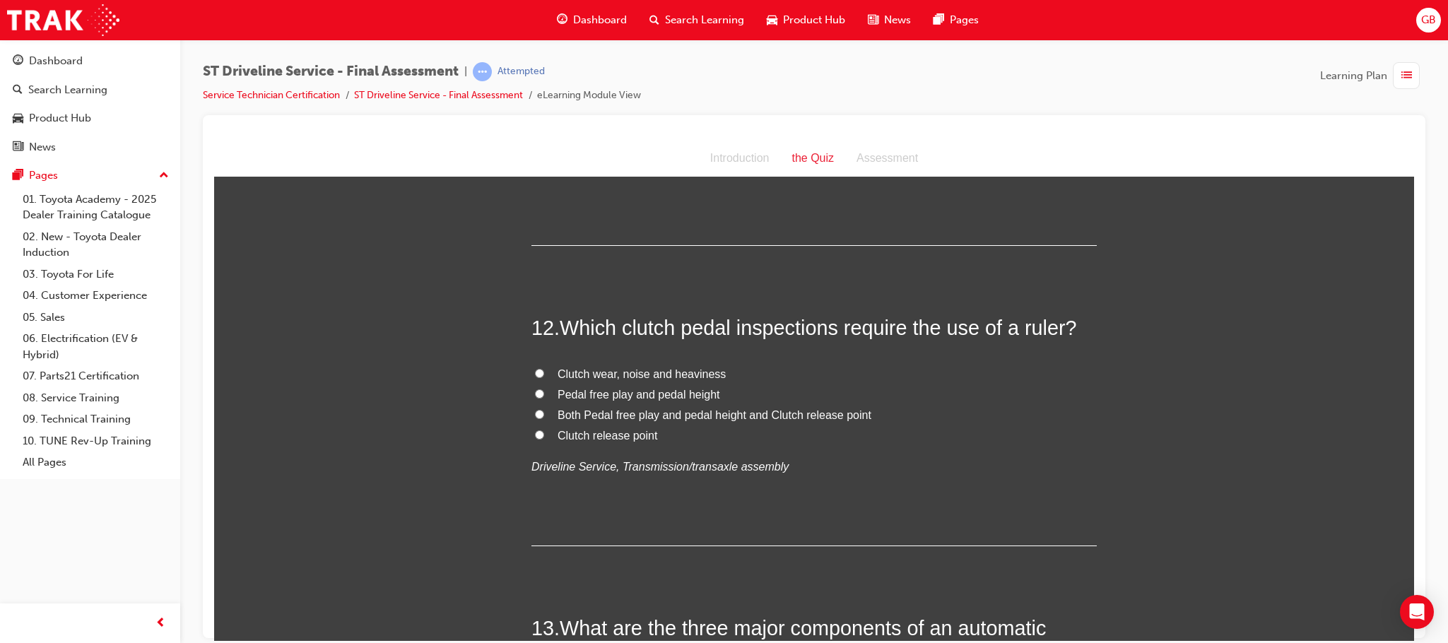
scroll to position [3499, 0]
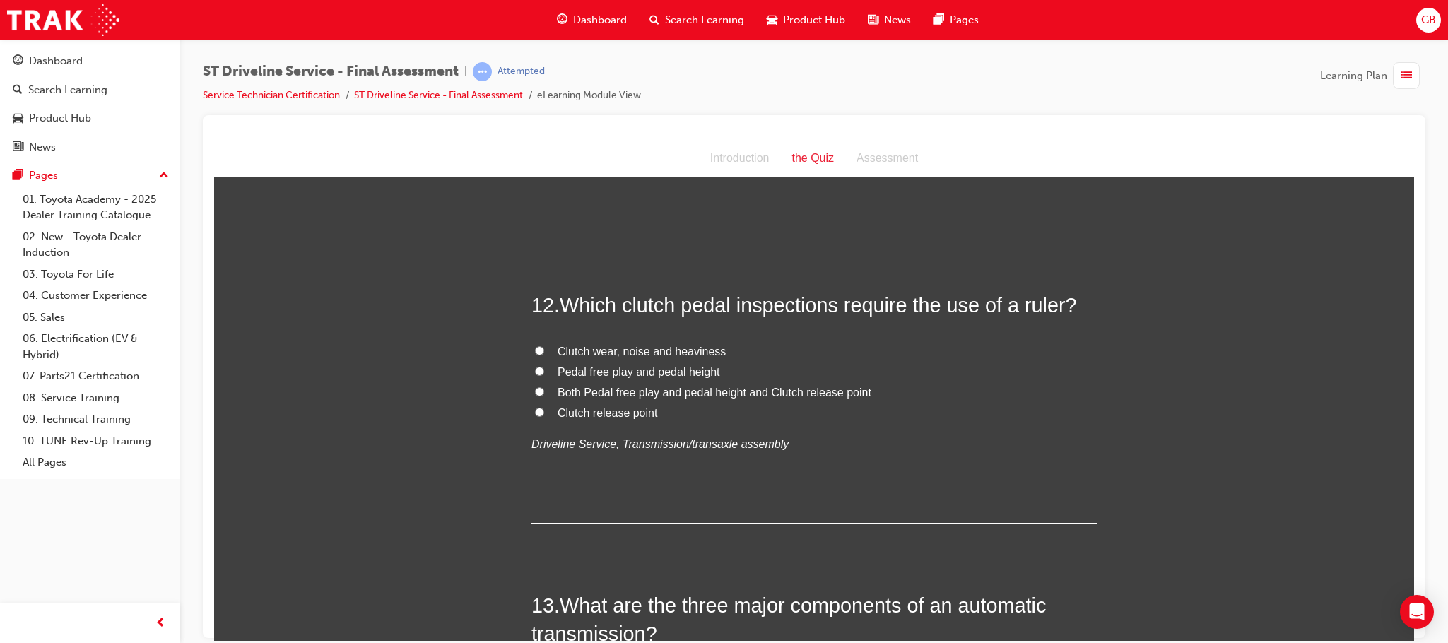
click at [532, 369] on label "Pedal free play and pedal height" at bounding box center [815, 372] width 566 height 21
click at [535, 369] on input "Pedal free play and pedal height" at bounding box center [539, 370] width 9 height 9
radio input "true"
click at [535, 396] on input "Both Pedal free play and pedal height and Clutch release point" at bounding box center [539, 391] width 9 height 9
radio input "true"
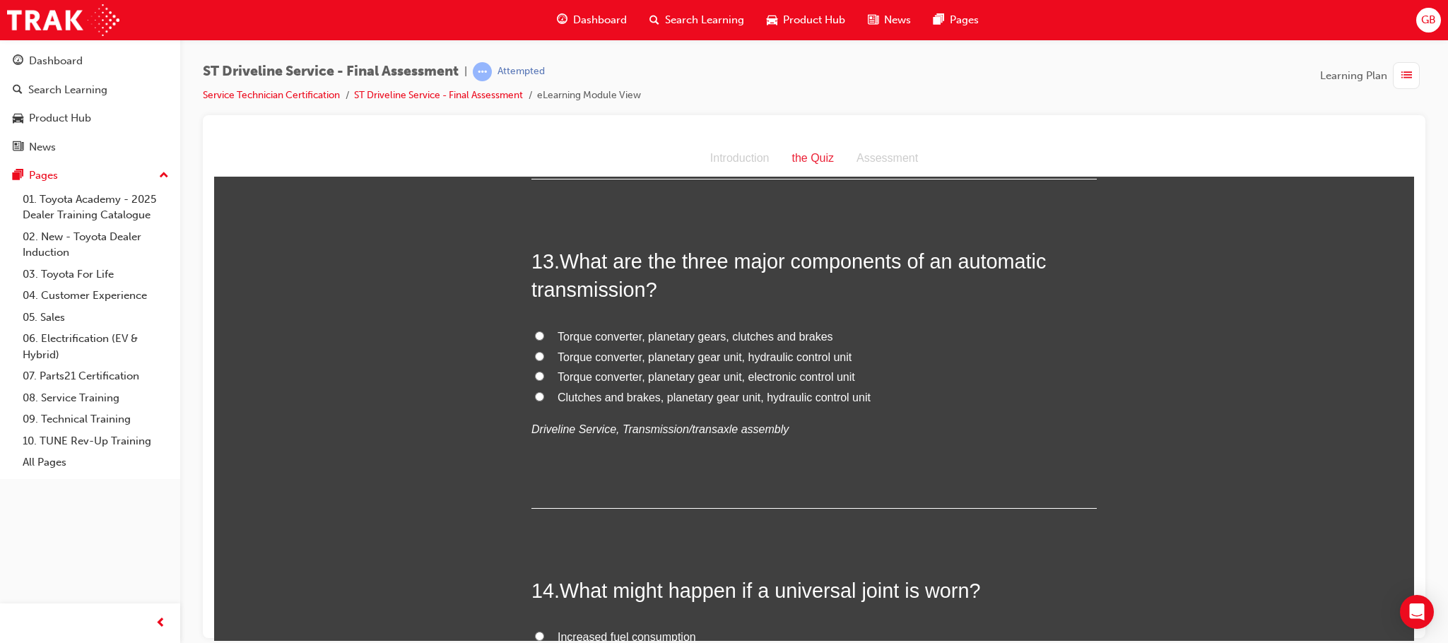
scroll to position [3923, 0]
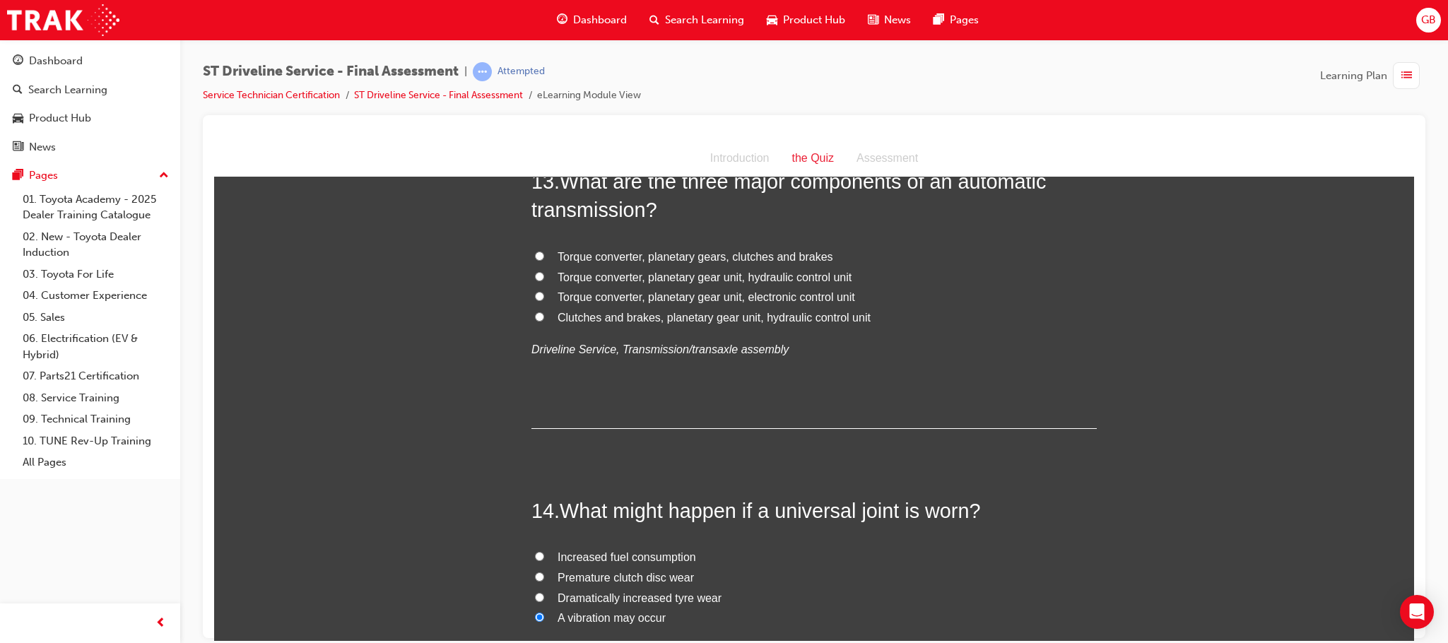
click at [539, 280] on label "Torque converter, planetary gear unit, hydraulic control unit" at bounding box center [815, 277] width 566 height 21
click at [539, 280] on input "Torque converter, planetary gear unit, hydraulic control unit" at bounding box center [539, 275] width 9 height 9
radio input "true"
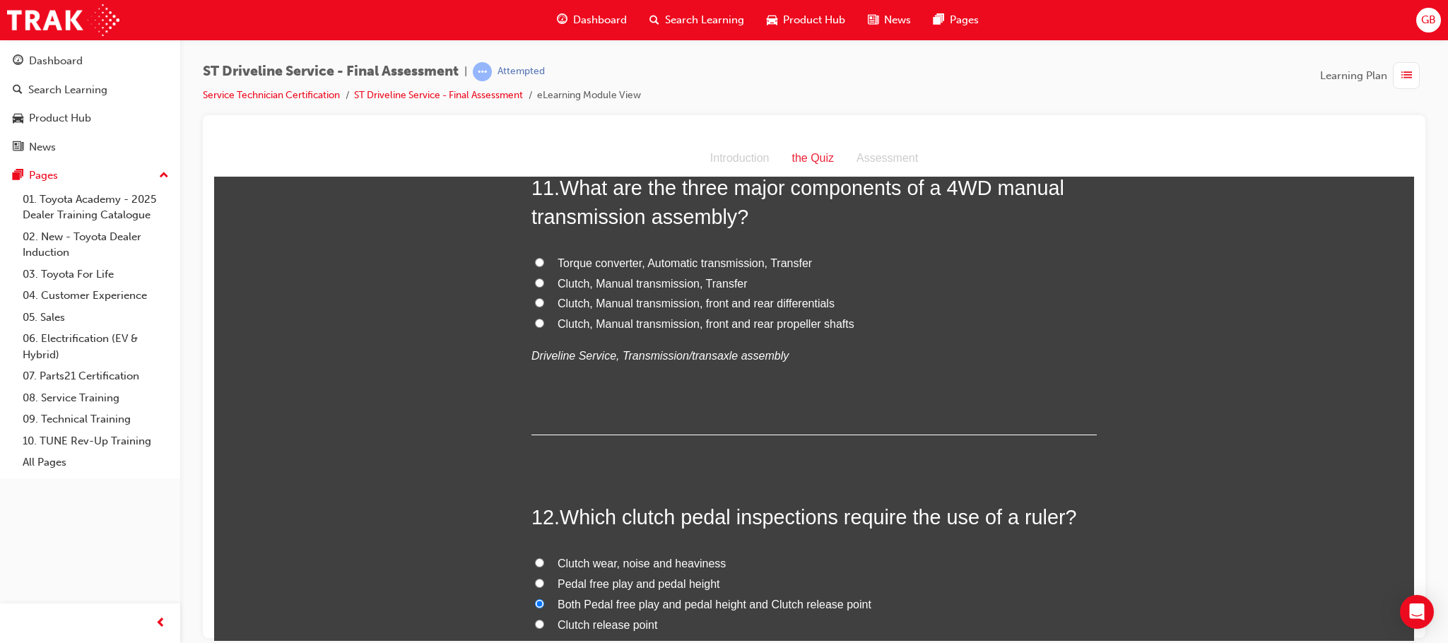
scroll to position [3181, 0]
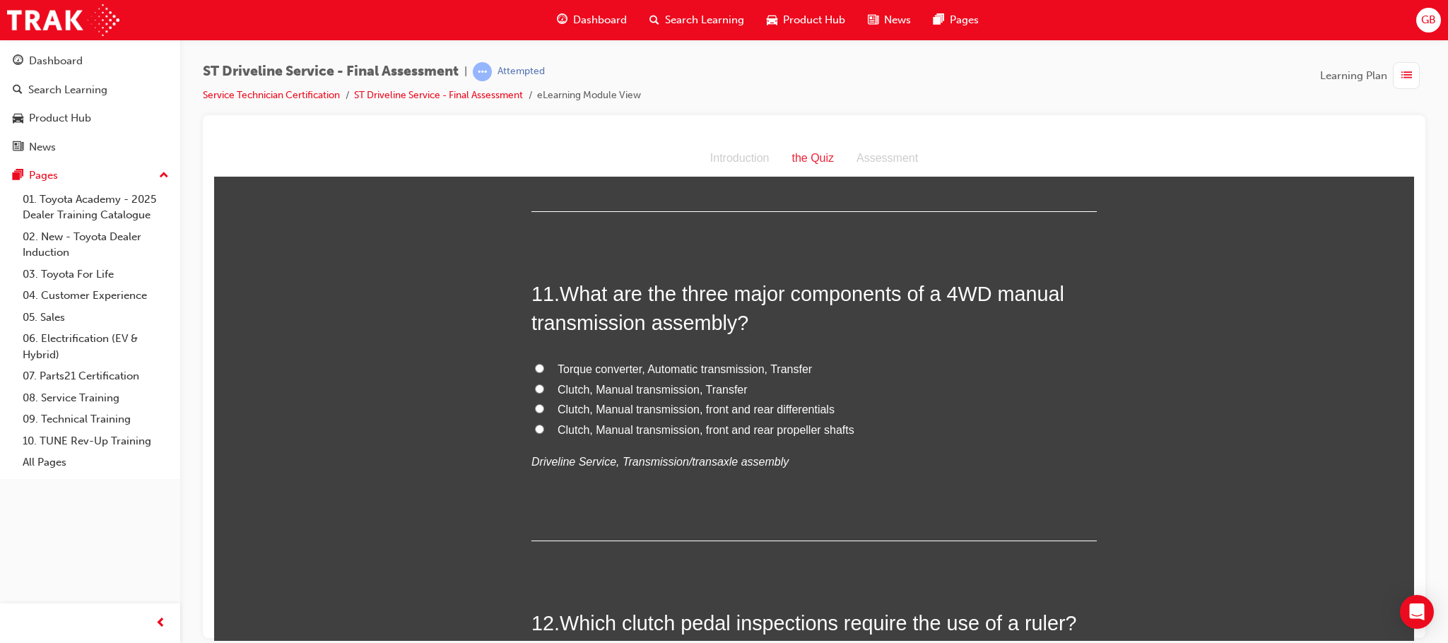
click at [535, 393] on input "Clutch, Manual transmission, Transfer" at bounding box center [539, 388] width 9 height 9
radio input "true"
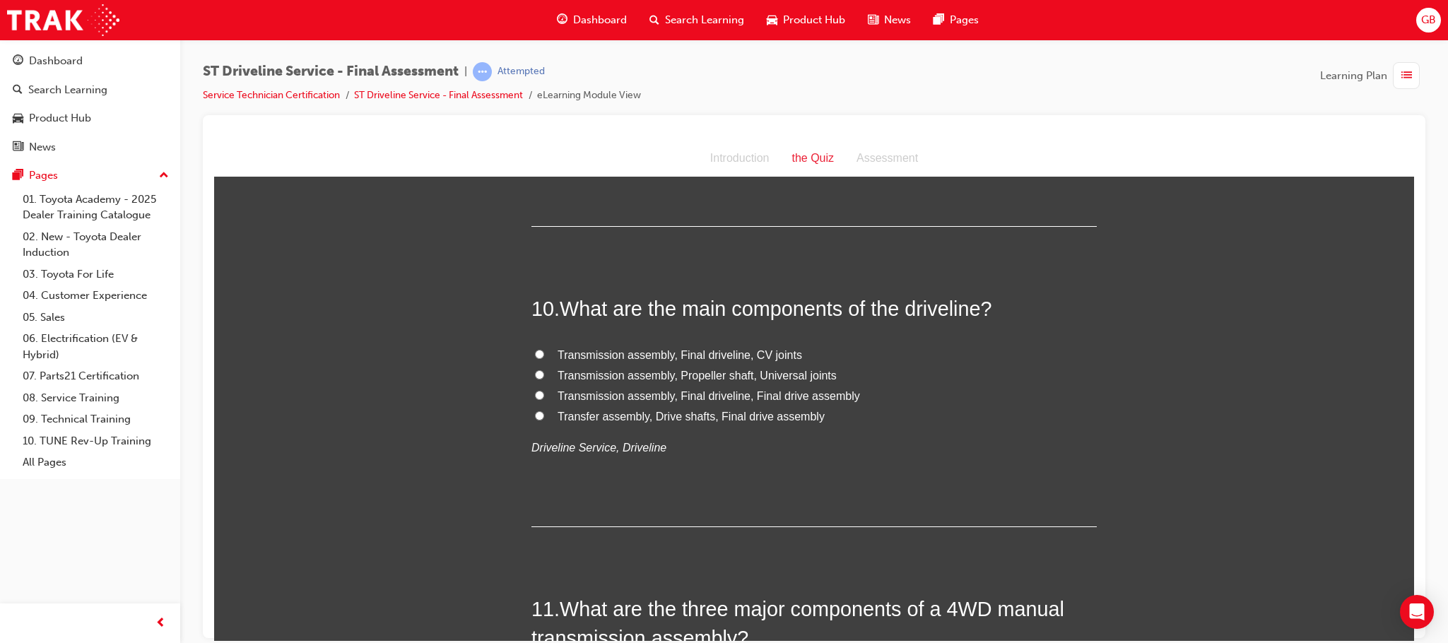
scroll to position [2863, 0]
click at [544, 398] on label "Transmission assembly, Final driveline, Final drive assembly" at bounding box center [815, 399] width 566 height 21
click at [544, 398] on input "Transmission assembly, Final driveline, Final drive assembly" at bounding box center [539, 397] width 9 height 9
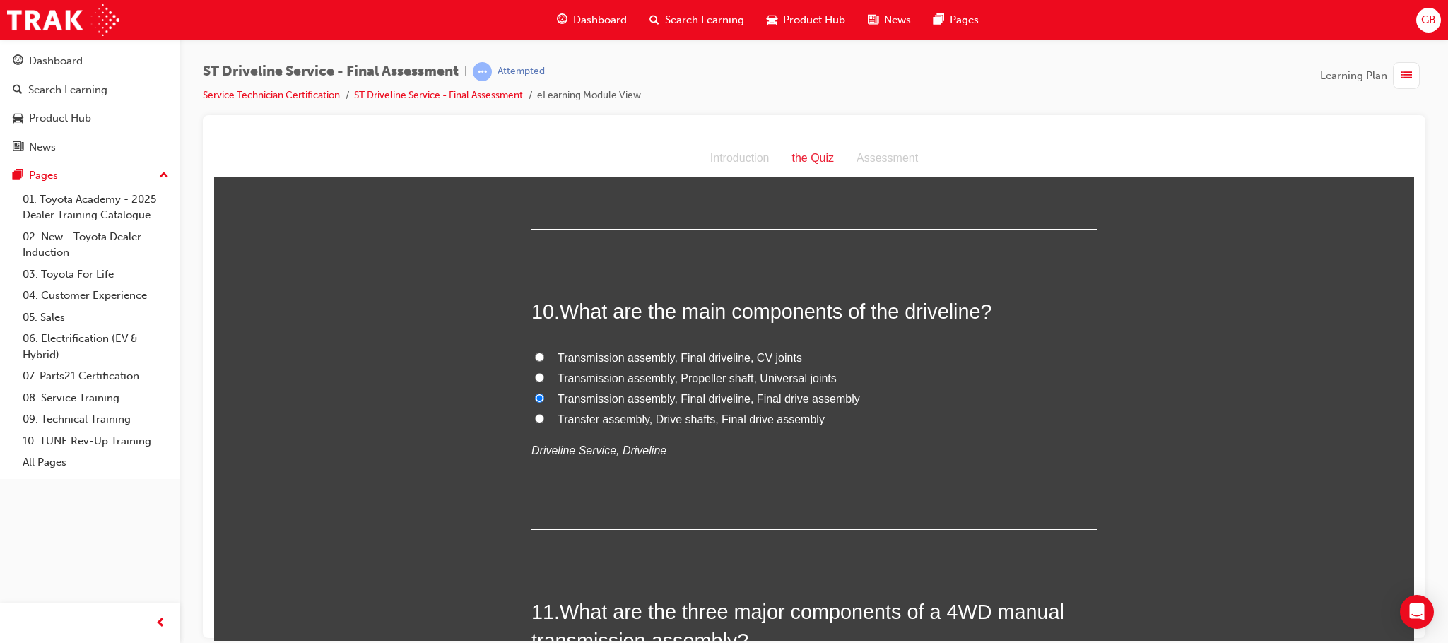
radio input "true"
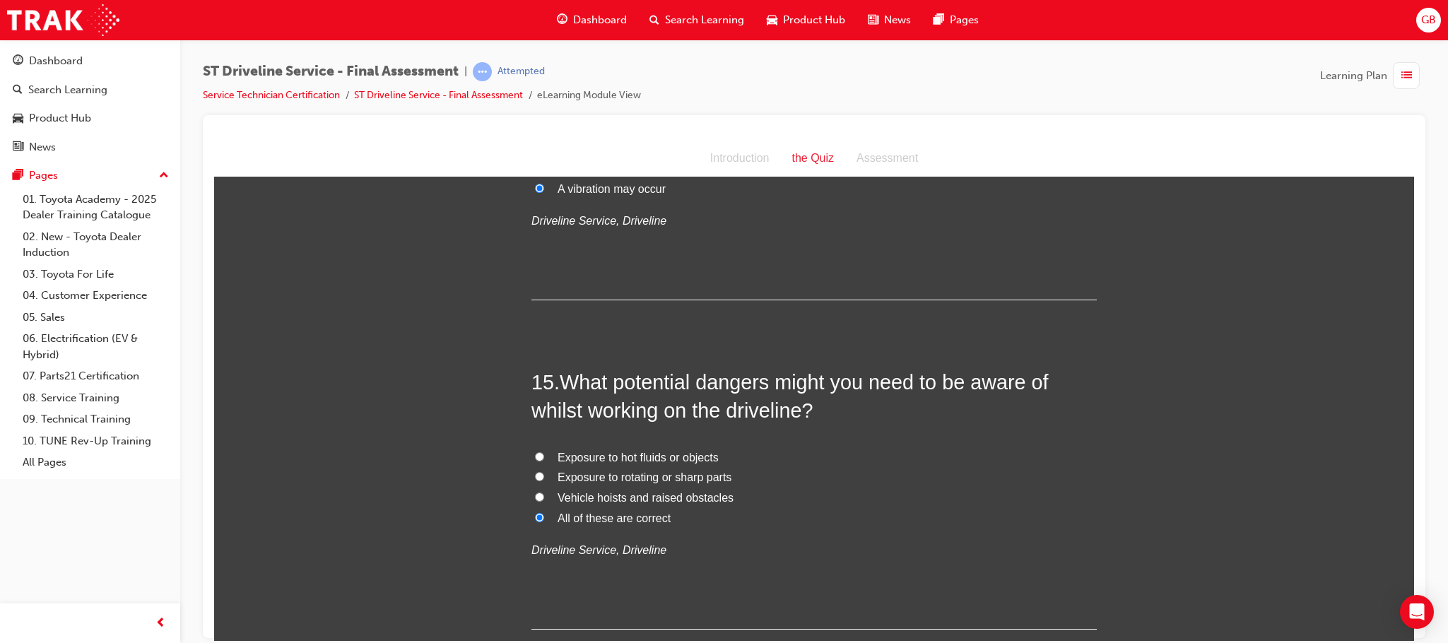
scroll to position [4454, 0]
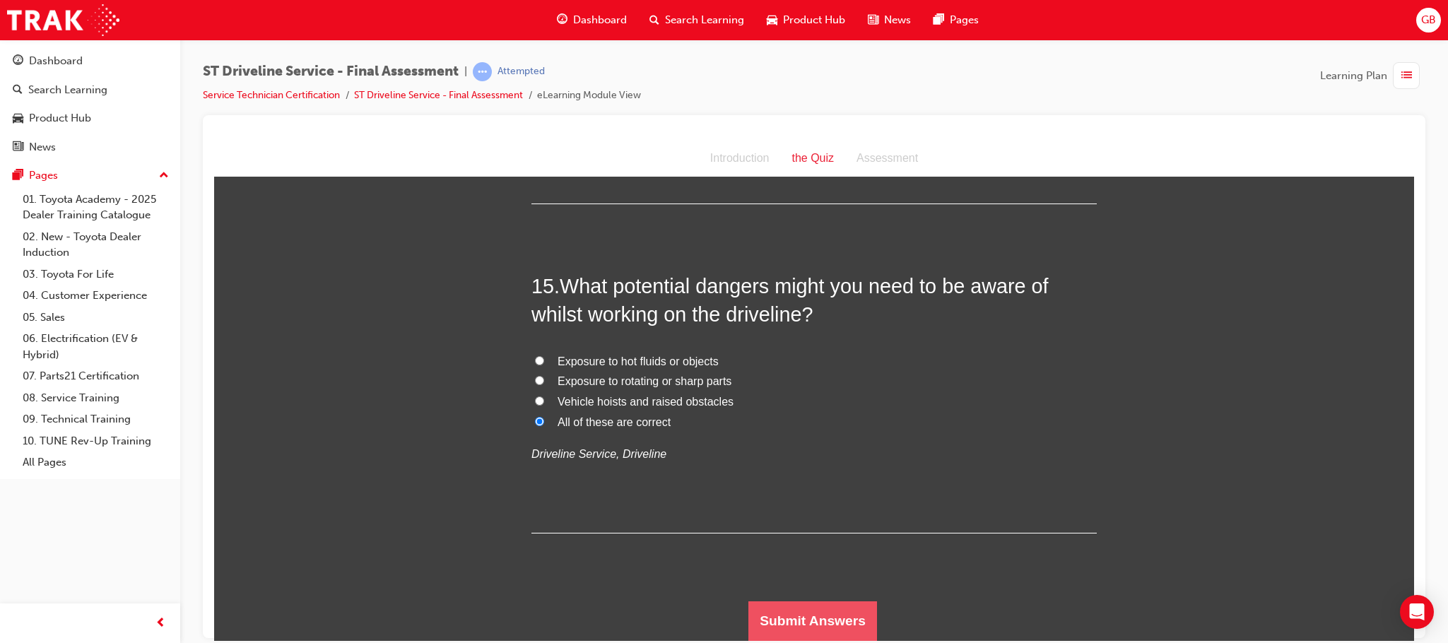
click at [855, 611] on button "Submit Answers" at bounding box center [813, 621] width 129 height 40
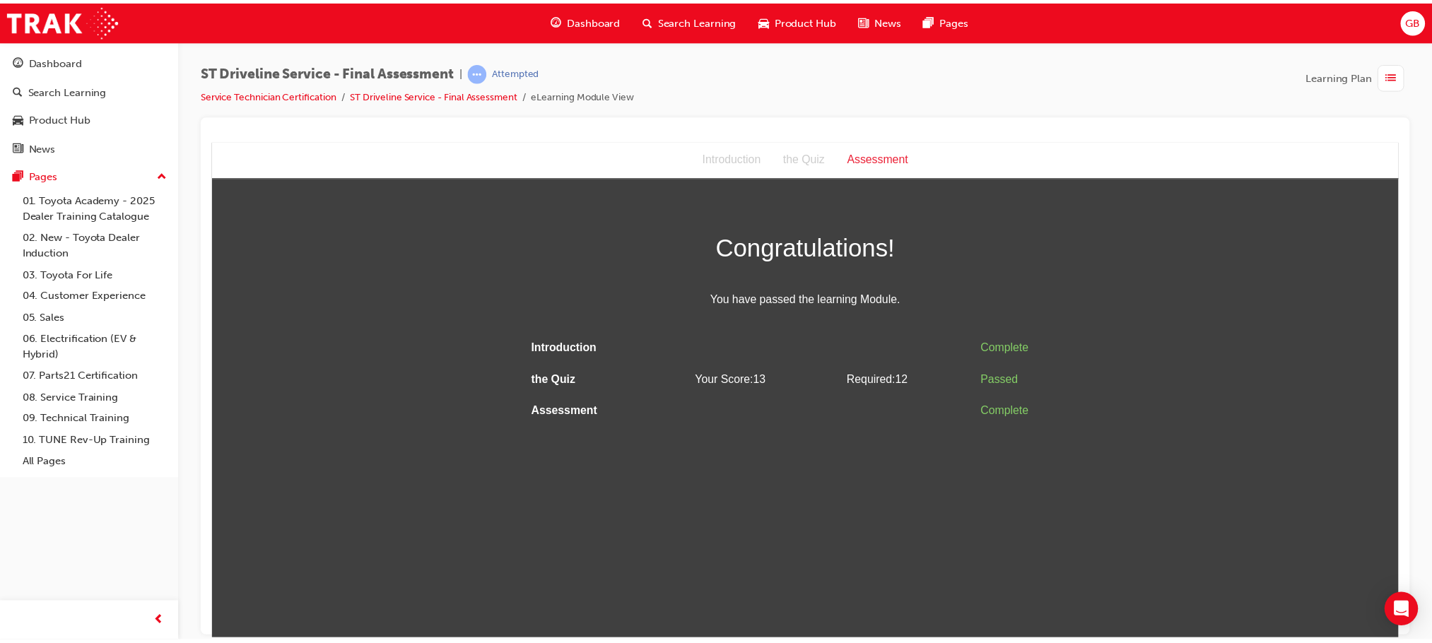
scroll to position [0, 0]
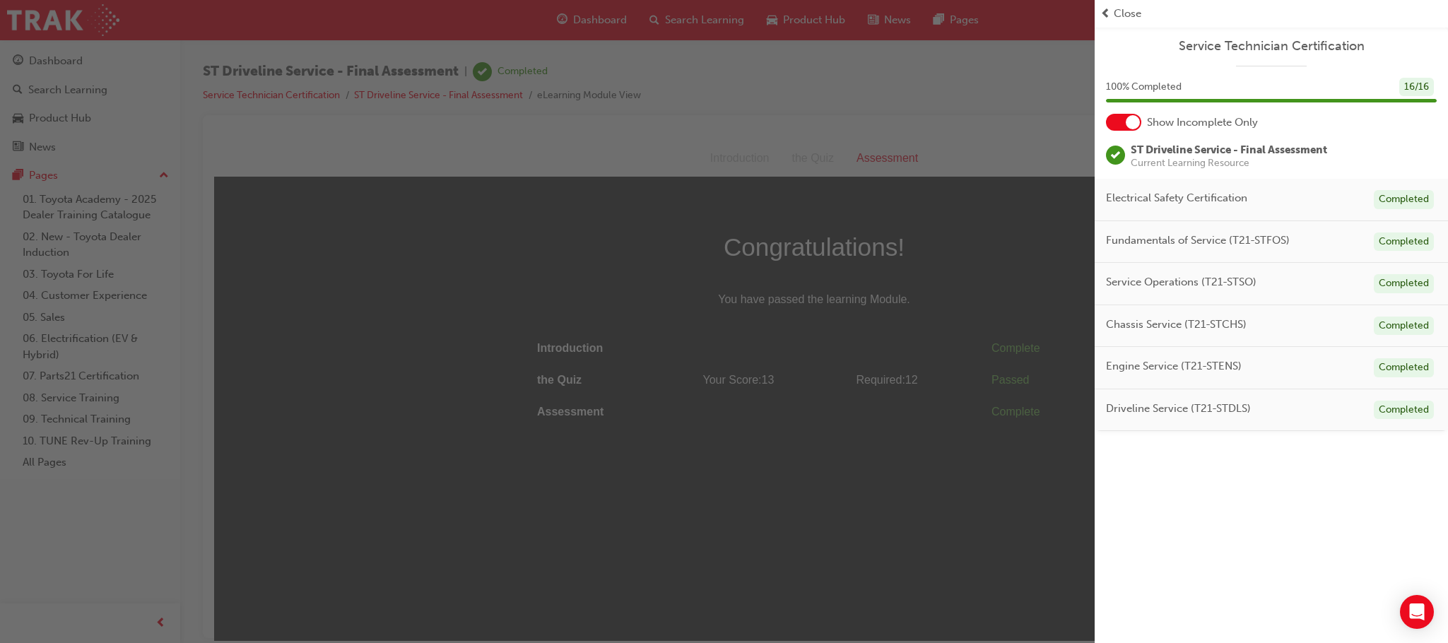
click at [1127, 15] on span "Close" at bounding box center [1128, 14] width 28 height 16
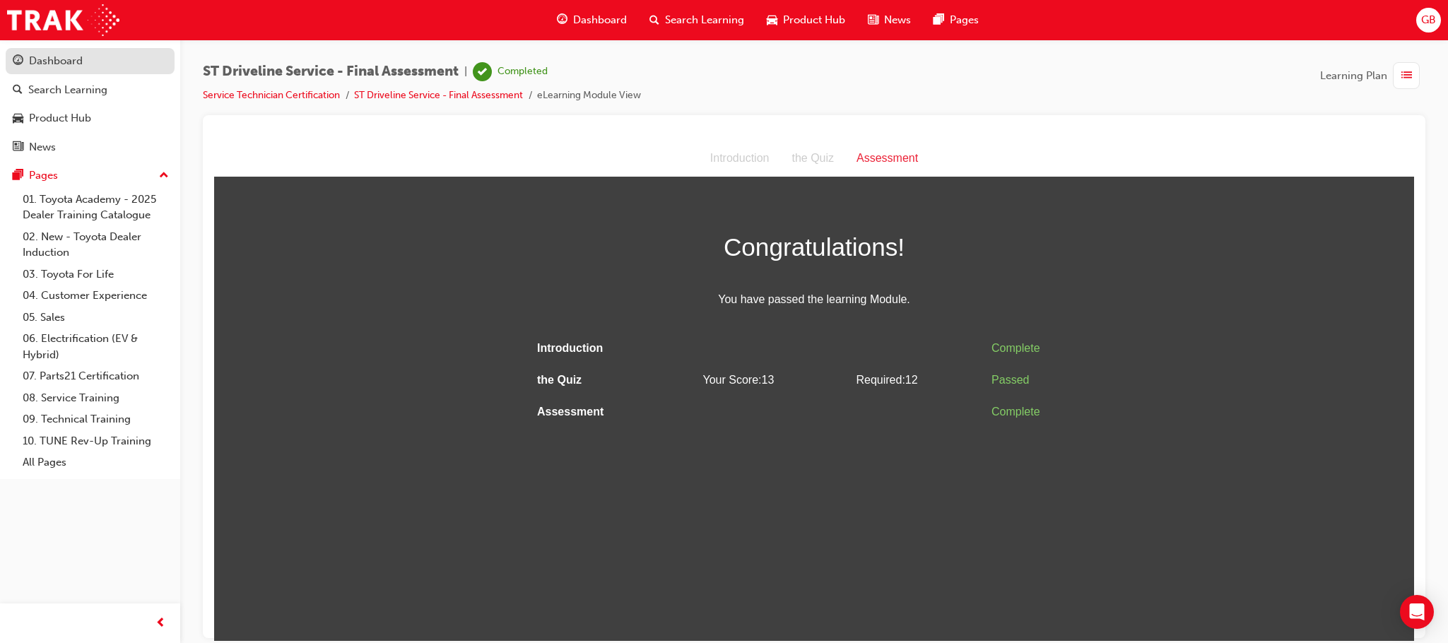
click at [47, 66] on div "Dashboard" at bounding box center [56, 61] width 54 height 16
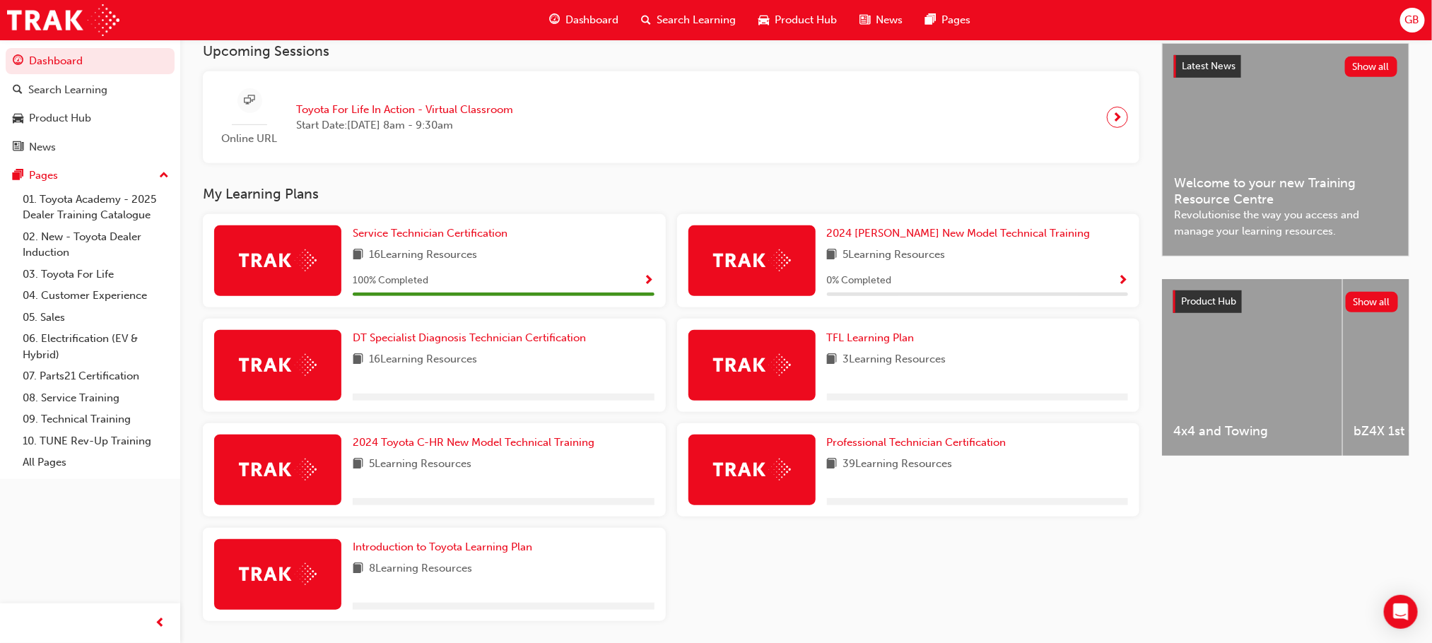
scroll to position [318, 0]
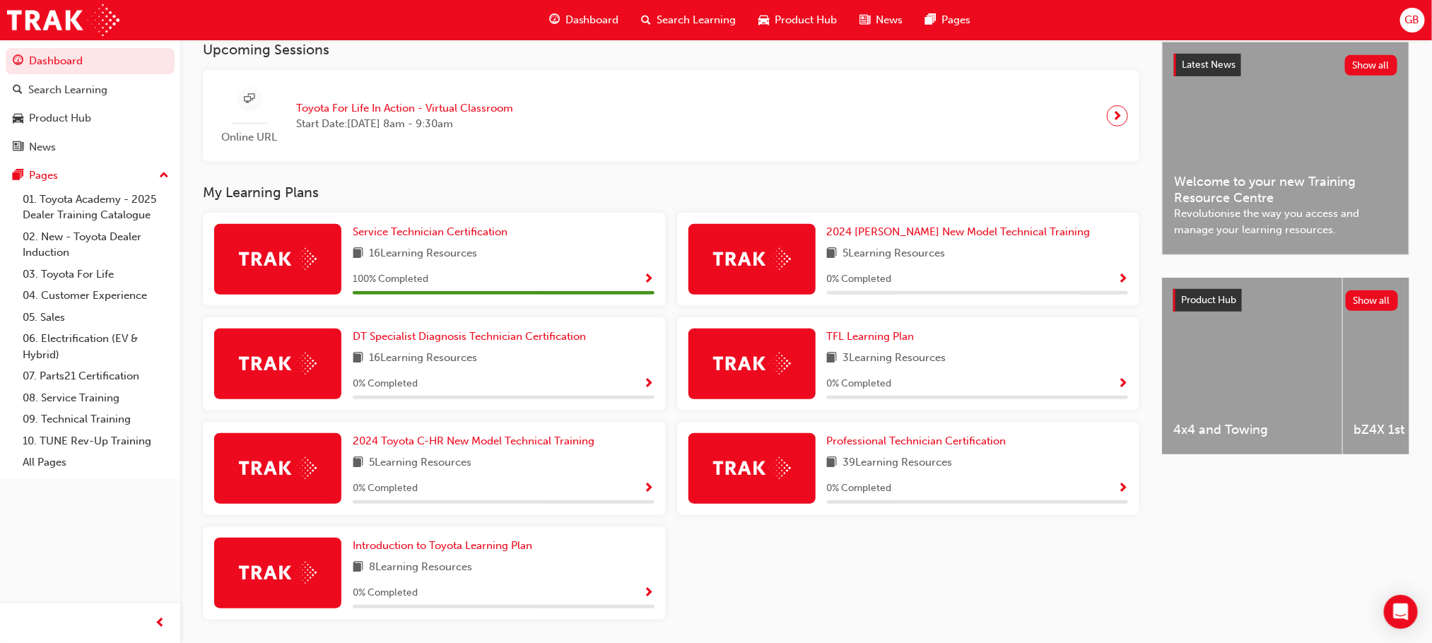
click at [1229, 23] on div "GB" at bounding box center [1412, 20] width 25 height 25
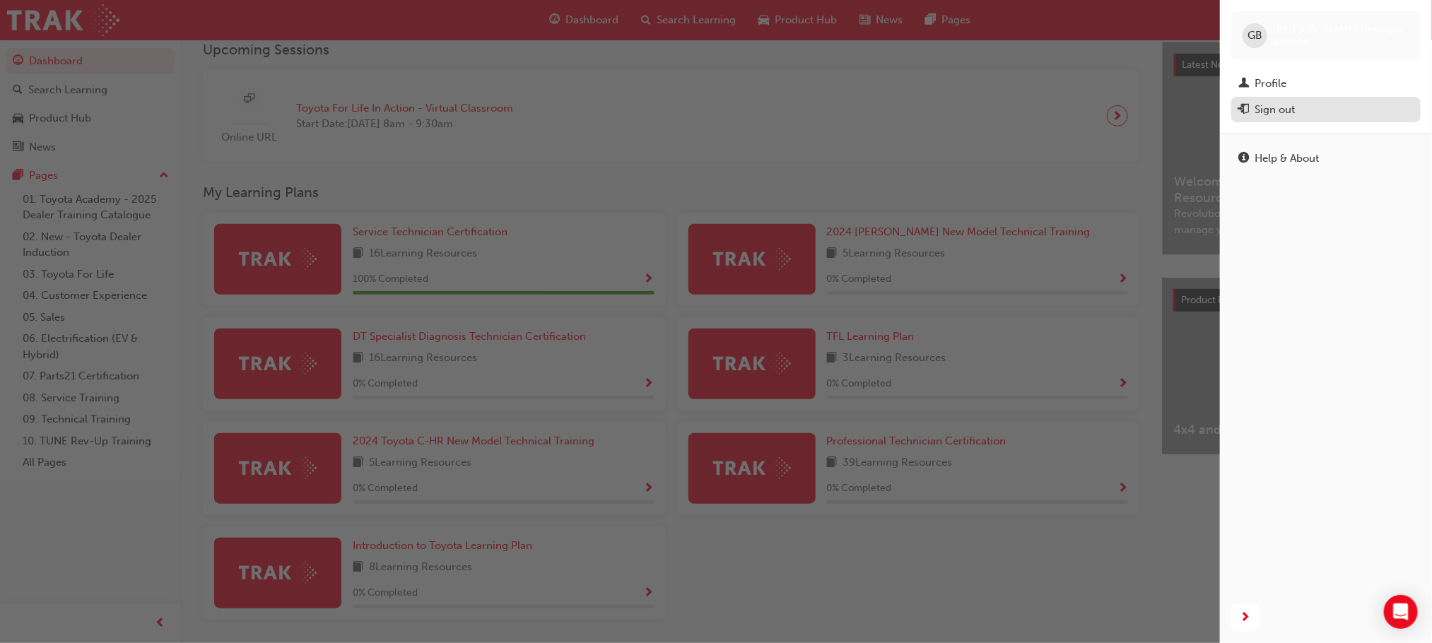
click at [1229, 105] on div "Sign out" at bounding box center [1326, 110] width 175 height 18
